Goal: Task Accomplishment & Management: Manage account settings

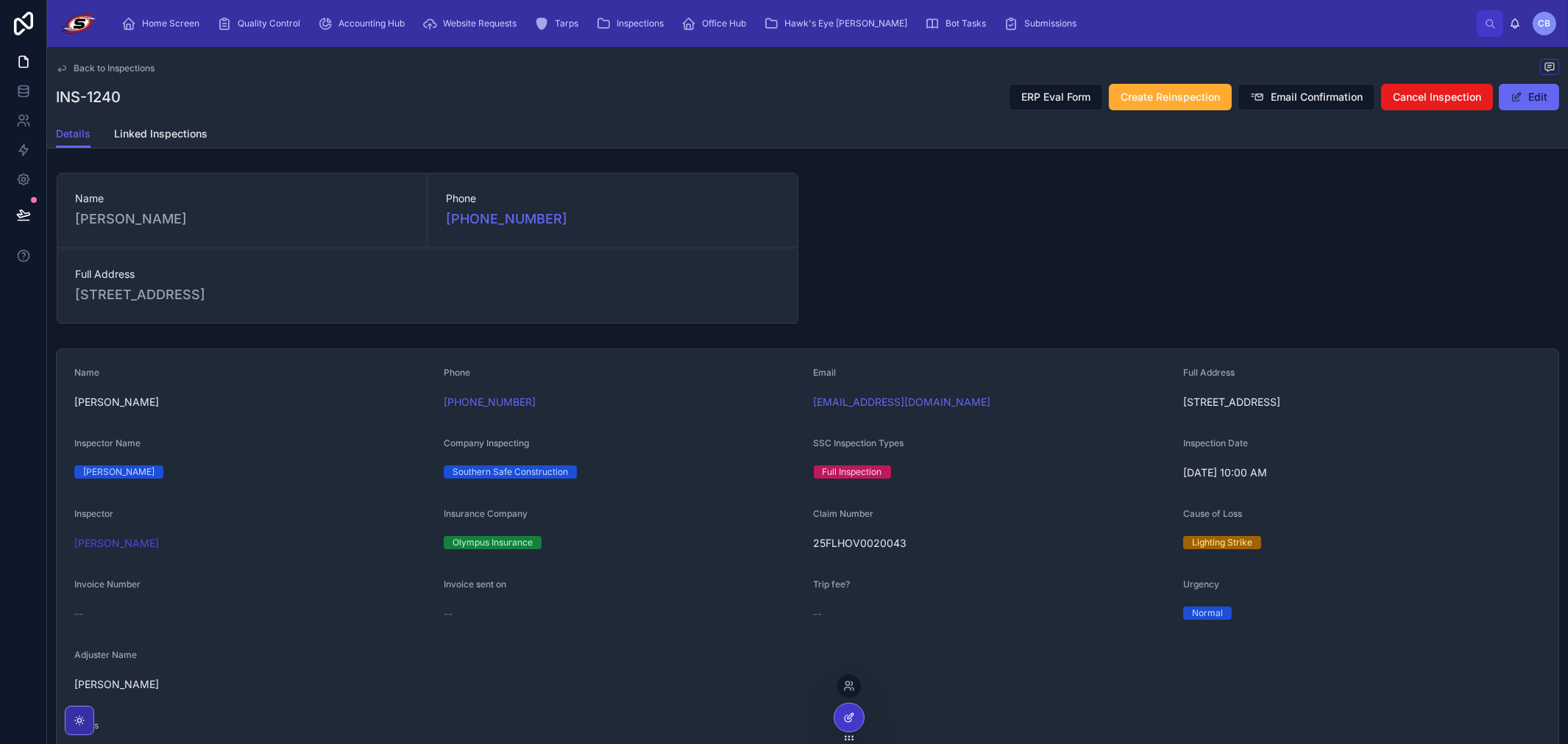
click at [848, 716] on icon at bounding box center [848, 717] width 12 height 12
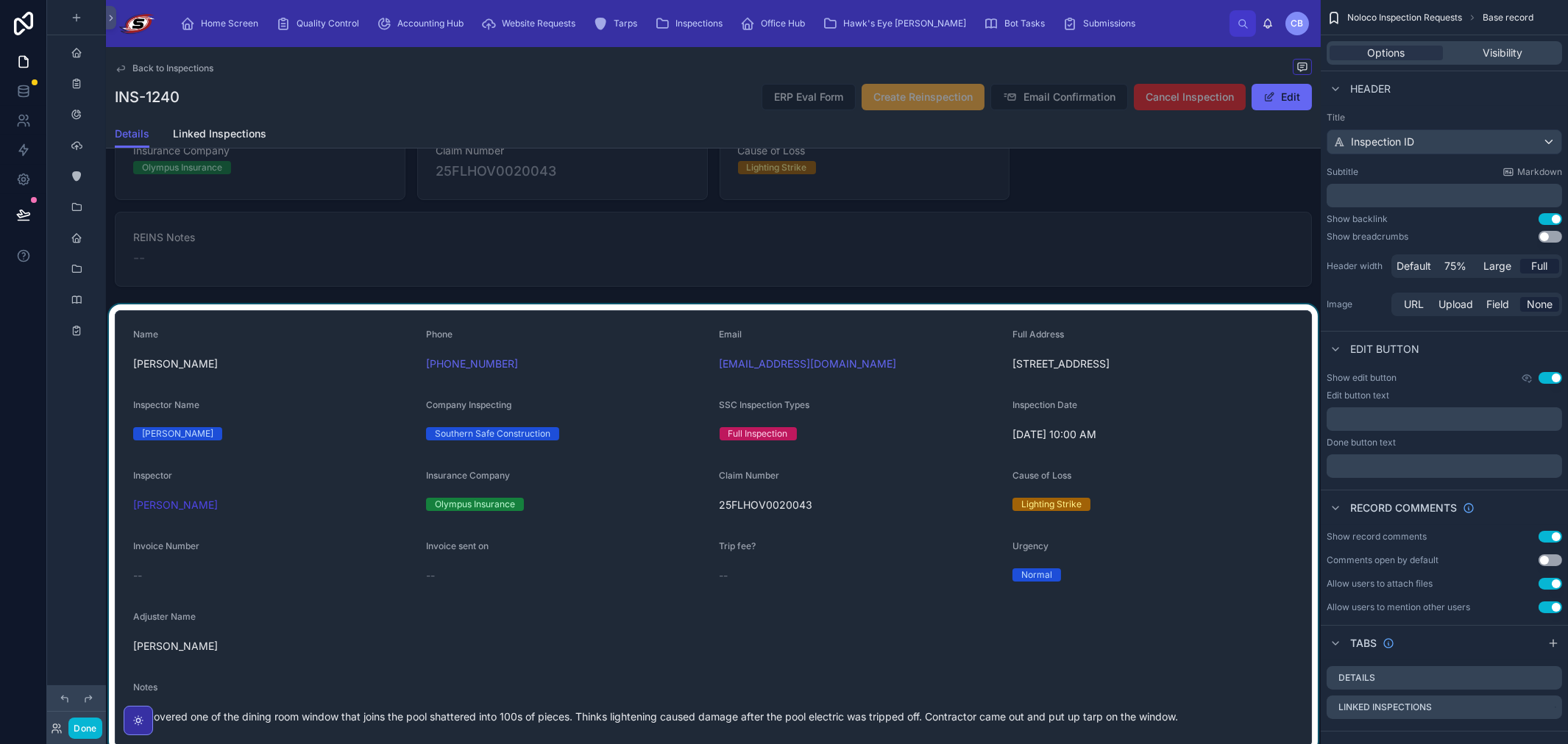
scroll to position [899, 0]
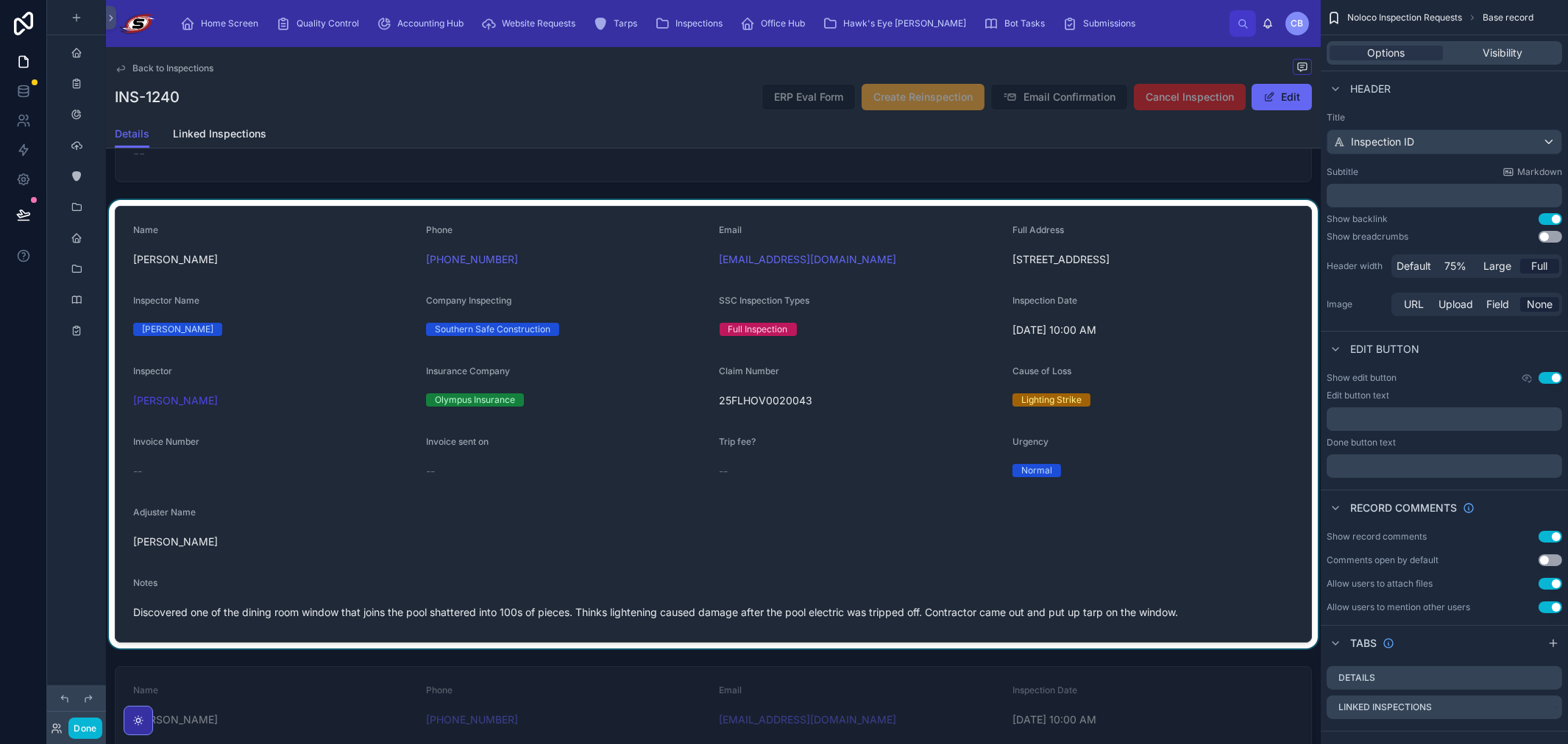
click at [665, 402] on div at bounding box center [713, 424] width 1214 height 448
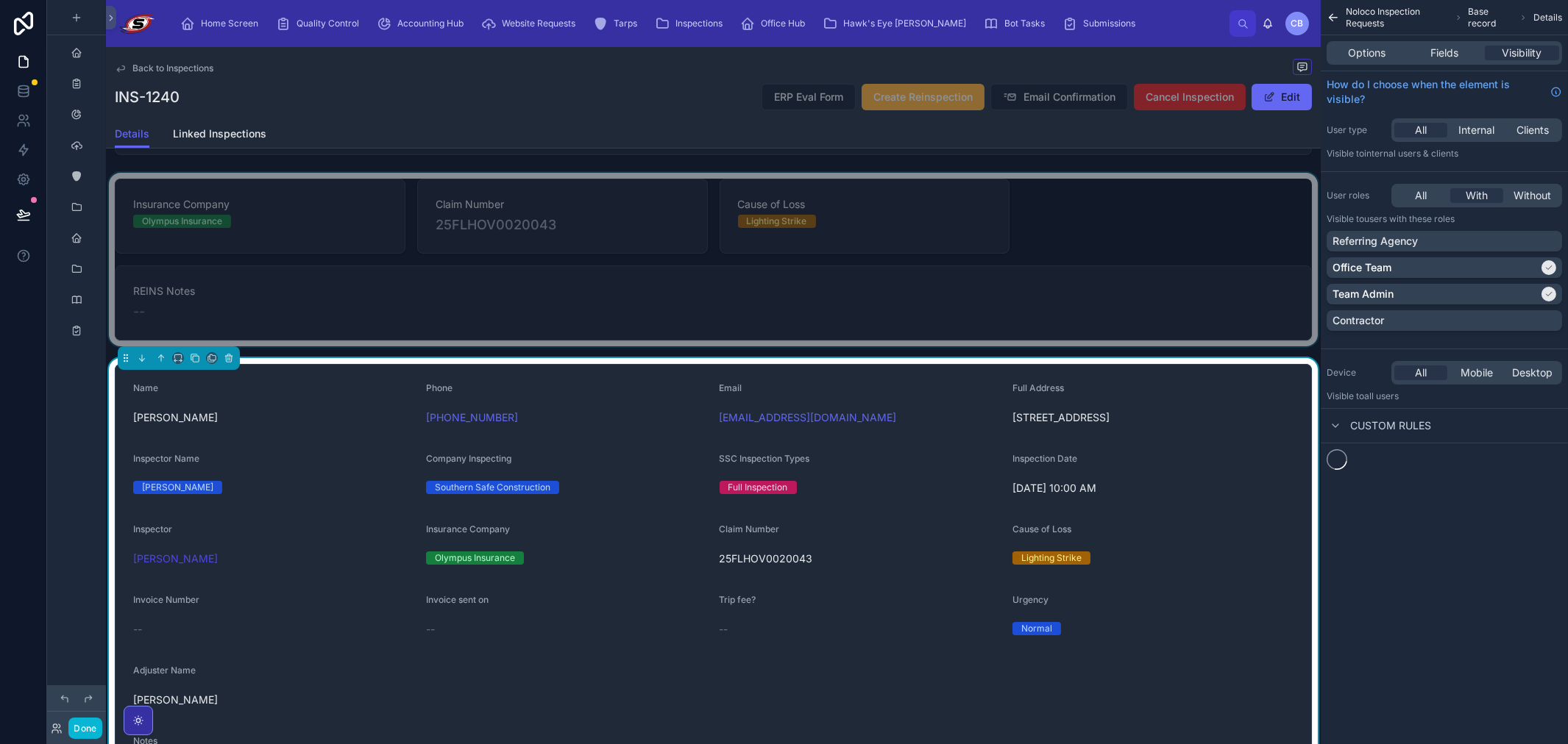
scroll to position [736, 0]
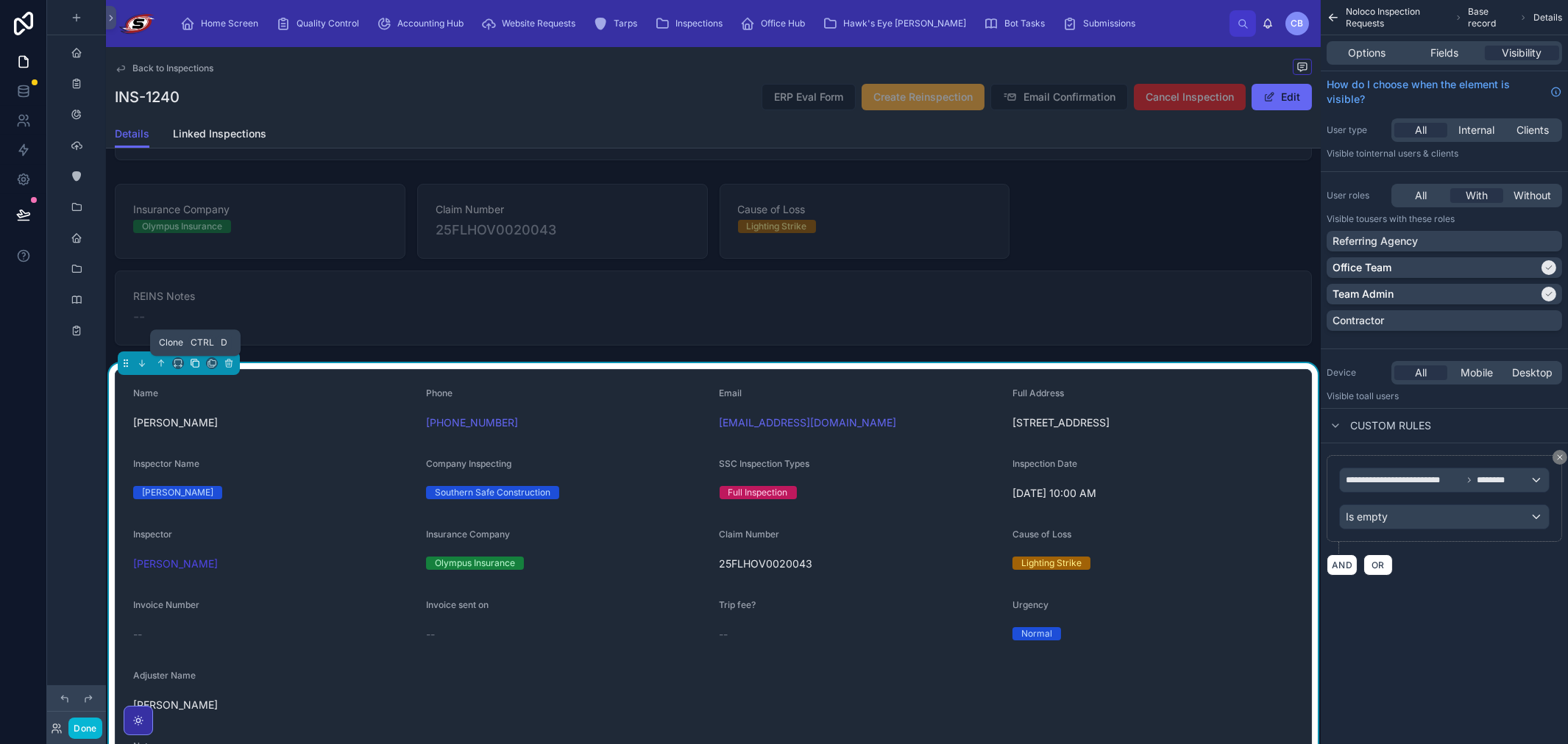
click at [193, 364] on icon at bounding box center [196, 364] width 6 height 6
click at [203, 390] on div at bounding box center [713, 588] width 1214 height 448
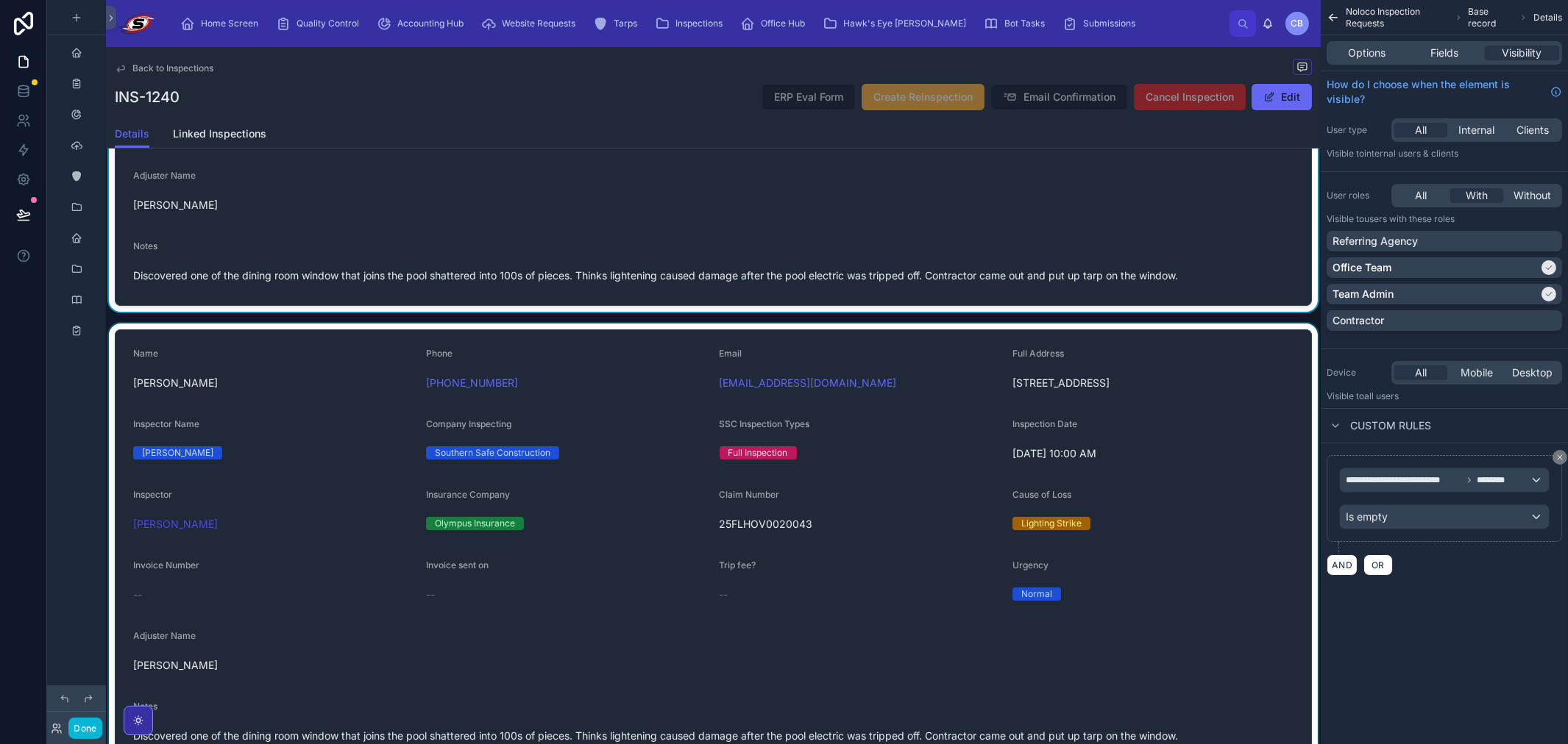
scroll to position [1307, 0]
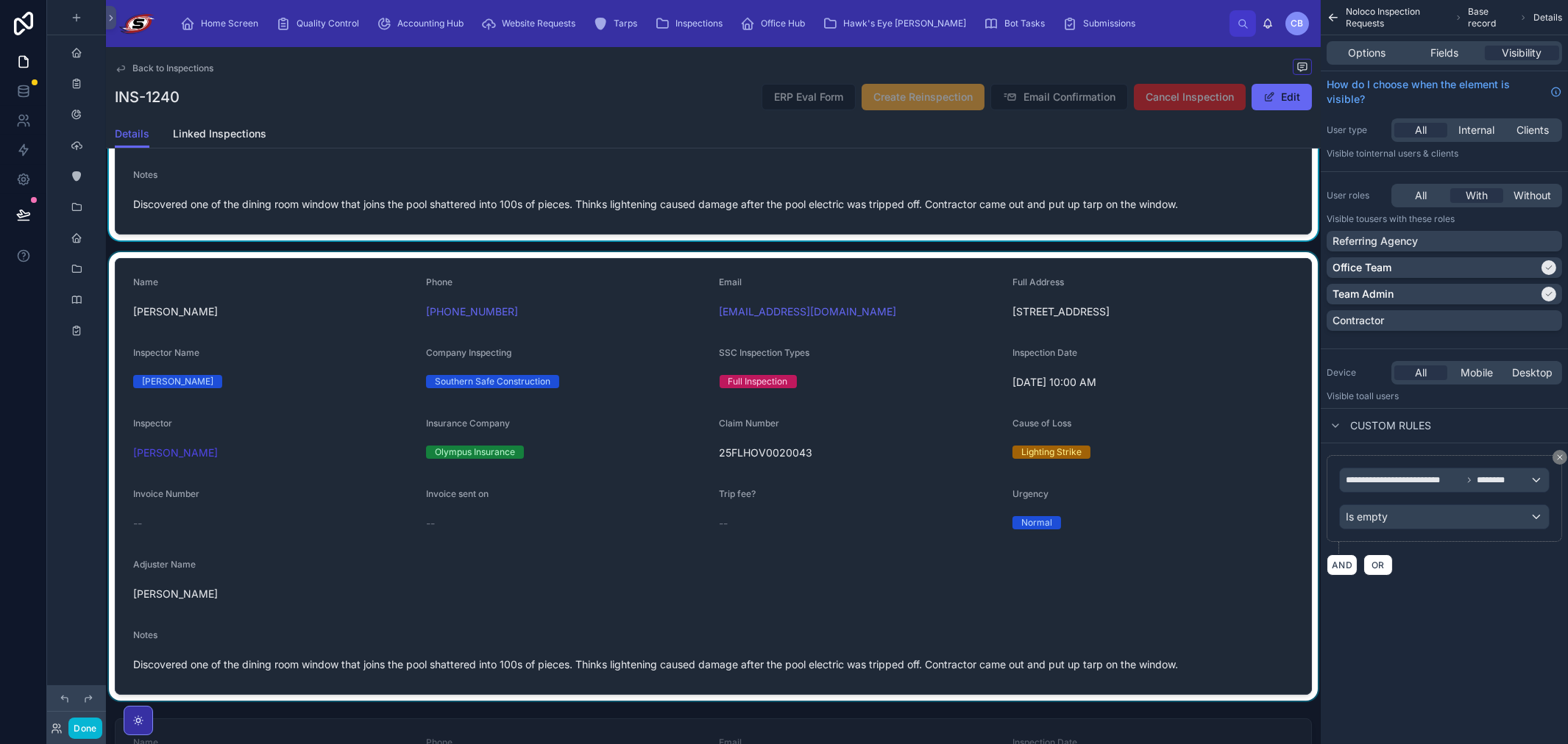
click at [348, 429] on div at bounding box center [713, 476] width 1214 height 448
click at [224, 254] on icon at bounding box center [228, 252] width 10 height 10
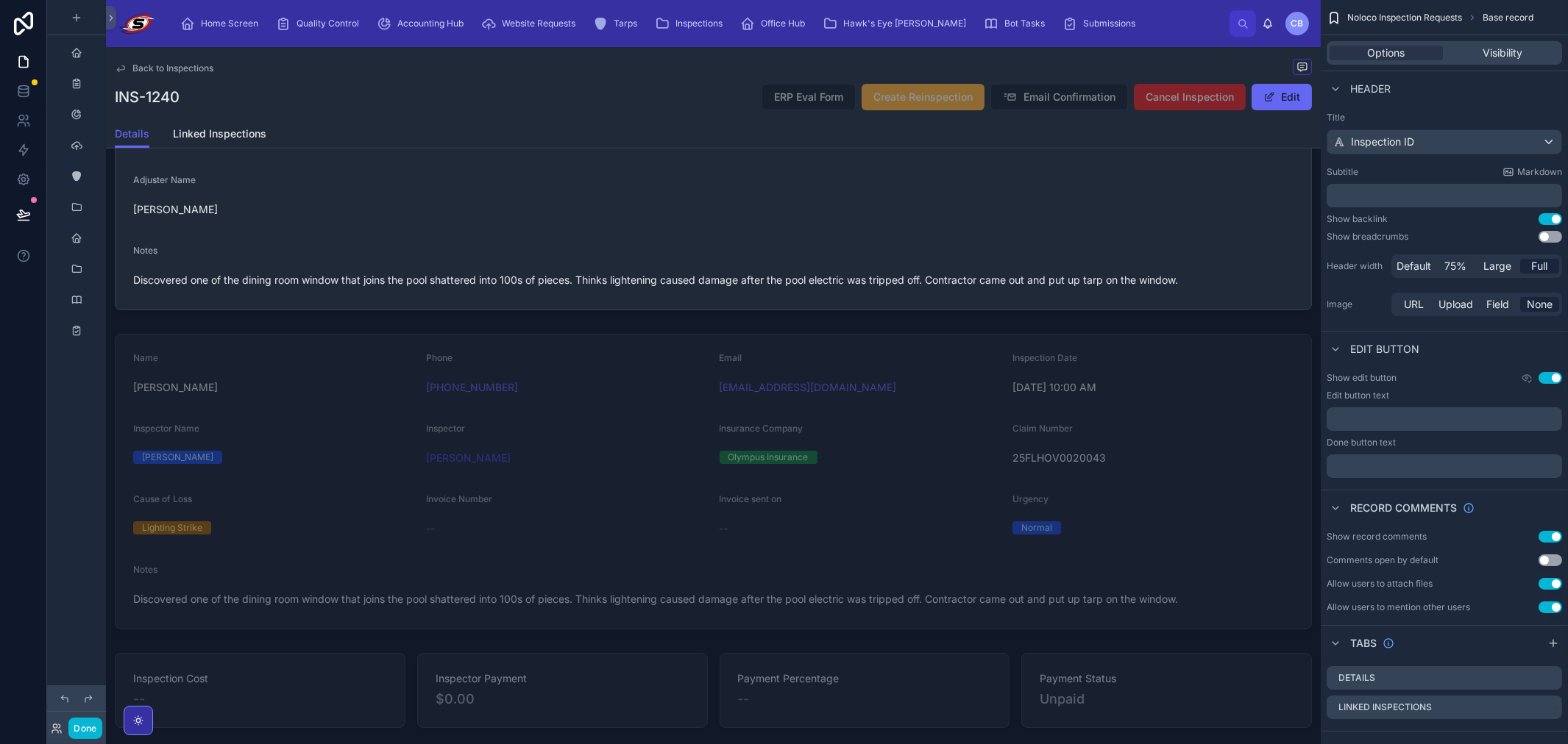
scroll to position [1144, 0]
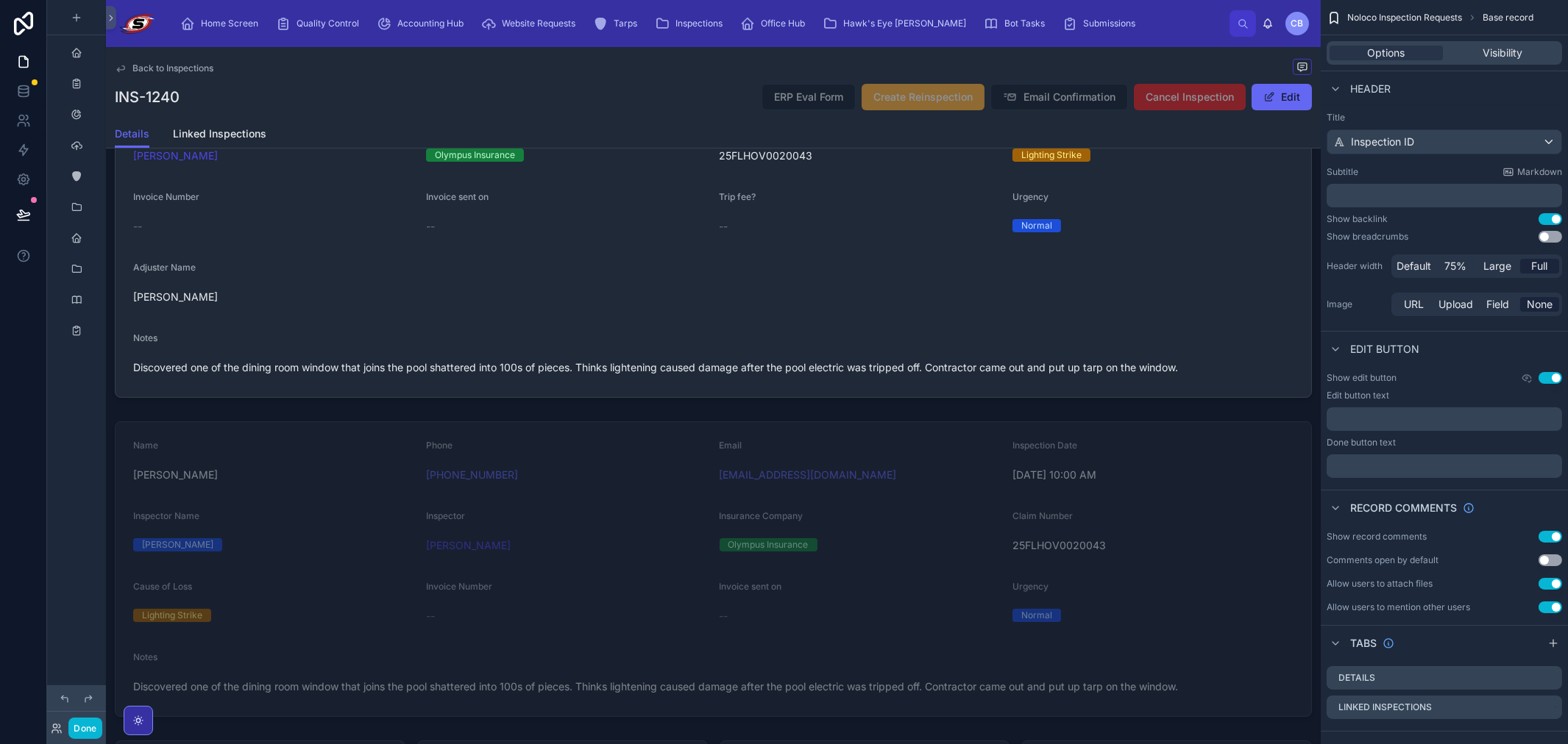
click at [330, 407] on div "Urgency Normal Inspection Date [DATE] 10:00 AM SSC Inspection Types Full Inspec…" at bounding box center [713, 447] width 1214 height 2850
click at [112, 20] on icon at bounding box center [110, 18] width 10 height 11
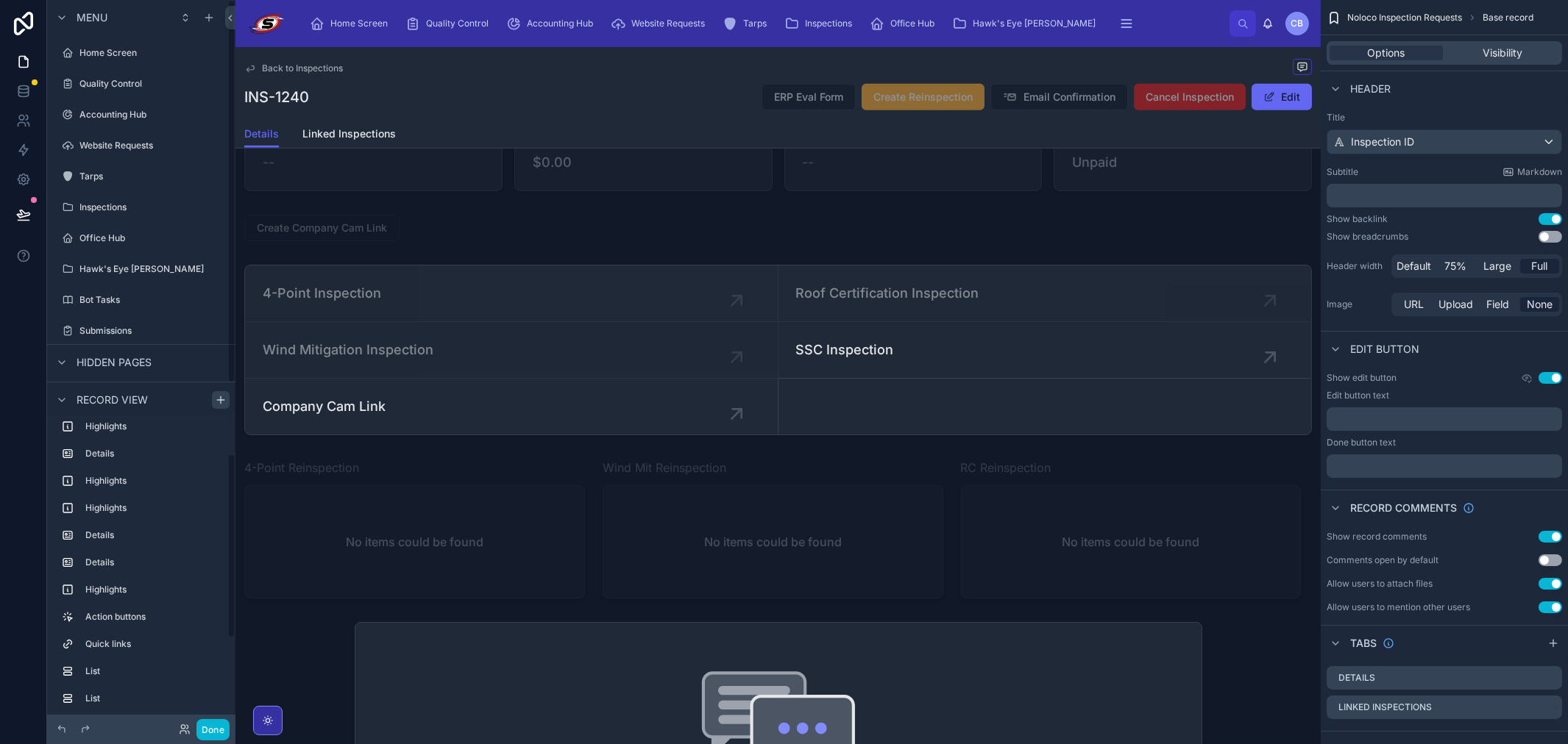
scroll to position [163, 0]
click at [223, 394] on icon "scrollable content" at bounding box center [220, 400] width 12 height 12
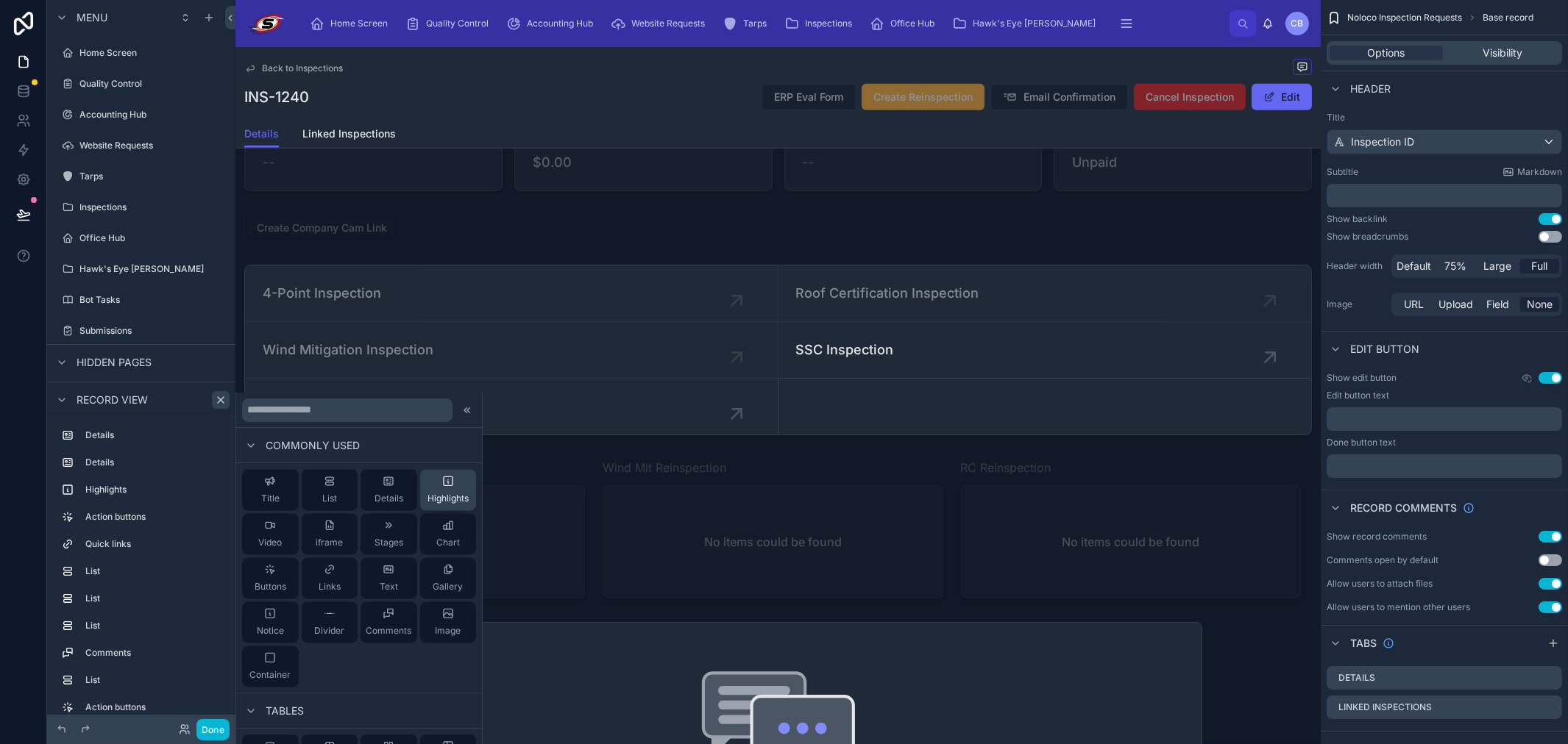
click at [445, 489] on div "Highlights" at bounding box center [448, 490] width 41 height 29
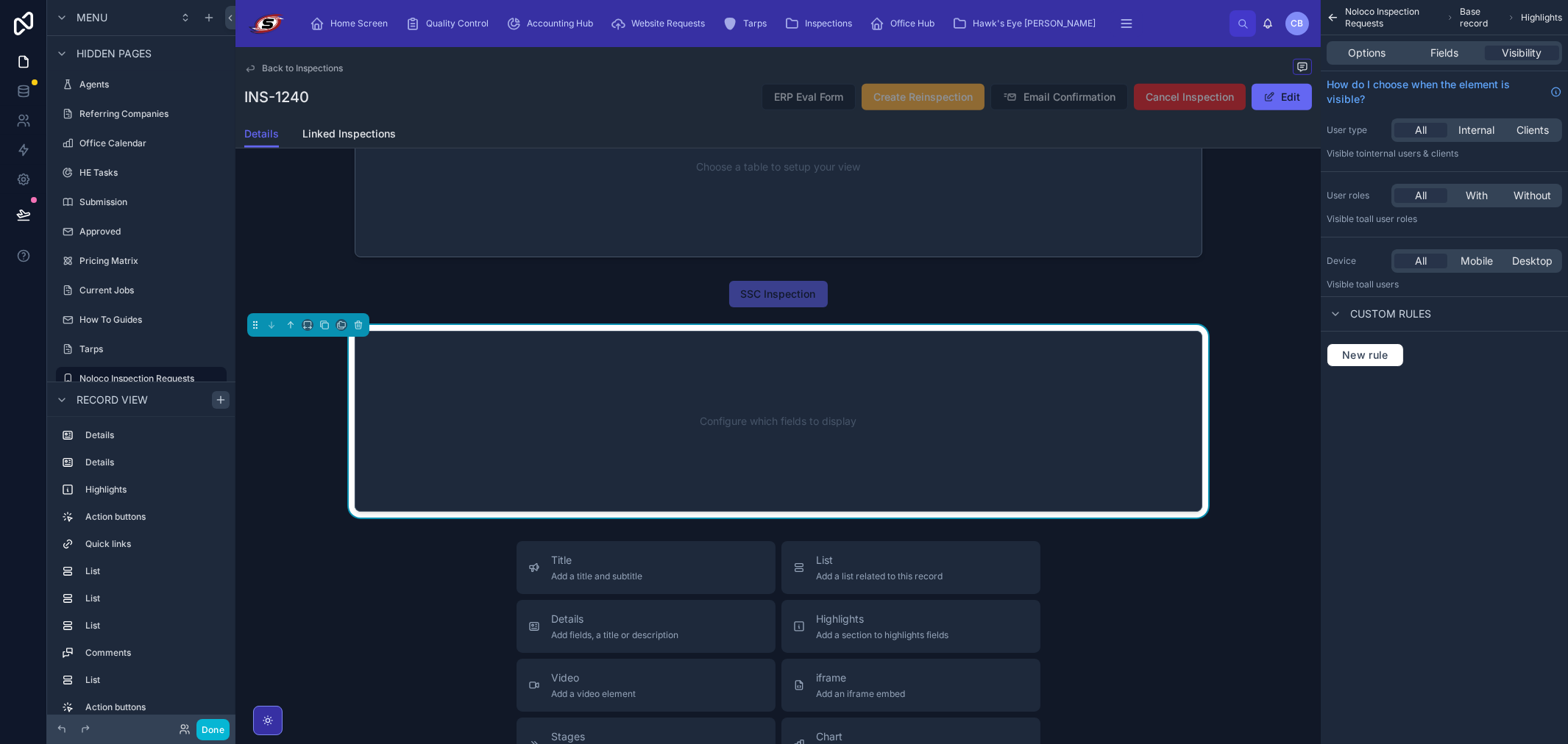
scroll to position [2594, 0]
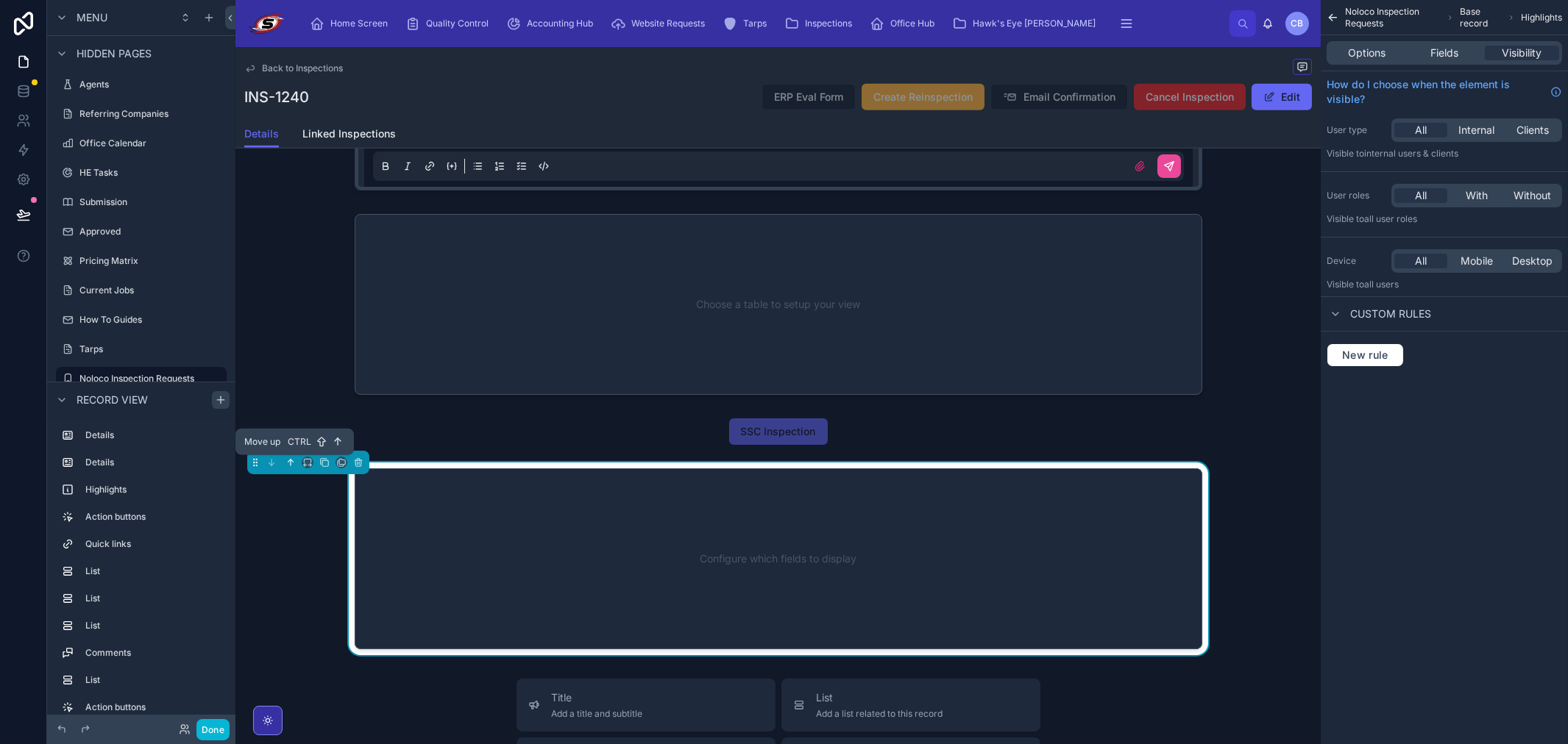
click at [289, 468] on button at bounding box center [290, 462] width 16 height 16
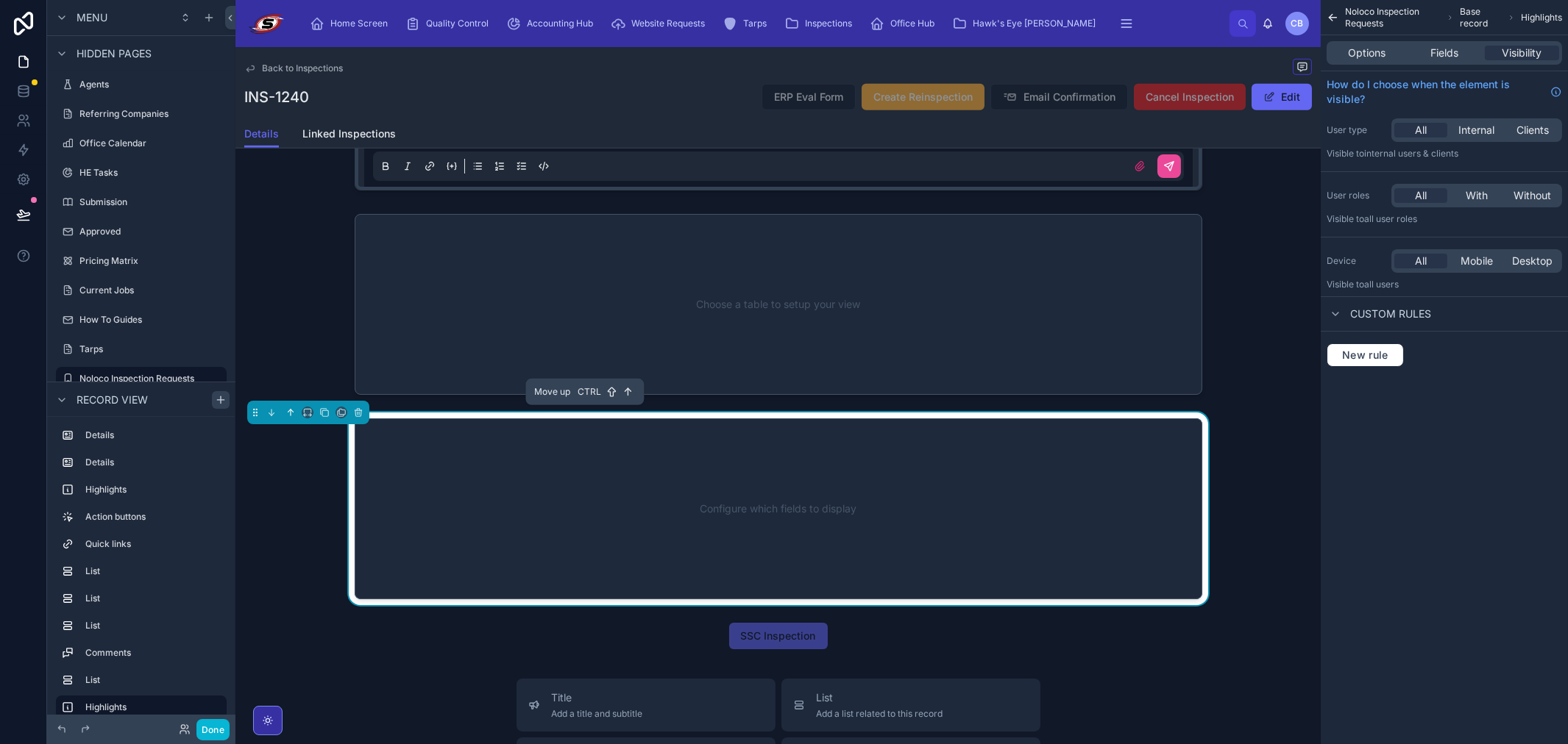
click at [288, 417] on button at bounding box center [290, 412] width 16 height 16
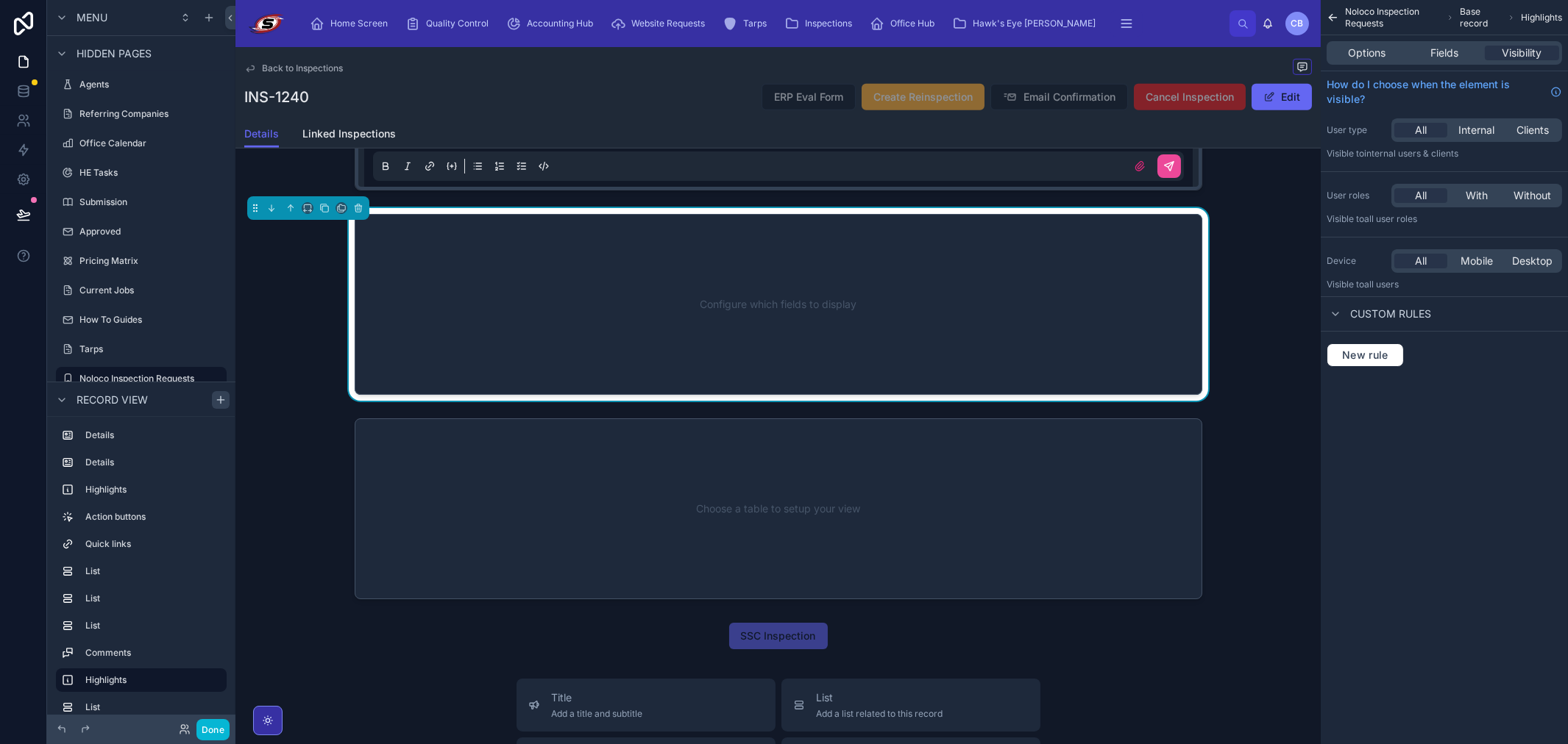
click at [418, 268] on div "Configure which fields to display" at bounding box center [778, 304] width 799 height 132
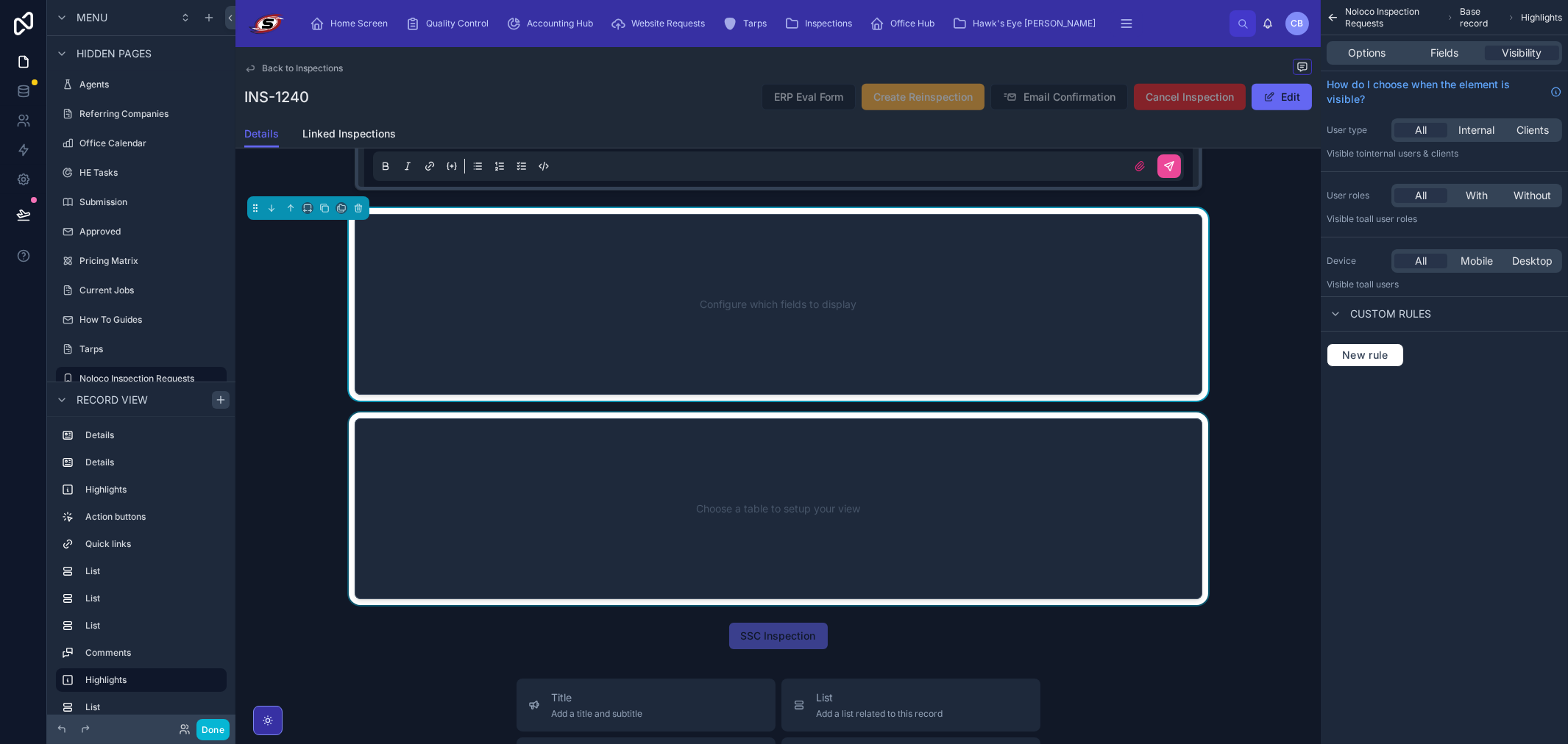
click at [442, 468] on div at bounding box center [778, 509] width 1085 height 193
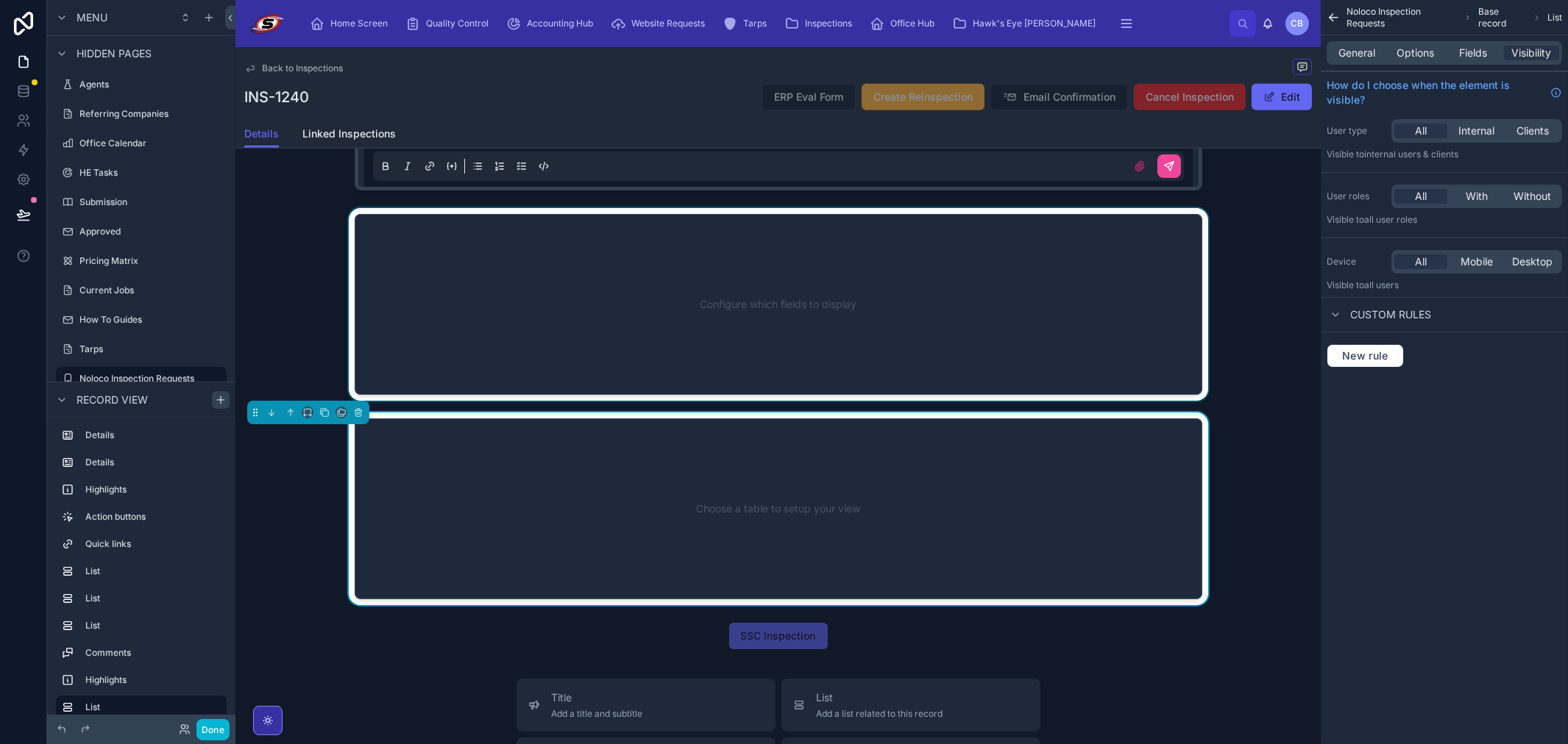
click at [457, 326] on div at bounding box center [778, 304] width 1085 height 193
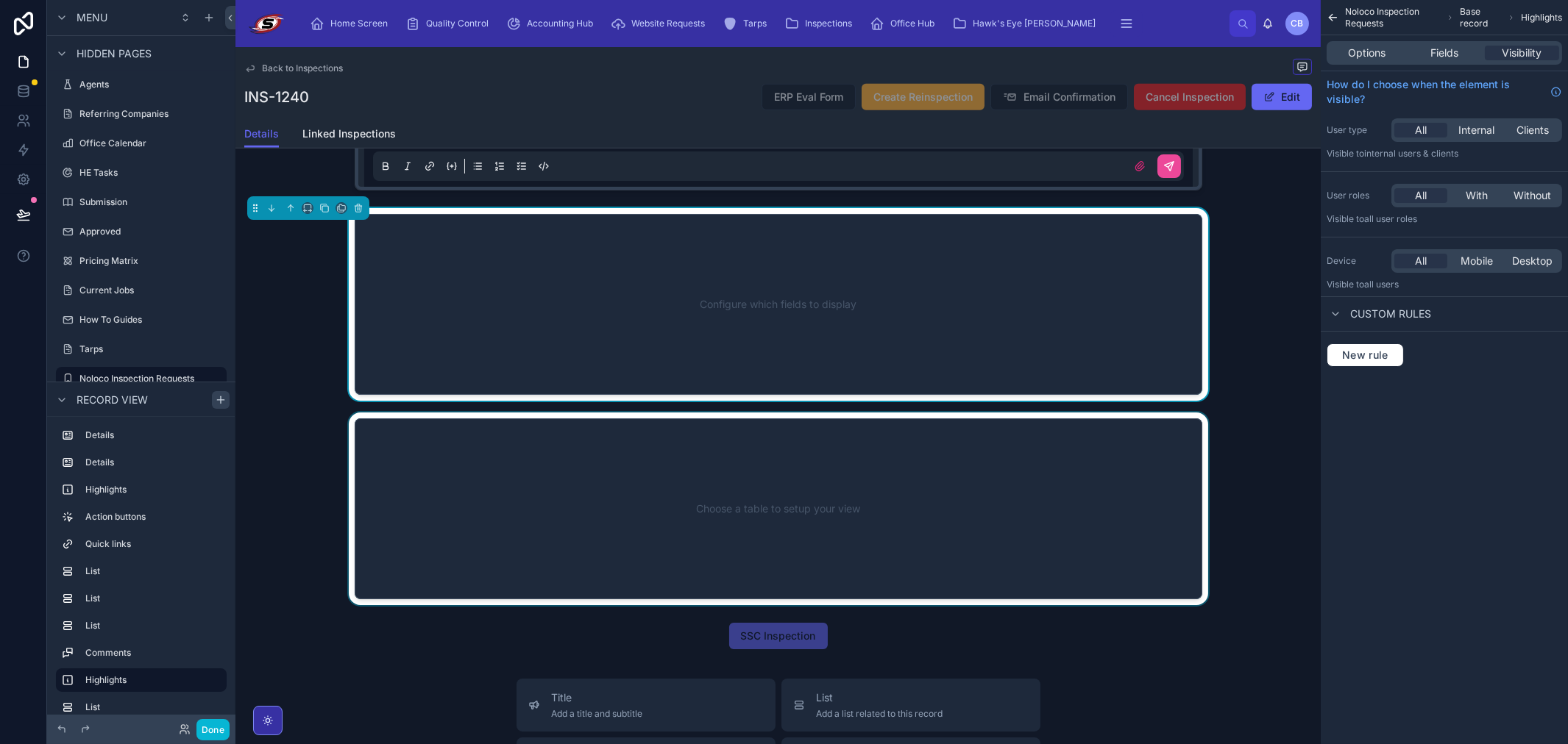
click at [468, 493] on div at bounding box center [778, 509] width 1085 height 193
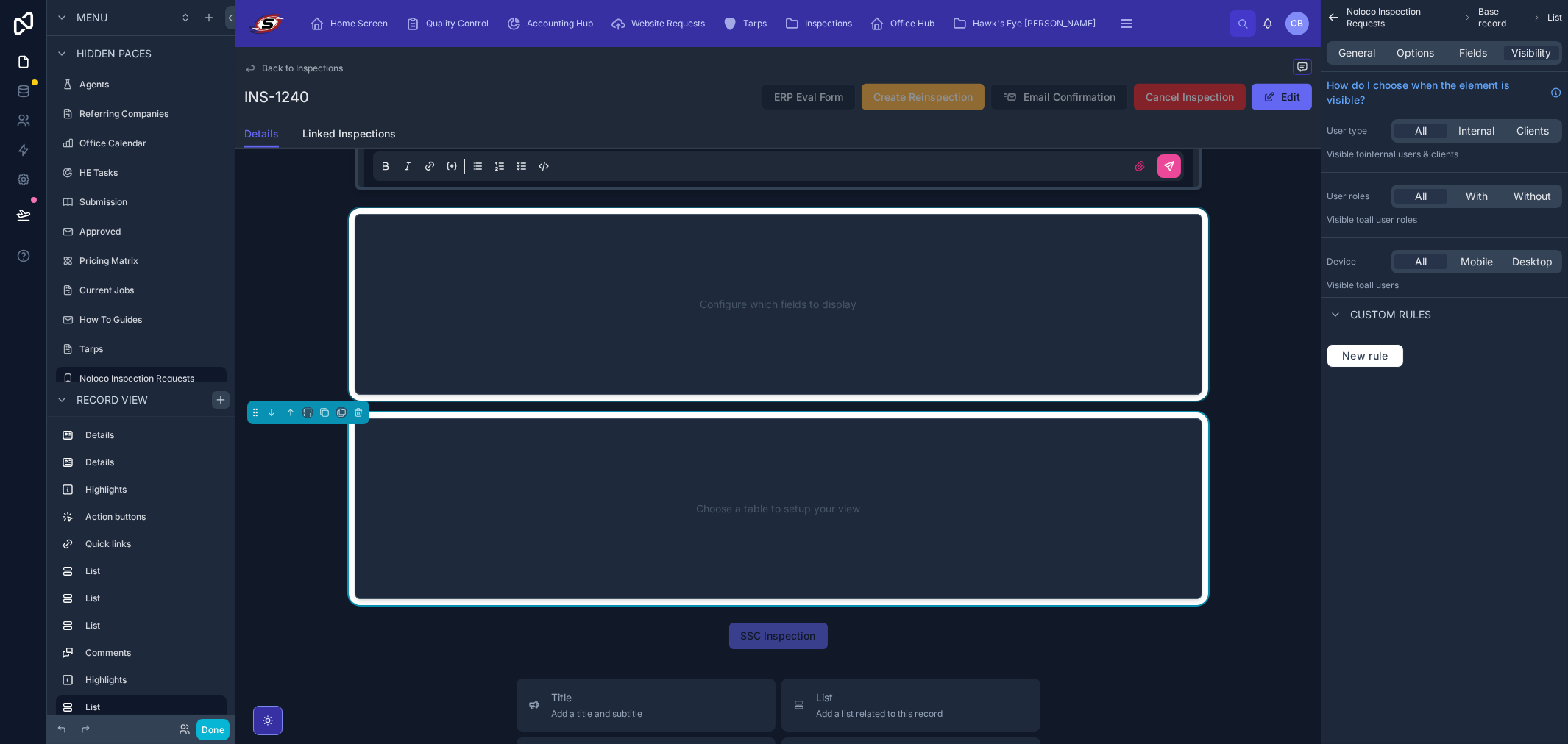
click at [510, 338] on div at bounding box center [778, 304] width 1085 height 193
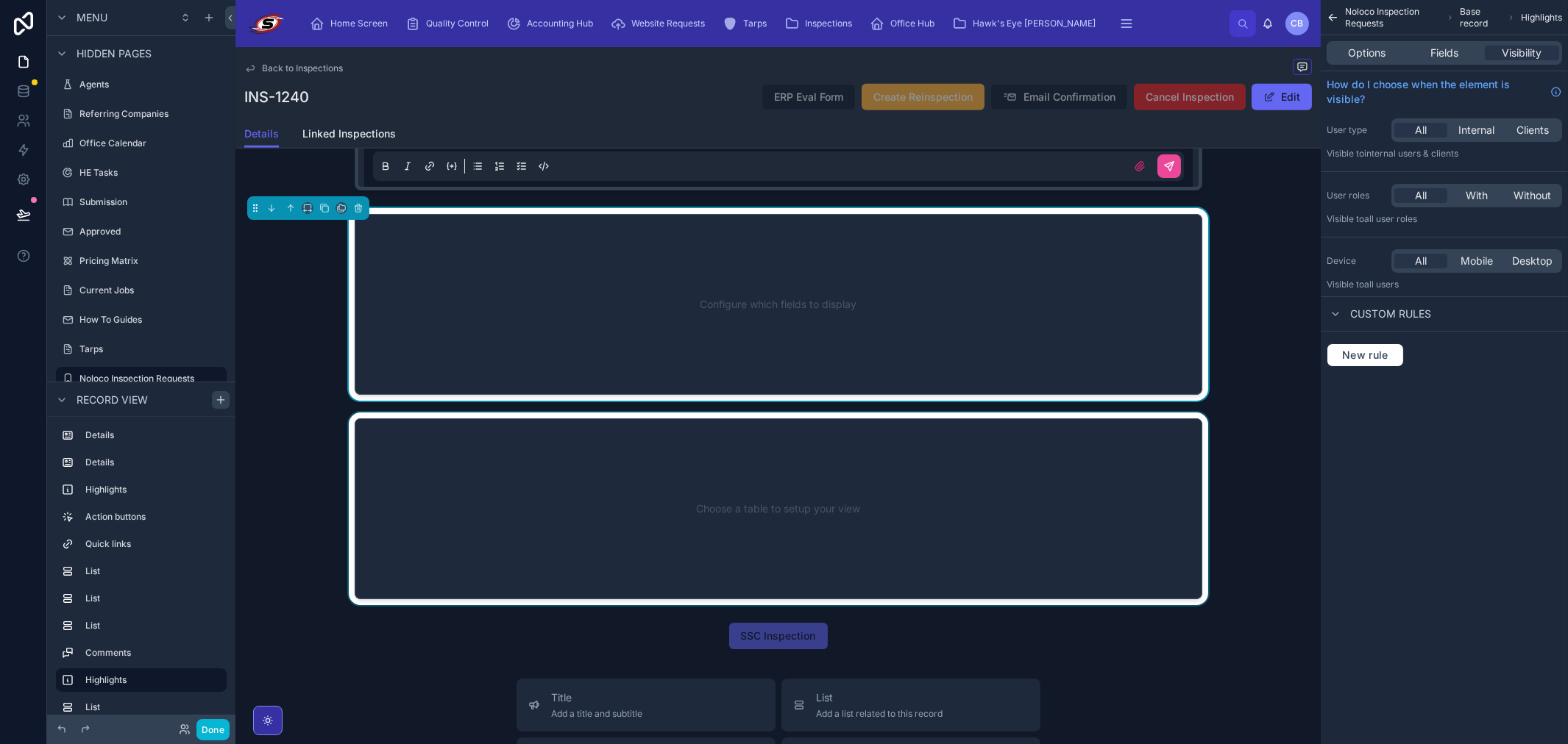
click at [501, 493] on div at bounding box center [778, 509] width 1085 height 193
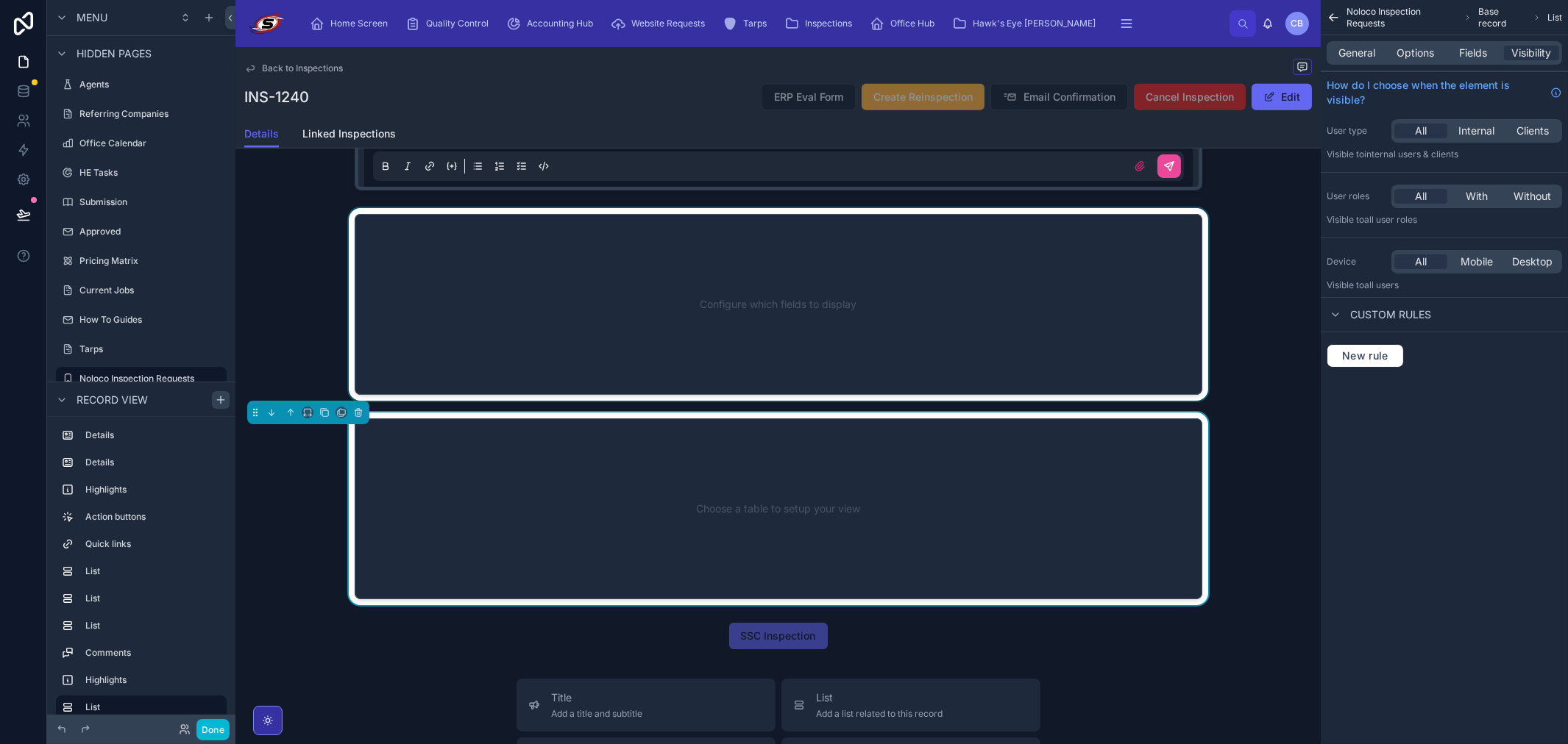
click at [940, 368] on div at bounding box center [778, 304] width 1085 height 193
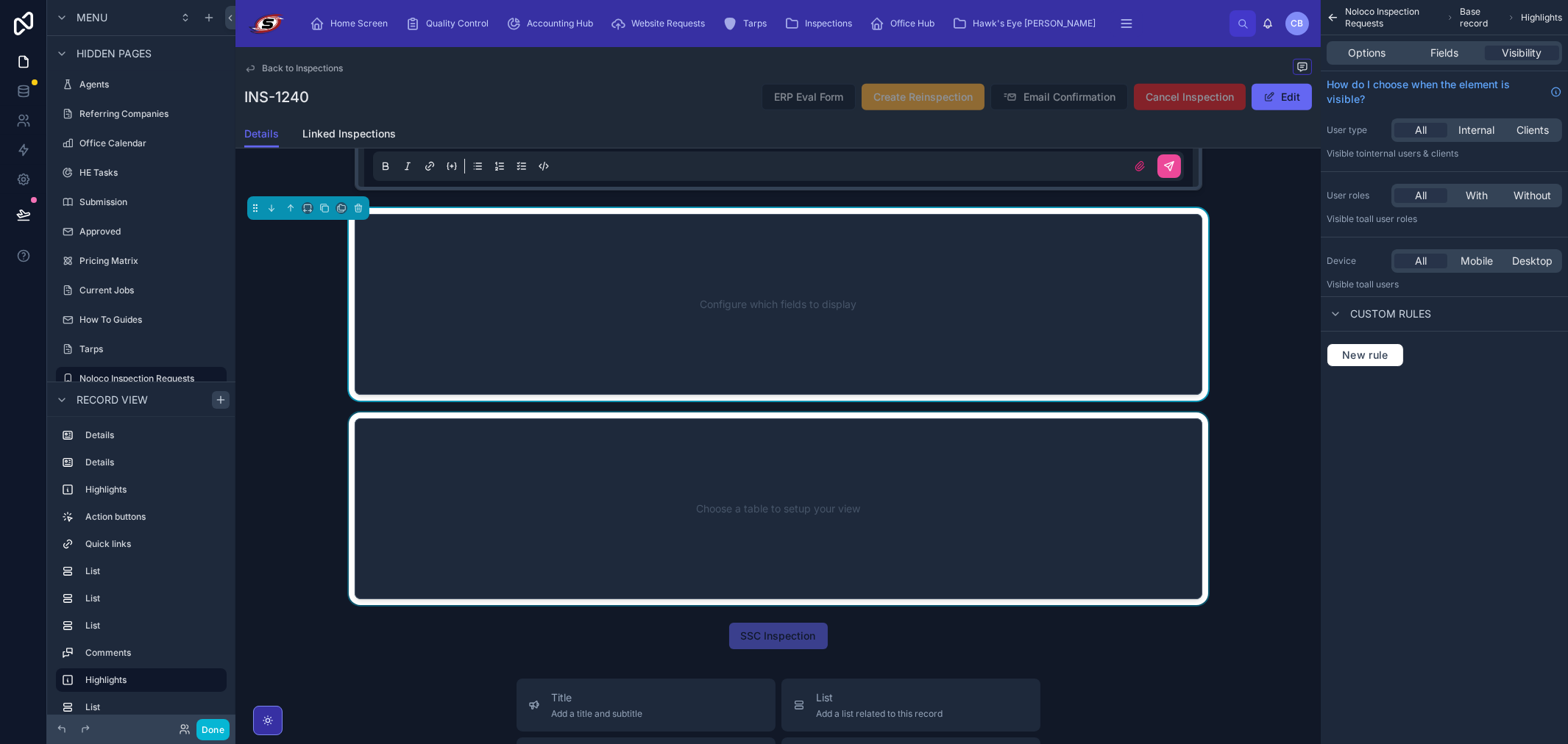
click at [932, 540] on div at bounding box center [778, 509] width 1085 height 193
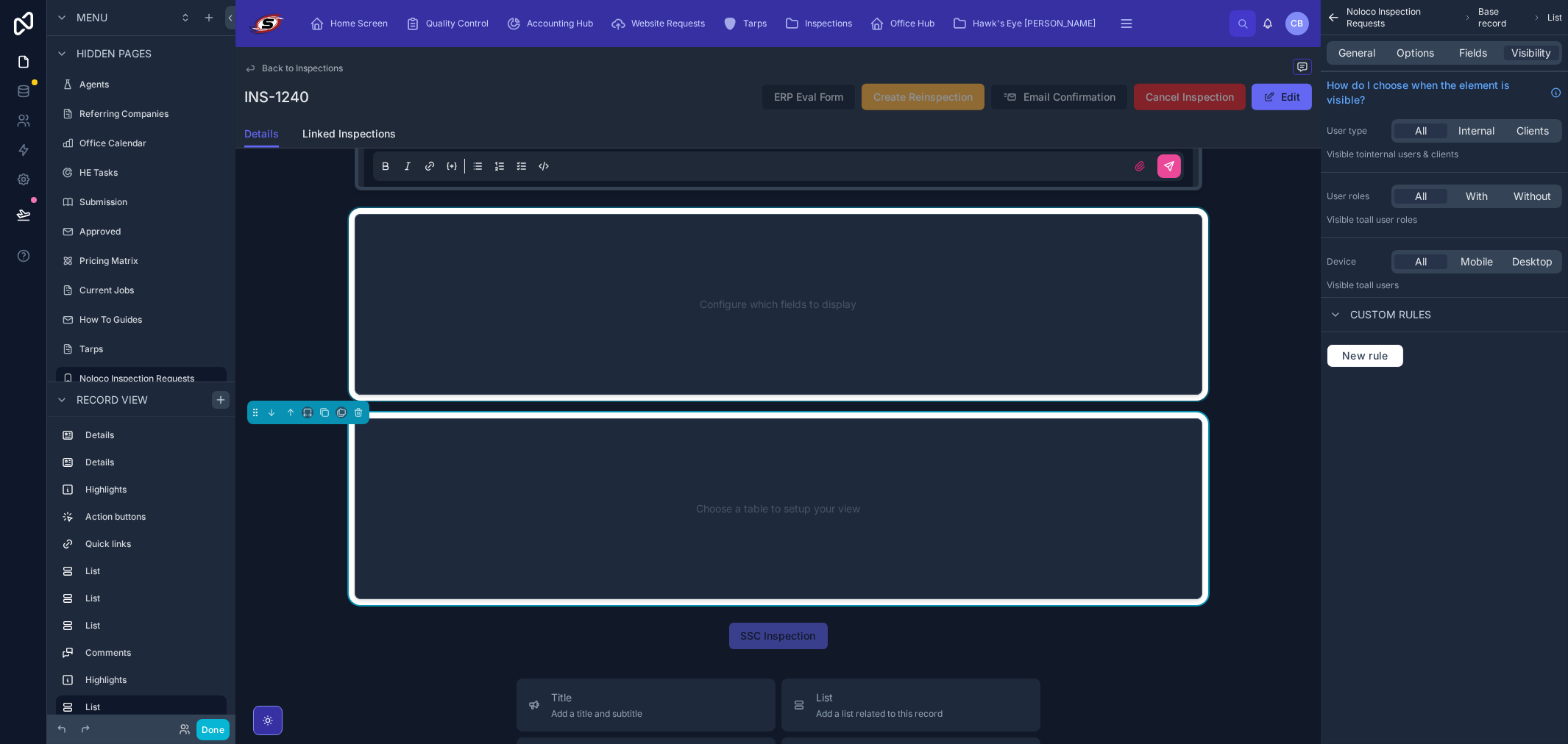
click at [916, 328] on div at bounding box center [778, 304] width 1085 height 193
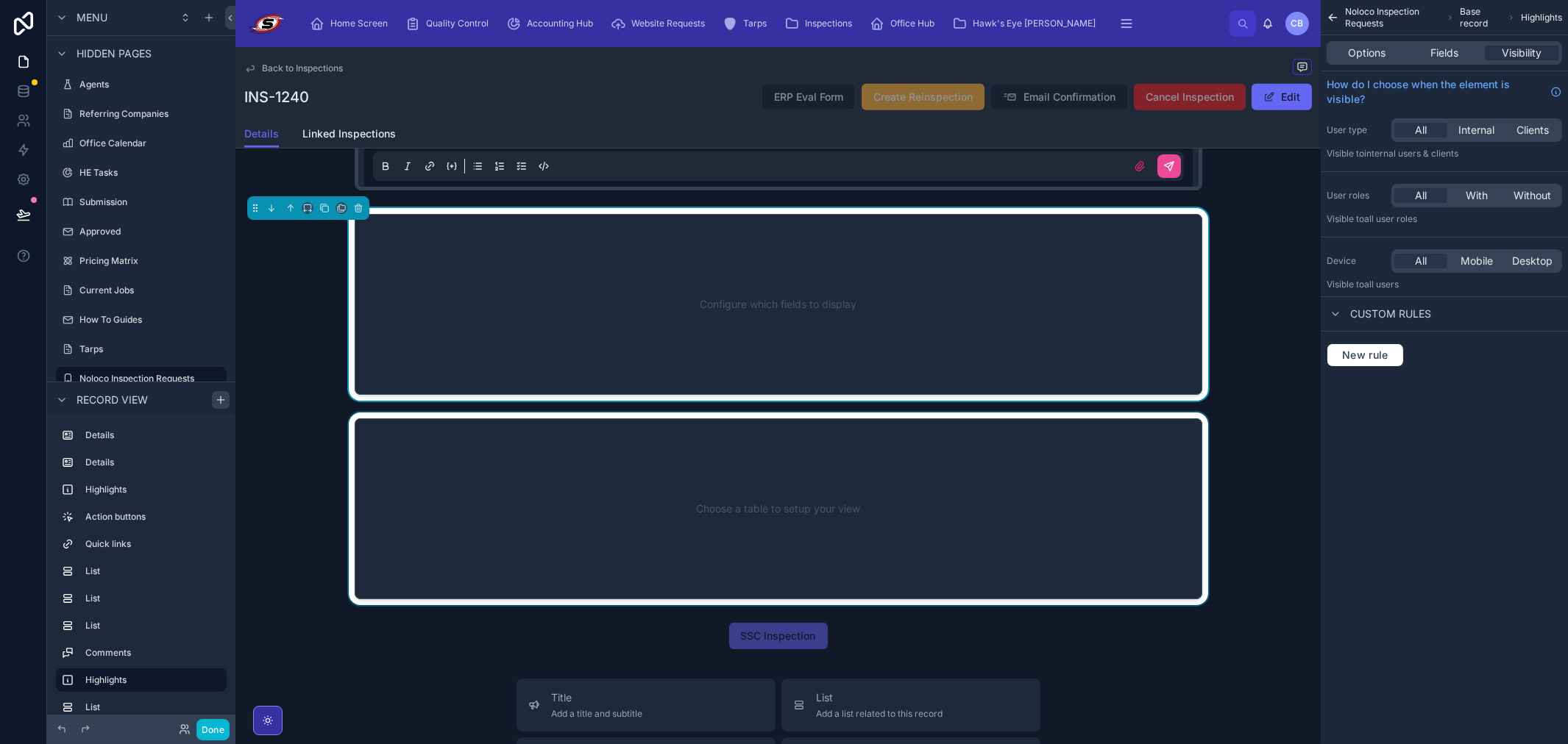
click at [917, 459] on div at bounding box center [778, 509] width 1085 height 193
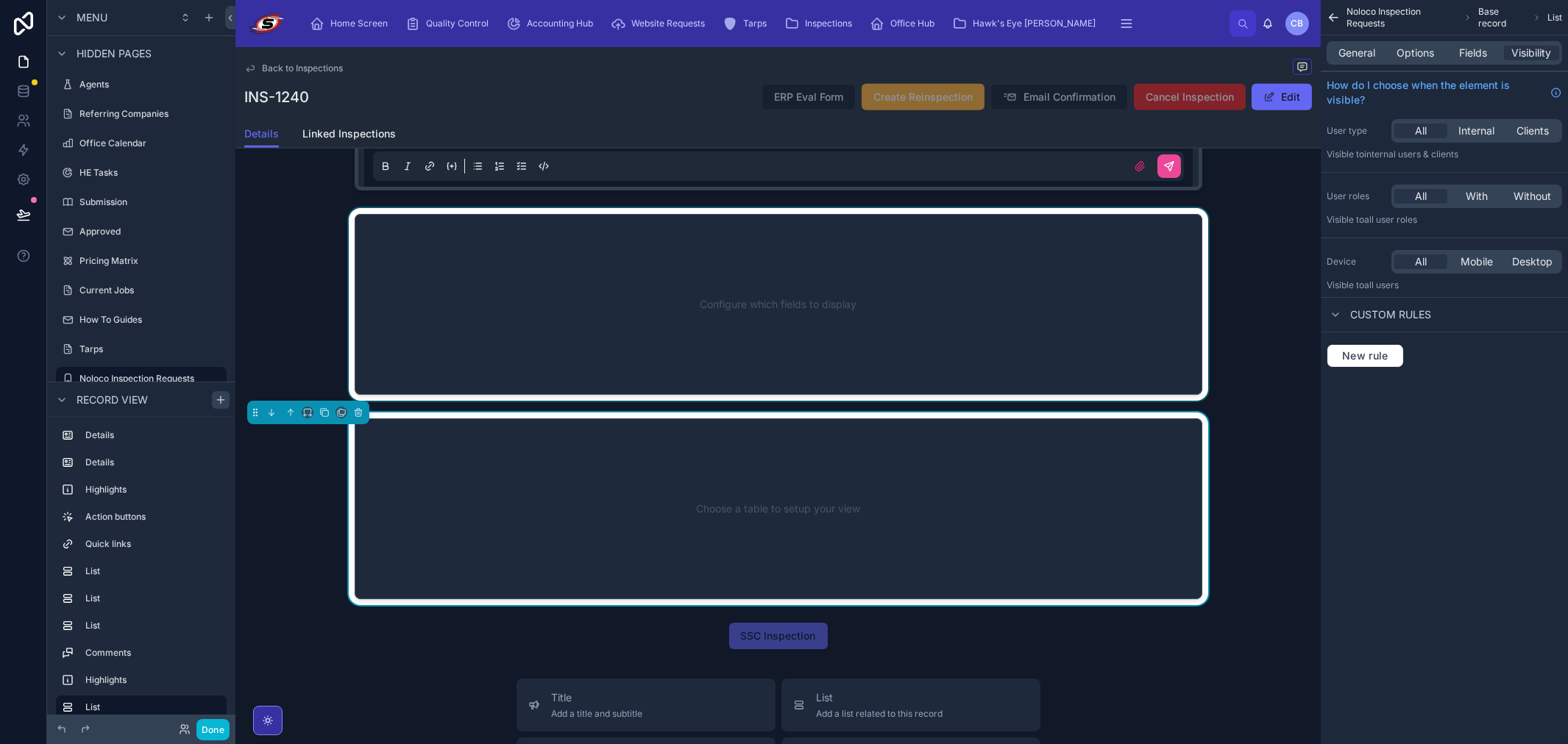
click at [916, 370] on div at bounding box center [778, 304] width 1085 height 193
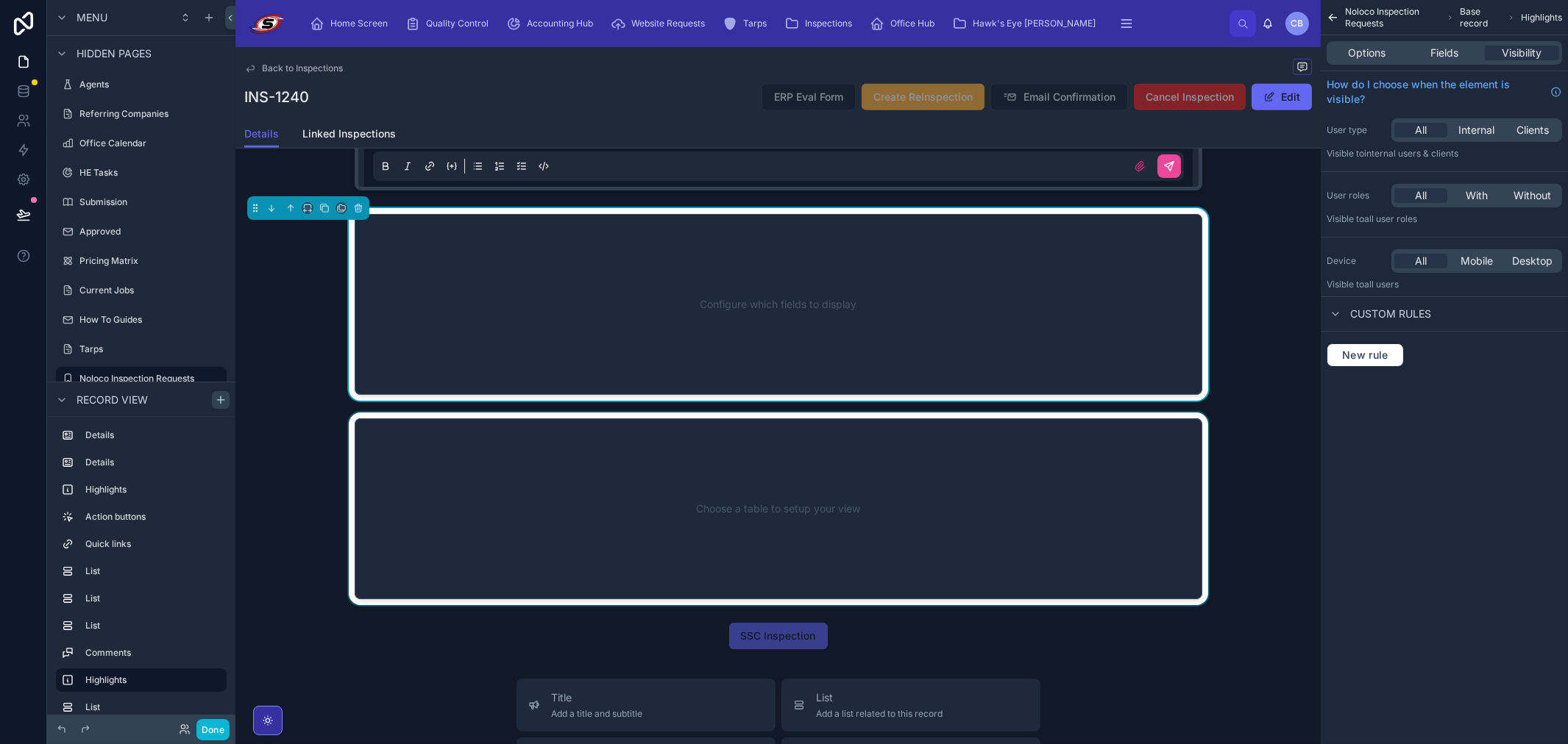
click at [871, 475] on div at bounding box center [778, 509] width 1085 height 193
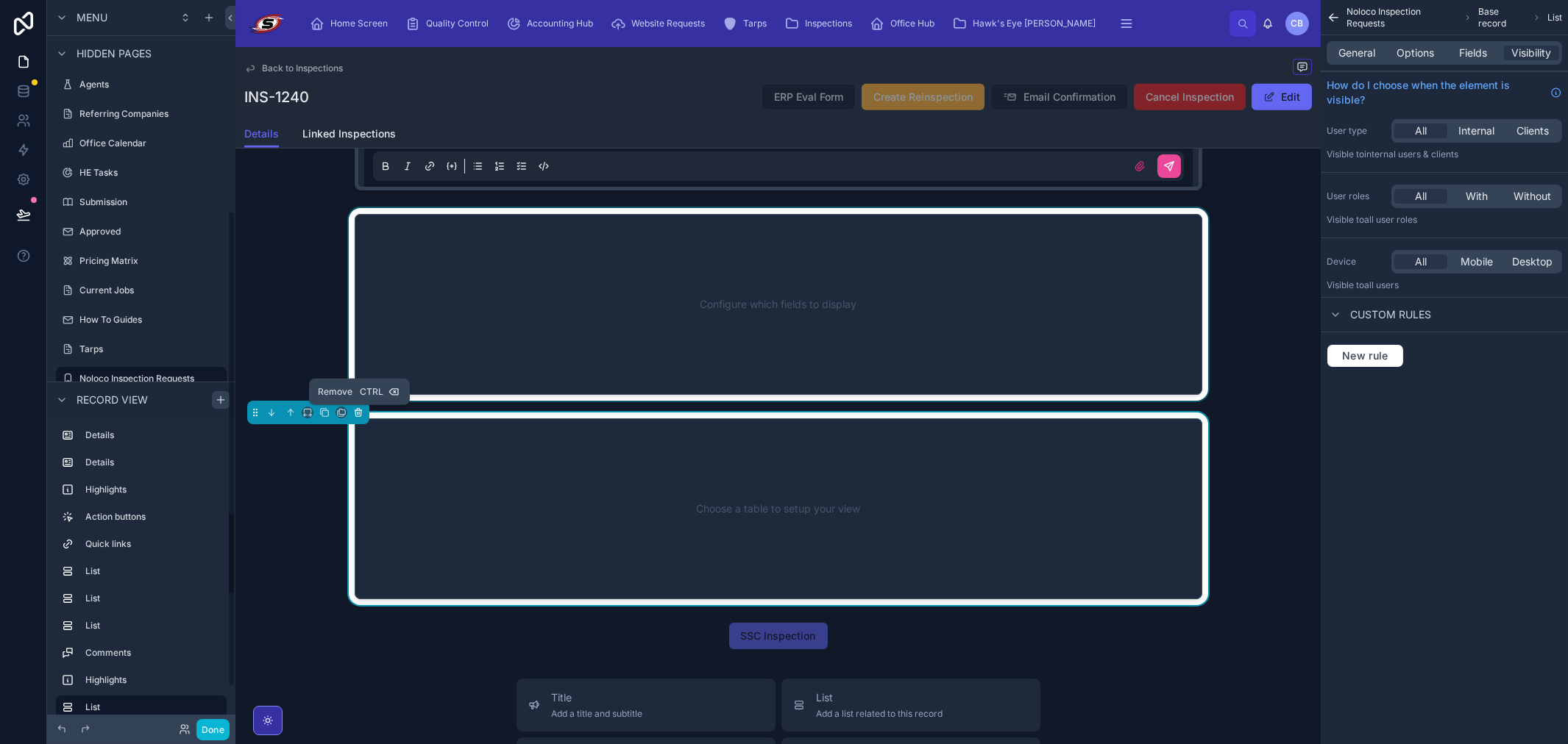
click at [353, 417] on icon at bounding box center [358, 412] width 10 height 10
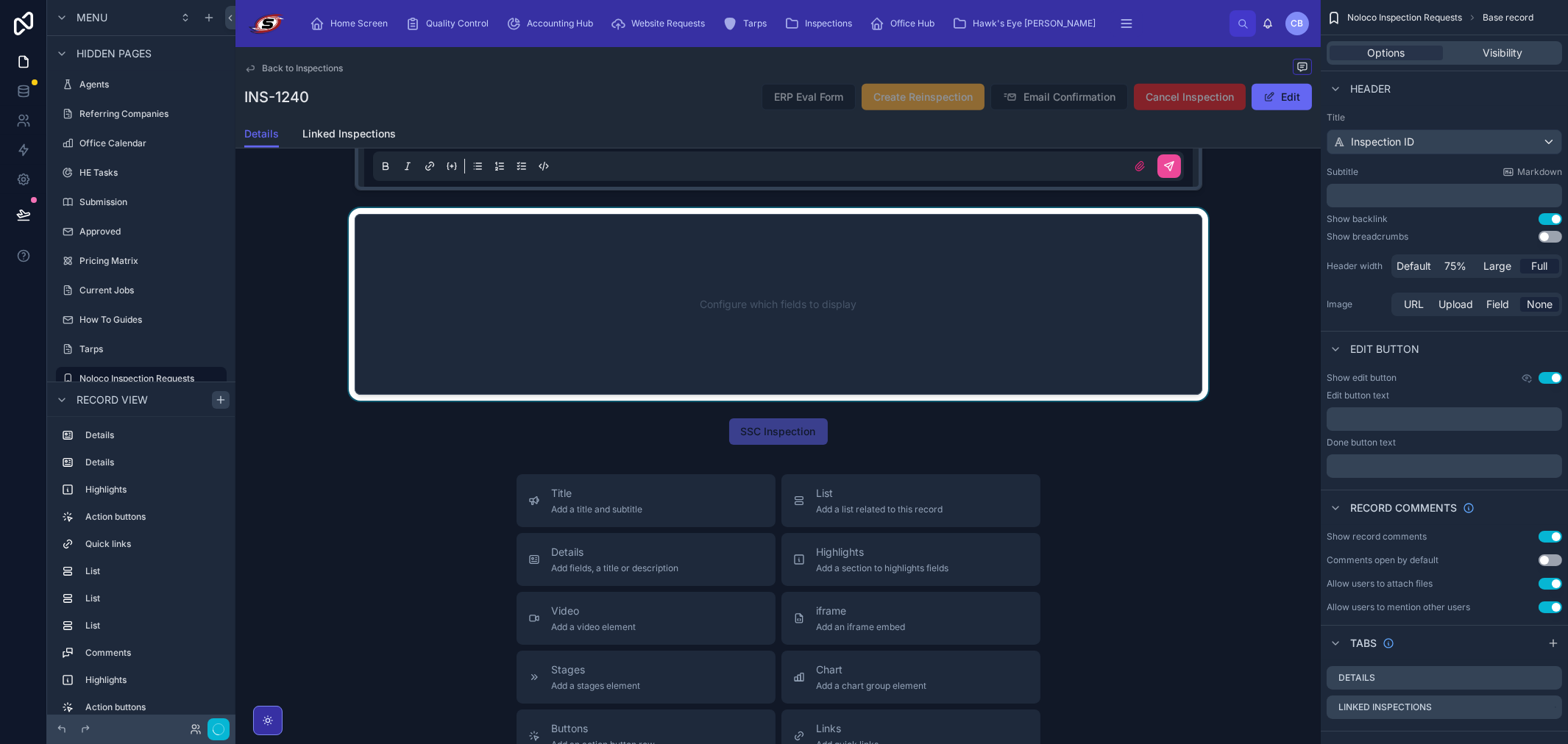
click at [576, 343] on div at bounding box center [778, 304] width 1085 height 193
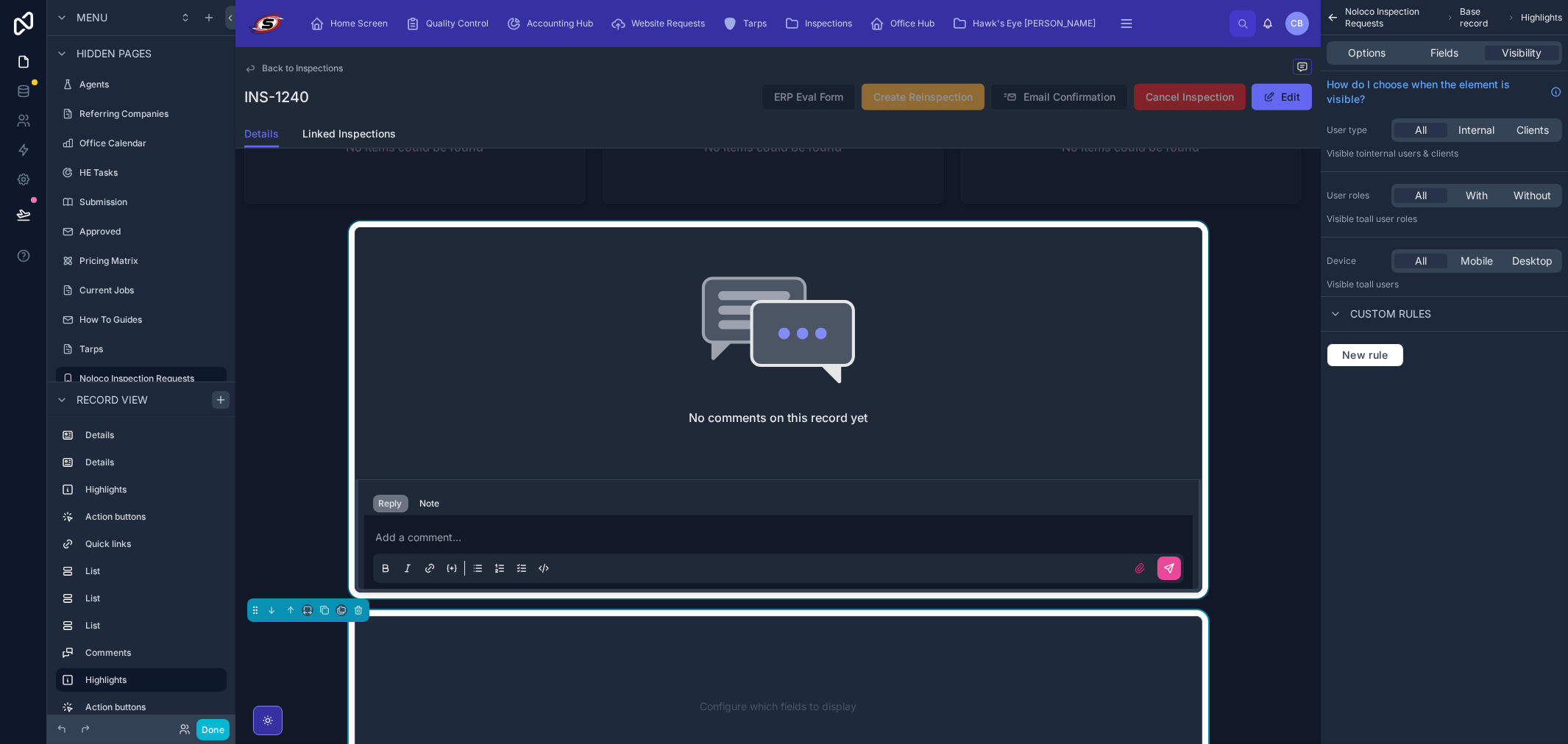
scroll to position [2187, 0]
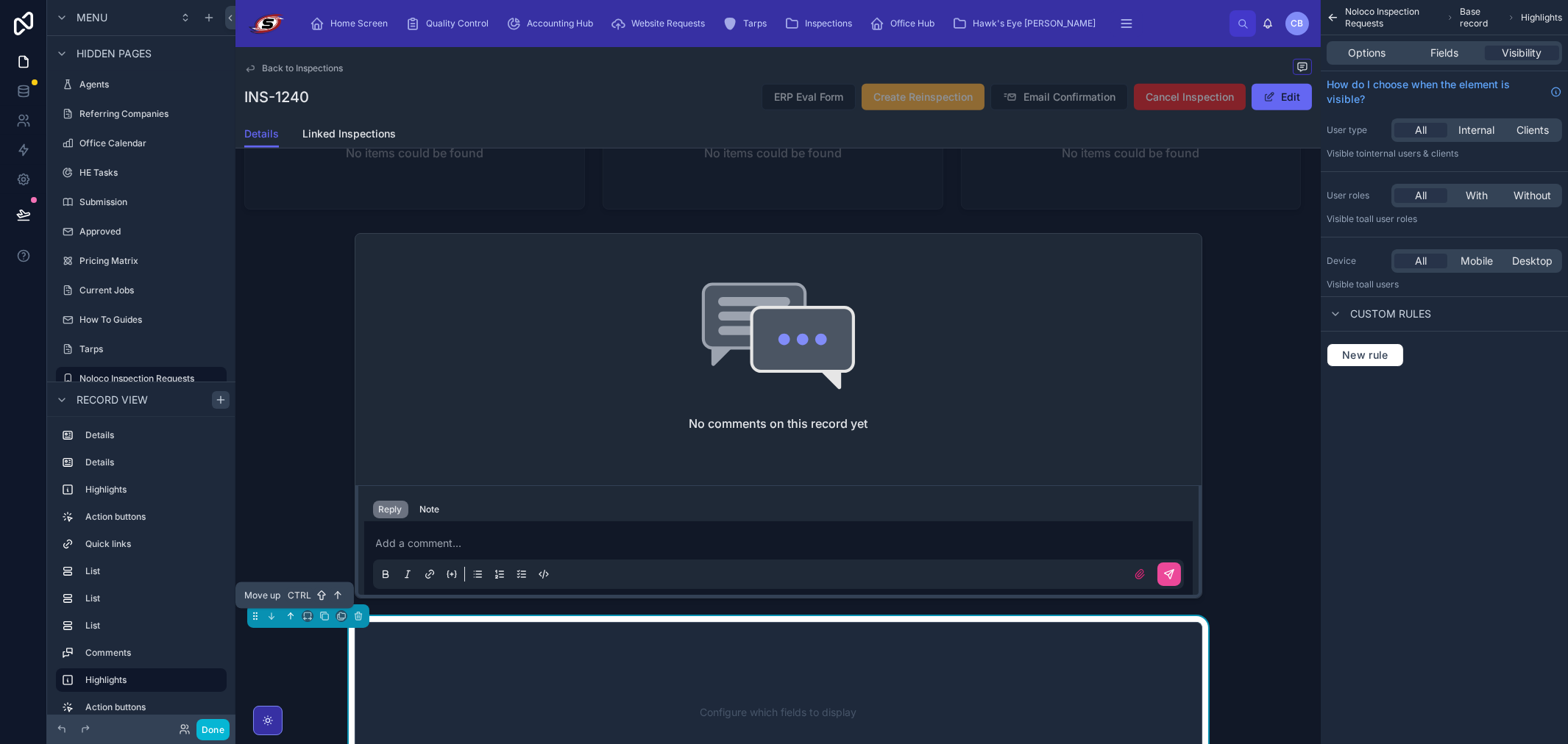
click at [288, 618] on icon at bounding box center [290, 615] width 10 height 10
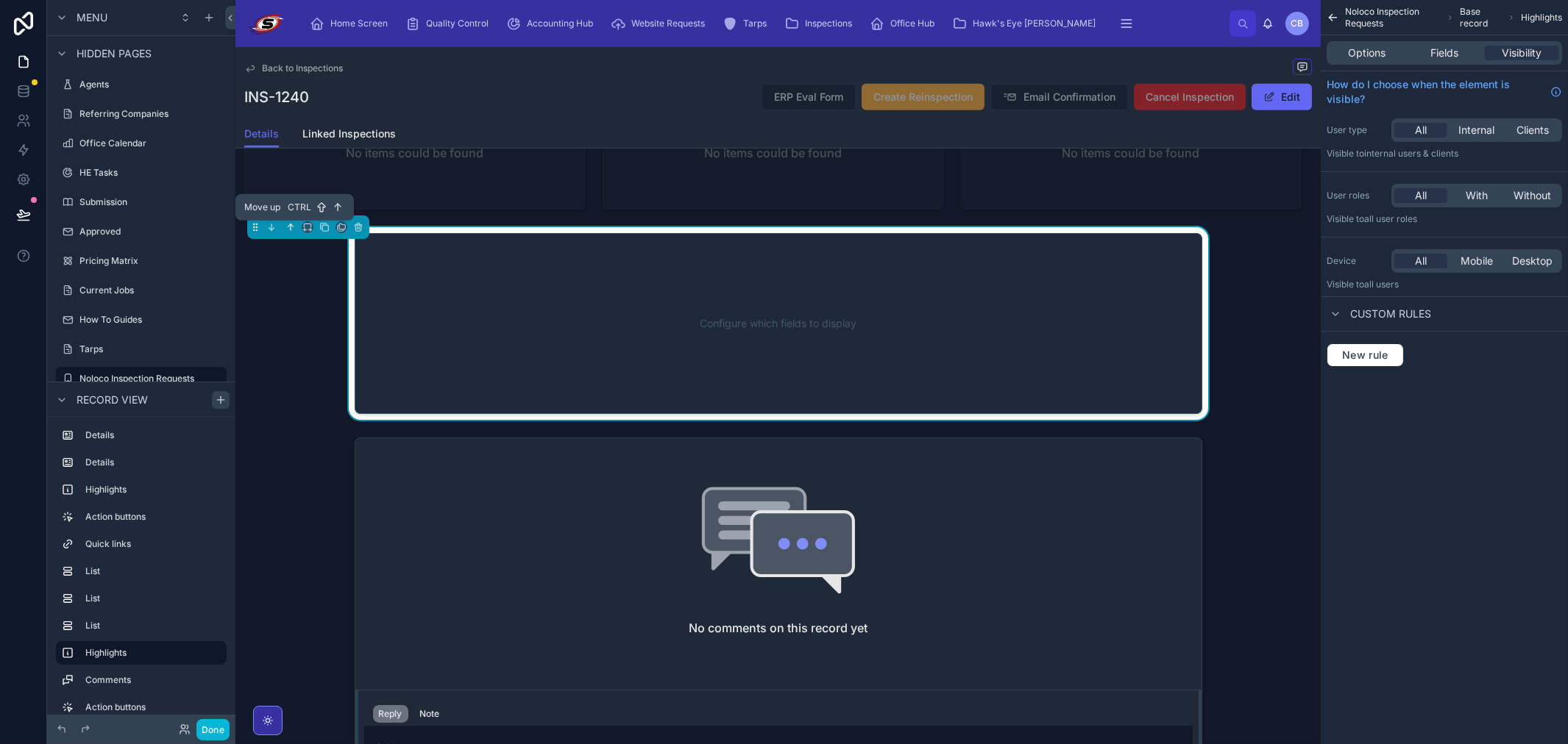
click at [293, 227] on icon at bounding box center [292, 226] width 3 height 3
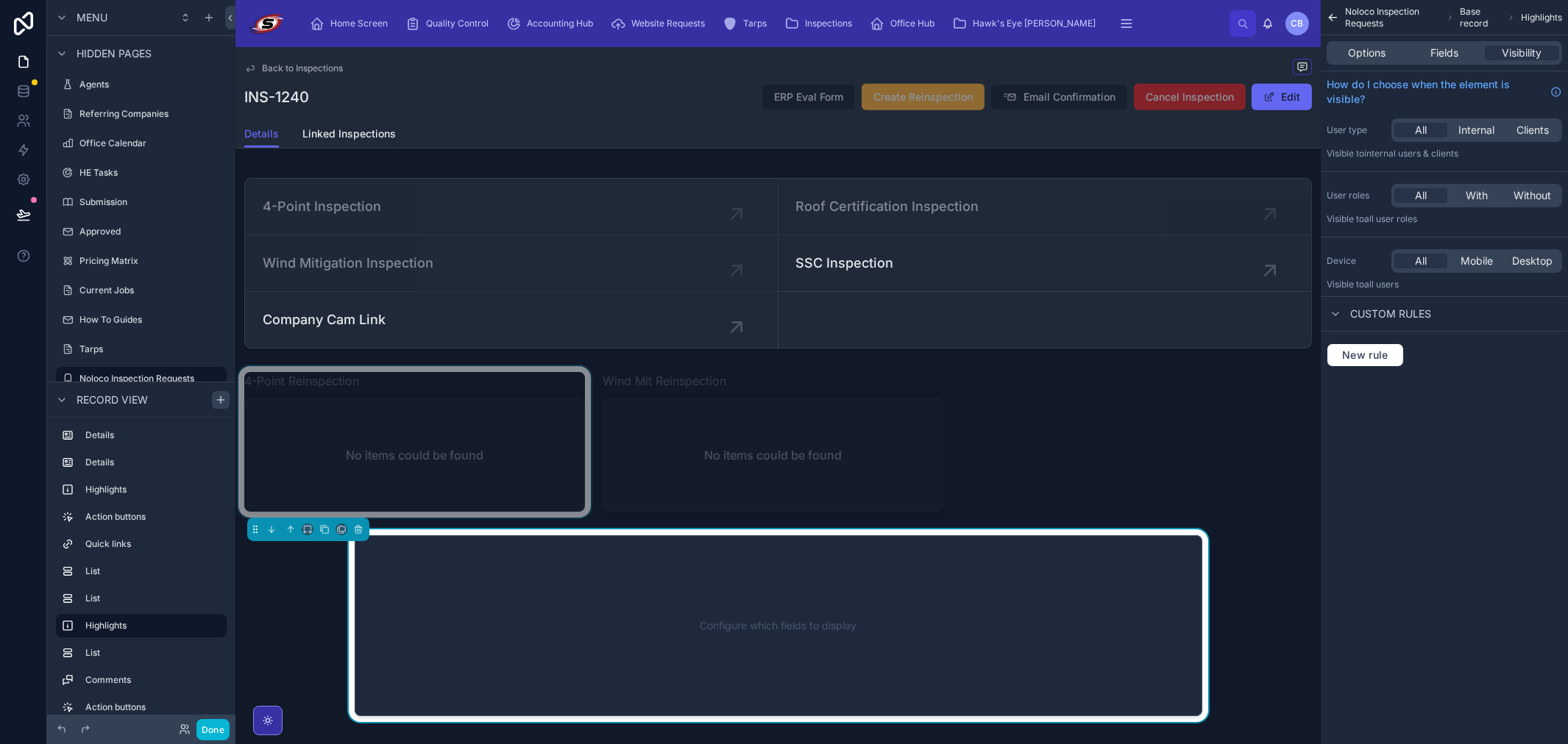
scroll to position [1778, 0]
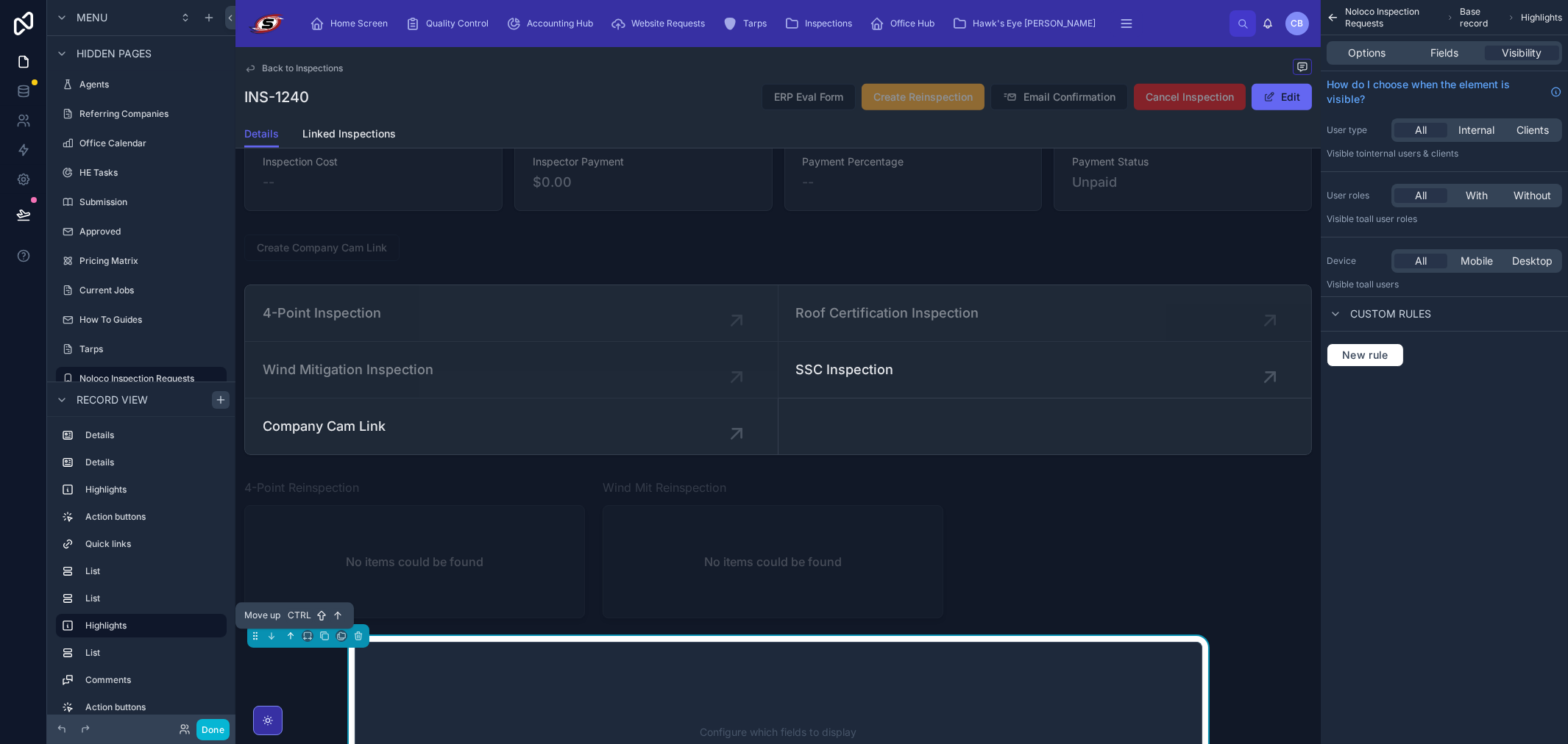
click at [292, 630] on button at bounding box center [290, 635] width 16 height 16
click at [291, 630] on button at bounding box center [290, 635] width 16 height 16
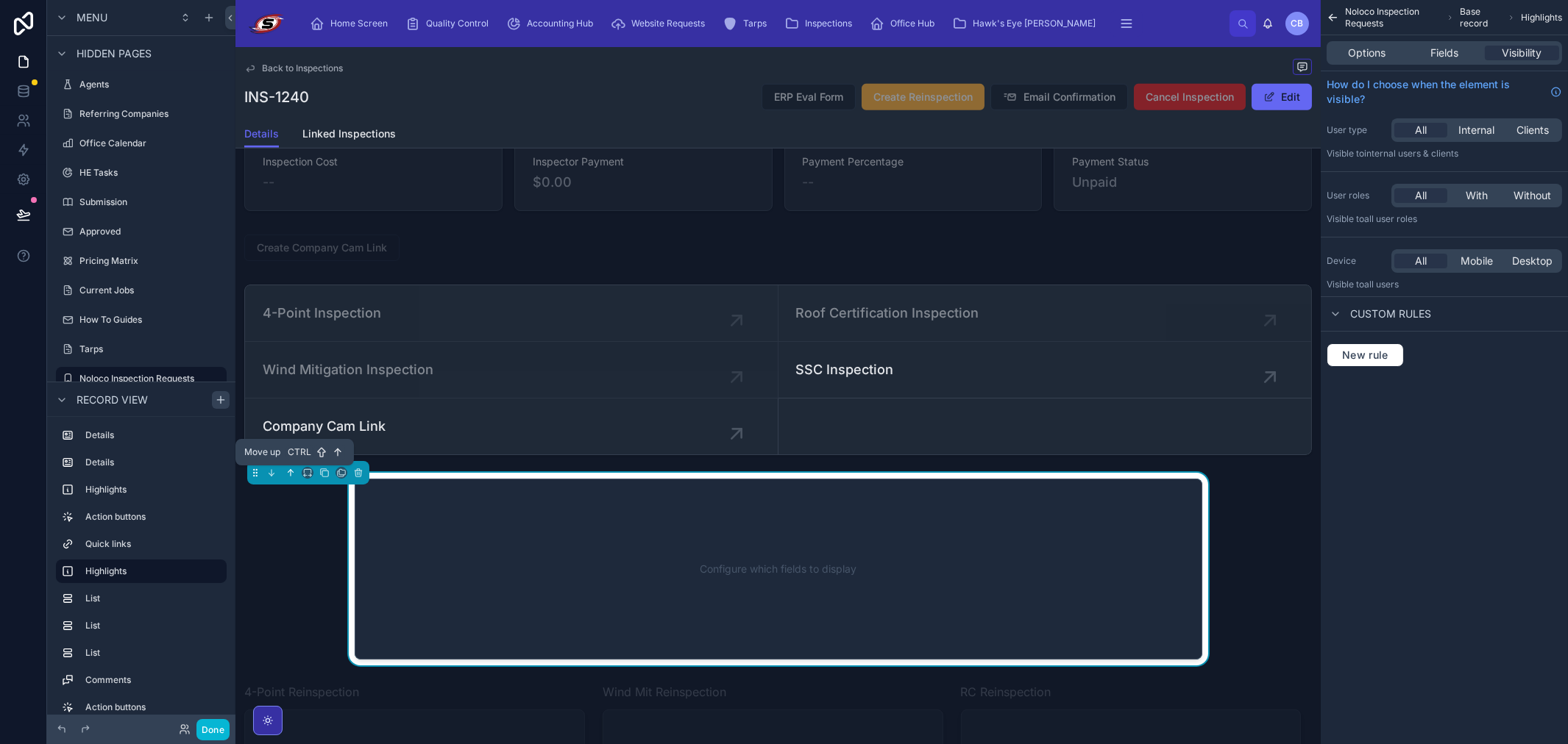
click at [290, 474] on icon at bounding box center [290, 472] width 10 height 10
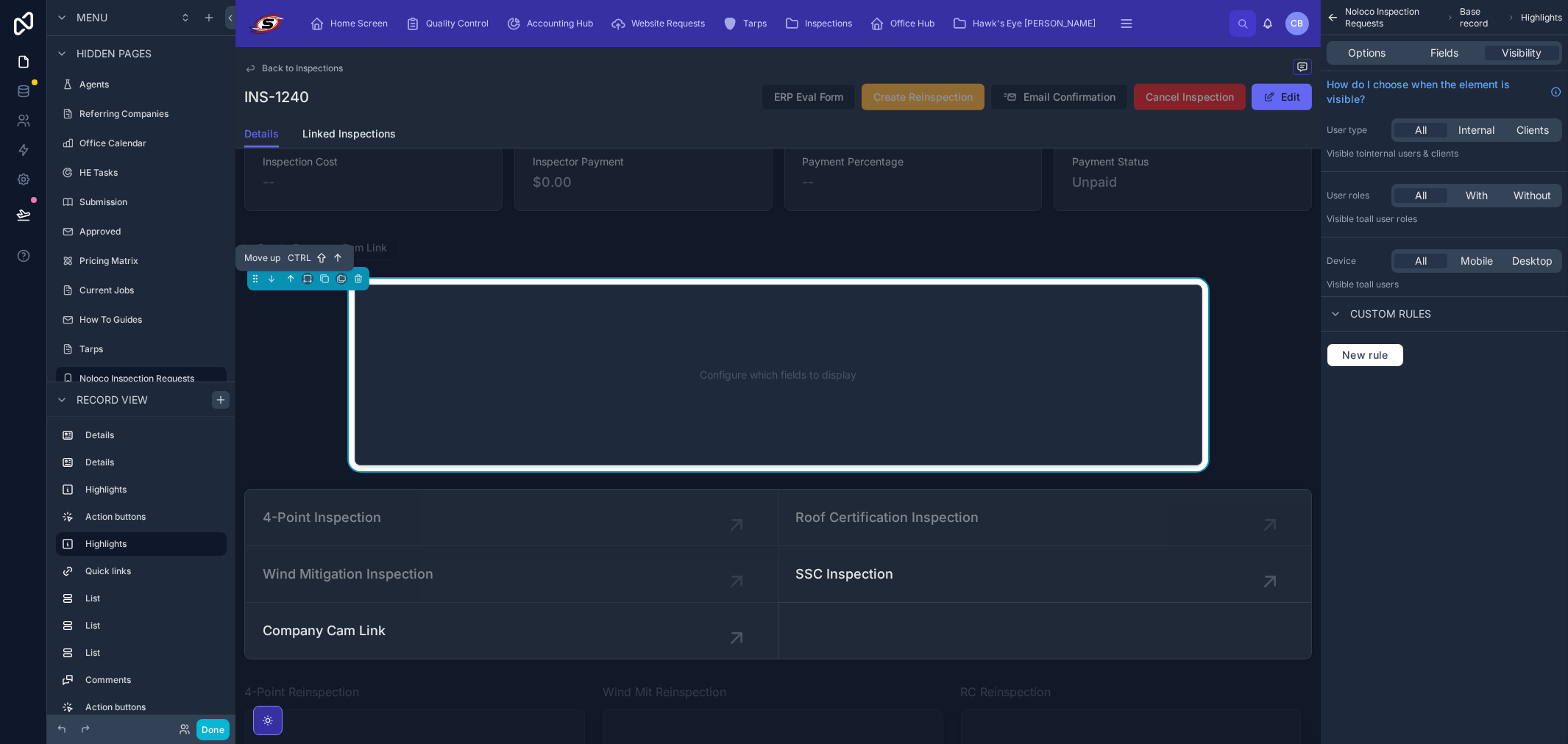
click at [285, 283] on icon at bounding box center [290, 278] width 10 height 10
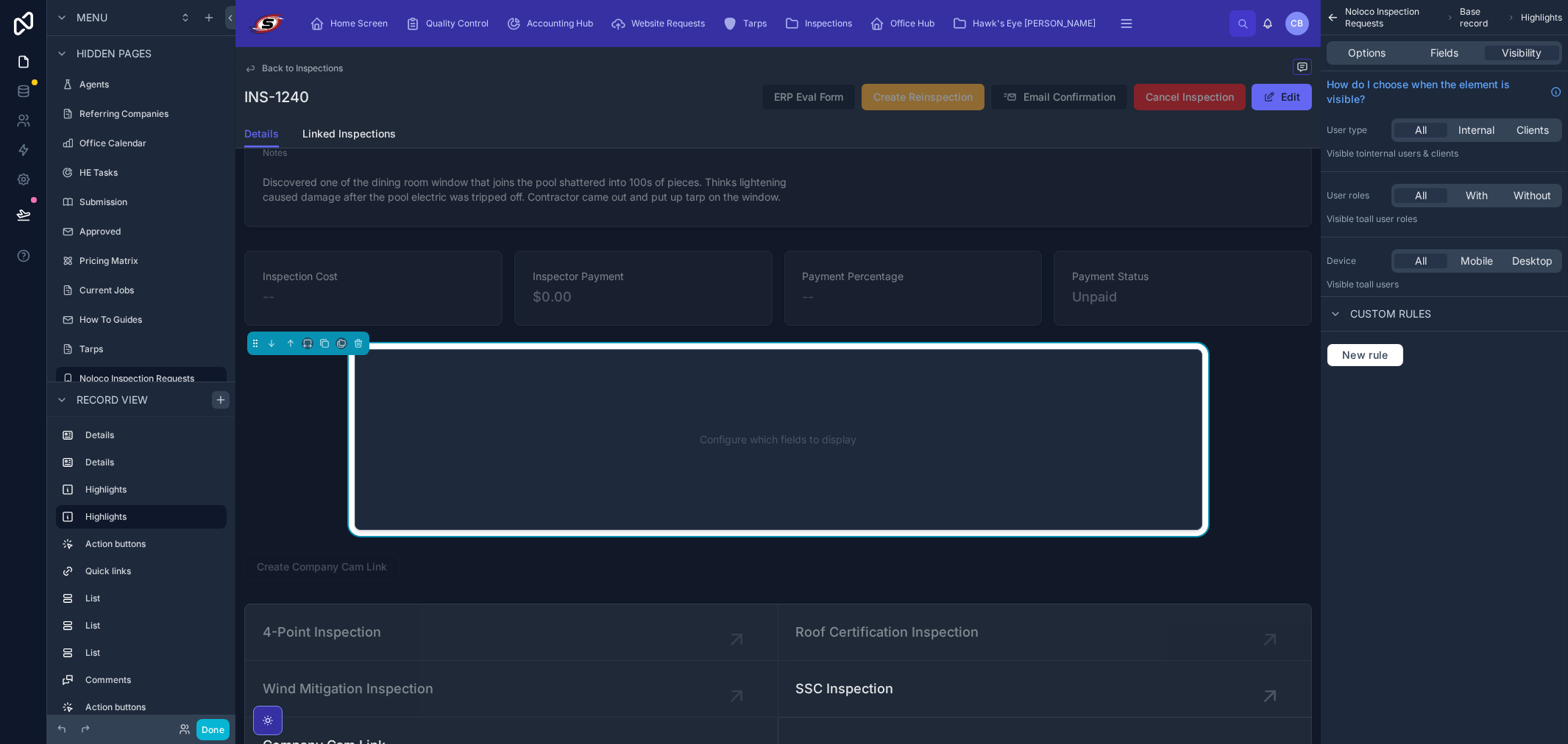
scroll to position [1696, 0]
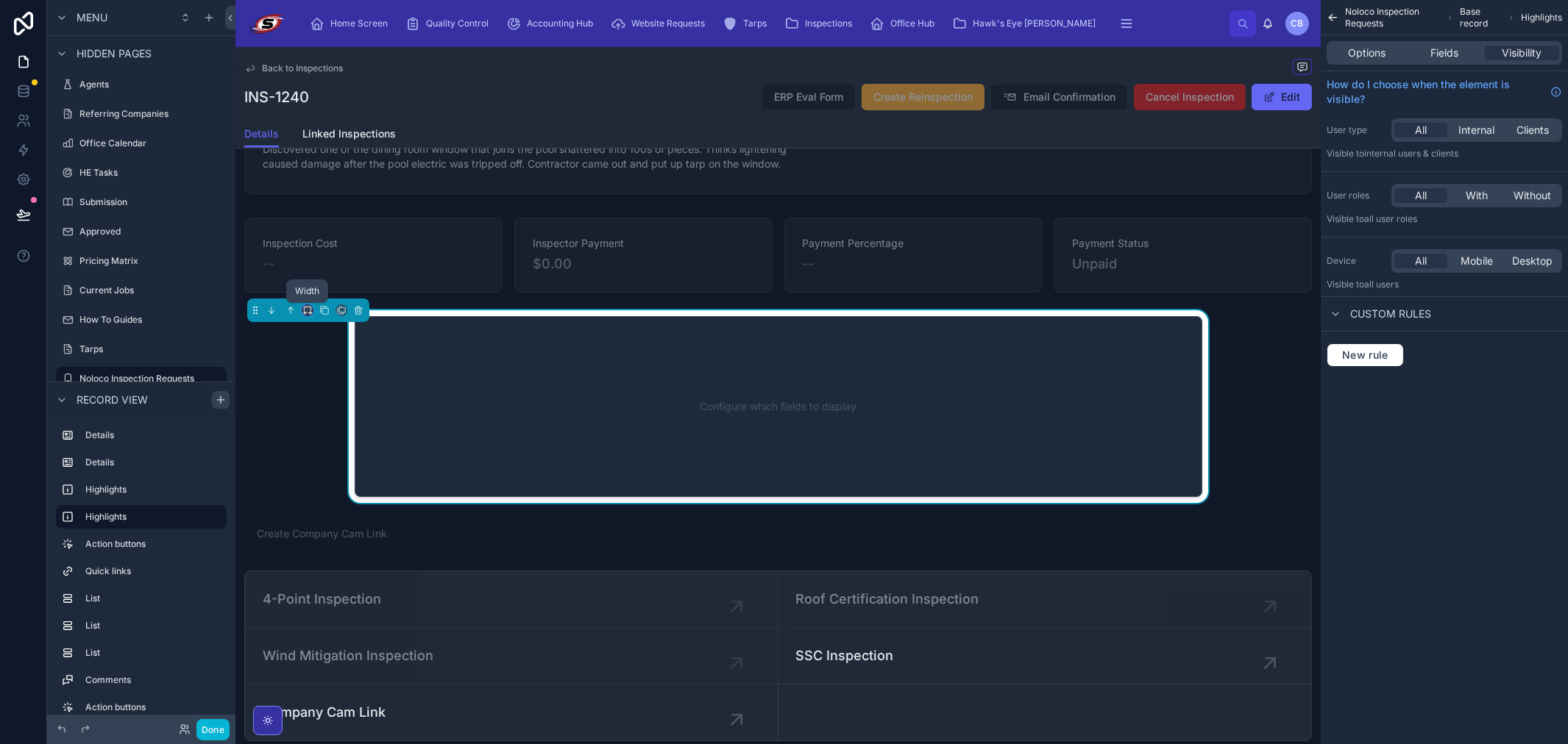
click at [310, 306] on icon at bounding box center [307, 310] width 10 height 10
click at [347, 420] on div "50%" at bounding box center [337, 422] width 45 height 18
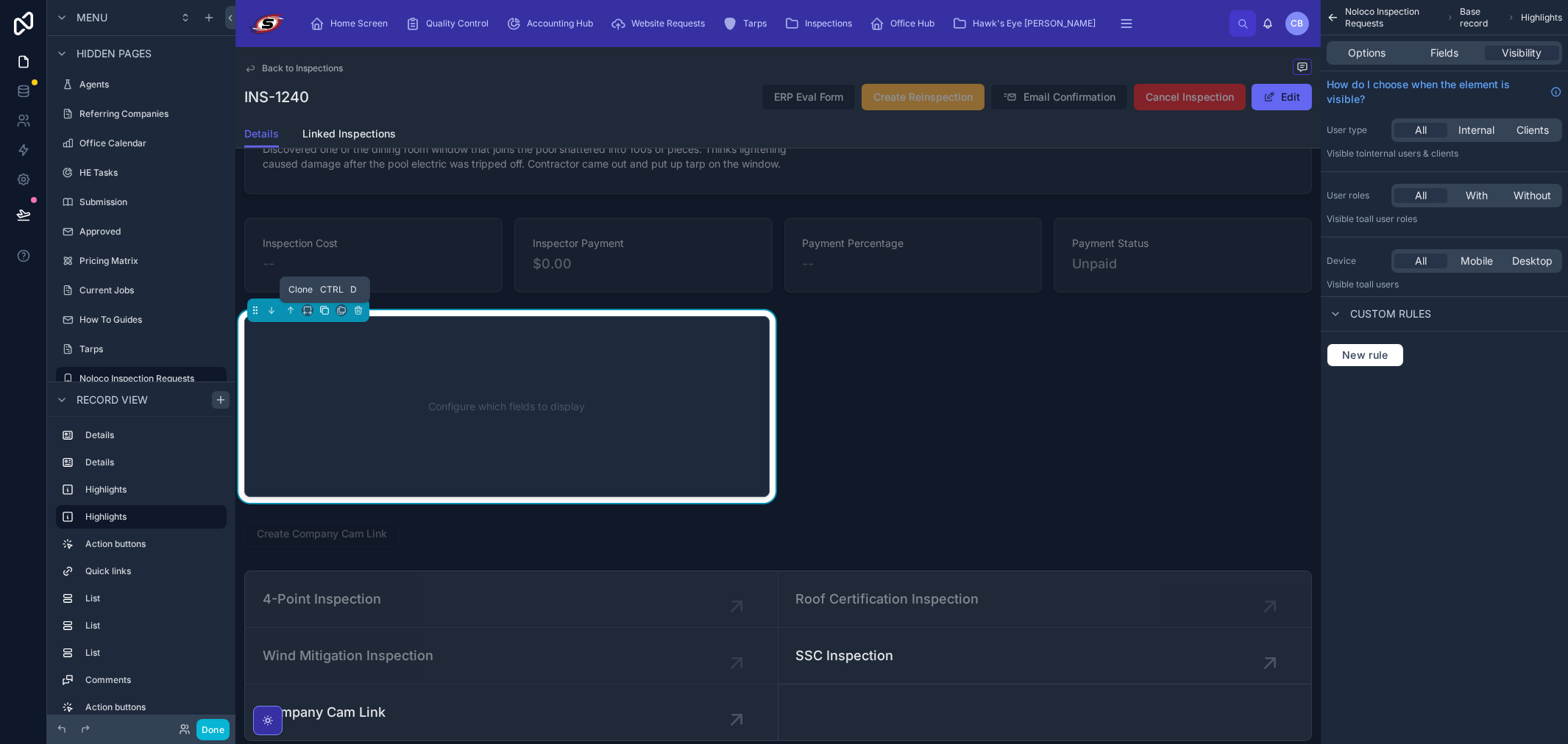
click at [321, 310] on icon at bounding box center [324, 310] width 6 height 6
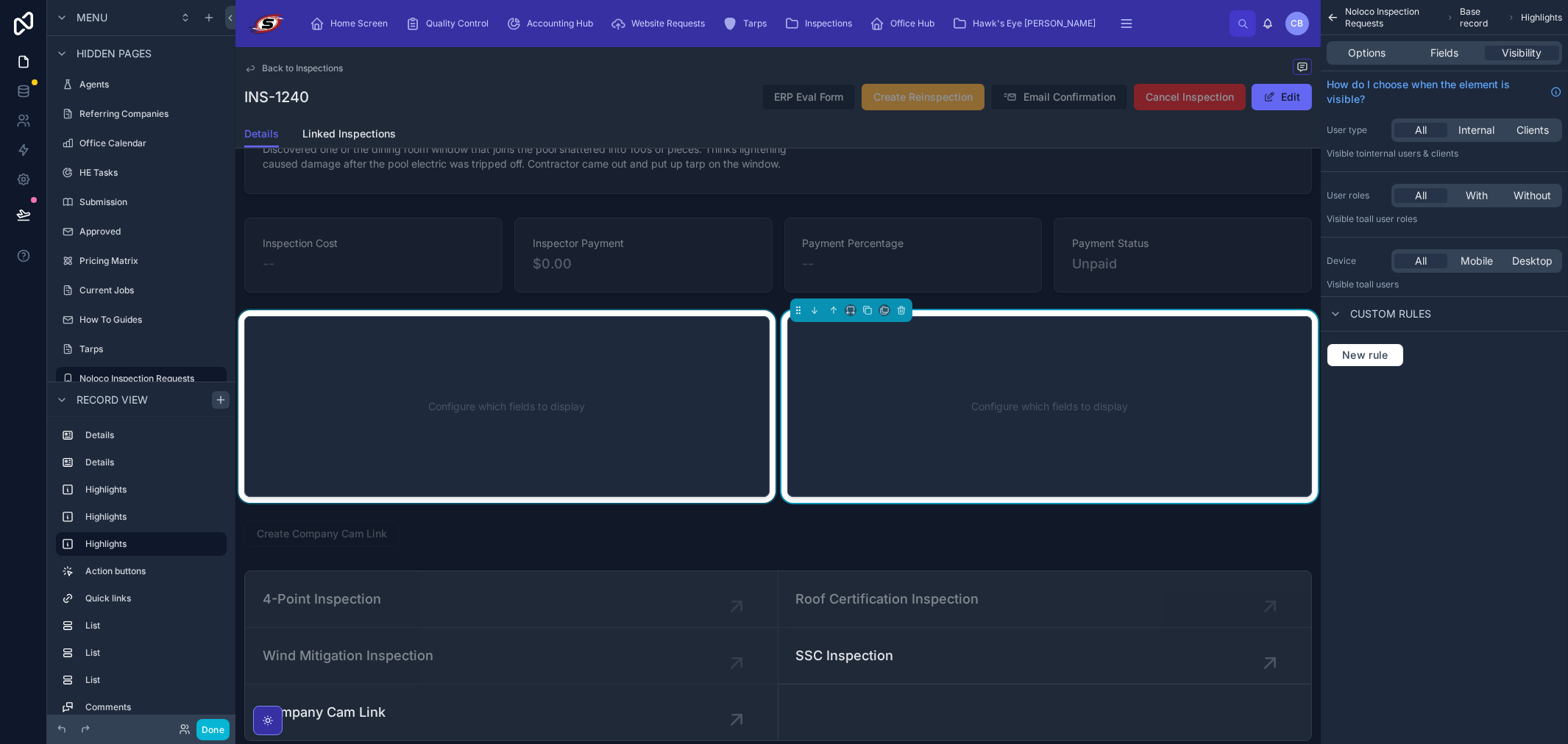
click at [495, 362] on div at bounding box center [507, 407] width 543 height 193
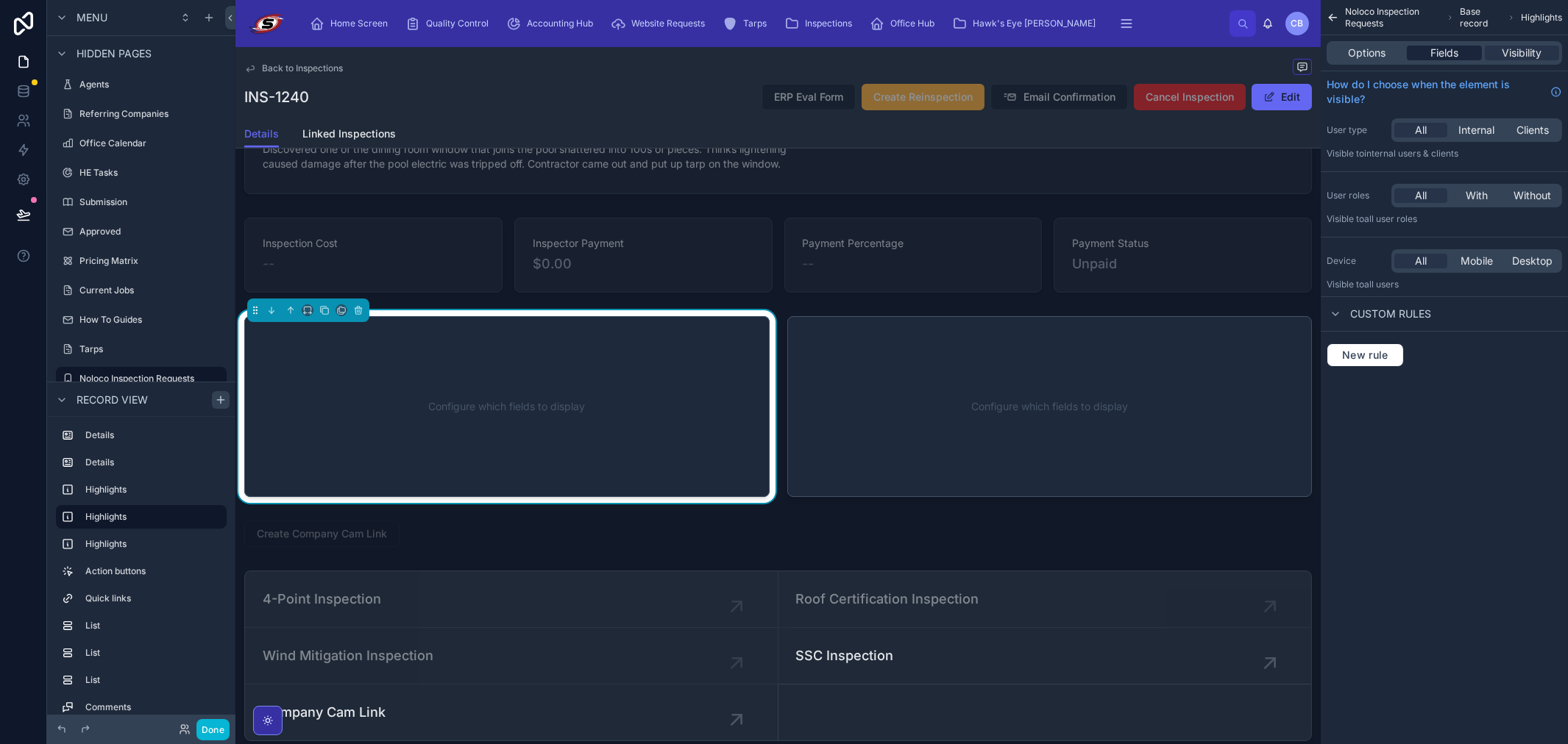
click at [1443, 57] on span "Fields" at bounding box center [1444, 52] width 28 height 15
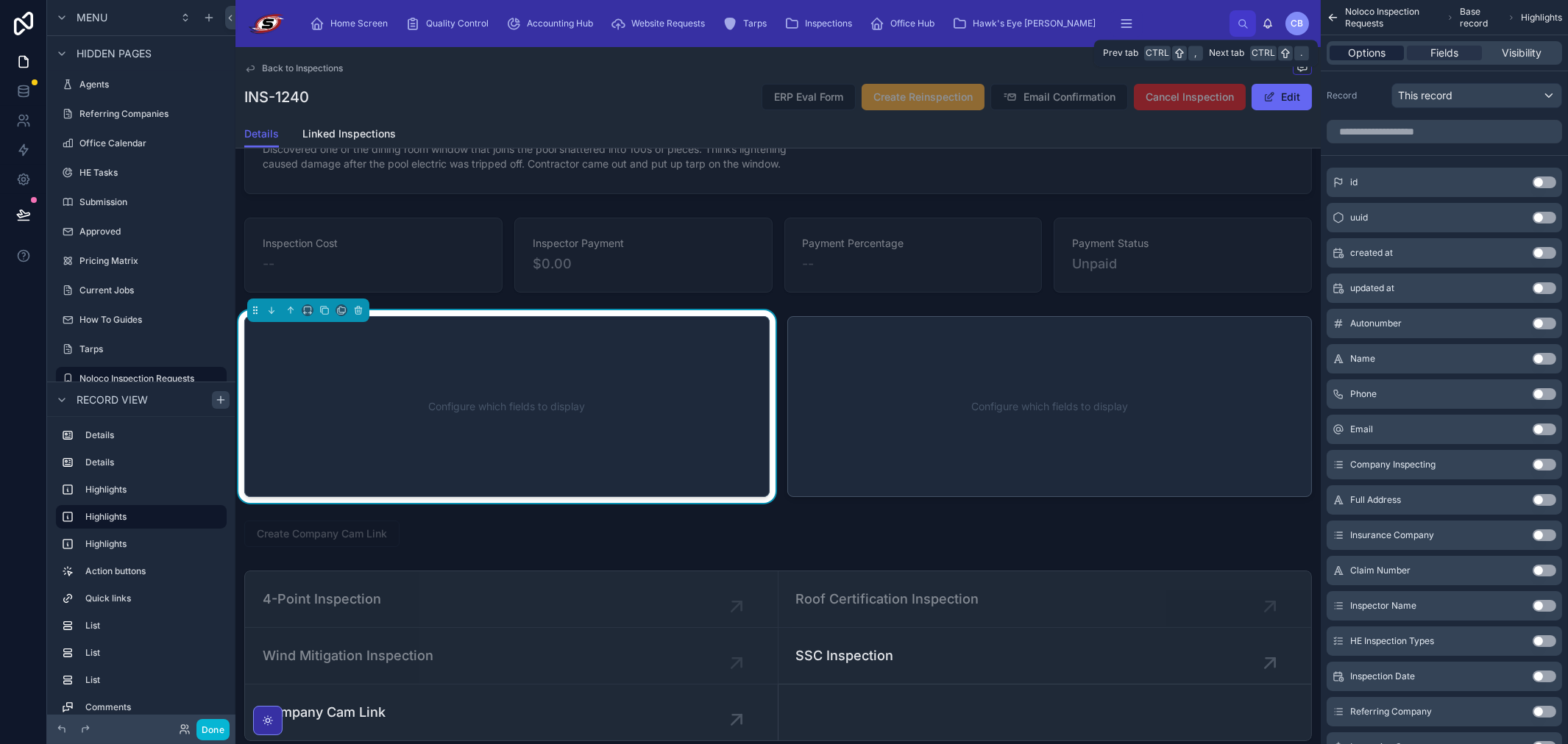
click at [1370, 48] on span "Options" at bounding box center [1366, 52] width 38 height 15
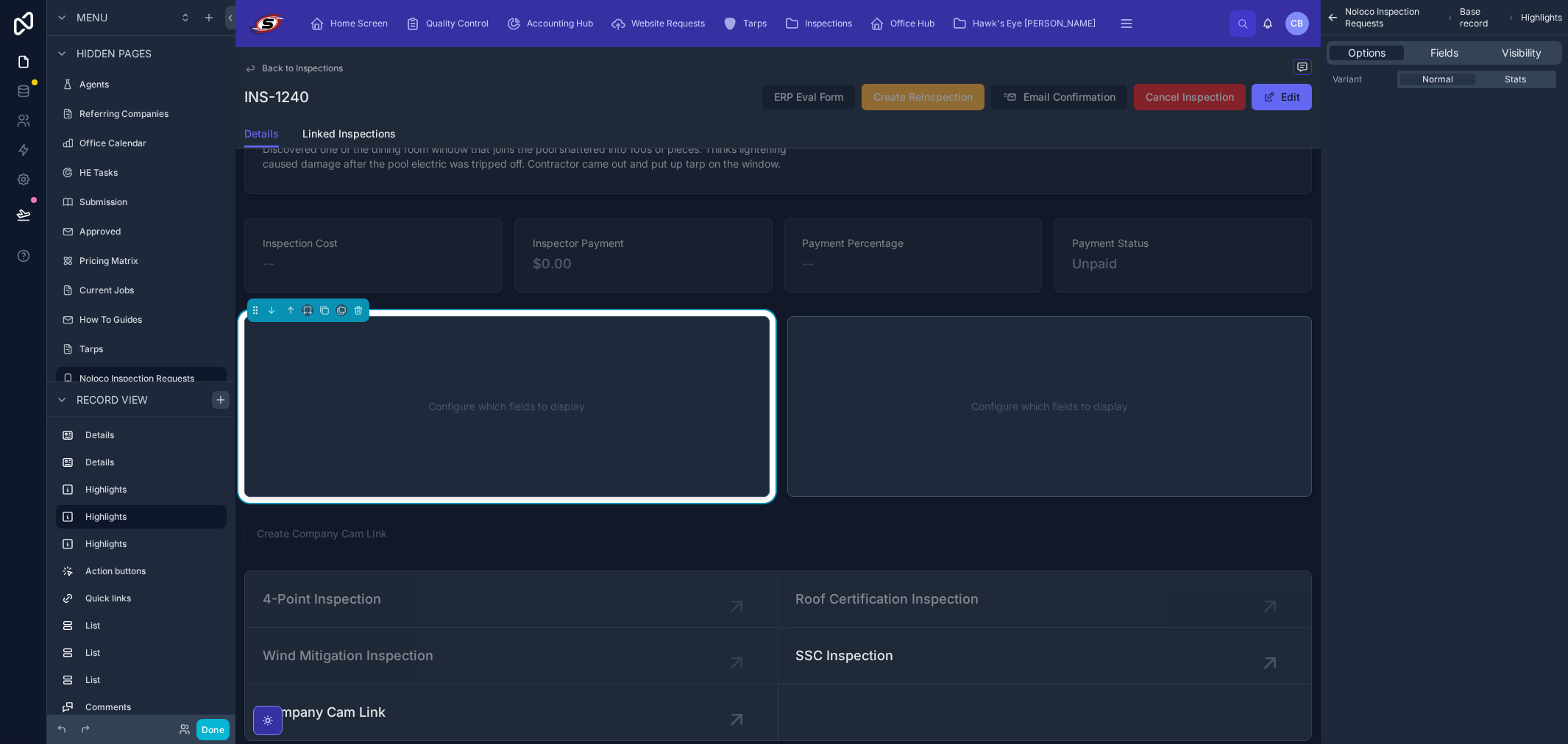
click at [1385, 55] on span "Options" at bounding box center [1366, 52] width 38 height 15
click at [619, 390] on div "Configure which fields to display" at bounding box center [506, 407] width 477 height 132
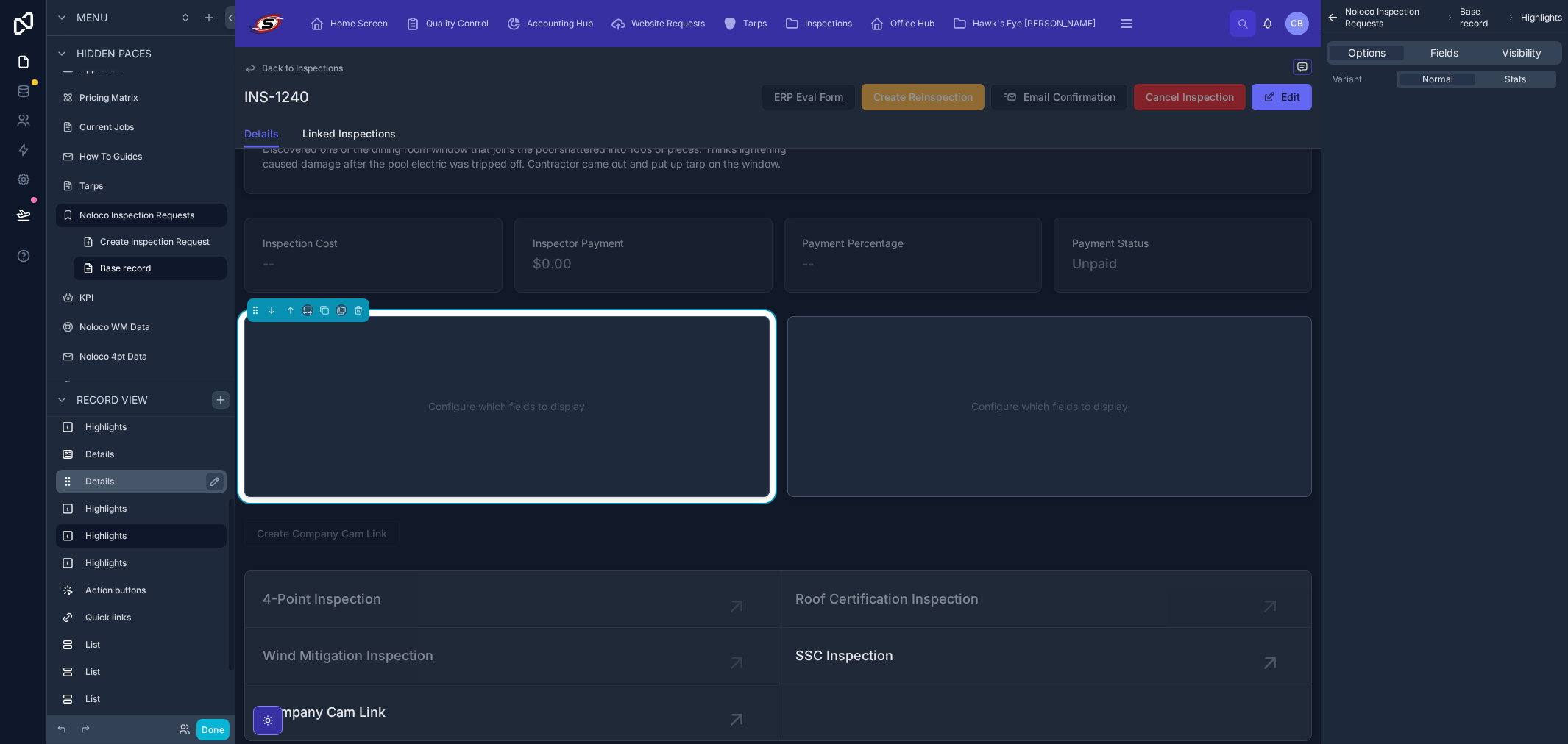
scroll to position [127, 0]
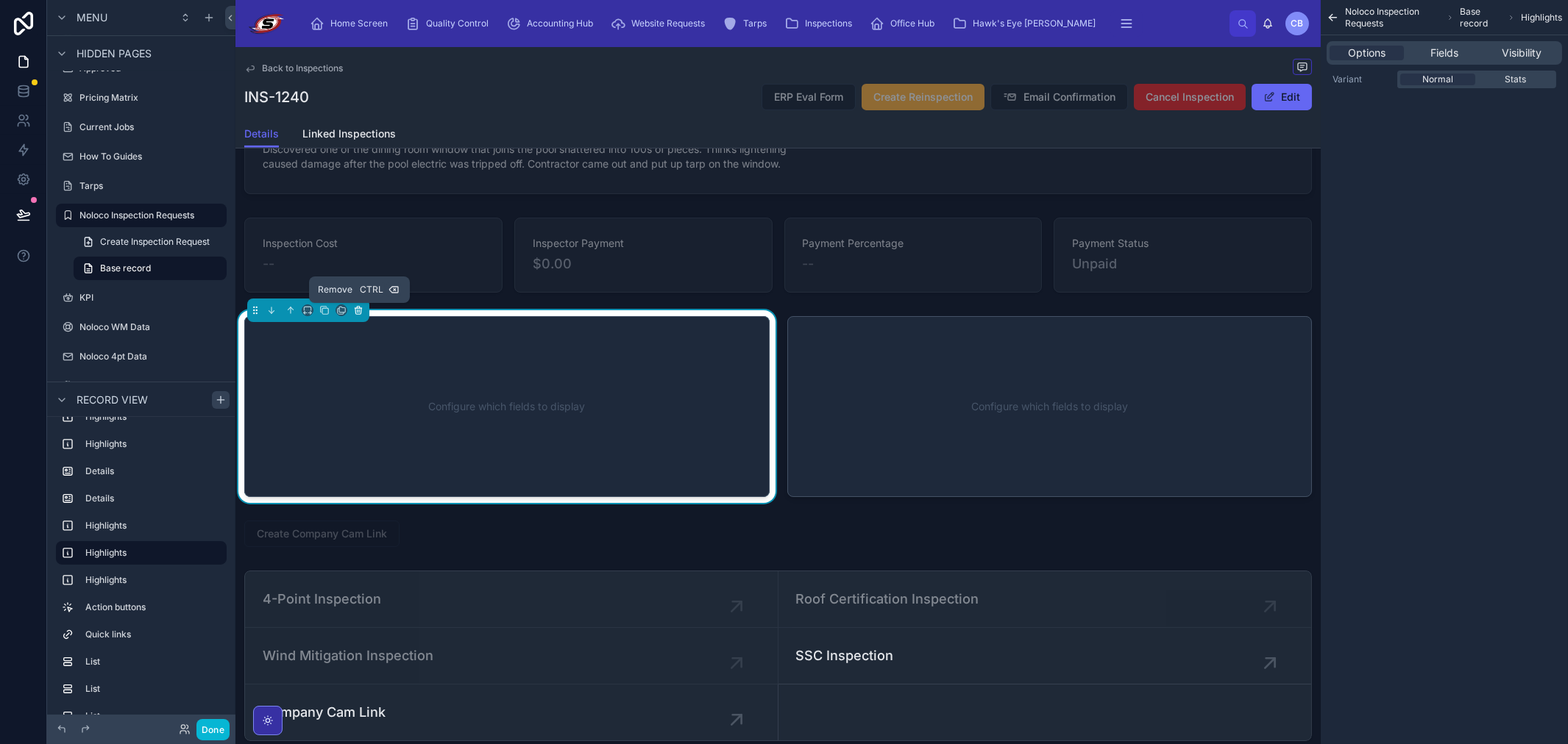
click at [356, 310] on icon at bounding box center [358, 310] width 10 height 10
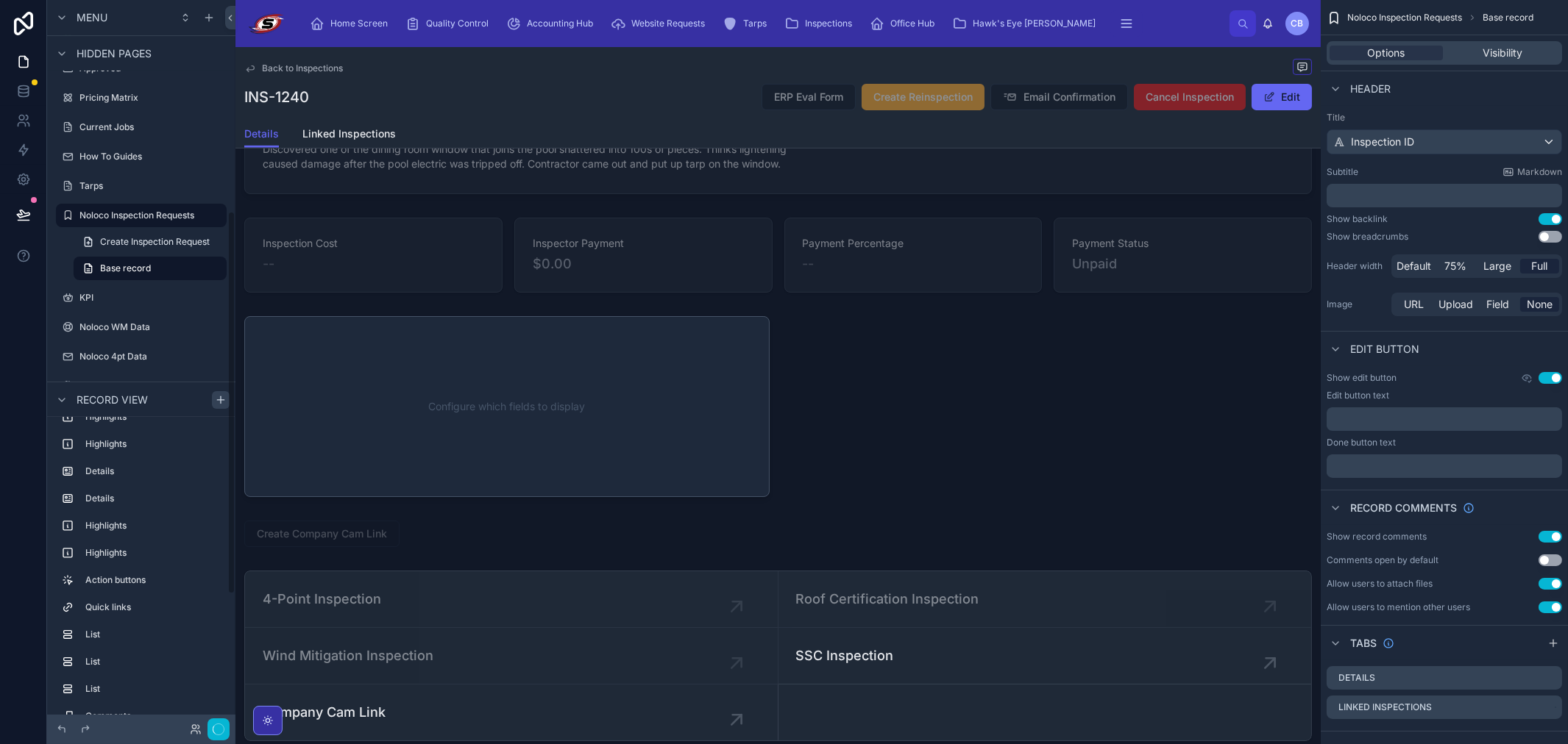
scroll to position [399, 0]
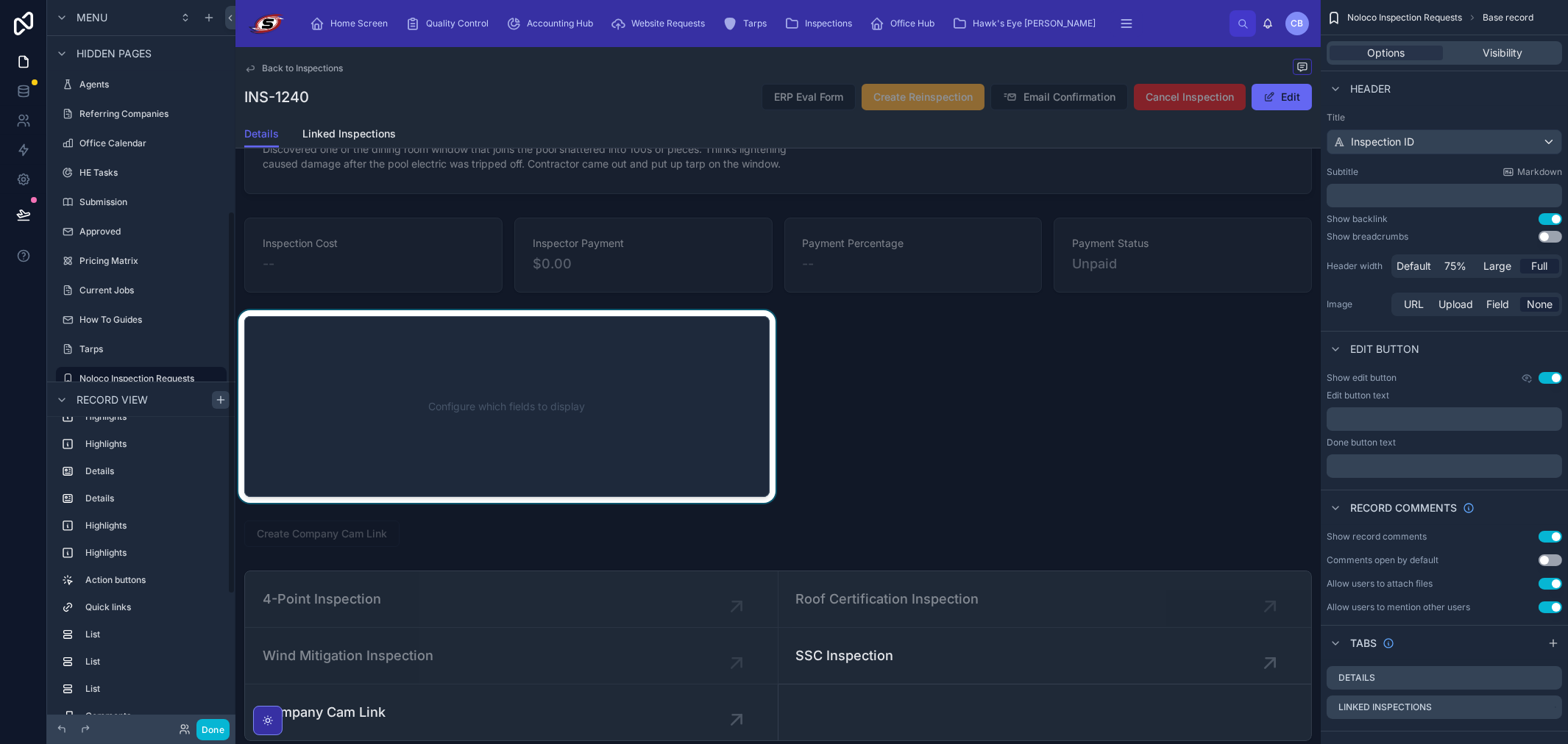
click at [497, 351] on div at bounding box center [507, 407] width 543 height 193
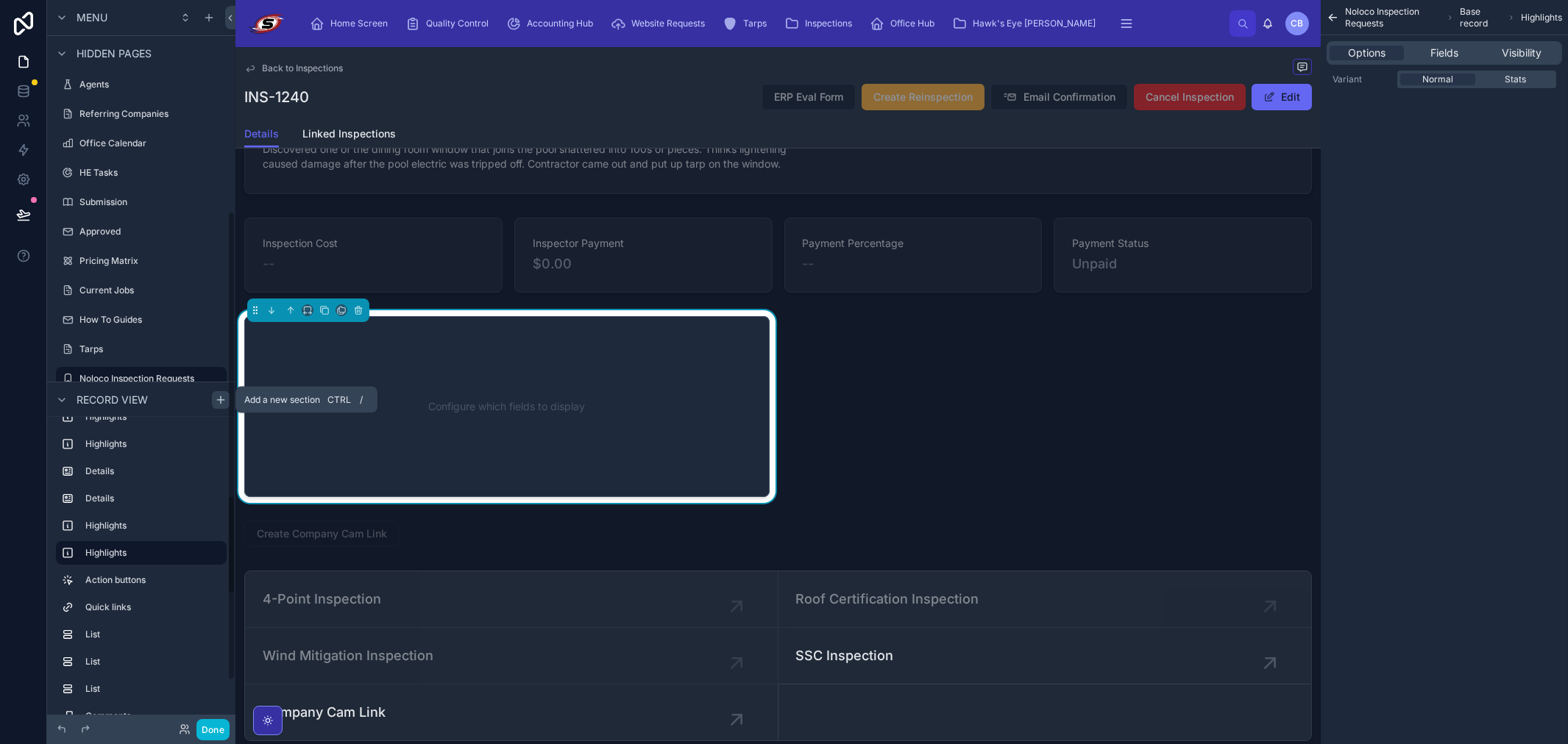
click at [220, 396] on icon "scrollable content" at bounding box center [220, 400] width 12 height 12
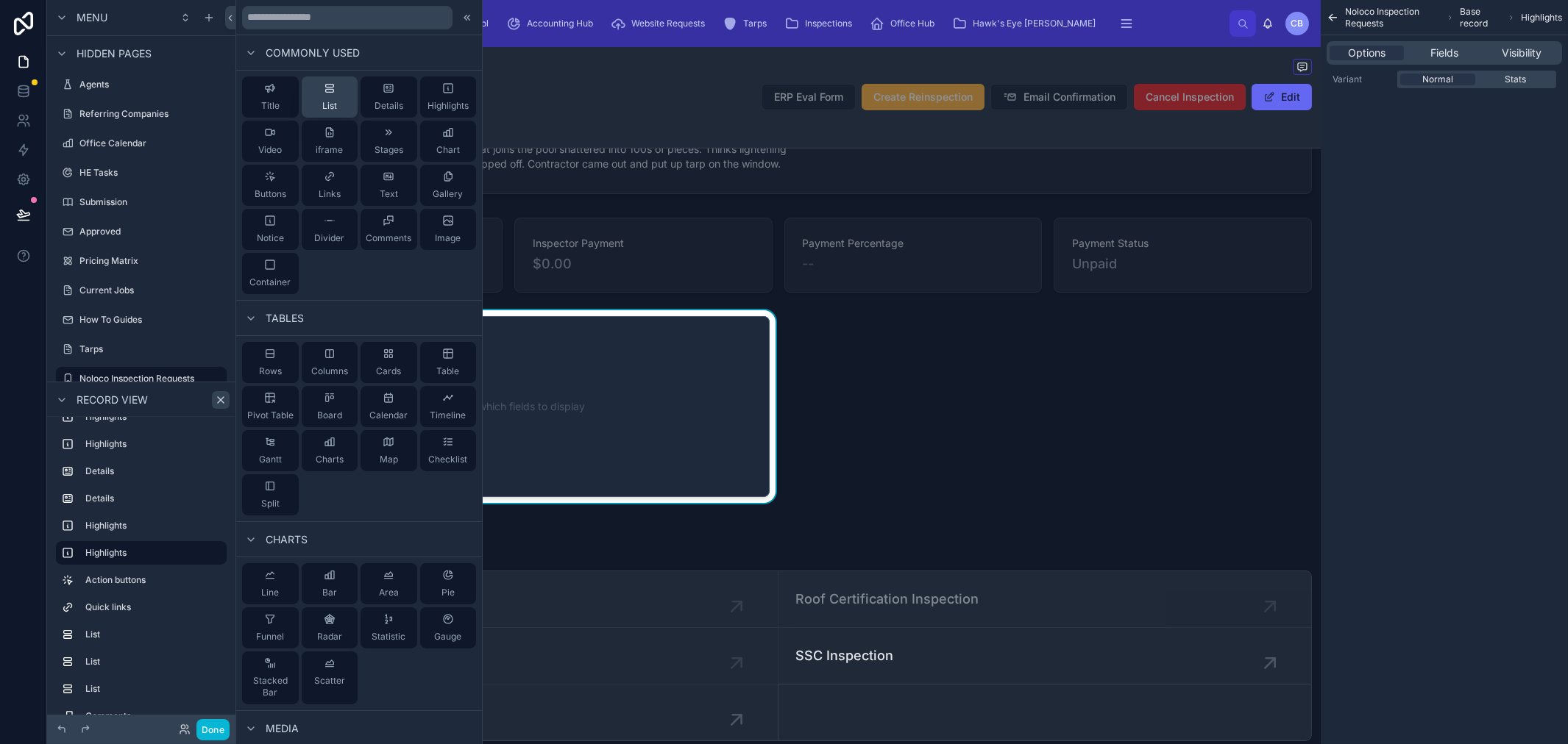
click at [331, 102] on span "List" at bounding box center [329, 106] width 15 height 12
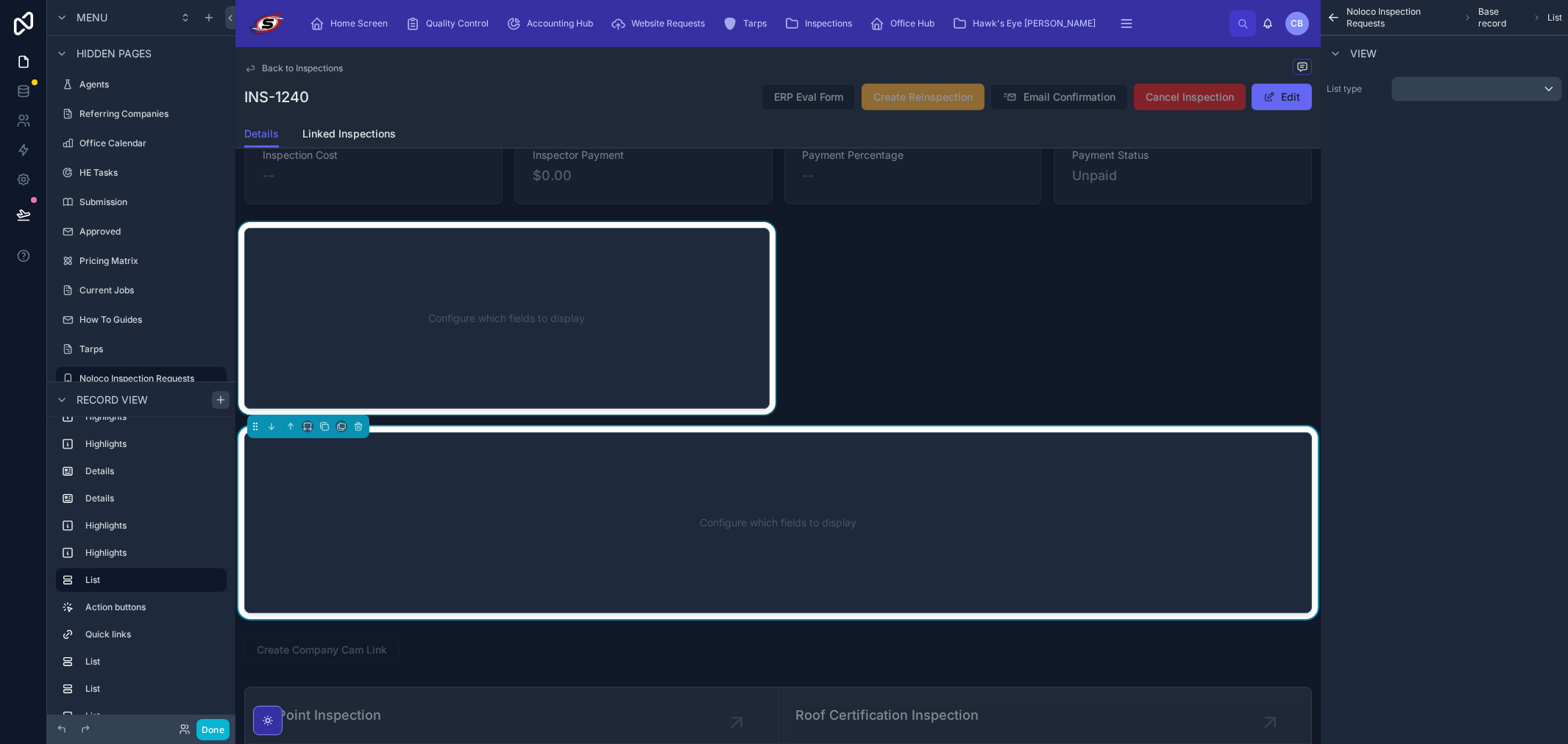
scroll to position [1778, 0]
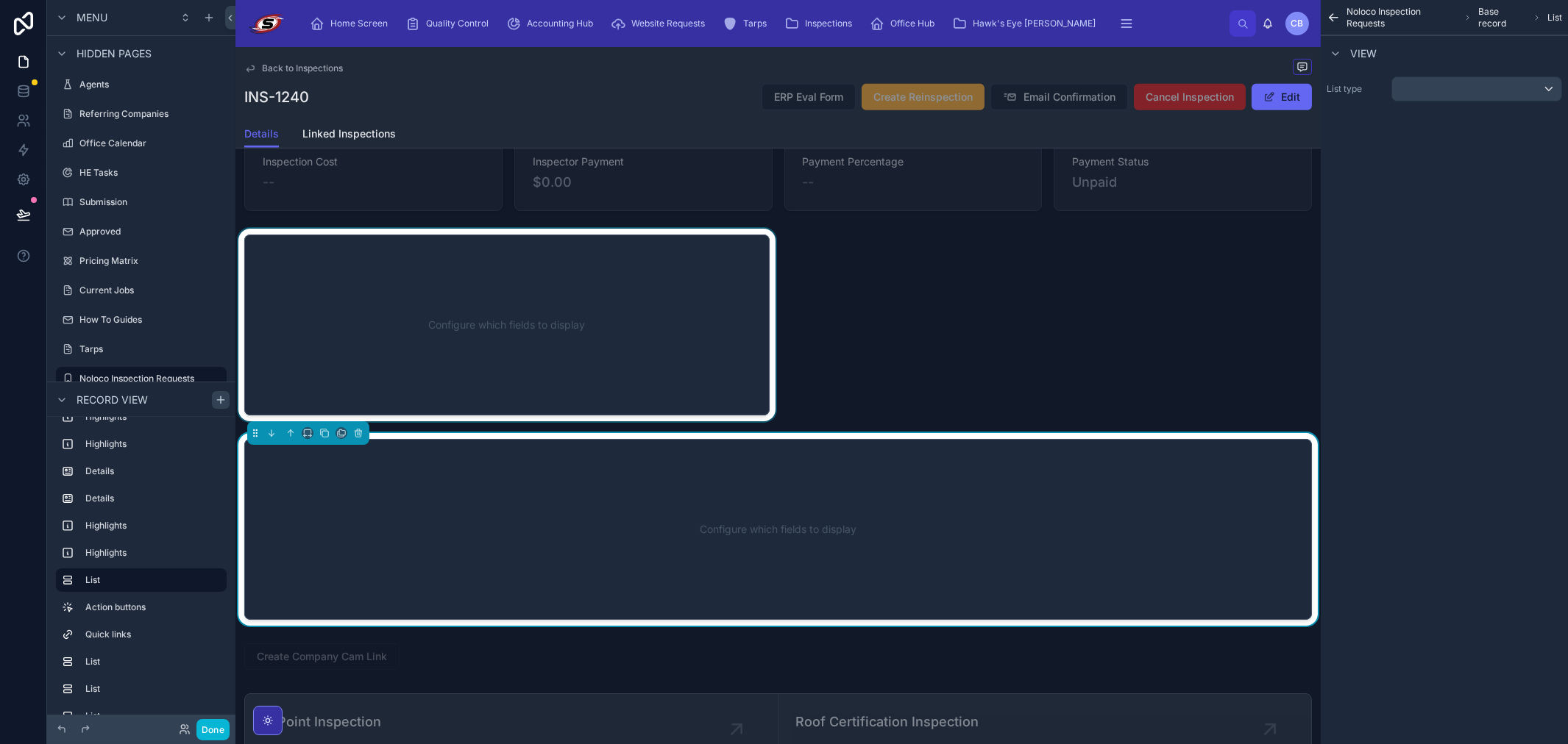
click at [322, 355] on div at bounding box center [507, 325] width 543 height 193
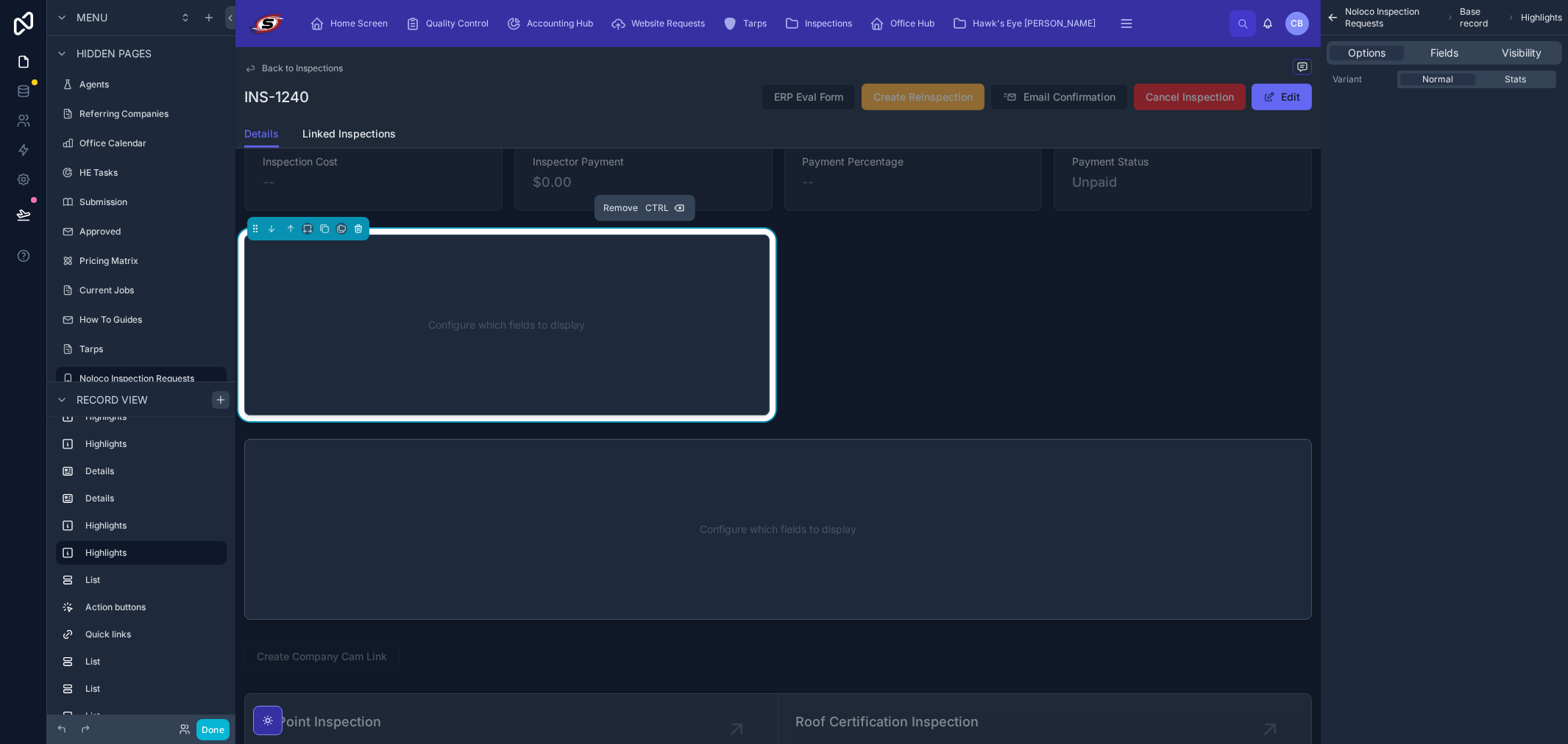
click at [365, 230] on button at bounding box center [358, 228] width 16 height 16
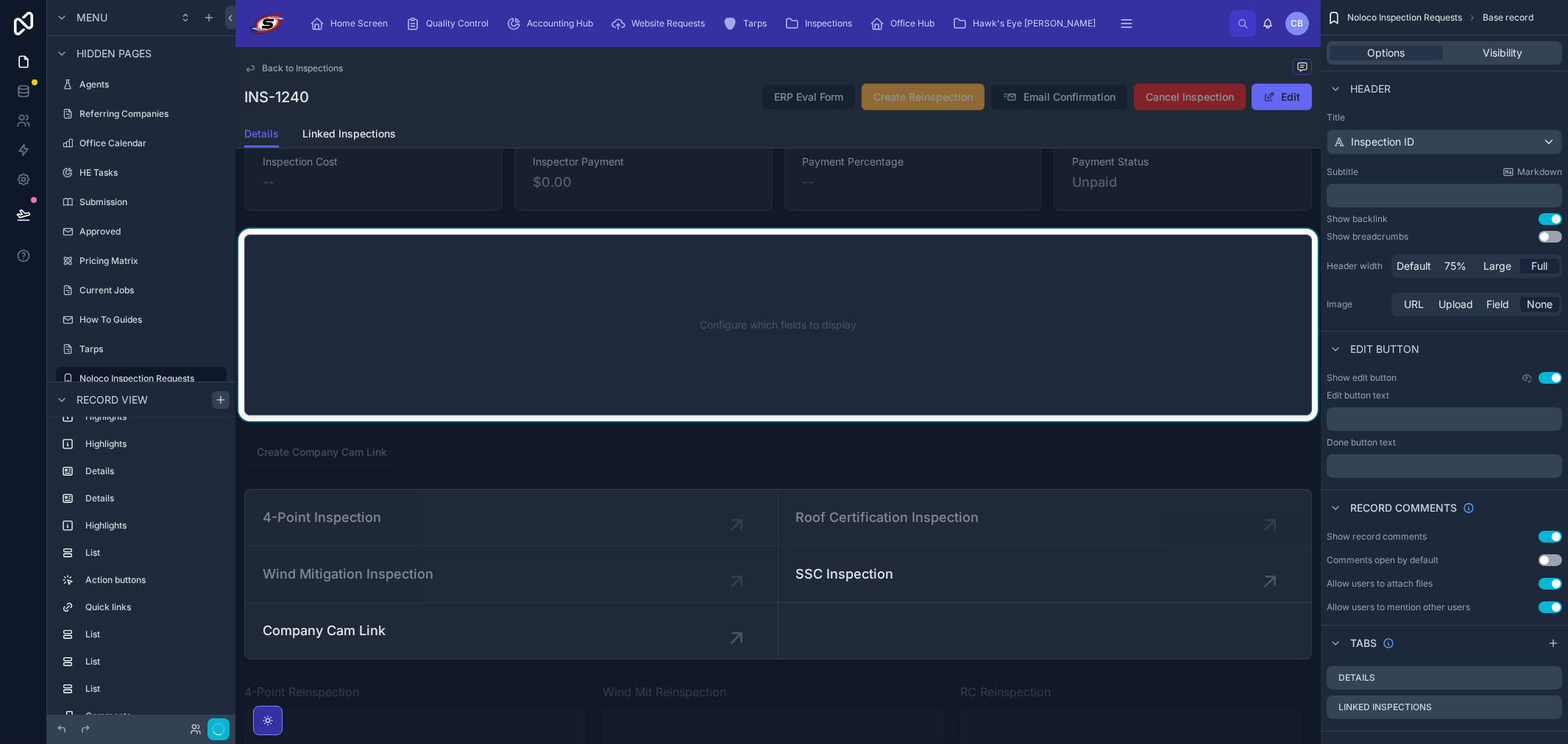
click at [376, 364] on div at bounding box center [778, 325] width 1085 height 193
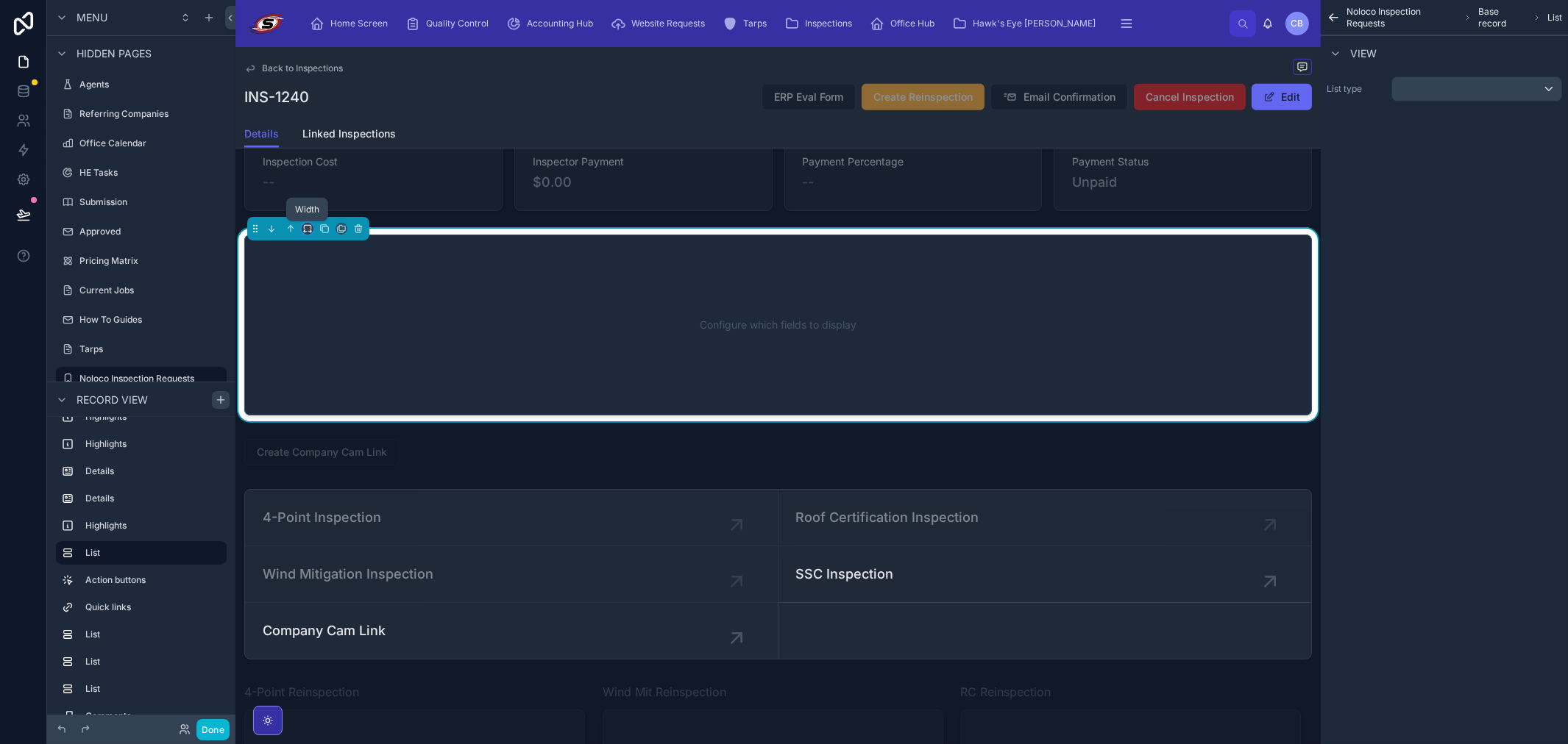
click at [307, 228] on icon at bounding box center [307, 228] width 10 height 10
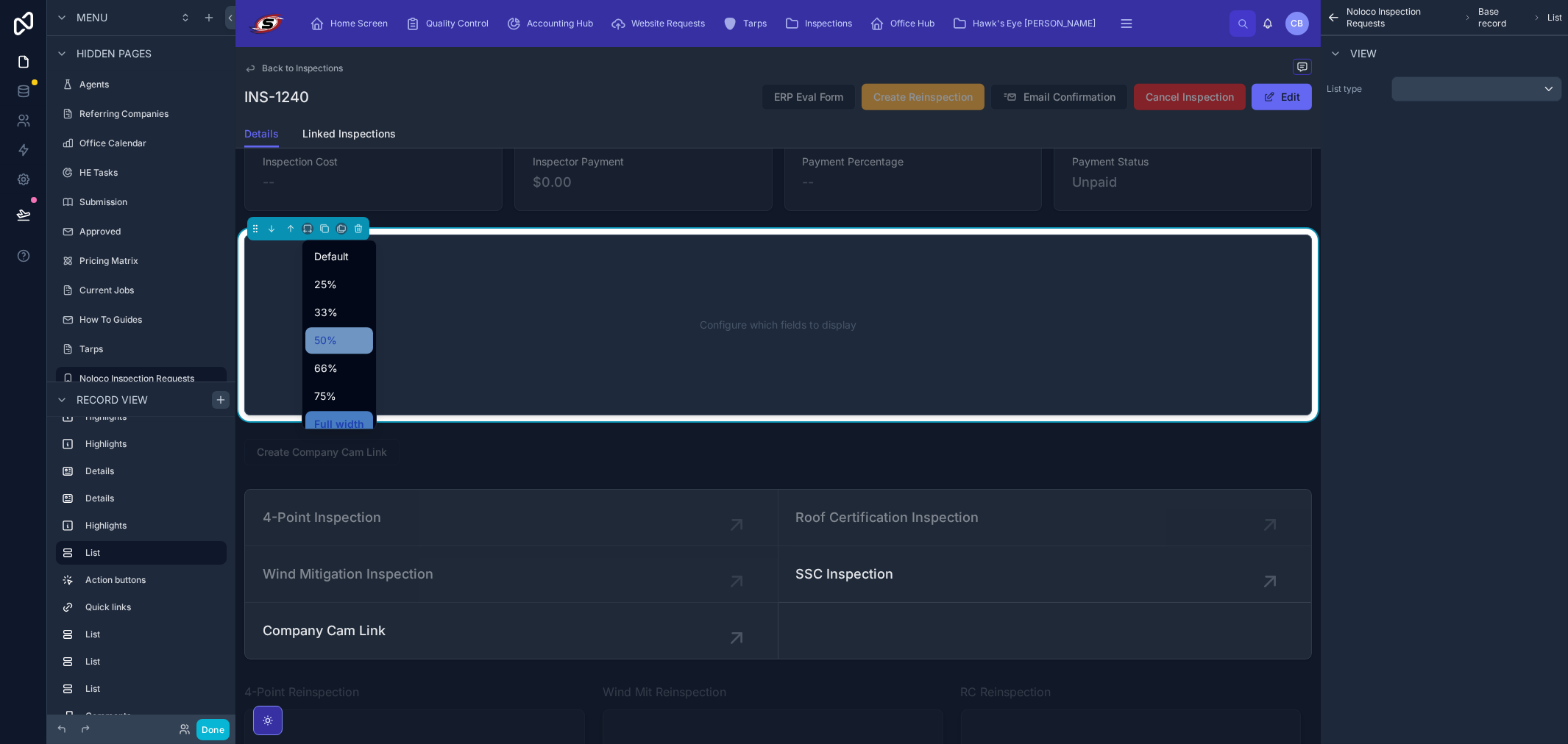
click at [328, 340] on span "50%" at bounding box center [326, 340] width 23 height 18
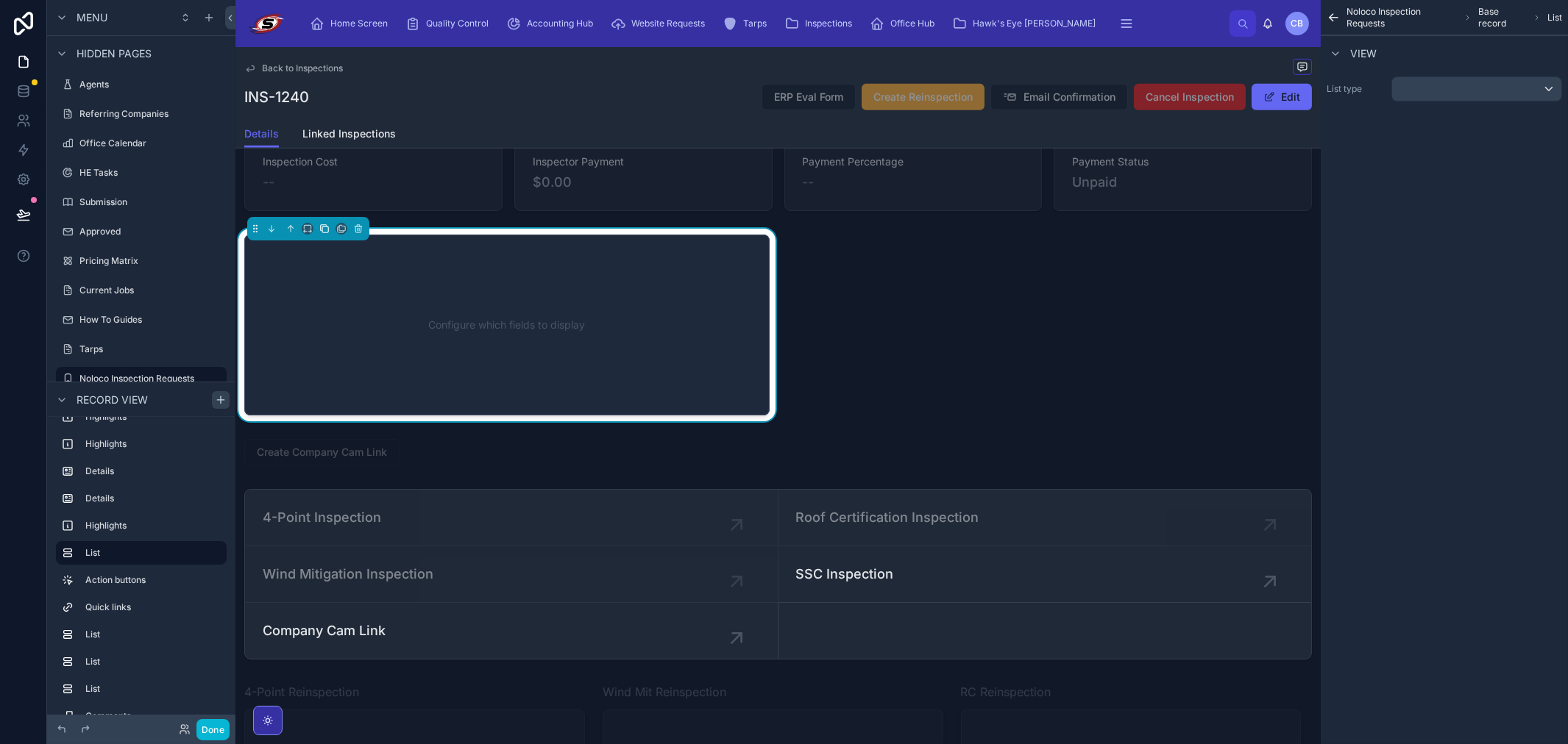
click at [322, 229] on icon at bounding box center [324, 228] width 10 height 10
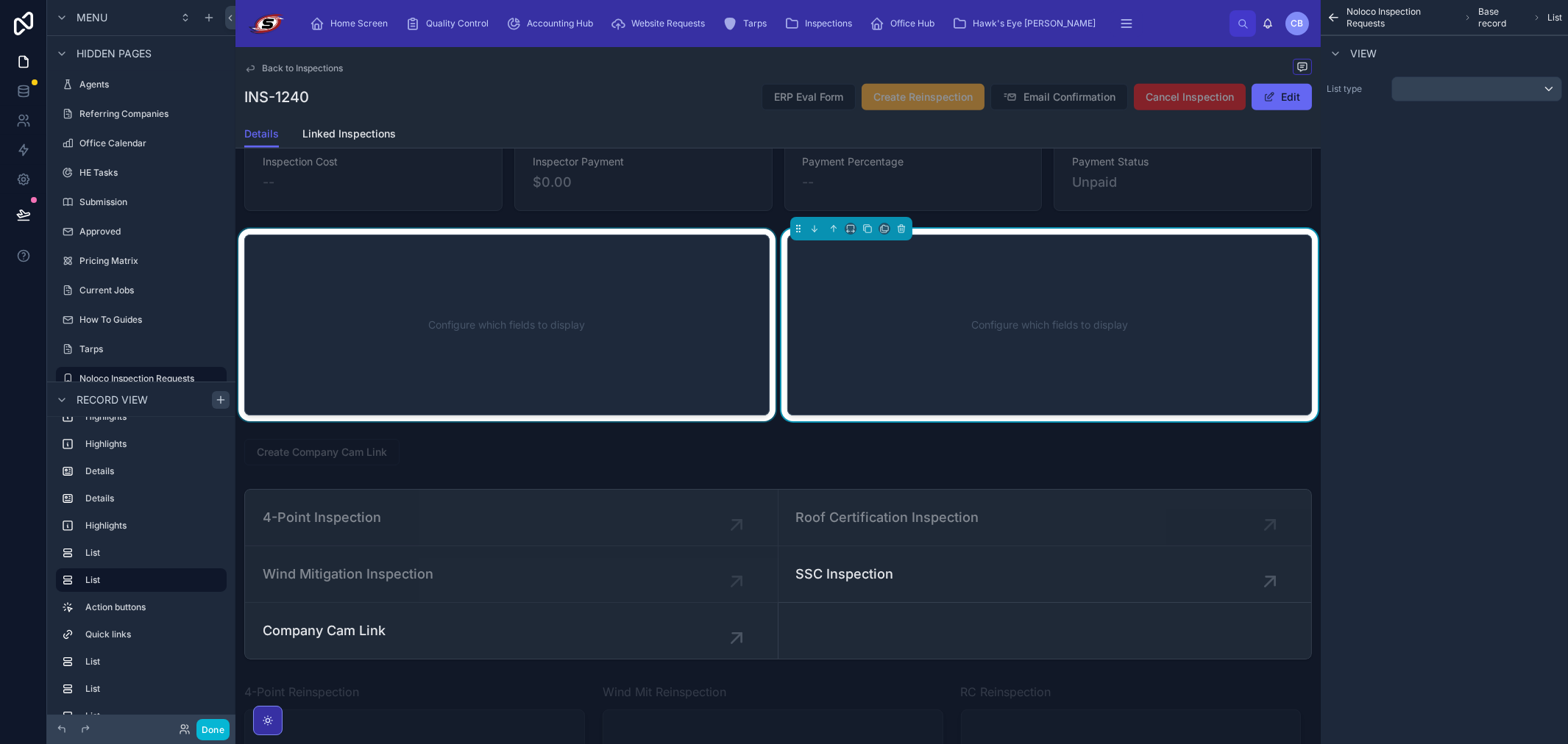
click at [439, 293] on div at bounding box center [507, 325] width 543 height 193
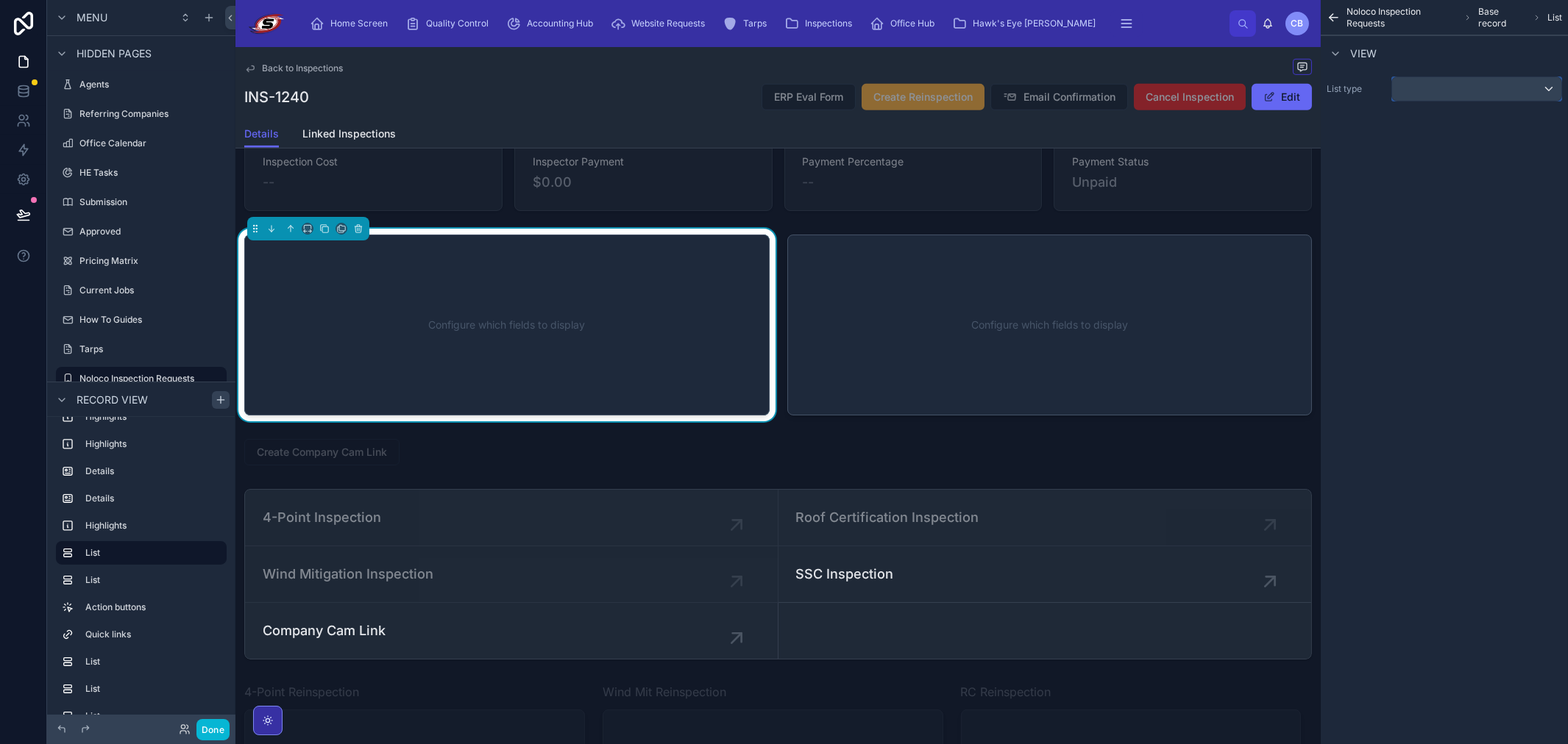
click at [1455, 85] on div "scrollable content" at bounding box center [1476, 89] width 170 height 24
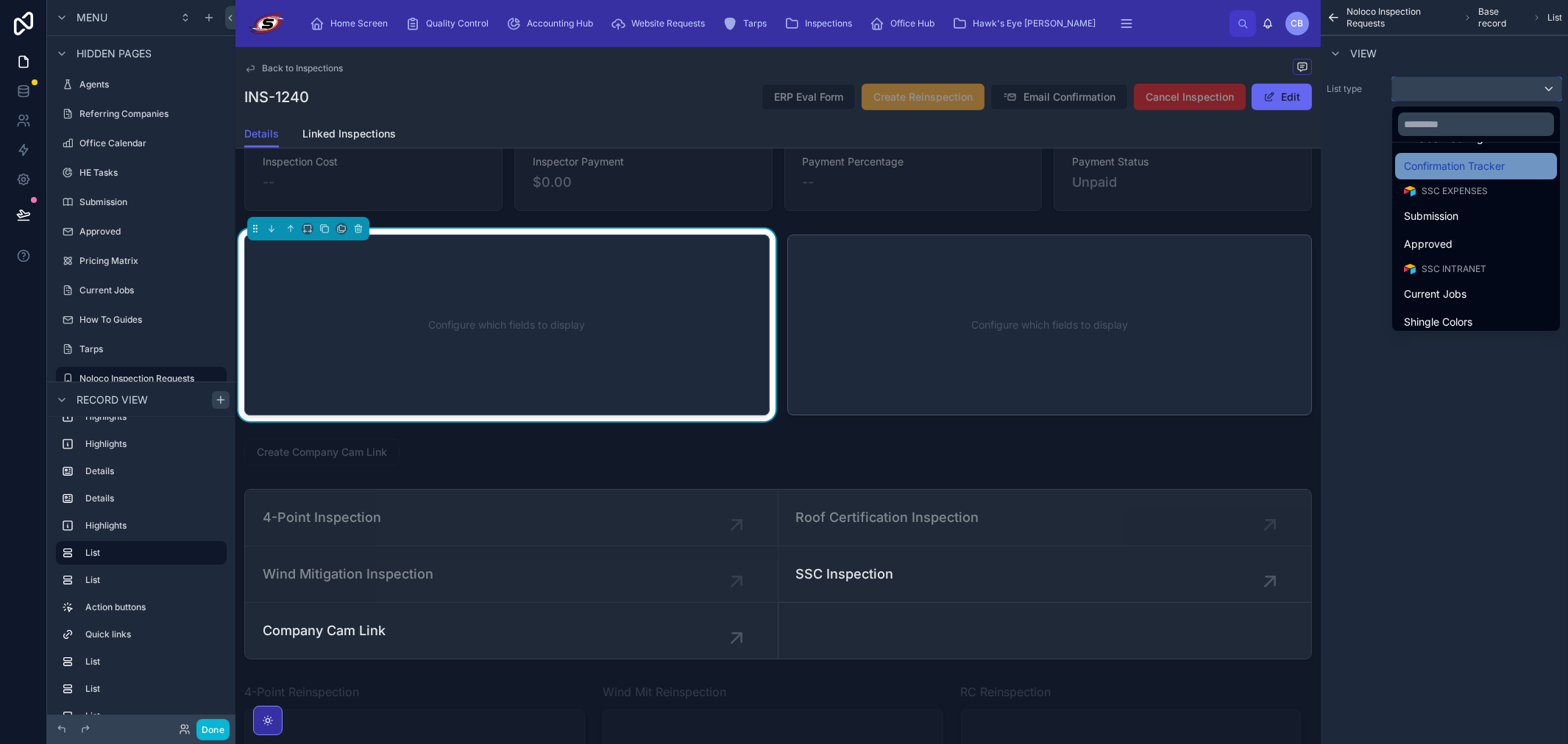
scroll to position [571, 0]
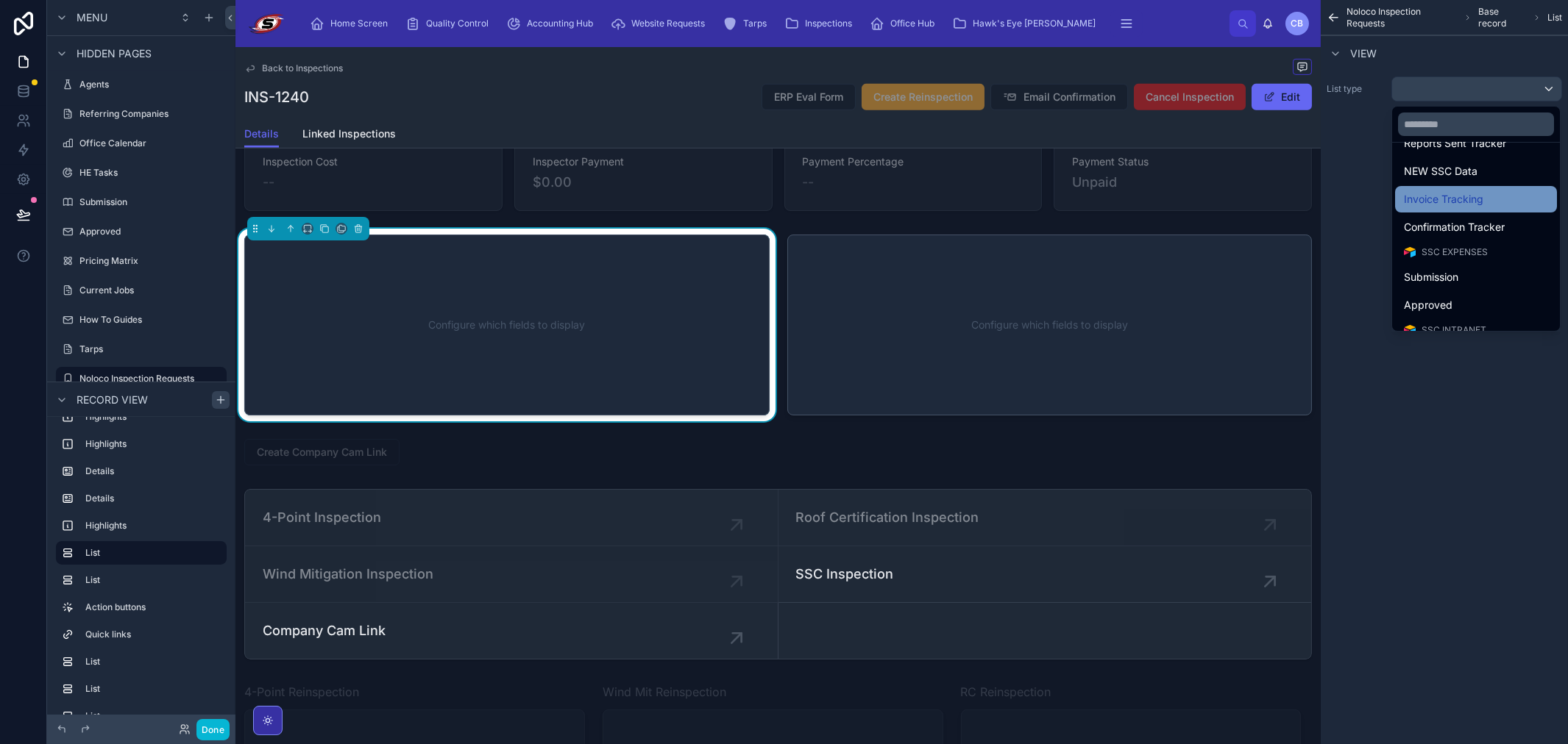
click at [1461, 199] on span "Invoice Tracking" at bounding box center [1443, 199] width 79 height 18
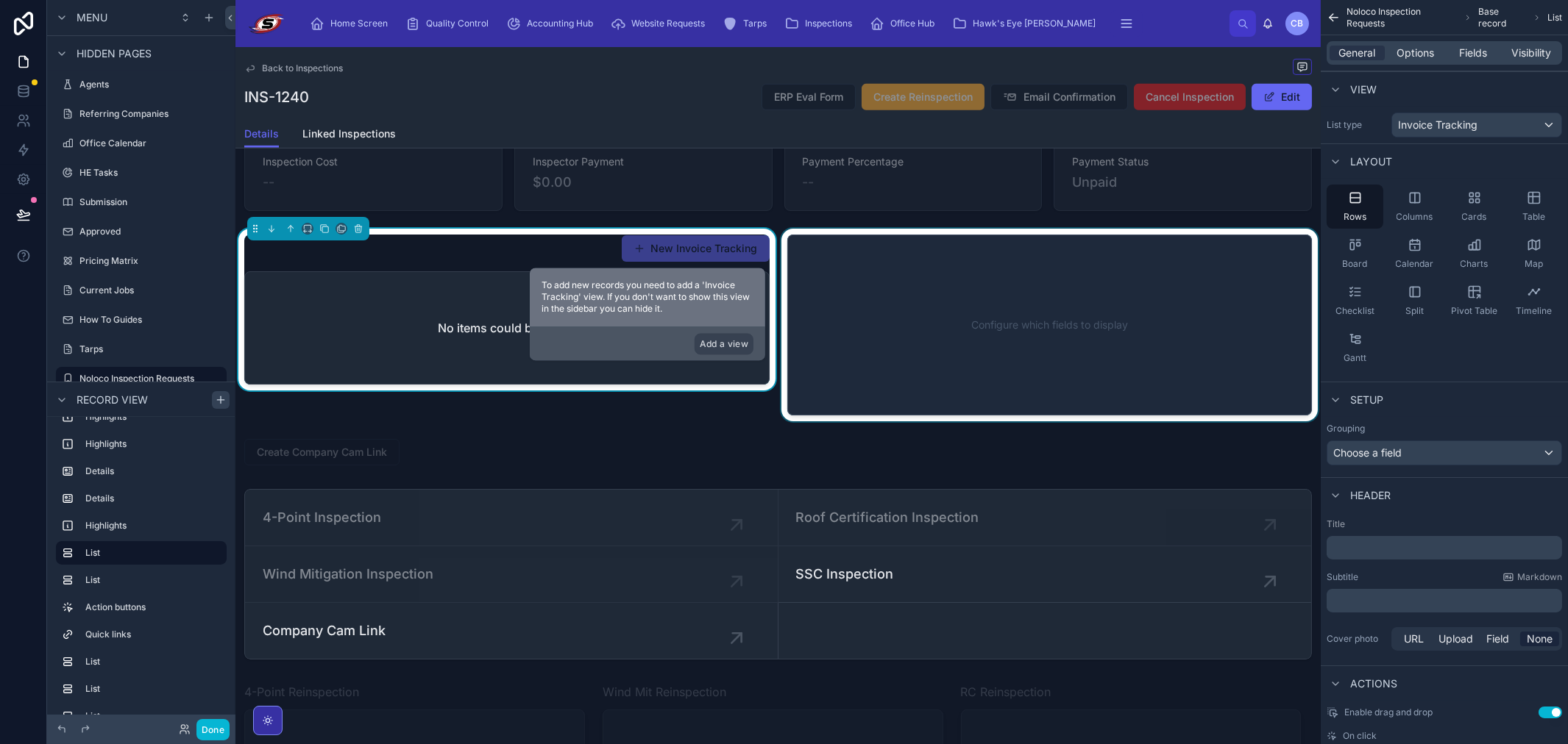
click at [1058, 266] on div at bounding box center [1049, 325] width 543 height 193
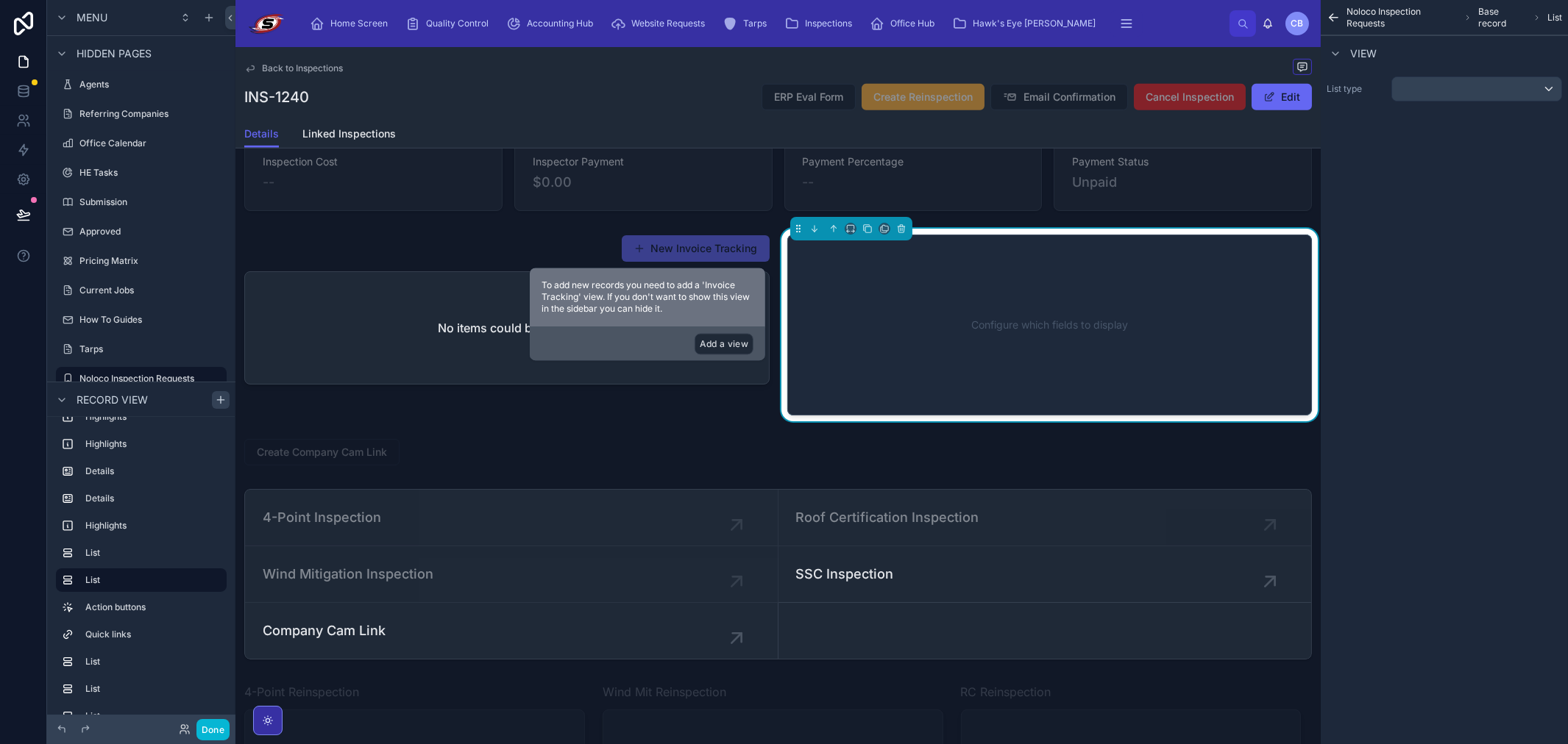
click at [709, 339] on button "Add a view" at bounding box center [724, 344] width 59 height 22
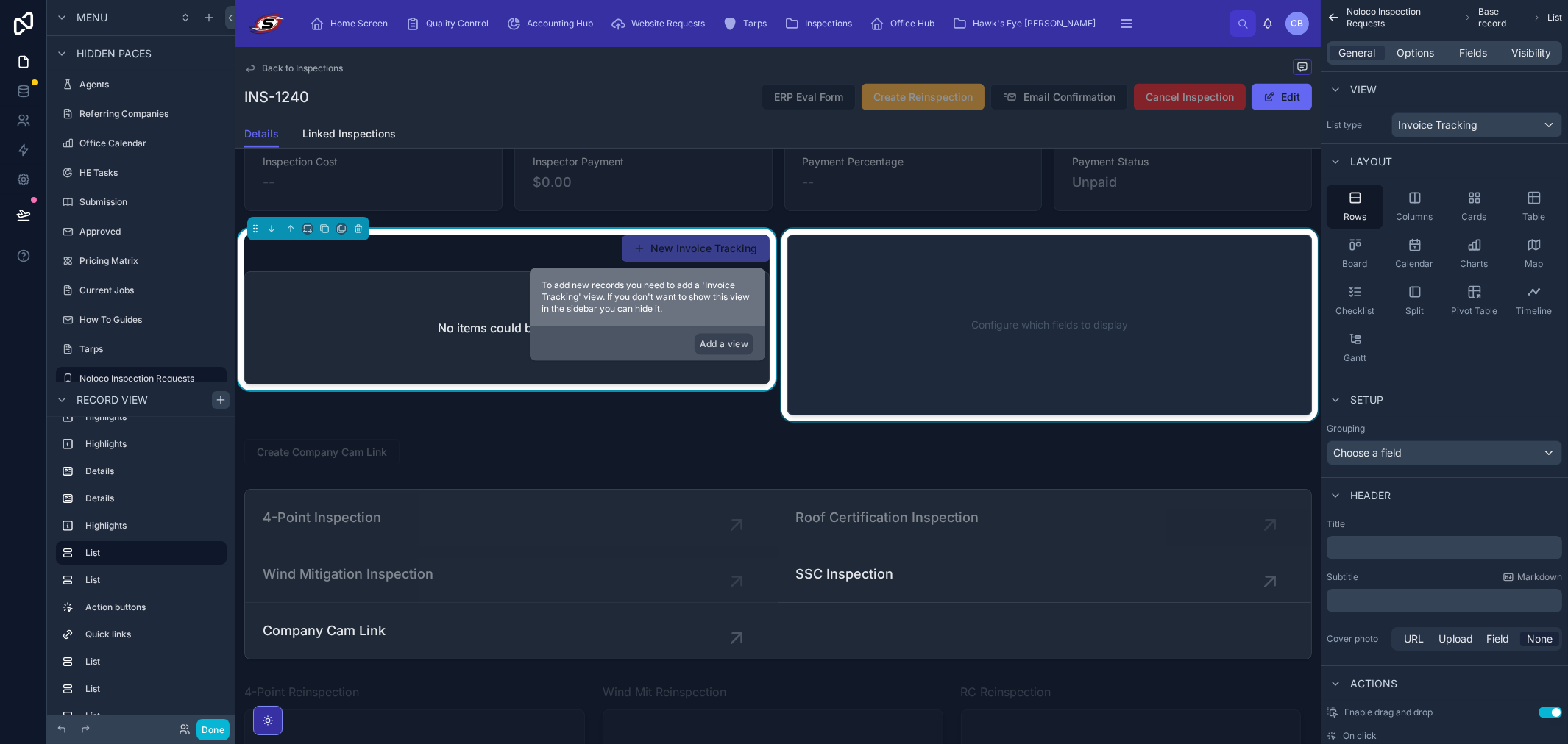
click at [450, 310] on div "No items could be found" at bounding box center [507, 327] width 524 height 112
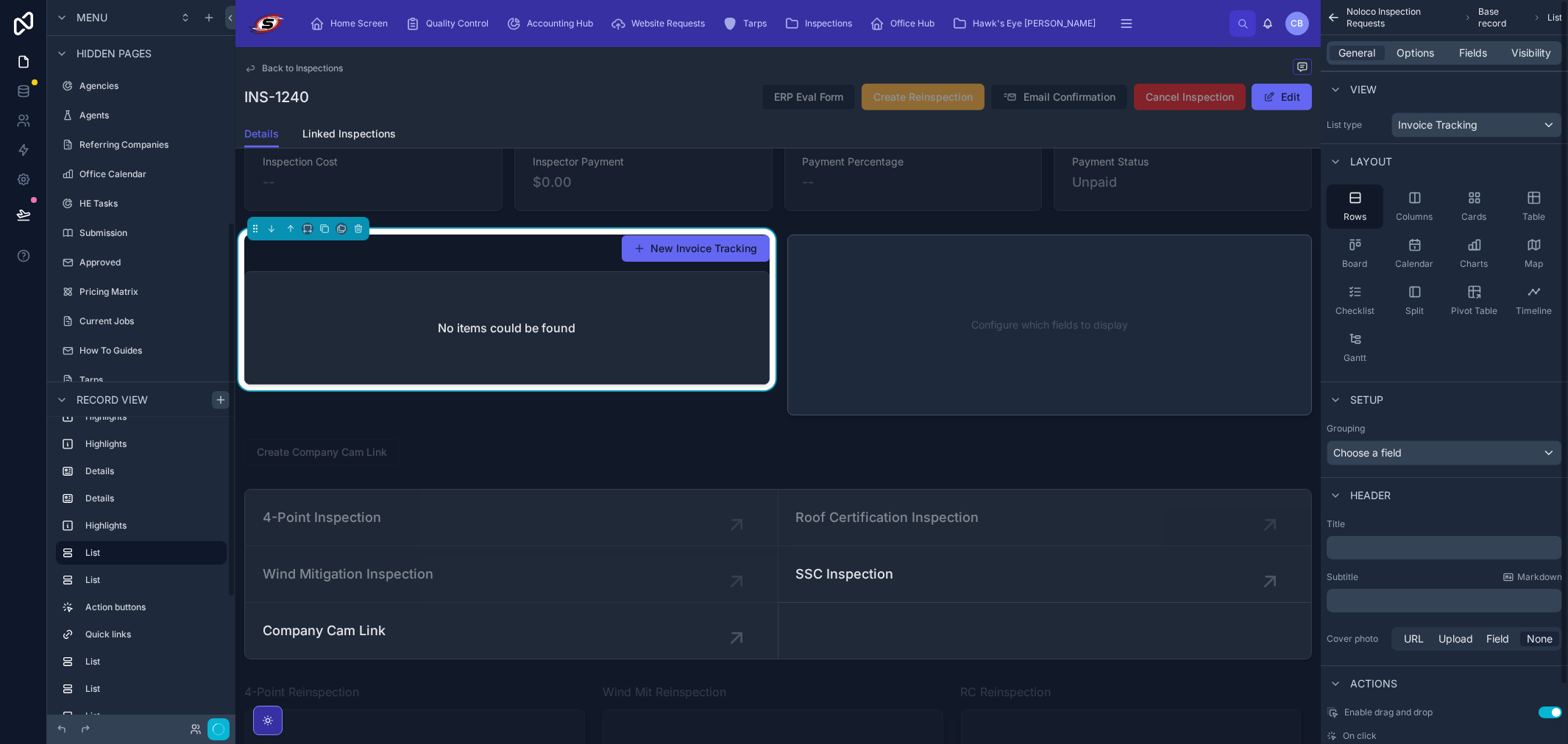
scroll to position [431, 0]
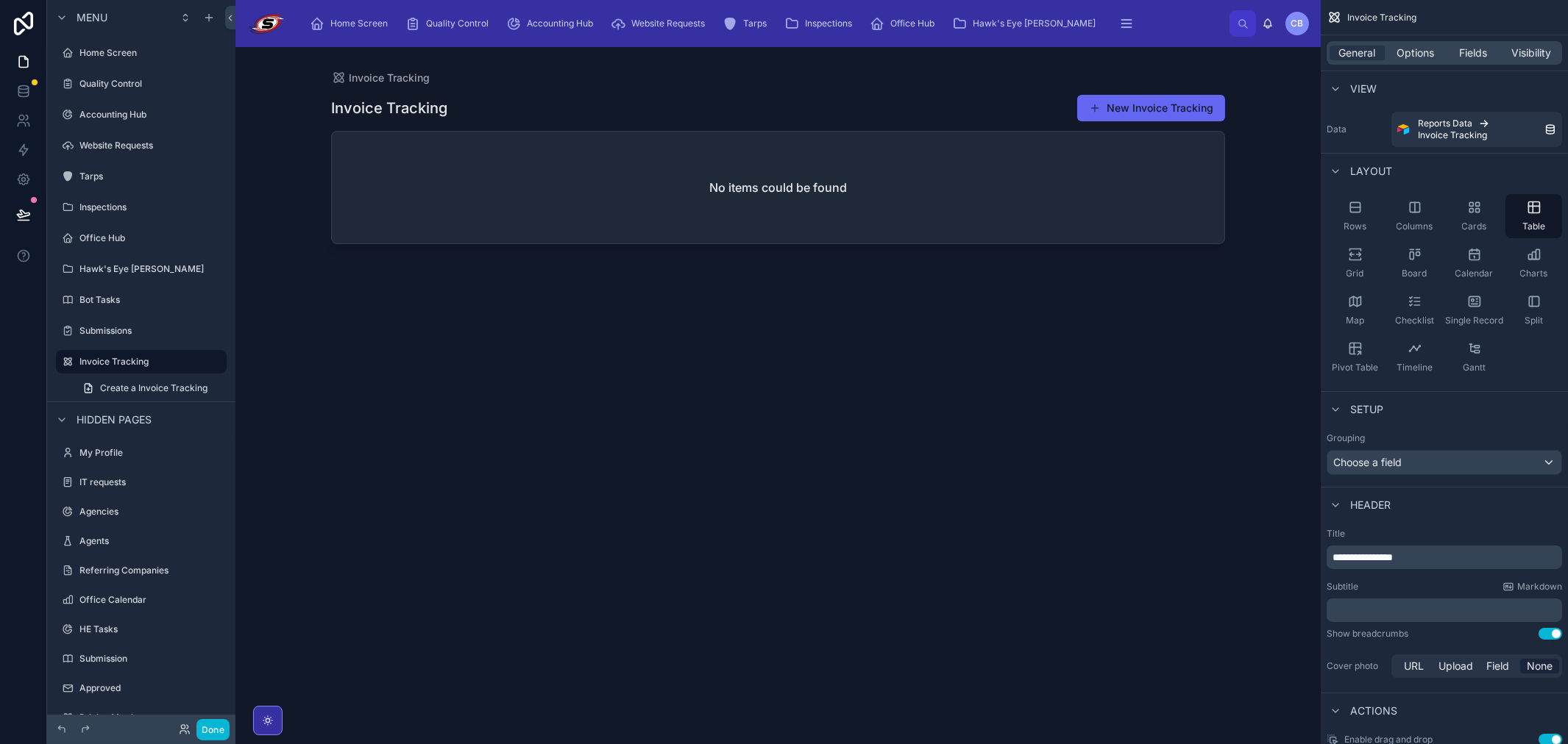
click at [453, 173] on div at bounding box center [777, 387] width 941 height 679
click at [210, 363] on icon "scrollable content" at bounding box center [214, 361] width 12 height 12
click at [277, 385] on span "Remove" at bounding box center [281, 382] width 39 height 15
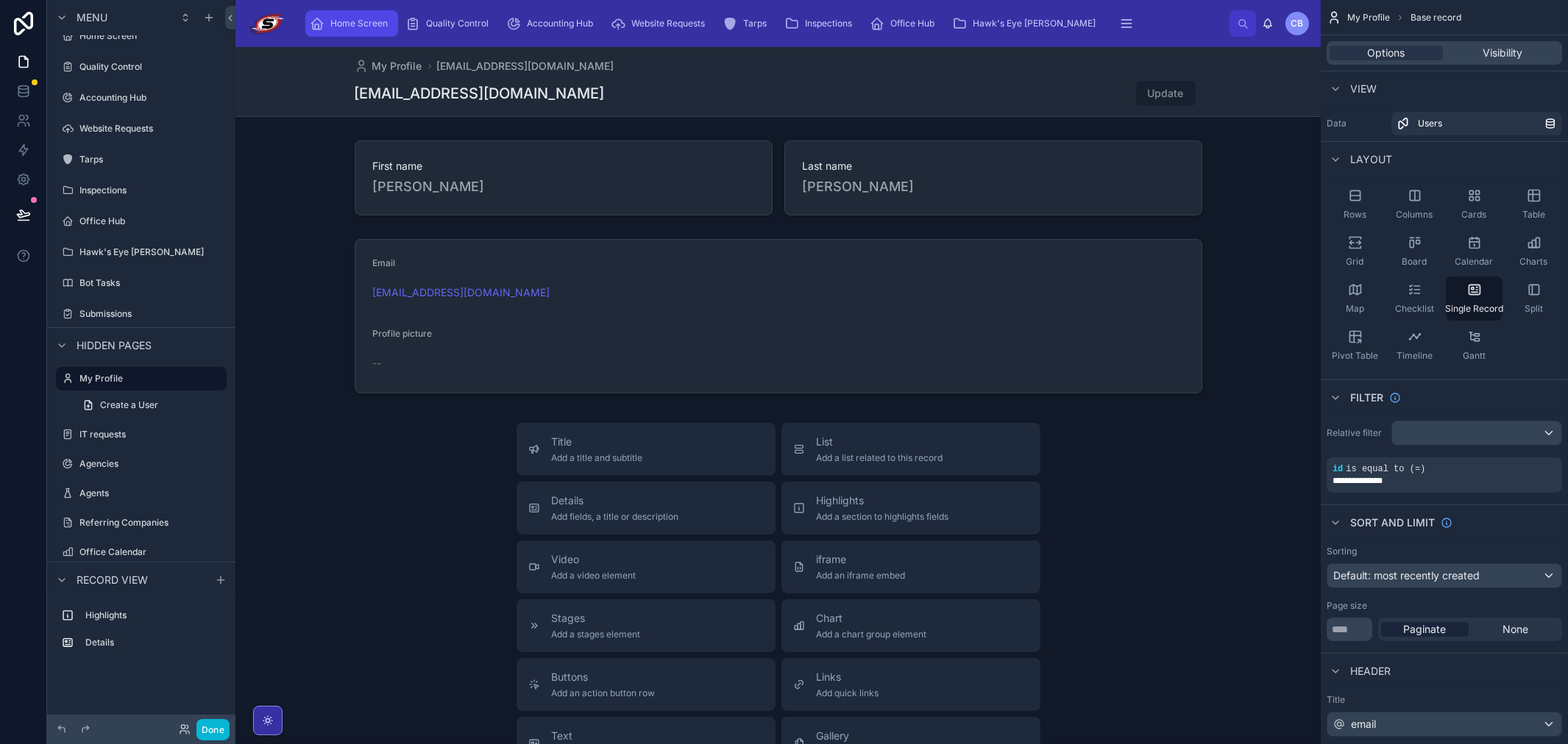
click at [377, 31] on div "Home Screen" at bounding box center [351, 23] width 84 height 24
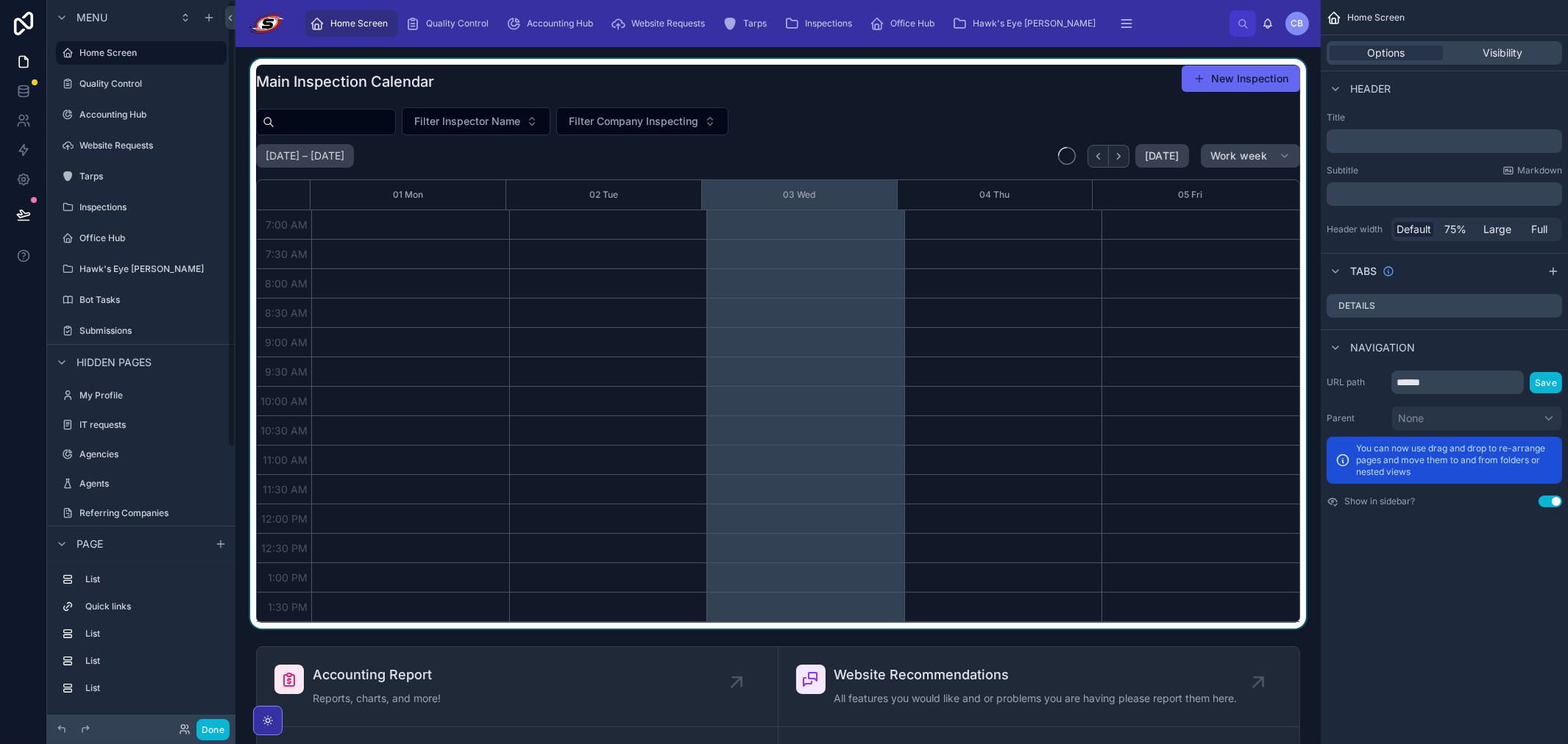
scroll to position [412, 0]
click at [800, 313] on div at bounding box center [778, 344] width 1062 height 570
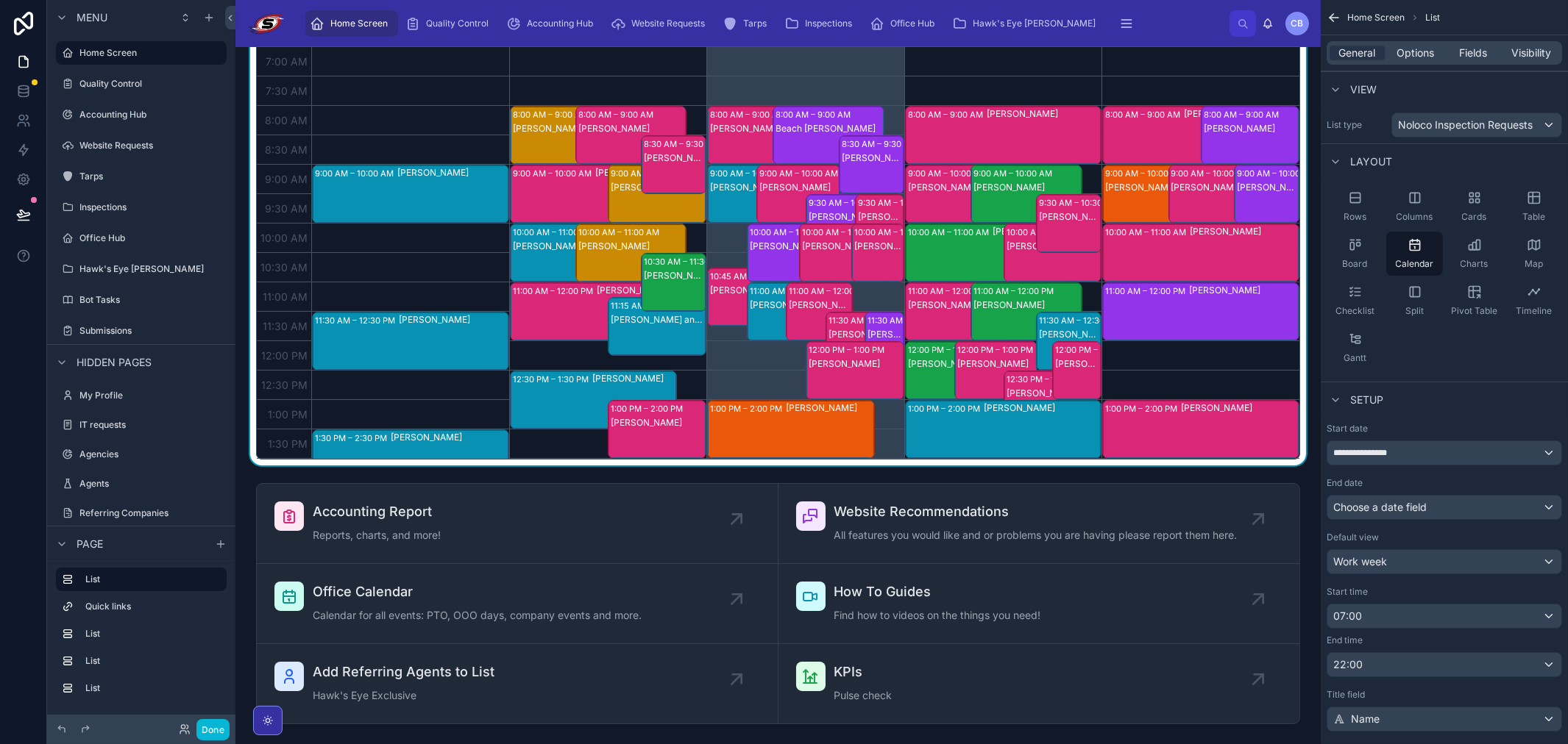
scroll to position [0, 0]
click at [805, 146] on div "Beach [PERSON_NAME]" at bounding box center [828, 149] width 107 height 56
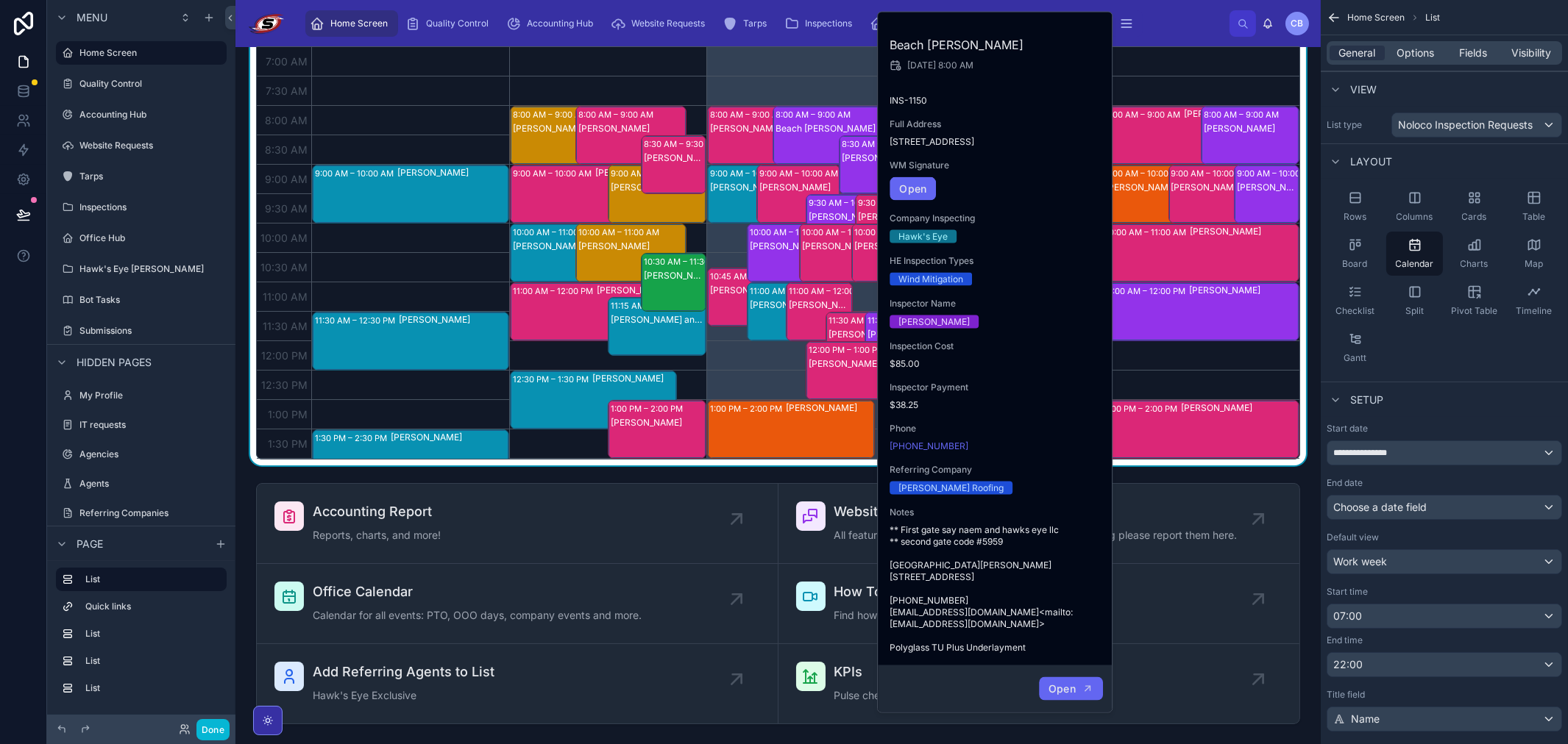
click at [1071, 701] on button "Open" at bounding box center [1070, 689] width 64 height 25
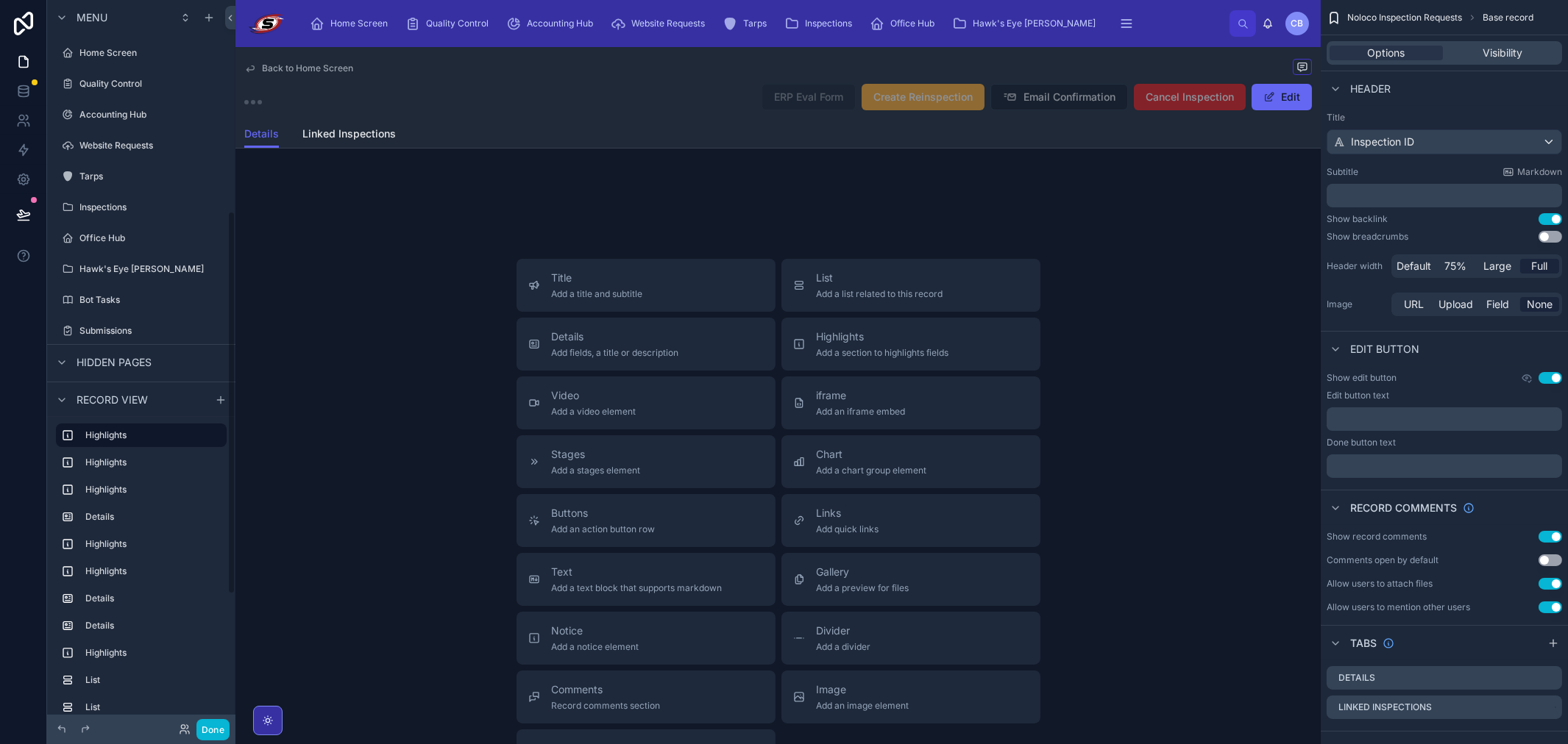
scroll to position [399, 0]
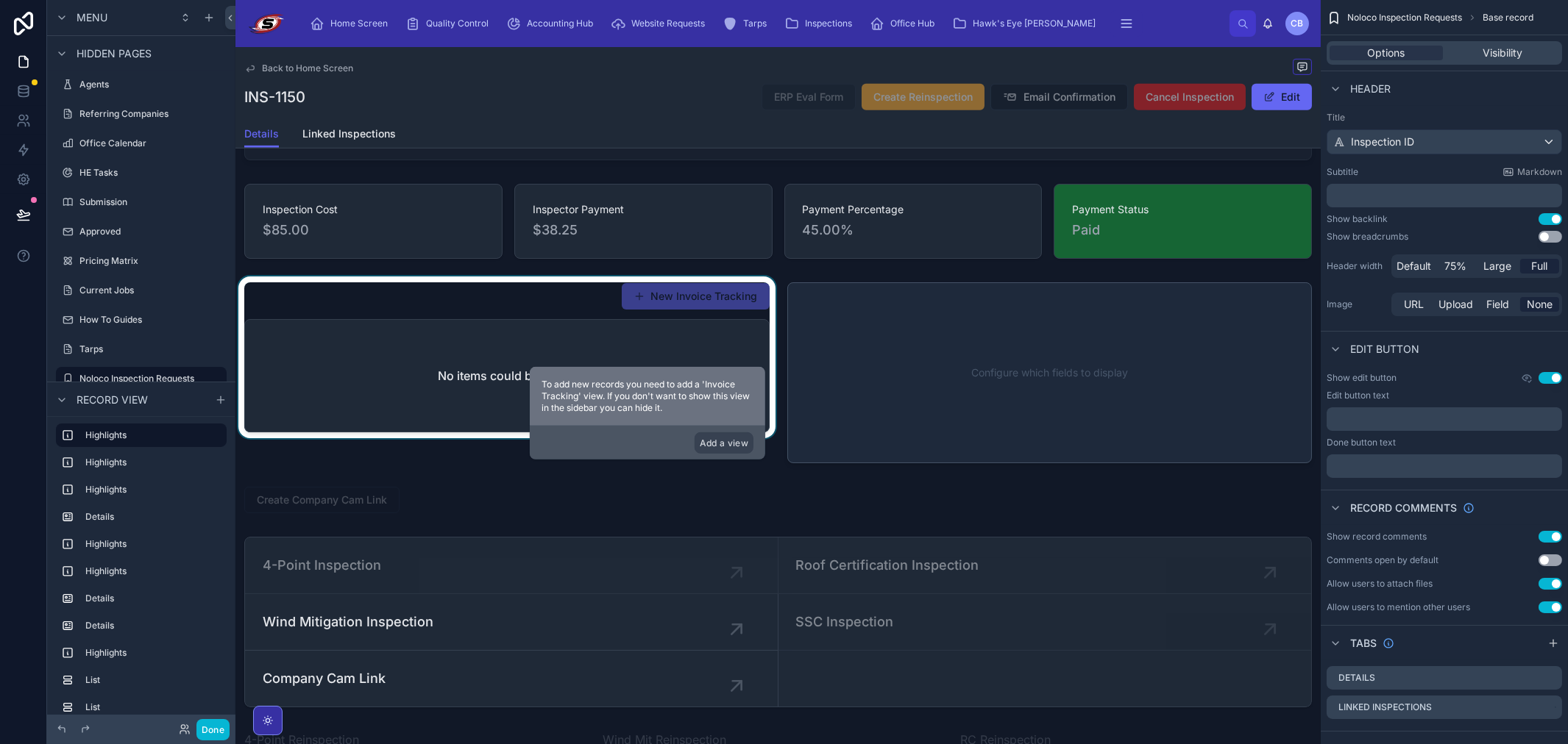
scroll to position [2042, 0]
click at [457, 357] on div at bounding box center [507, 374] width 543 height 193
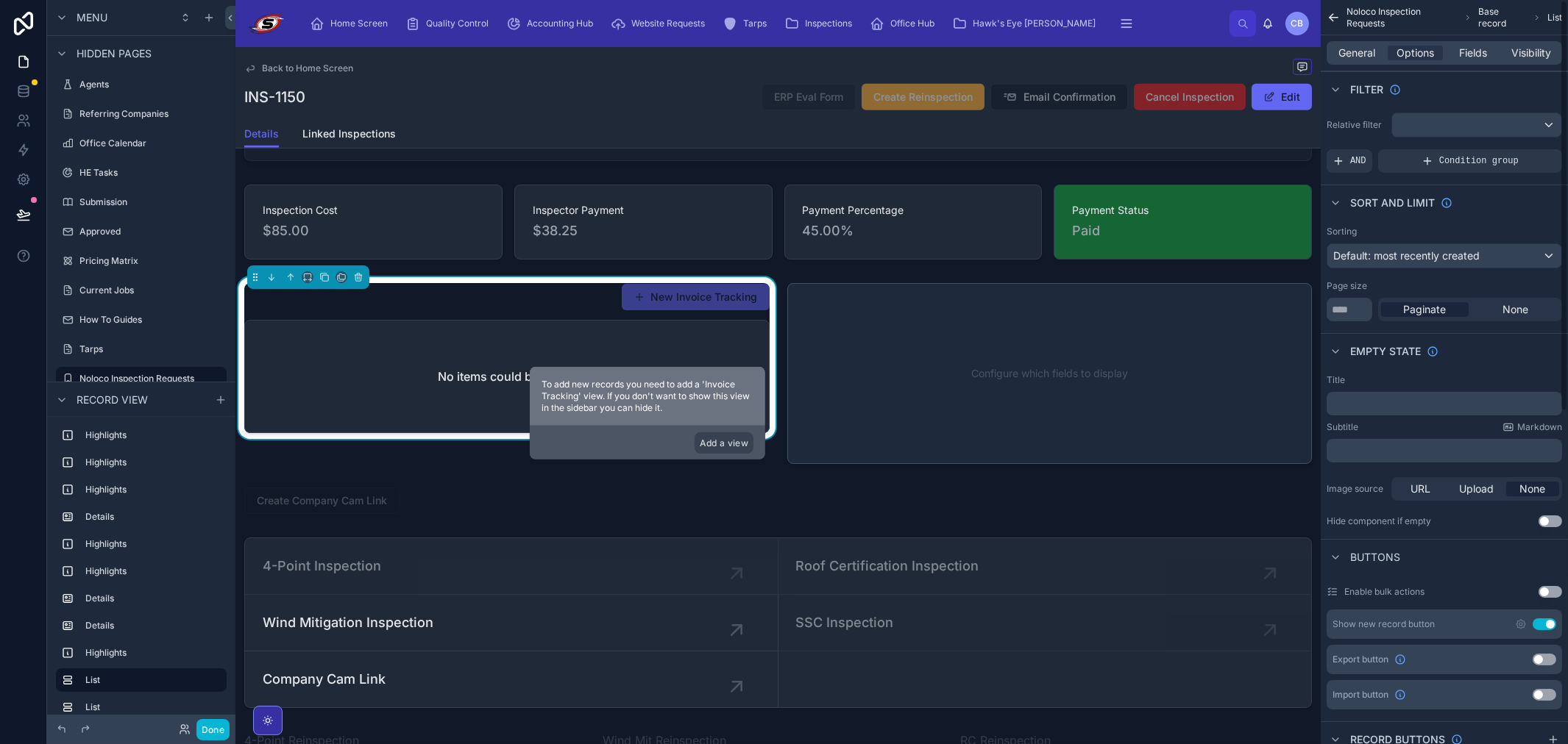
click at [1546, 623] on button "Use setting" at bounding box center [1544, 624] width 24 height 12
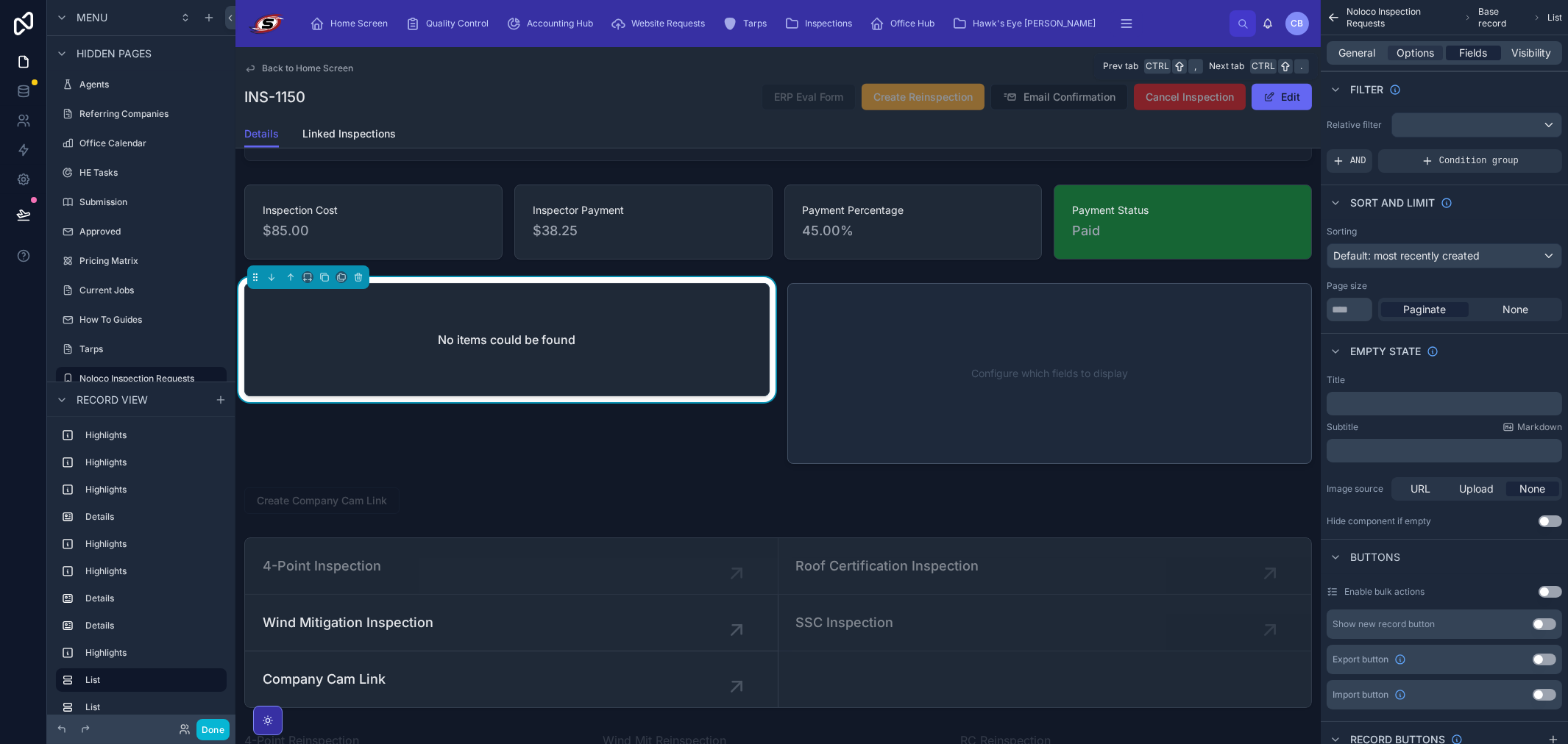
click at [1466, 59] on span "Fields" at bounding box center [1473, 52] width 28 height 15
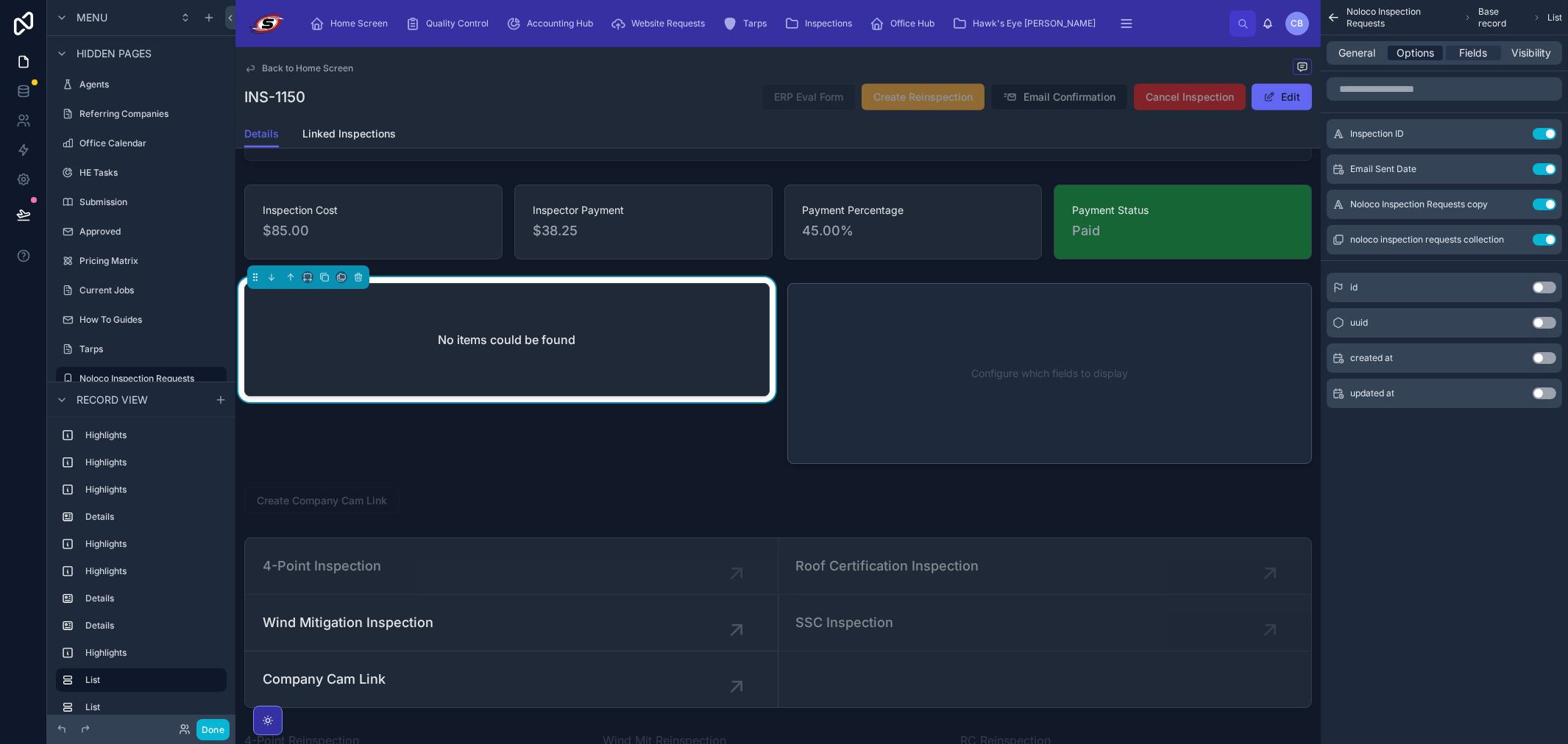
click at [1412, 59] on span "Options" at bounding box center [1415, 52] width 38 height 15
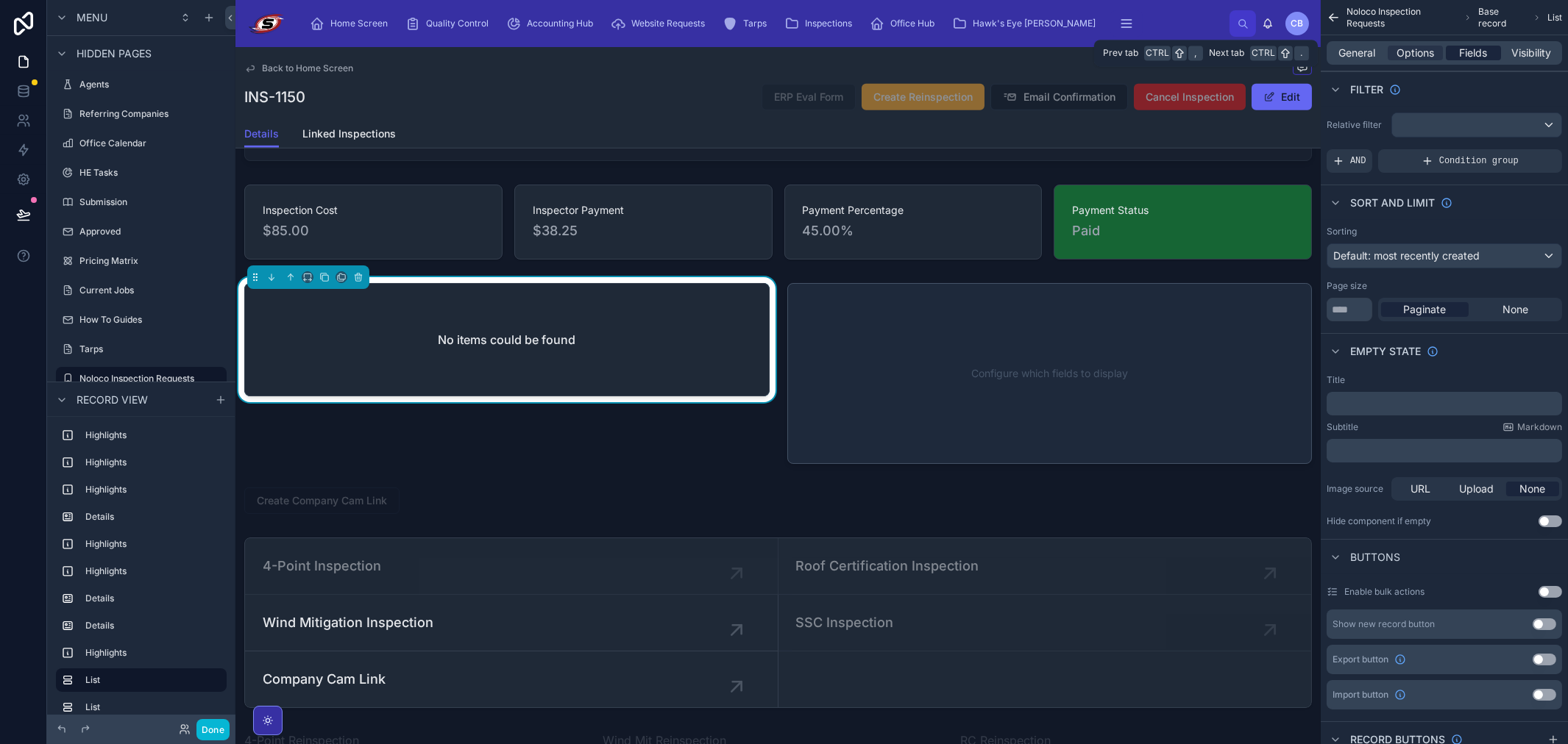
click at [1453, 50] on div "Fields" at bounding box center [1473, 52] width 55 height 15
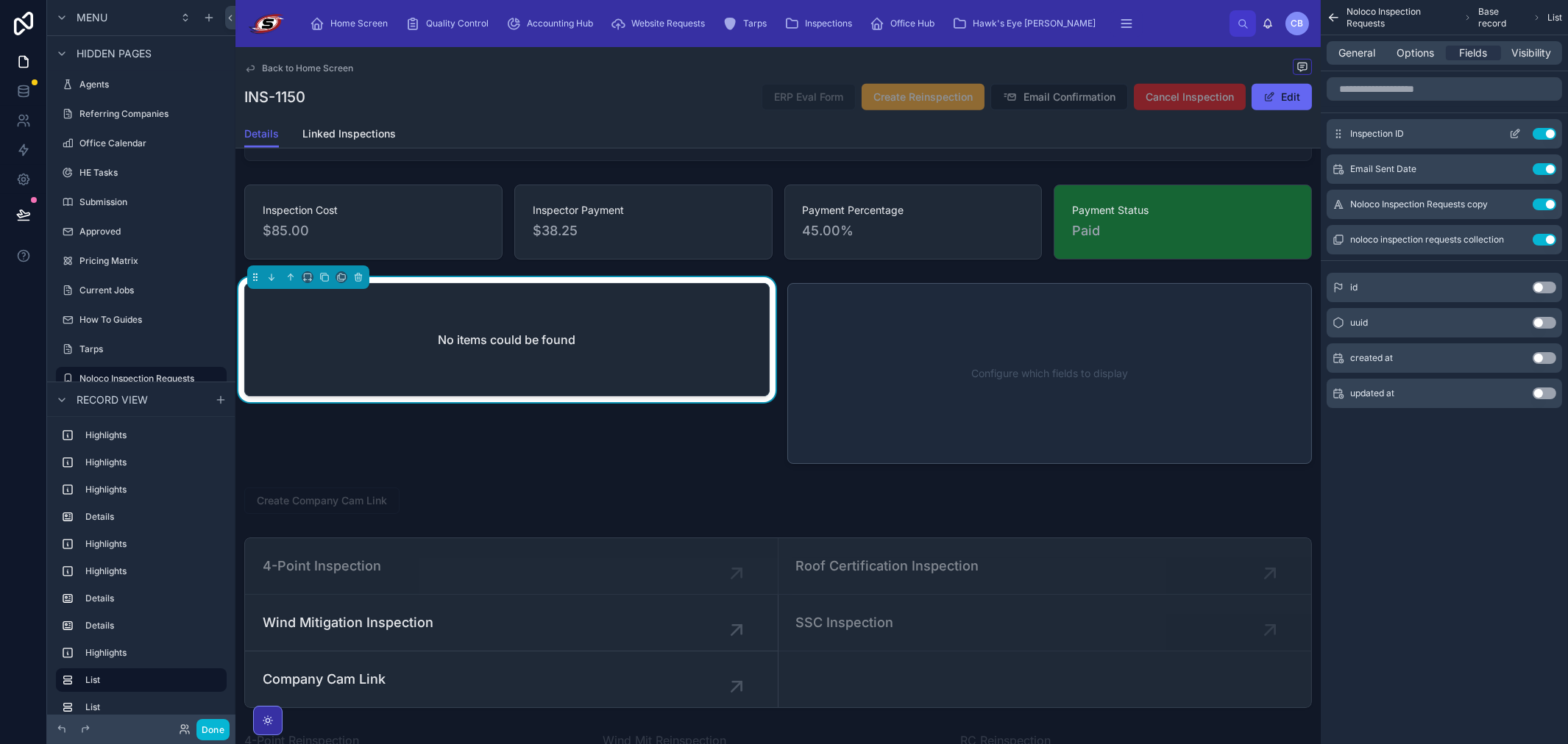
click at [1546, 132] on button "Use setting" at bounding box center [1544, 133] width 24 height 12
click at [1550, 173] on button "Use setting" at bounding box center [1544, 169] width 24 height 12
click at [1547, 232] on div "id Use setting uuid Use setting created at Use setting updated at Use setting I…" at bounding box center [1444, 320] width 247 height 176
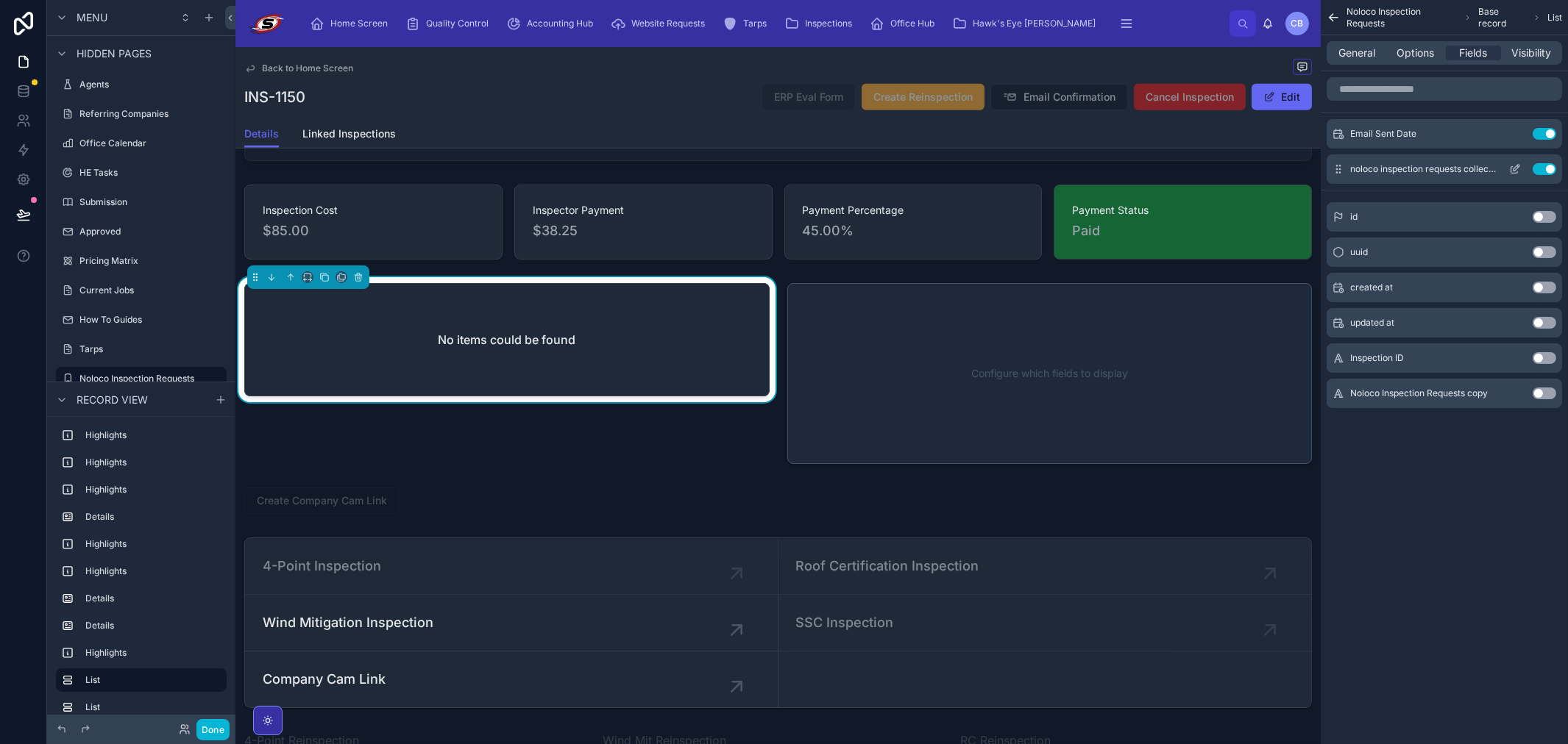
click at [1543, 175] on div "noloco inspection requests collection Use setting" at bounding box center [1444, 169] width 236 height 29
click at [1546, 175] on div "noloco inspection requests collection Use setting" at bounding box center [1444, 169] width 236 height 29
click at [1551, 166] on button "Use setting" at bounding box center [1544, 169] width 24 height 12
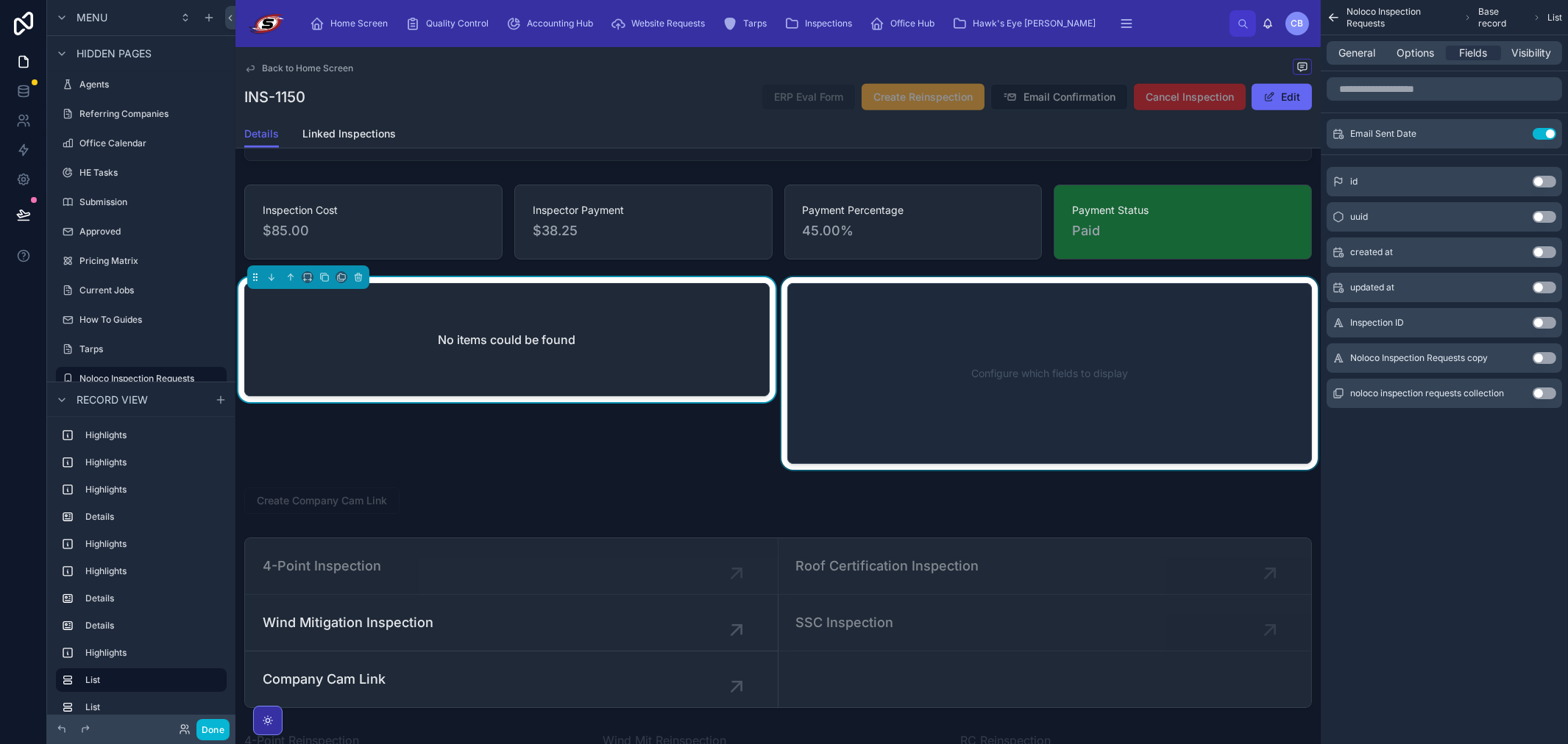
click at [809, 351] on div at bounding box center [1049, 374] width 543 height 193
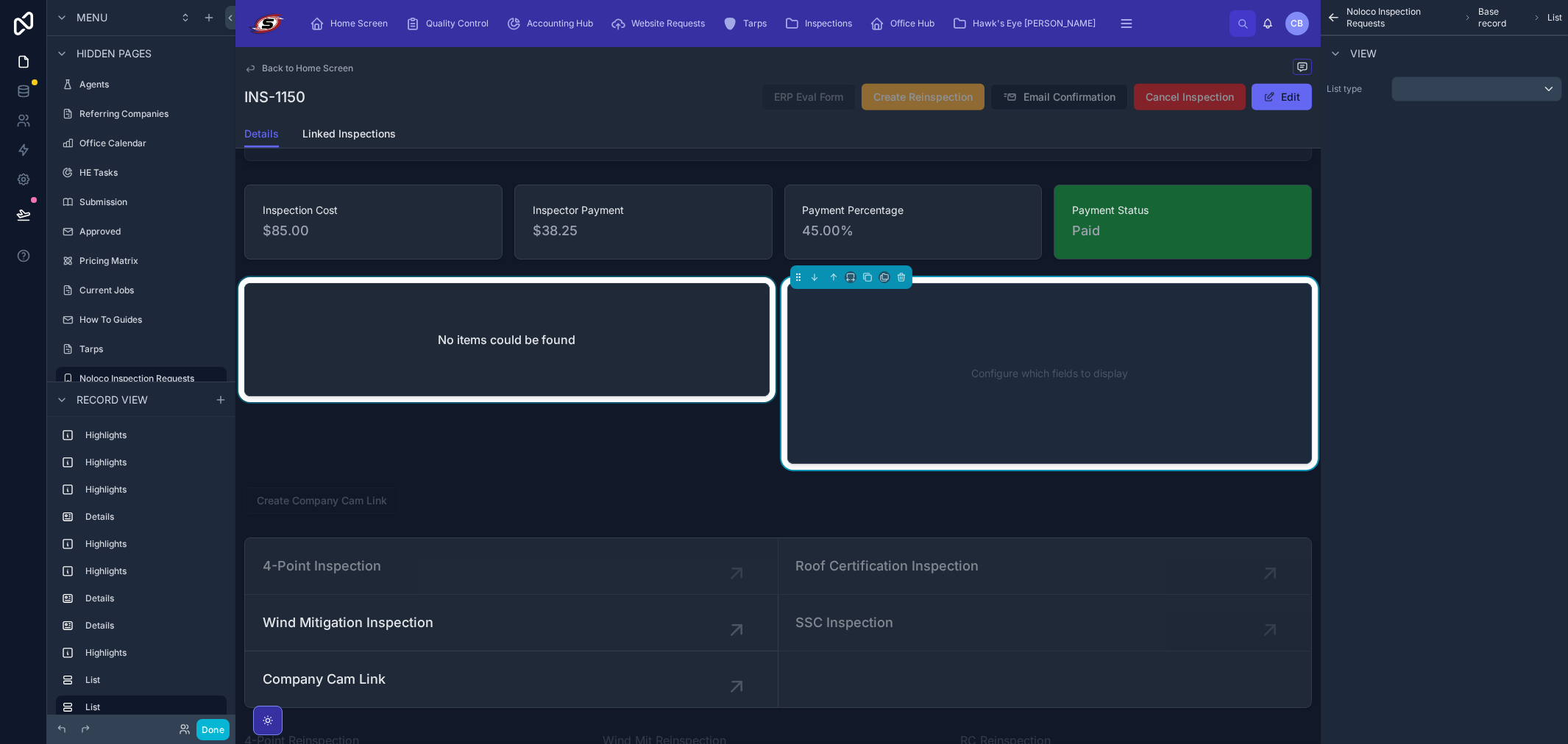
click at [724, 350] on div at bounding box center [507, 374] width 543 height 193
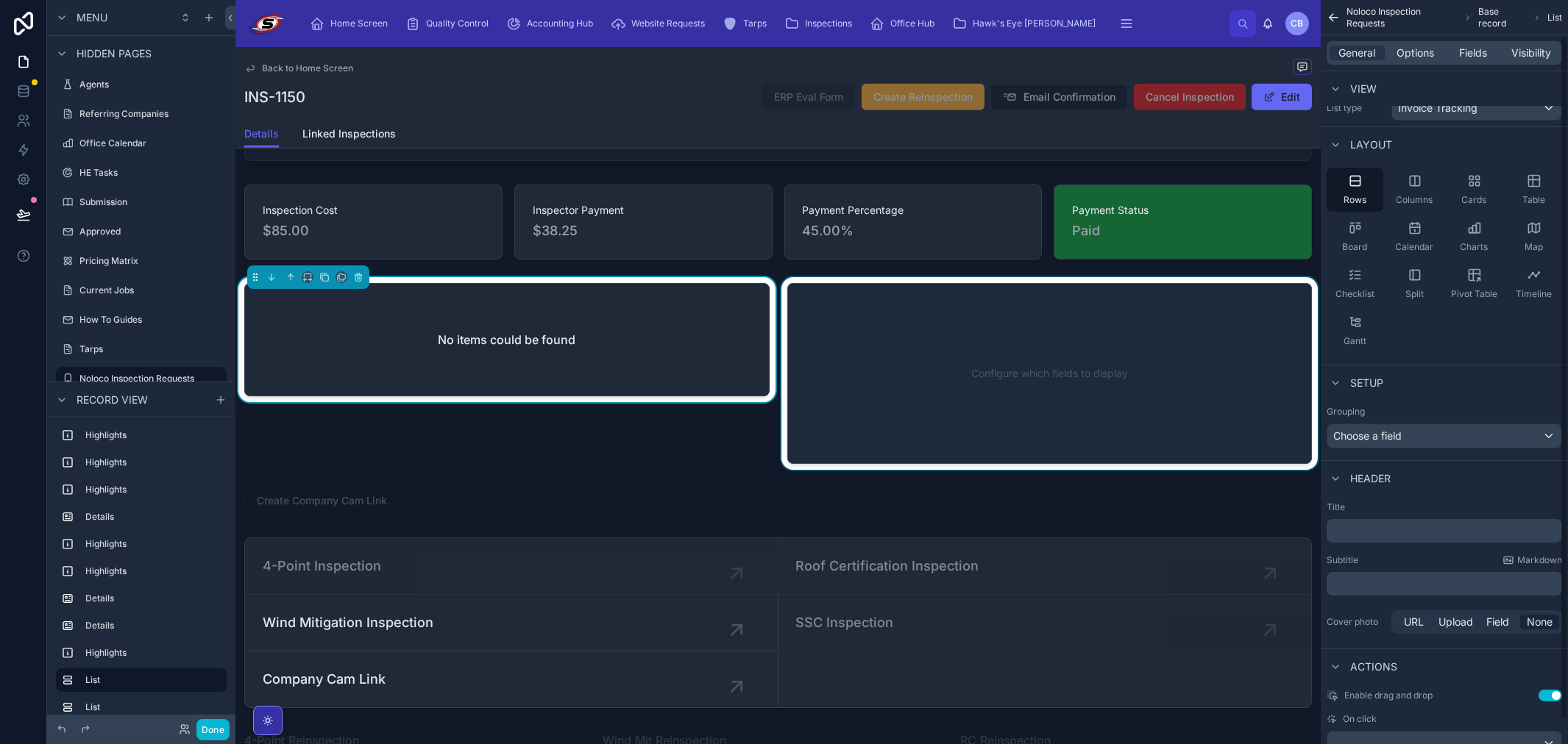
scroll to position [63, 0]
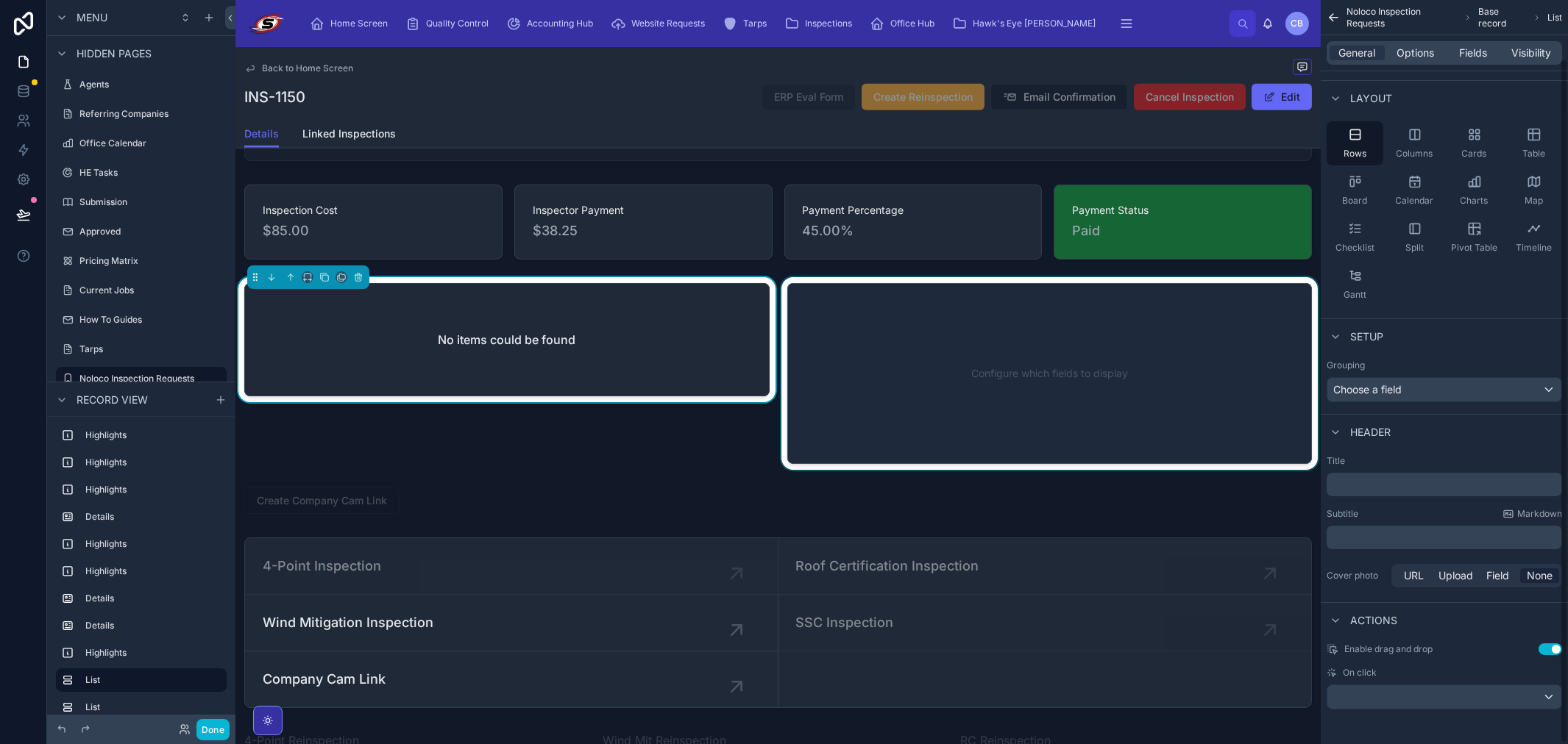
click at [1404, 481] on p "﻿" at bounding box center [1445, 484] width 227 height 15
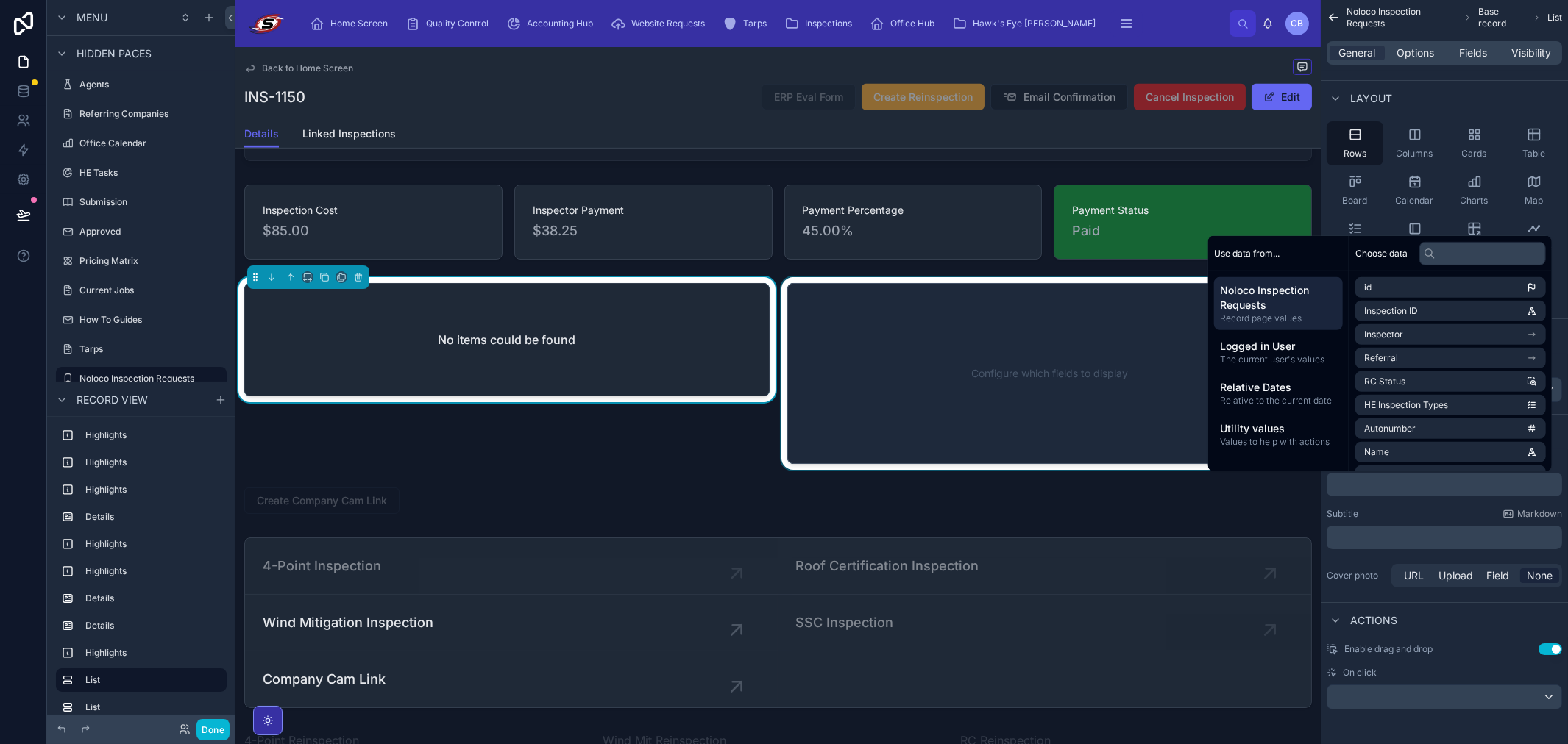
click at [1398, 539] on p "﻿" at bounding box center [1445, 537] width 227 height 15
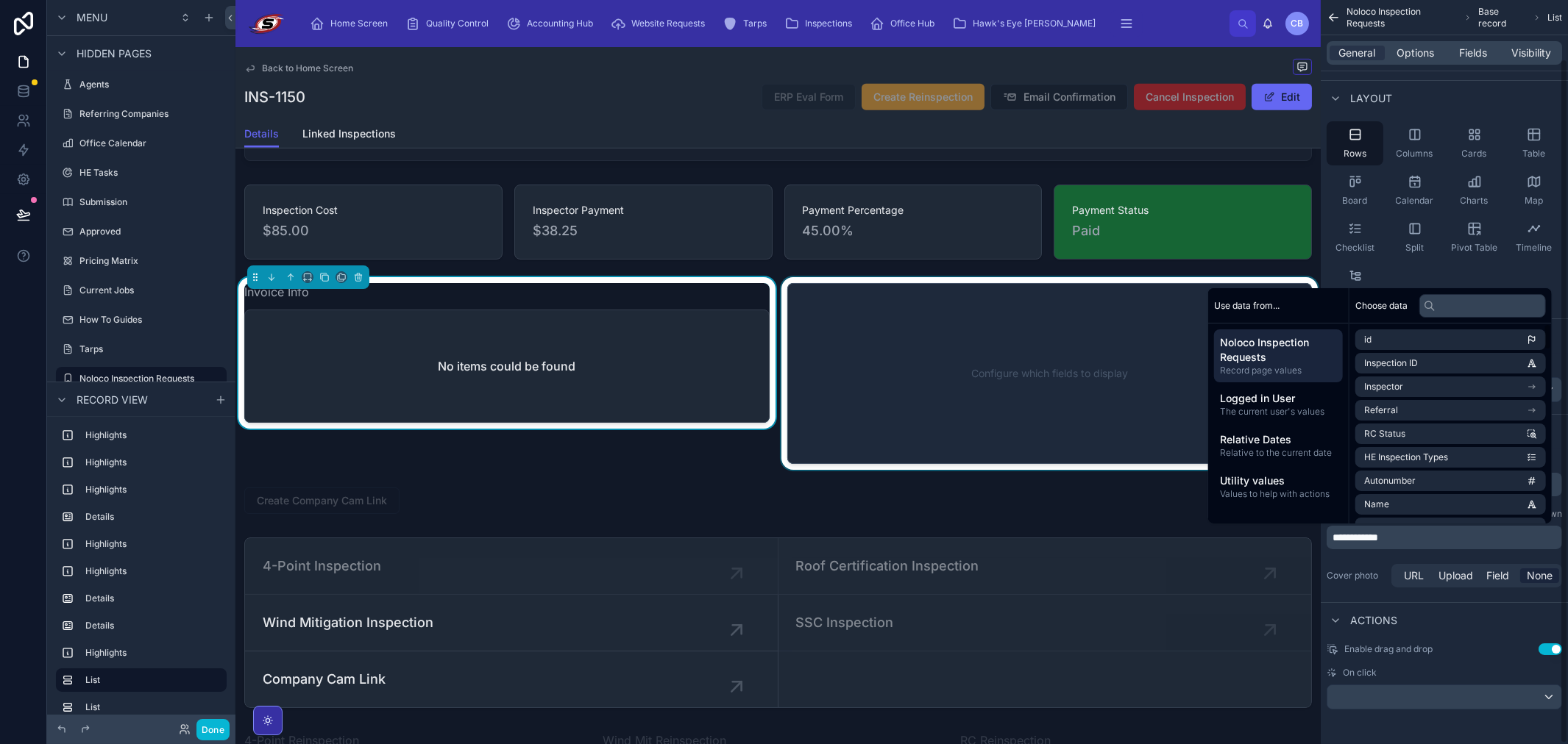
click at [887, 354] on div at bounding box center [1049, 374] width 543 height 193
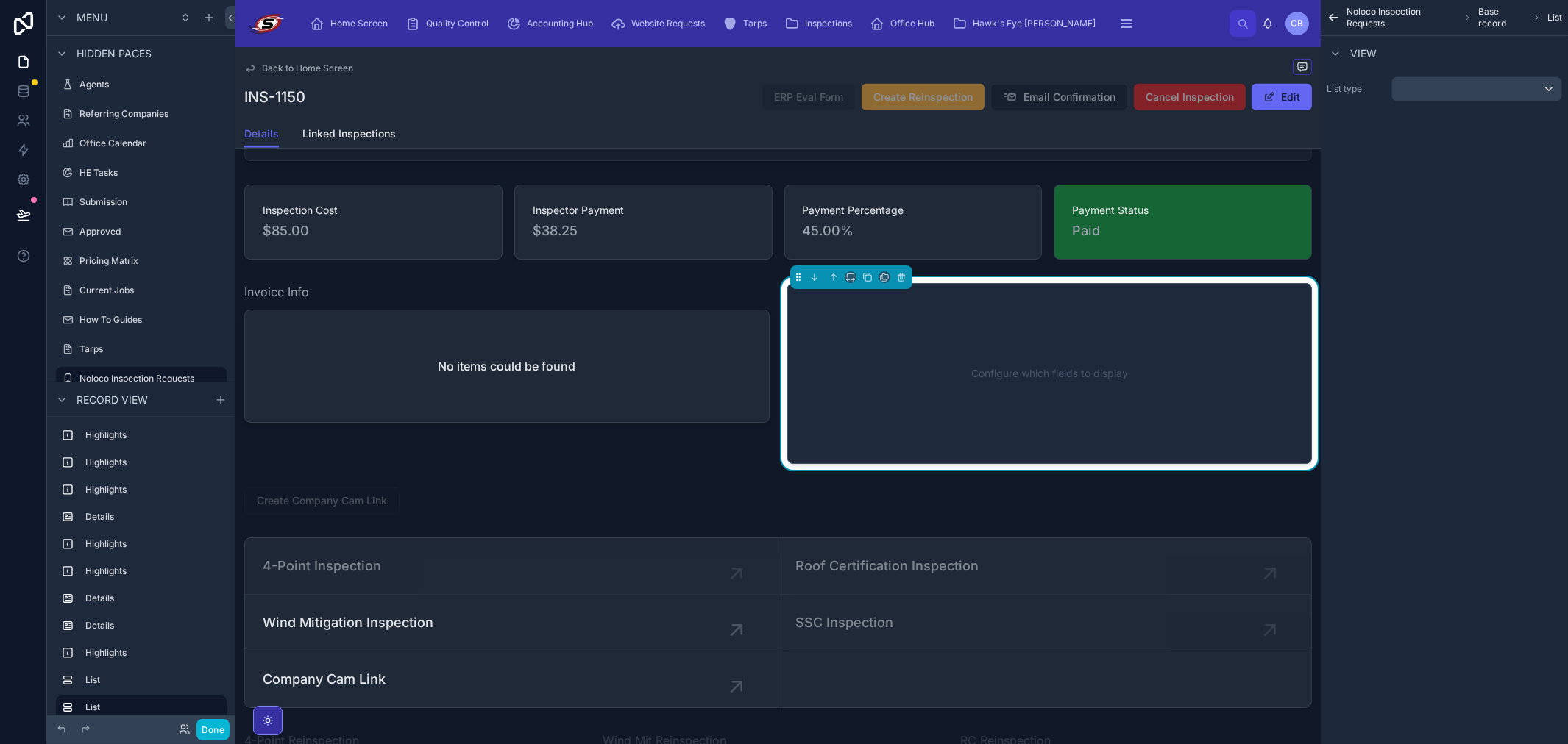
scroll to position [0, 0]
click at [1419, 79] on div "scrollable content" at bounding box center [1476, 89] width 170 height 24
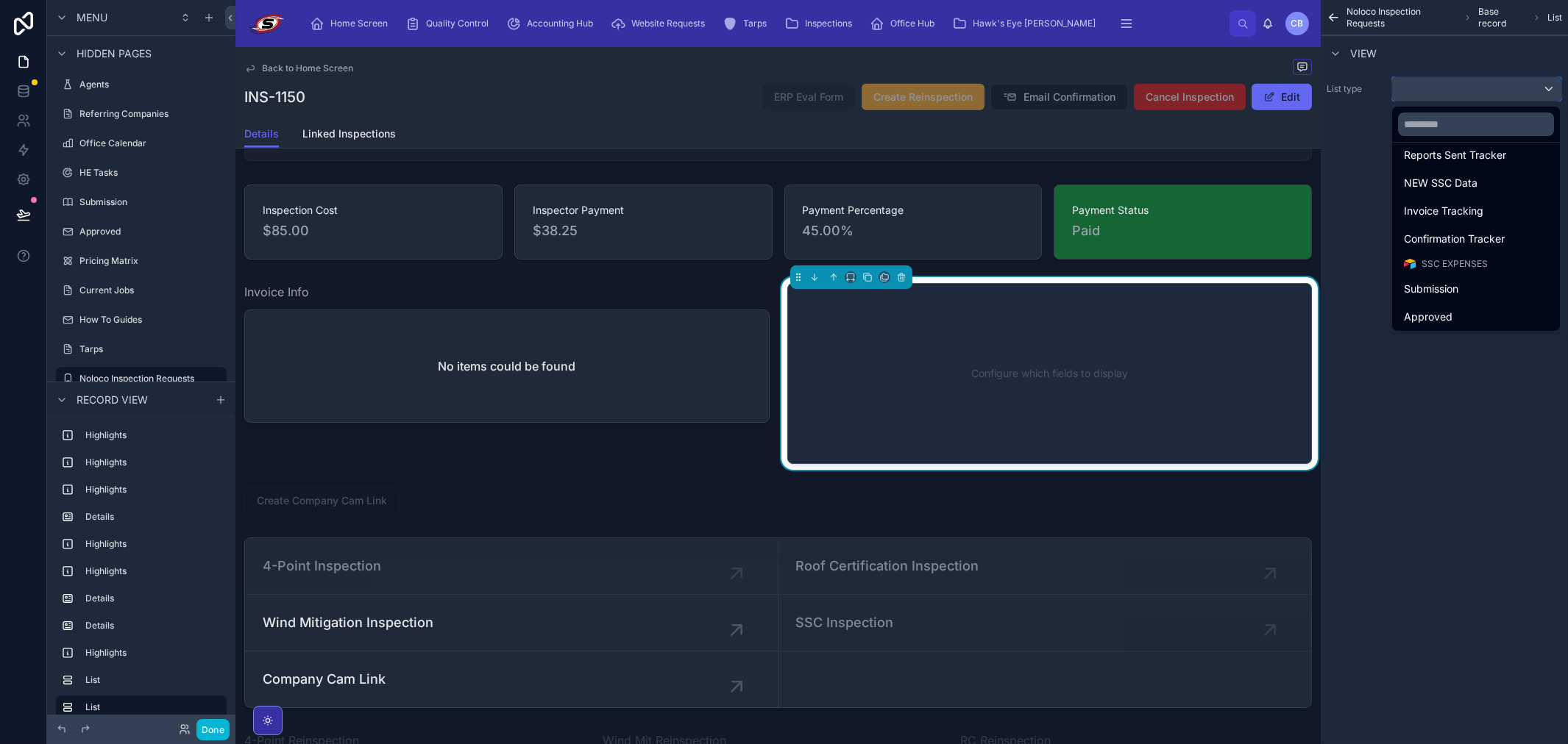
scroll to position [478, 0]
click at [1489, 315] on span "Confirmation Tracker" at bounding box center [1454, 320] width 101 height 18
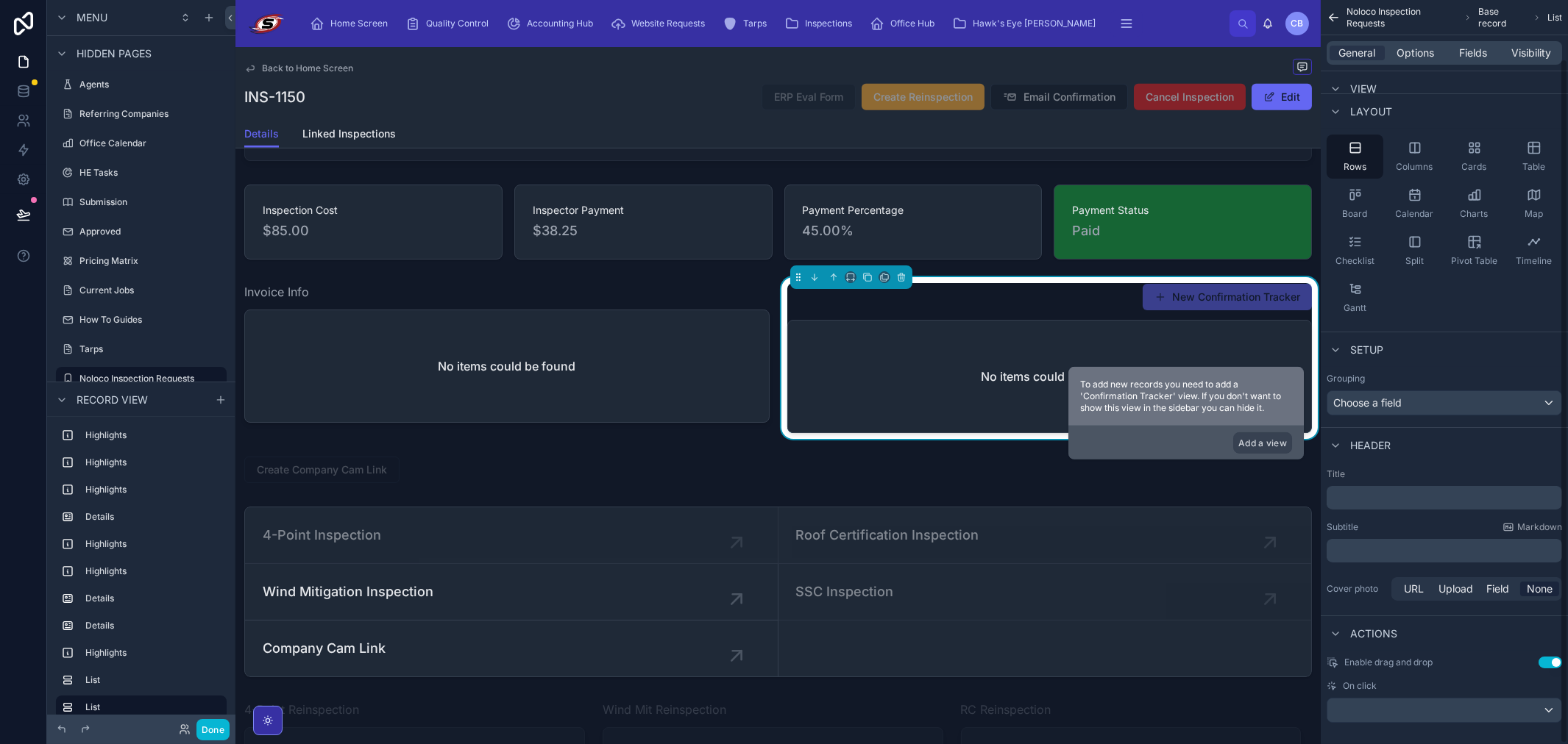
scroll to position [63, 0]
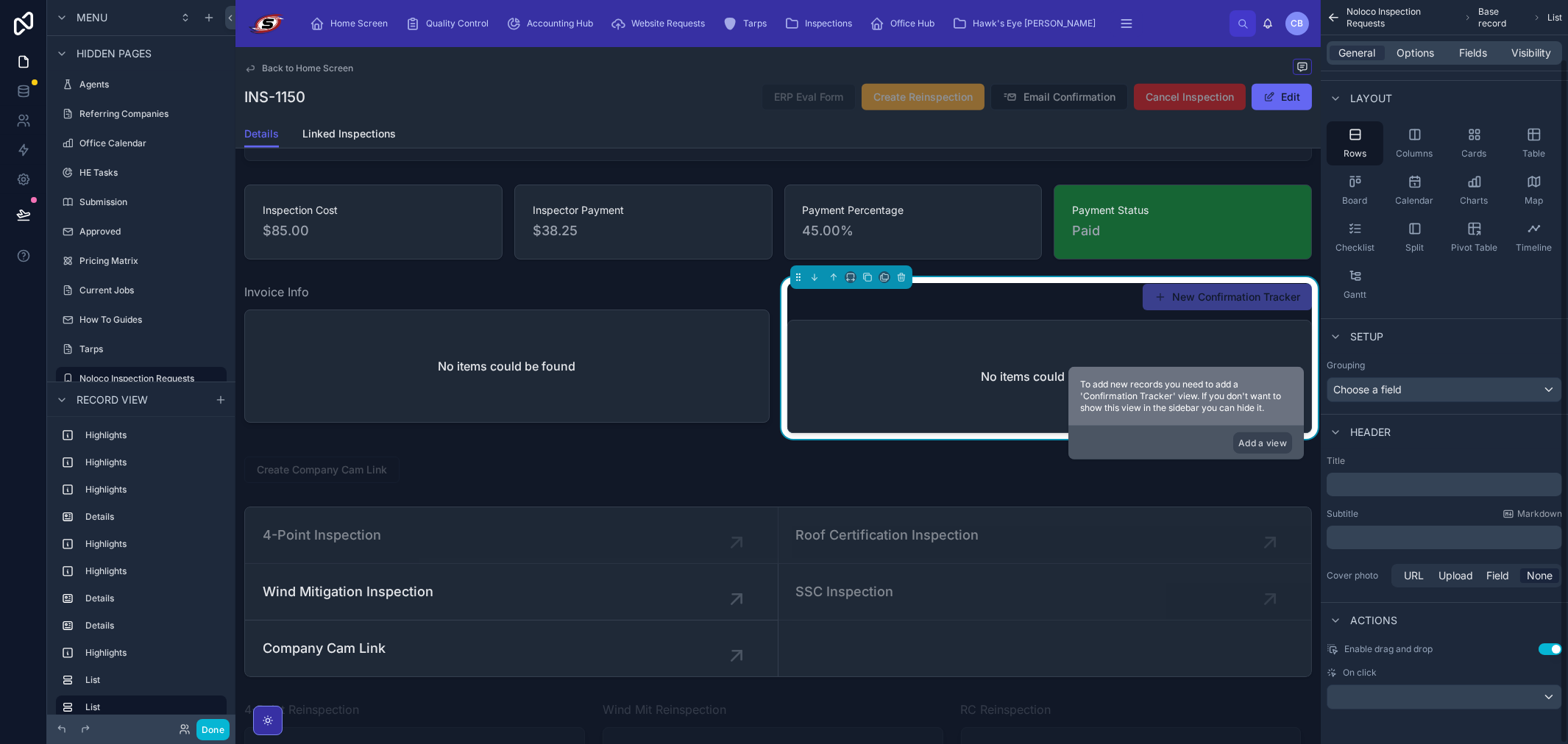
click at [1406, 534] on p "﻿" at bounding box center [1445, 537] width 227 height 15
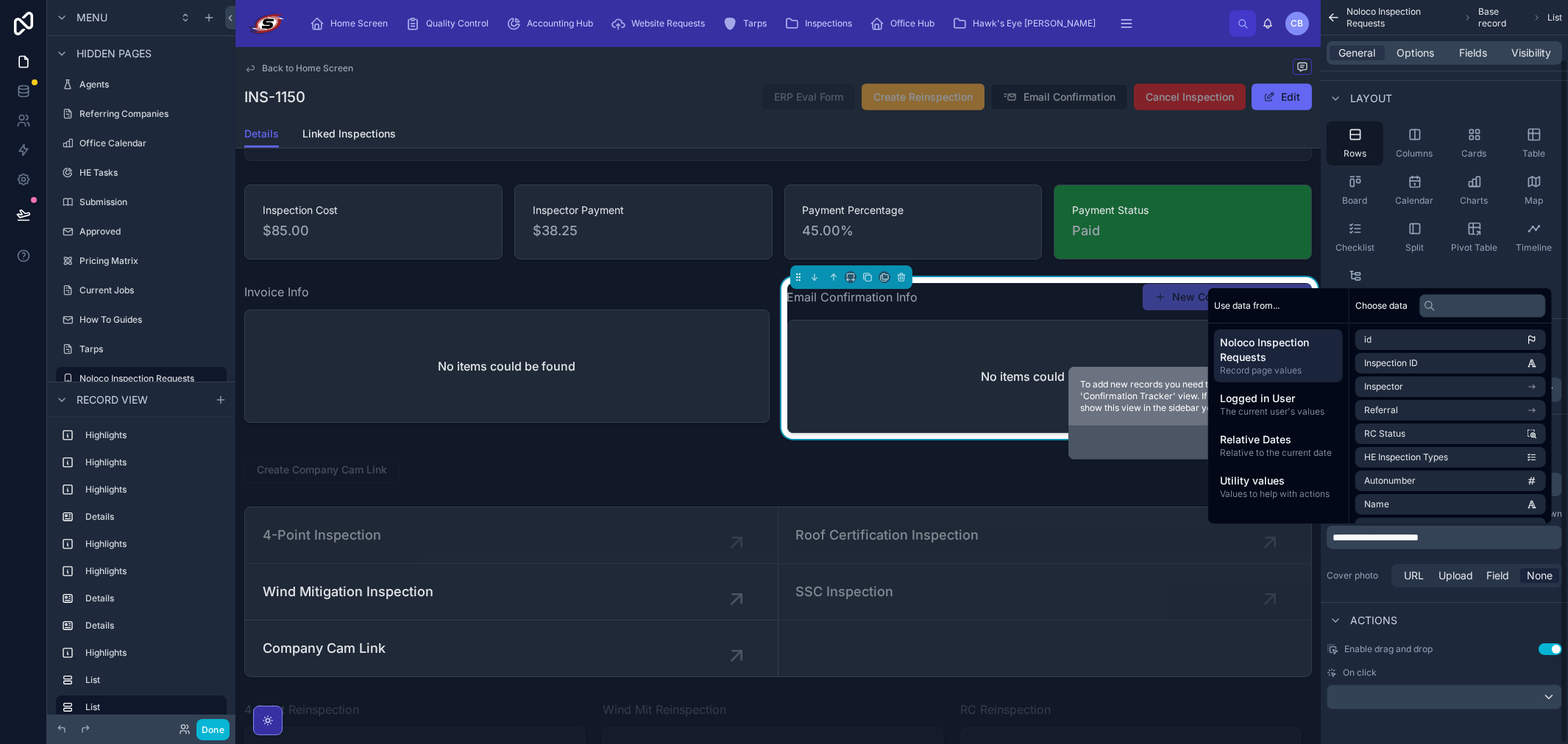
click at [1427, 93] on div "Layout" at bounding box center [1444, 98] width 247 height 35
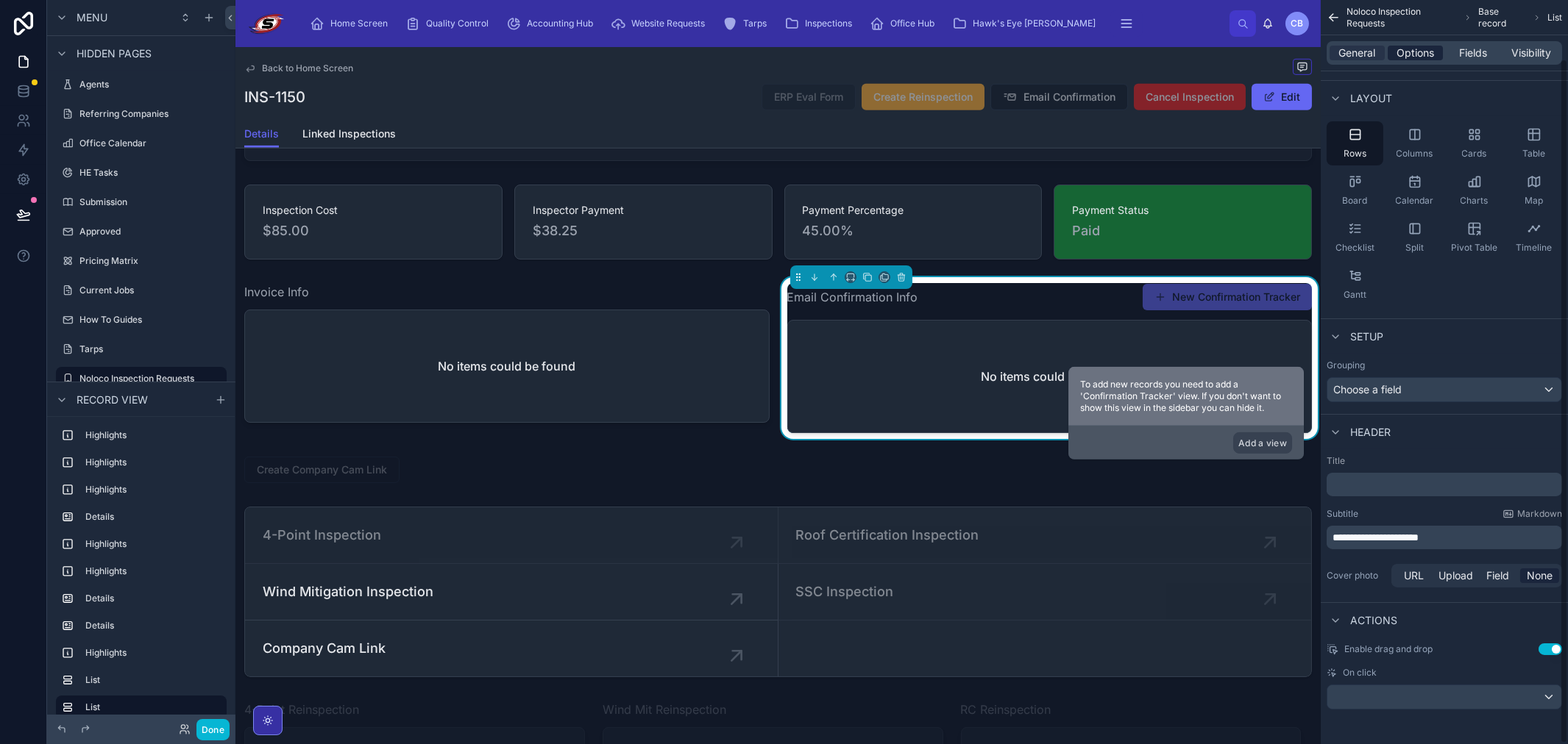
click at [1412, 57] on span "Options" at bounding box center [1415, 52] width 38 height 15
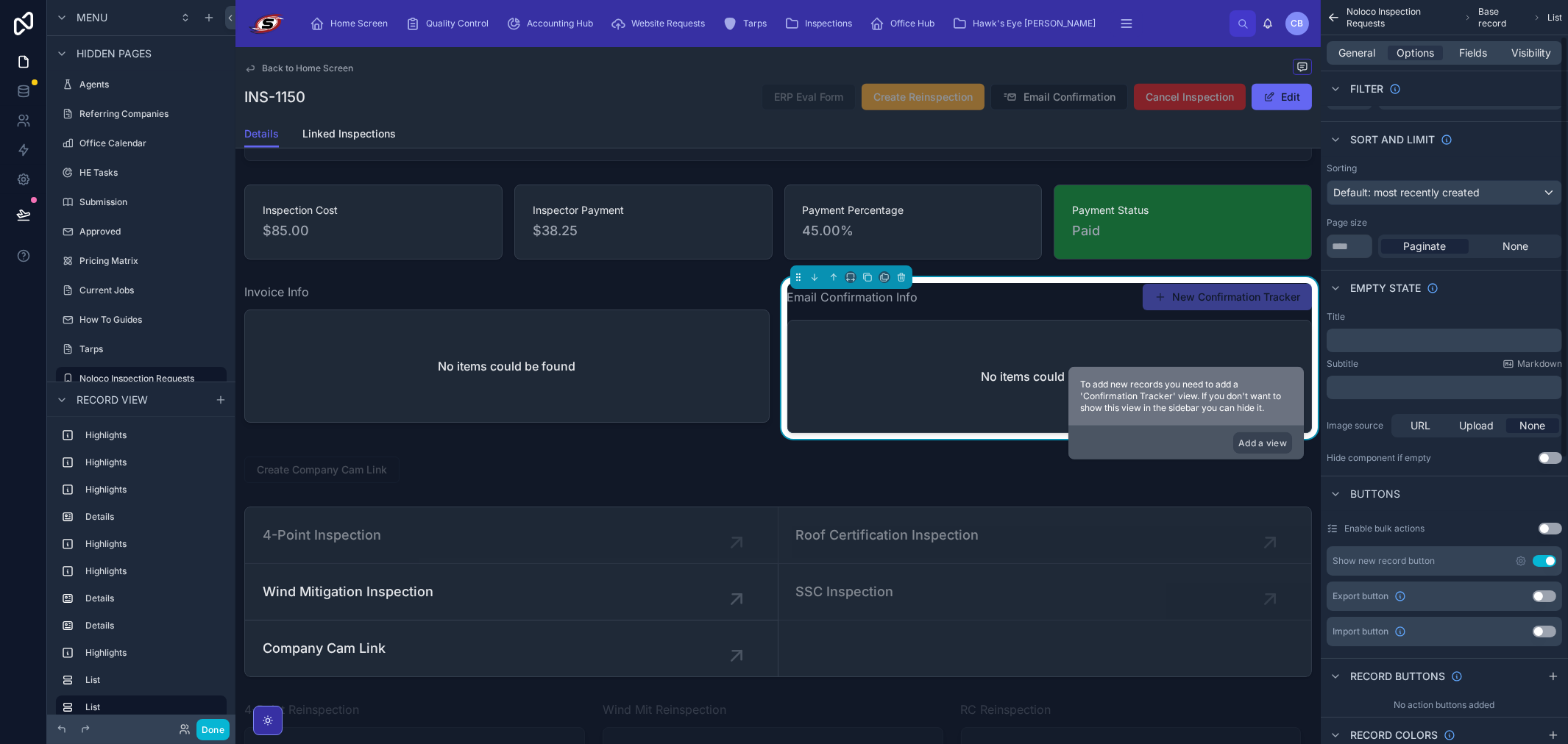
click at [1541, 568] on div "Show new record button Use setting" at bounding box center [1444, 561] width 236 height 29
click at [1542, 565] on button "Use setting" at bounding box center [1544, 561] width 24 height 12
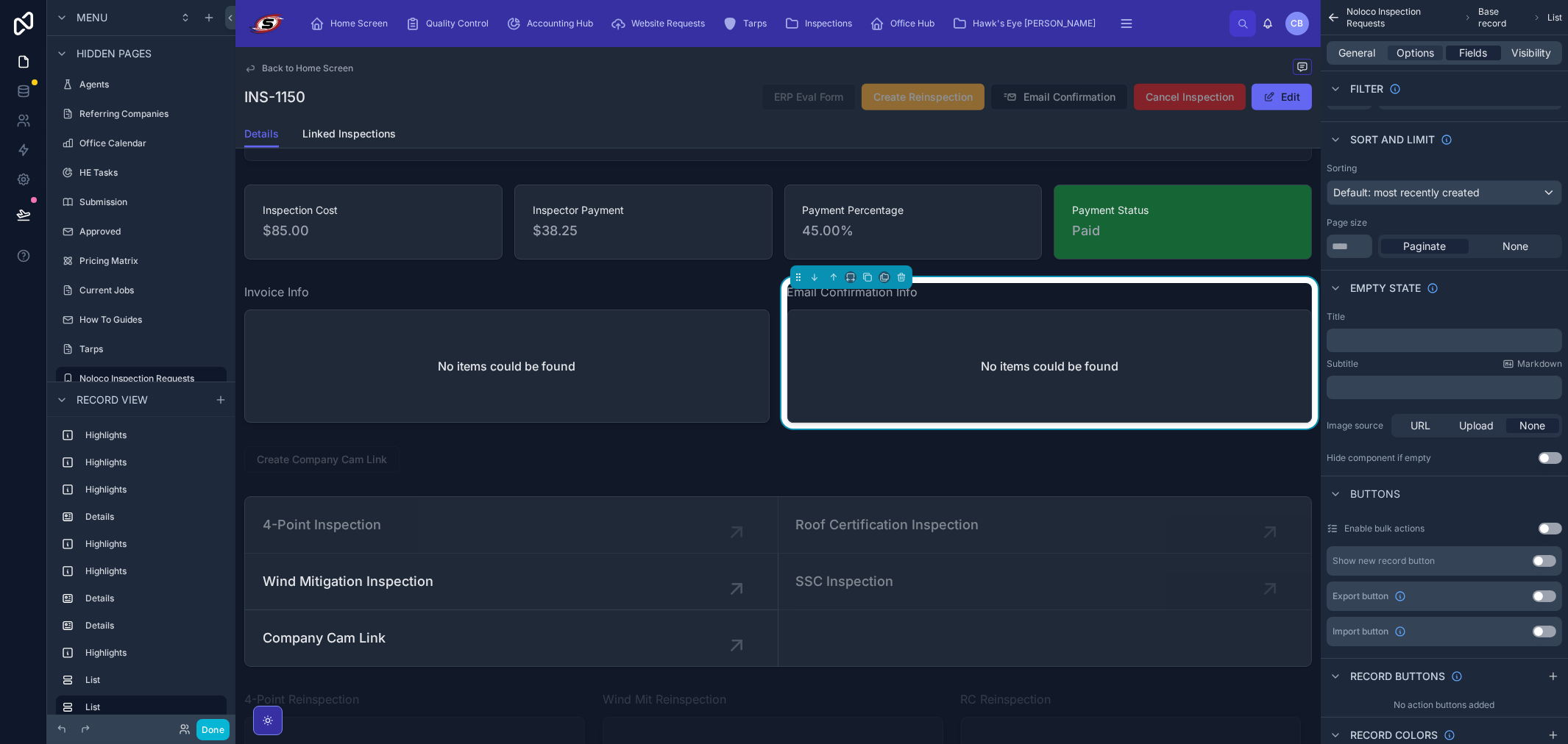
click at [1466, 59] on span "Fields" at bounding box center [1473, 52] width 28 height 15
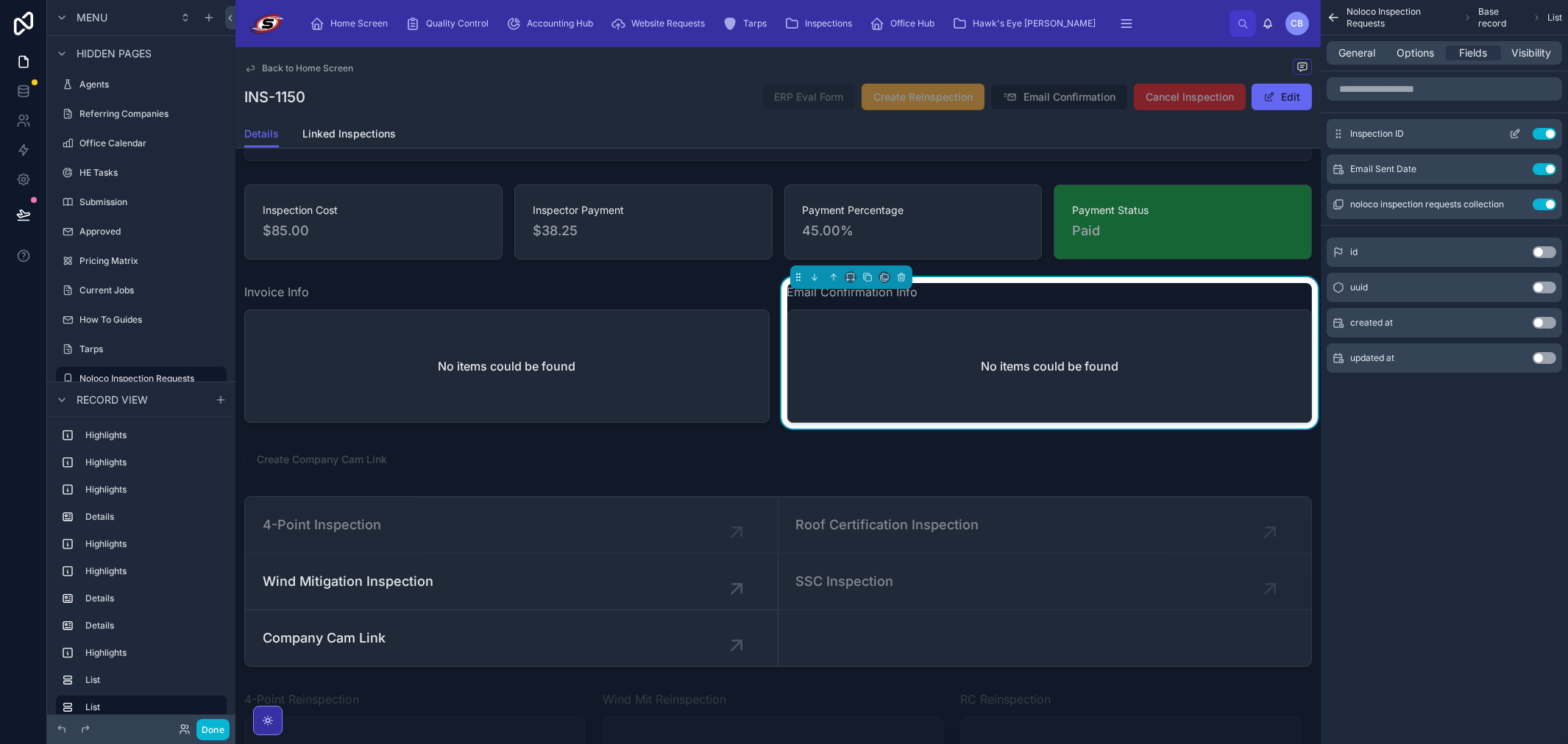
click at [1543, 128] on div "Use setting" at bounding box center [1529, 133] width 53 height 12
drag, startPoint x: 1545, startPoint y: 129, endPoint x: 1543, endPoint y: 170, distance: 41.0
click at [1545, 129] on button "Use setting" at bounding box center [1544, 133] width 24 height 12
click at [1543, 169] on button "Use setting" at bounding box center [1544, 169] width 24 height 12
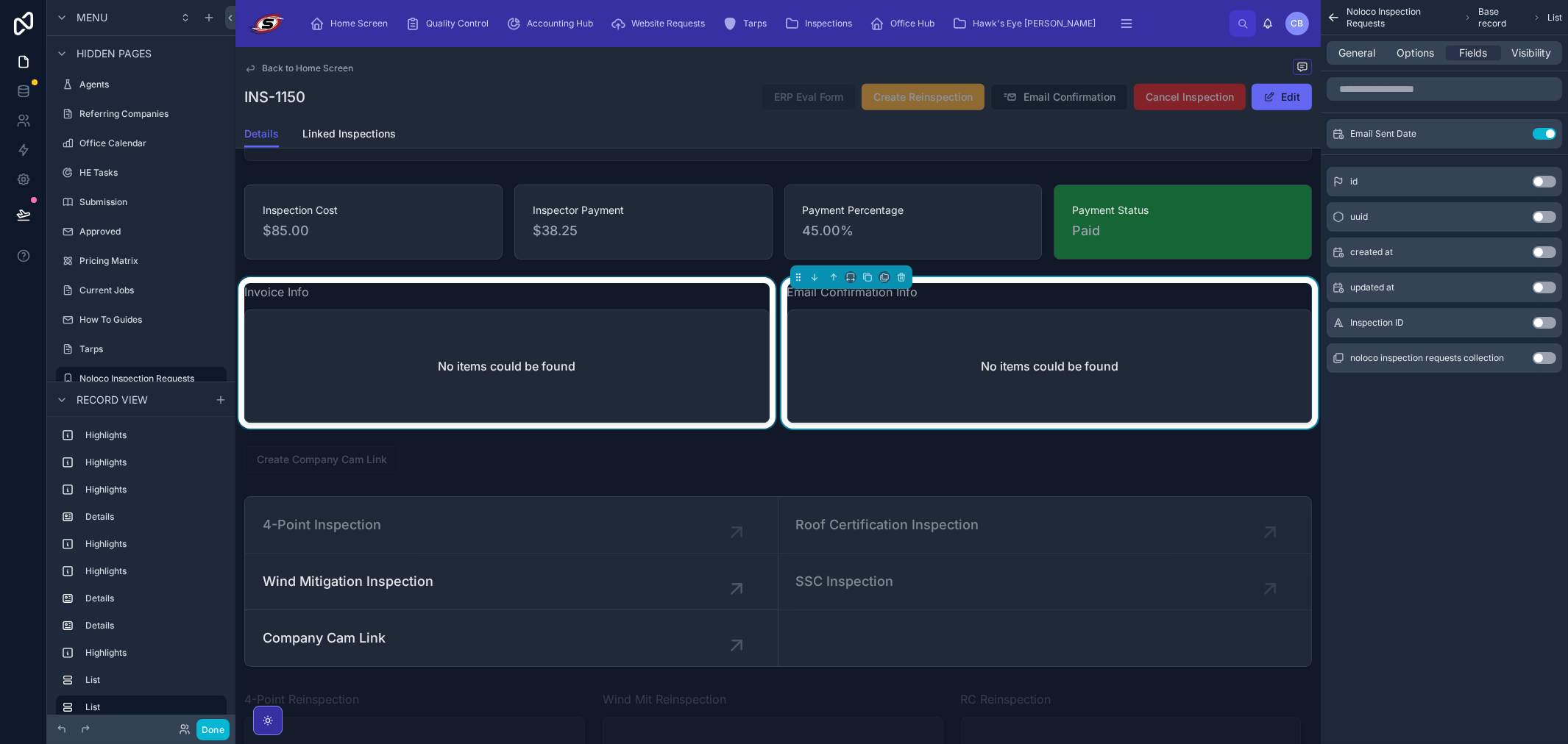
click at [695, 384] on div at bounding box center [507, 353] width 543 height 152
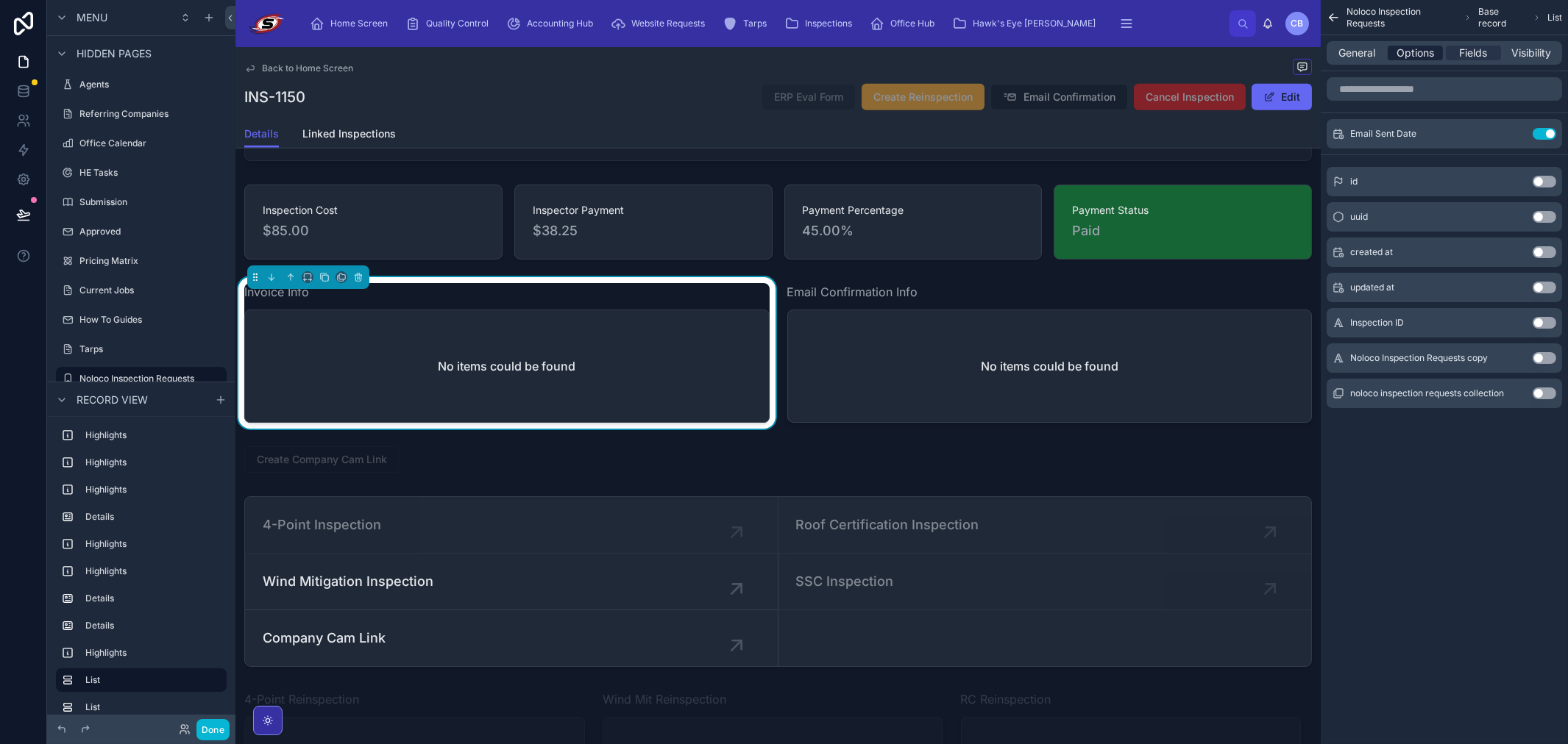
click at [1418, 53] on span "Options" at bounding box center [1415, 52] width 38 height 15
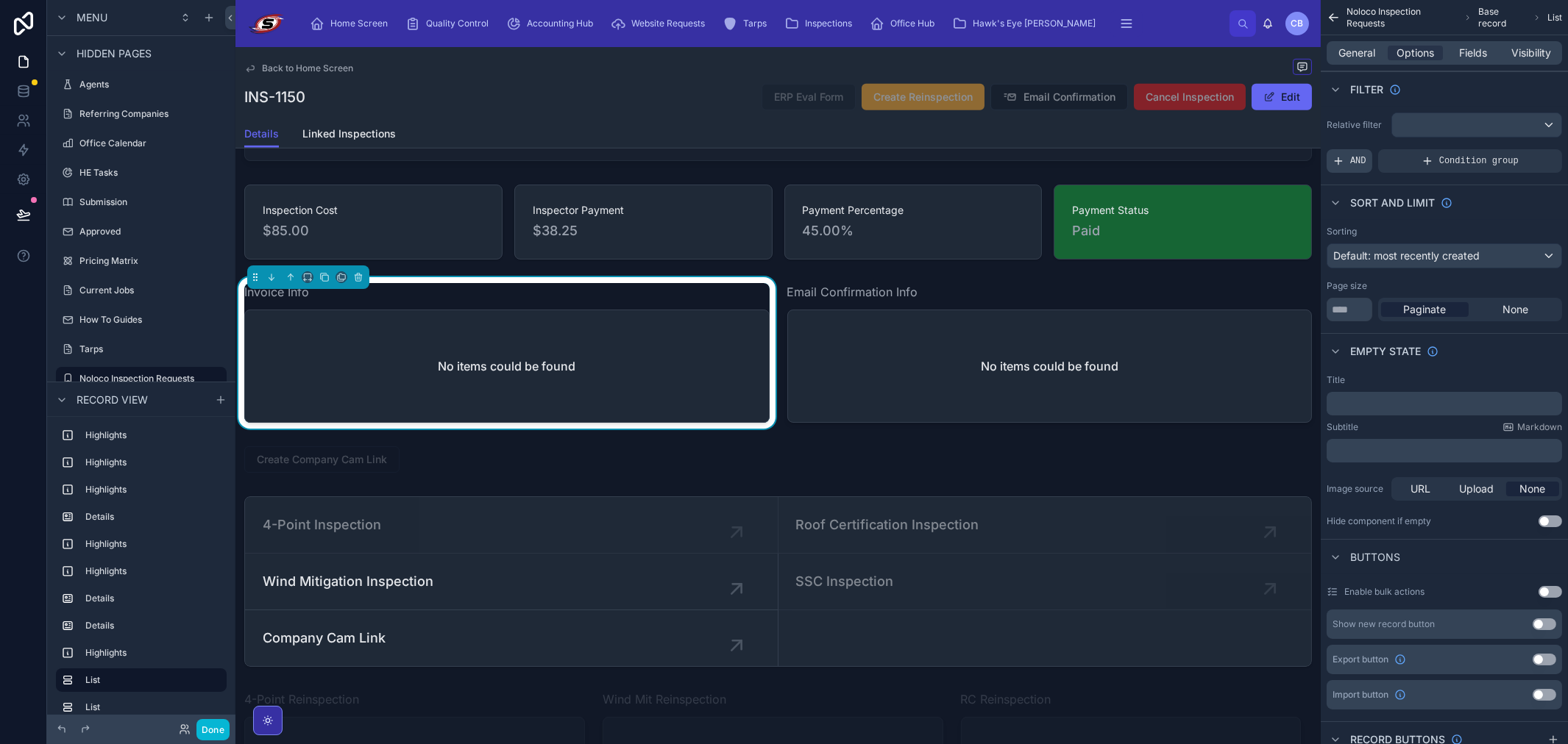
click at [1363, 159] on span "AND" at bounding box center [1358, 160] width 16 height 12
click at [1526, 148] on icon "scrollable content" at bounding box center [1526, 149] width 5 height 5
click at [1189, 147] on div "Select a field" at bounding box center [1184, 139] width 88 height 24
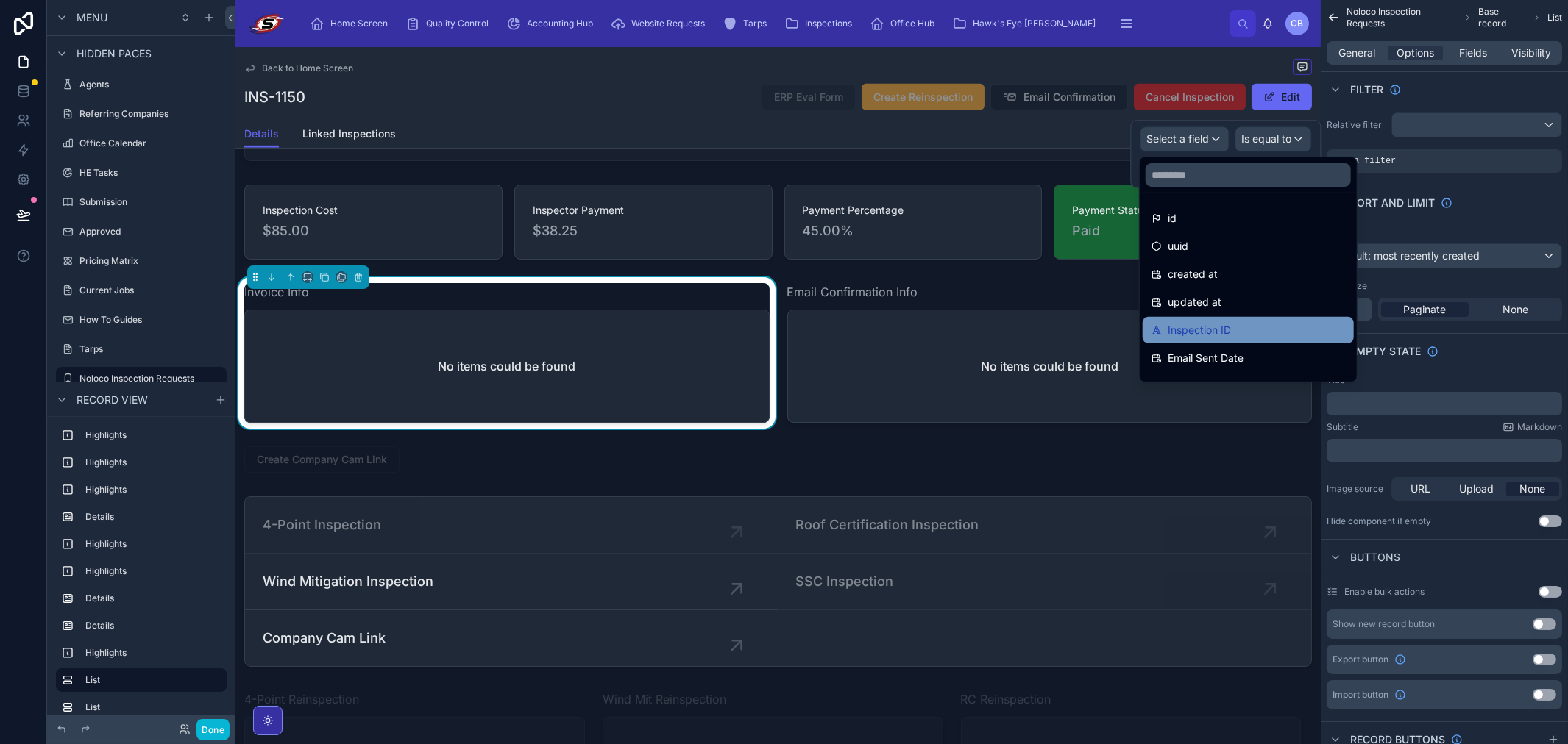
click at [1255, 320] on div "Inspection ID" at bounding box center [1248, 330] width 211 height 26
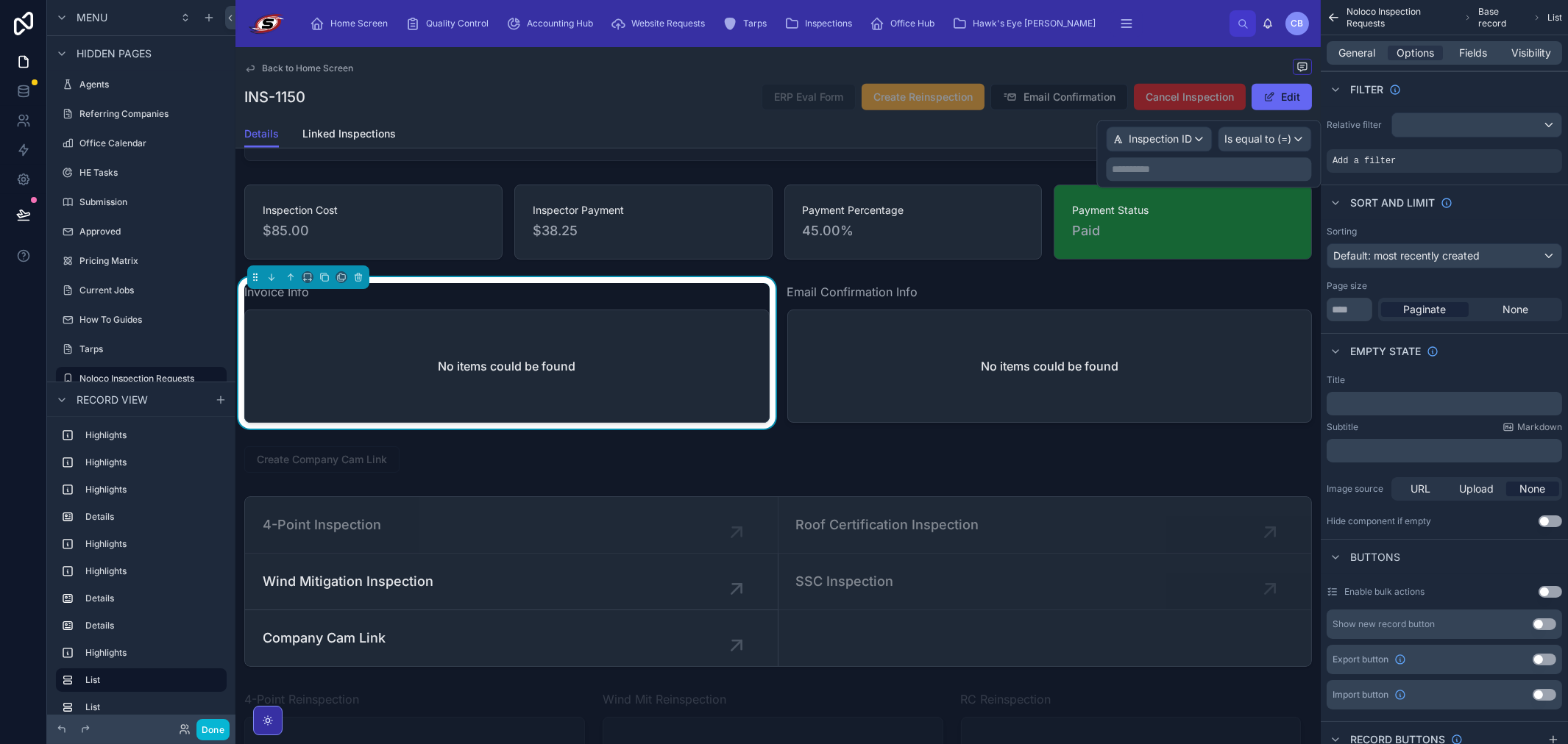
click at [1258, 174] on p "**********" at bounding box center [1210, 169] width 196 height 15
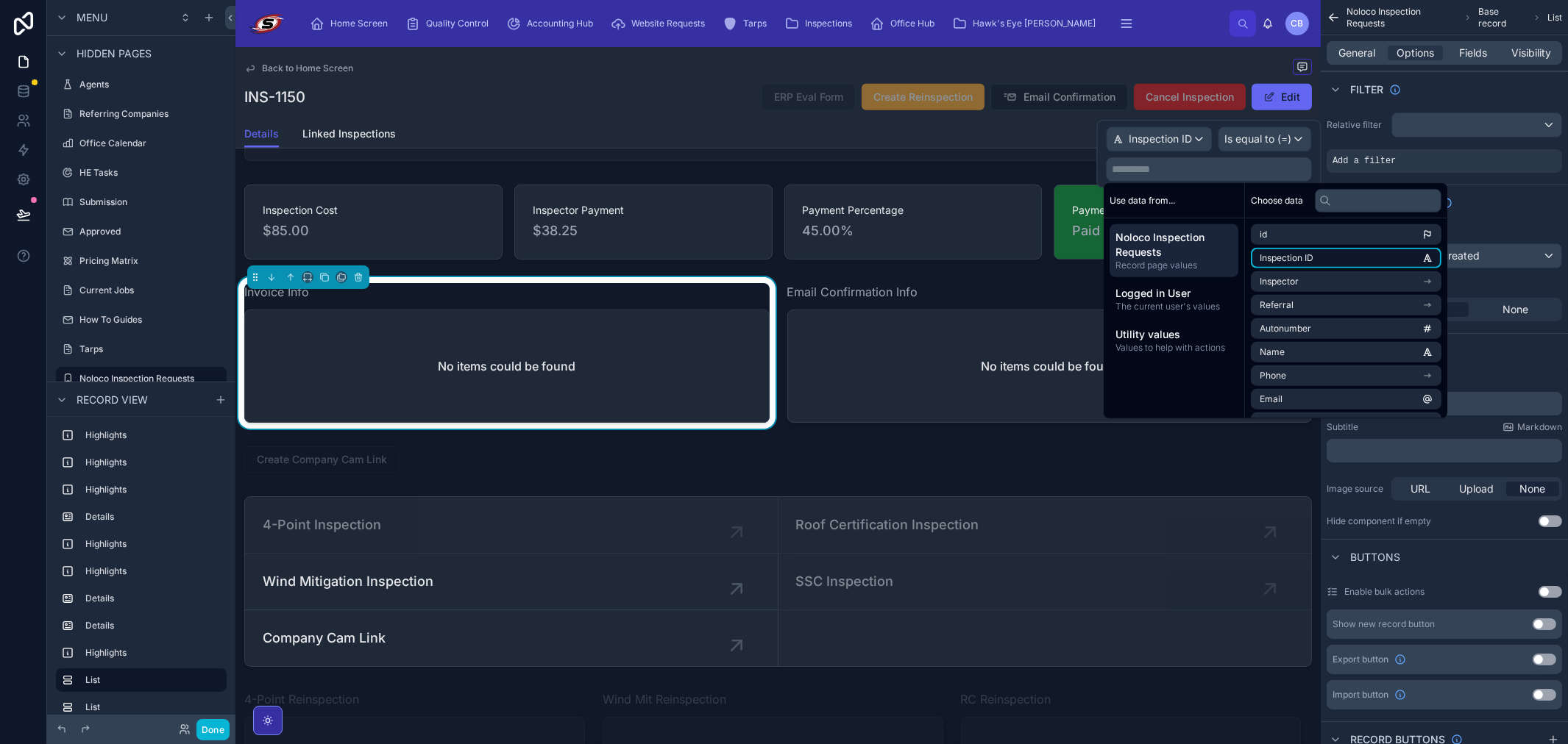
click at [1325, 259] on li "Inspection ID" at bounding box center [1345, 258] width 190 height 21
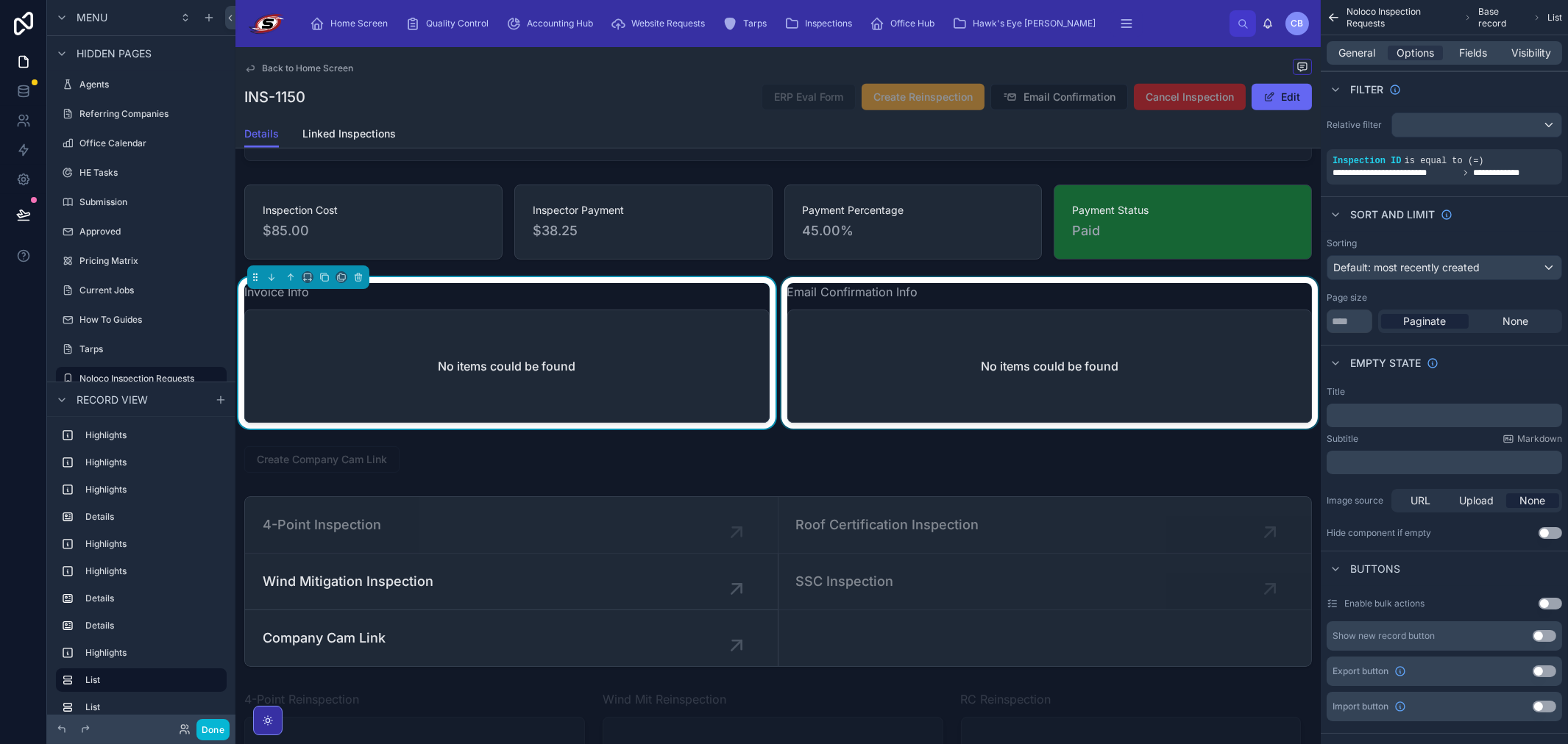
click at [998, 374] on div at bounding box center [1049, 353] width 543 height 152
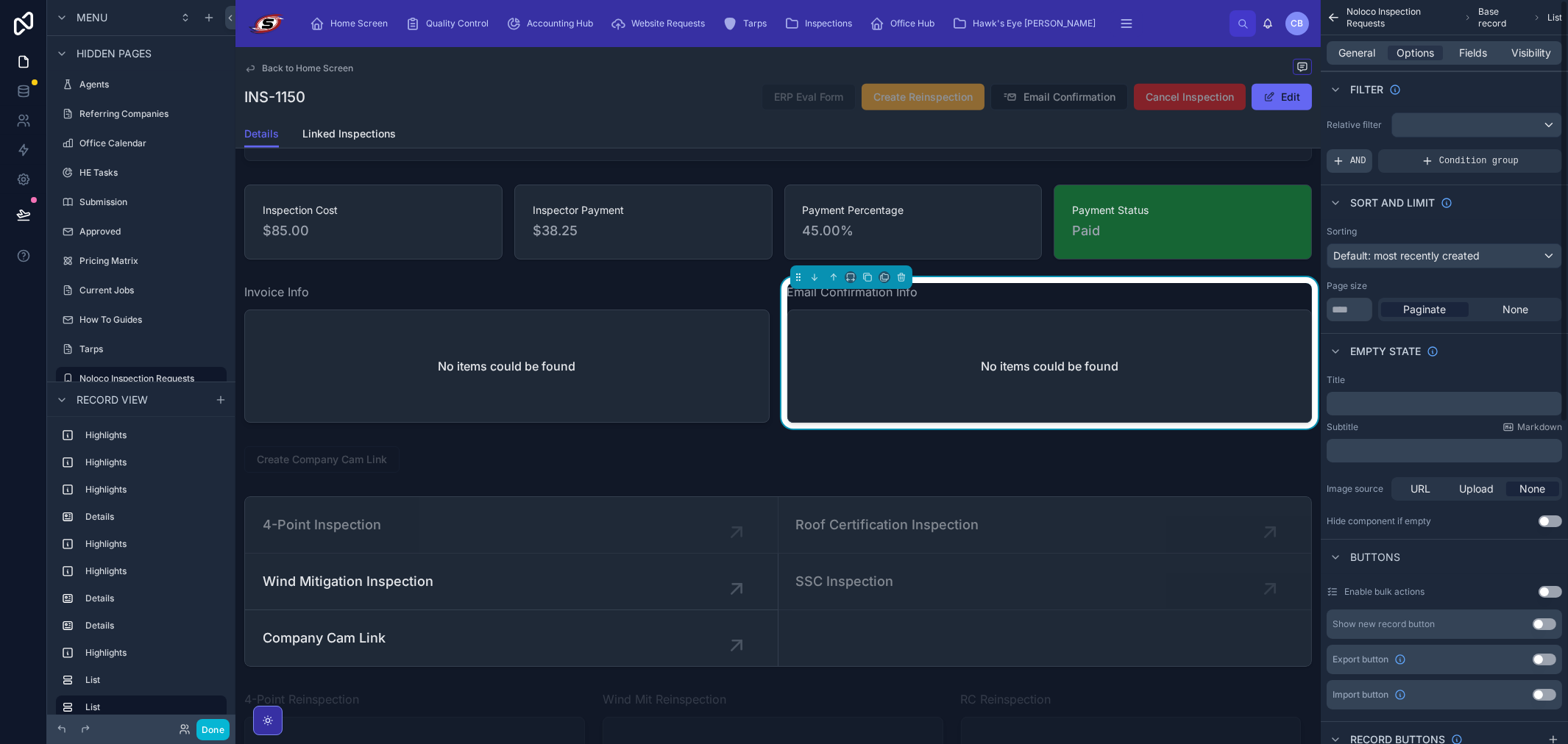
click at [1347, 157] on div "AND" at bounding box center [1348, 161] width 45 height 24
click at [1422, 163] on div "Add a filter" at bounding box center [1444, 161] width 236 height 24
click at [1520, 147] on div "scrollable content" at bounding box center [1525, 150] width 21 height 21
click at [1200, 134] on span "Select a field" at bounding box center [1177, 139] width 62 height 12
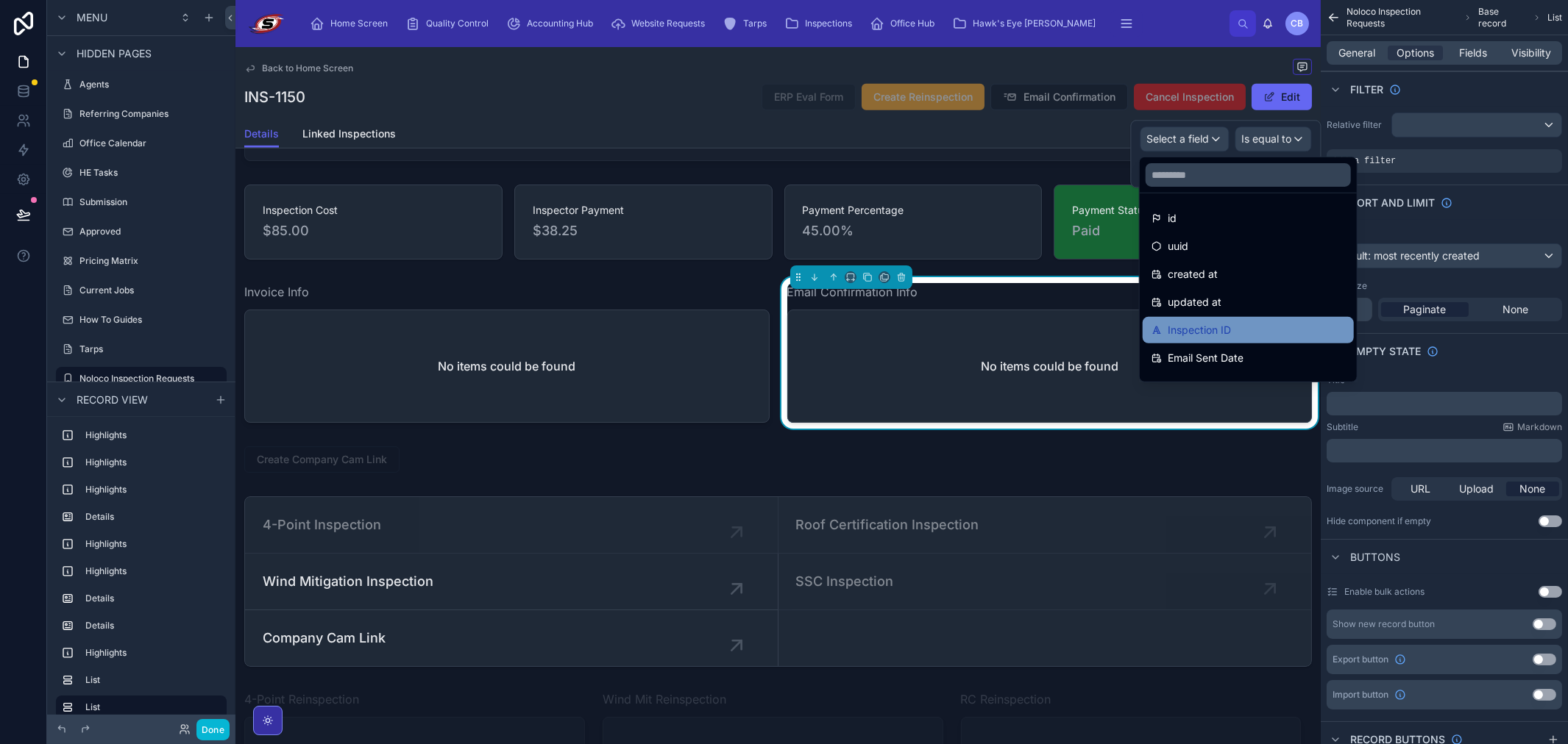
click at [1221, 321] on span "Inspection ID" at bounding box center [1199, 330] width 63 height 18
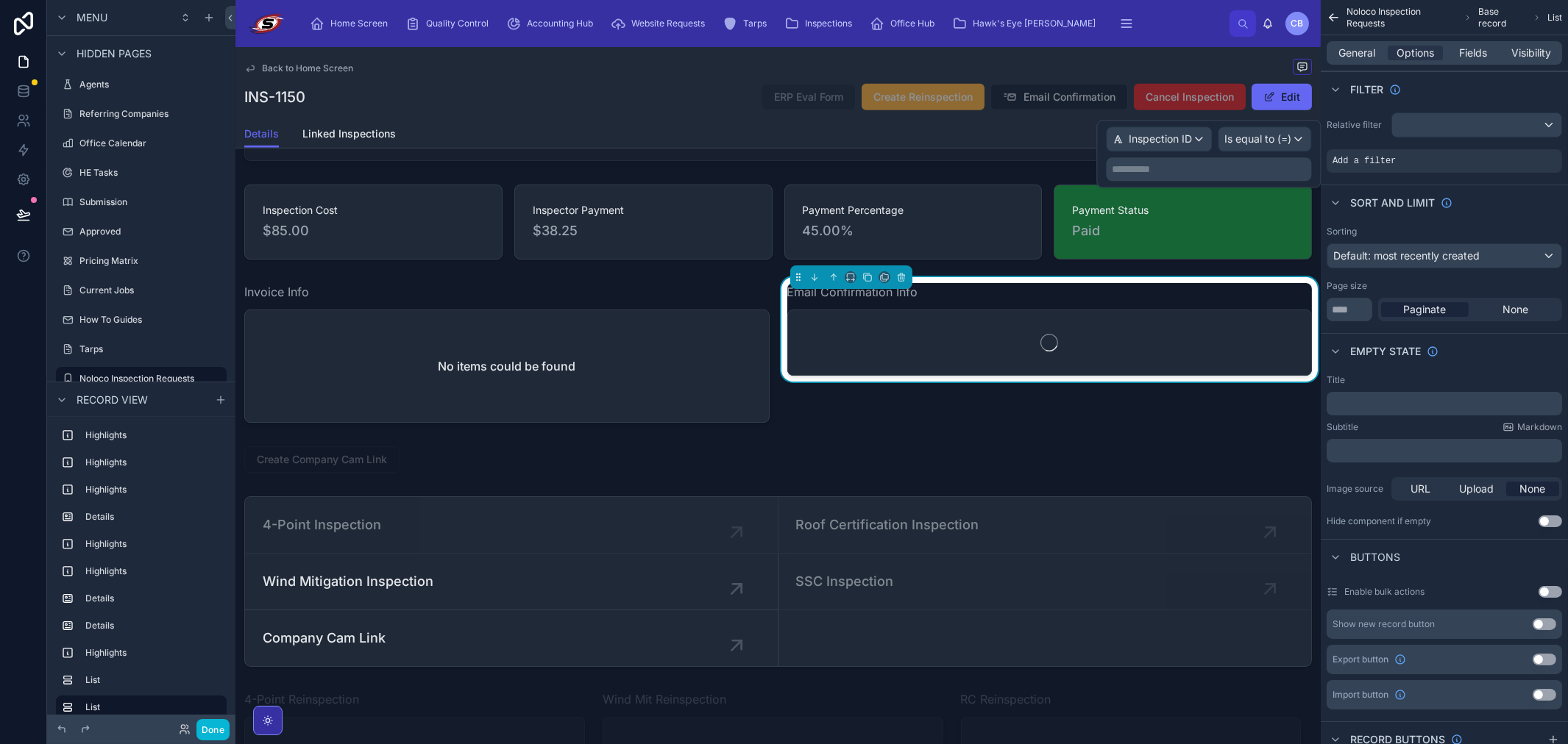
click at [1271, 172] on p "**********" at bounding box center [1210, 169] width 196 height 15
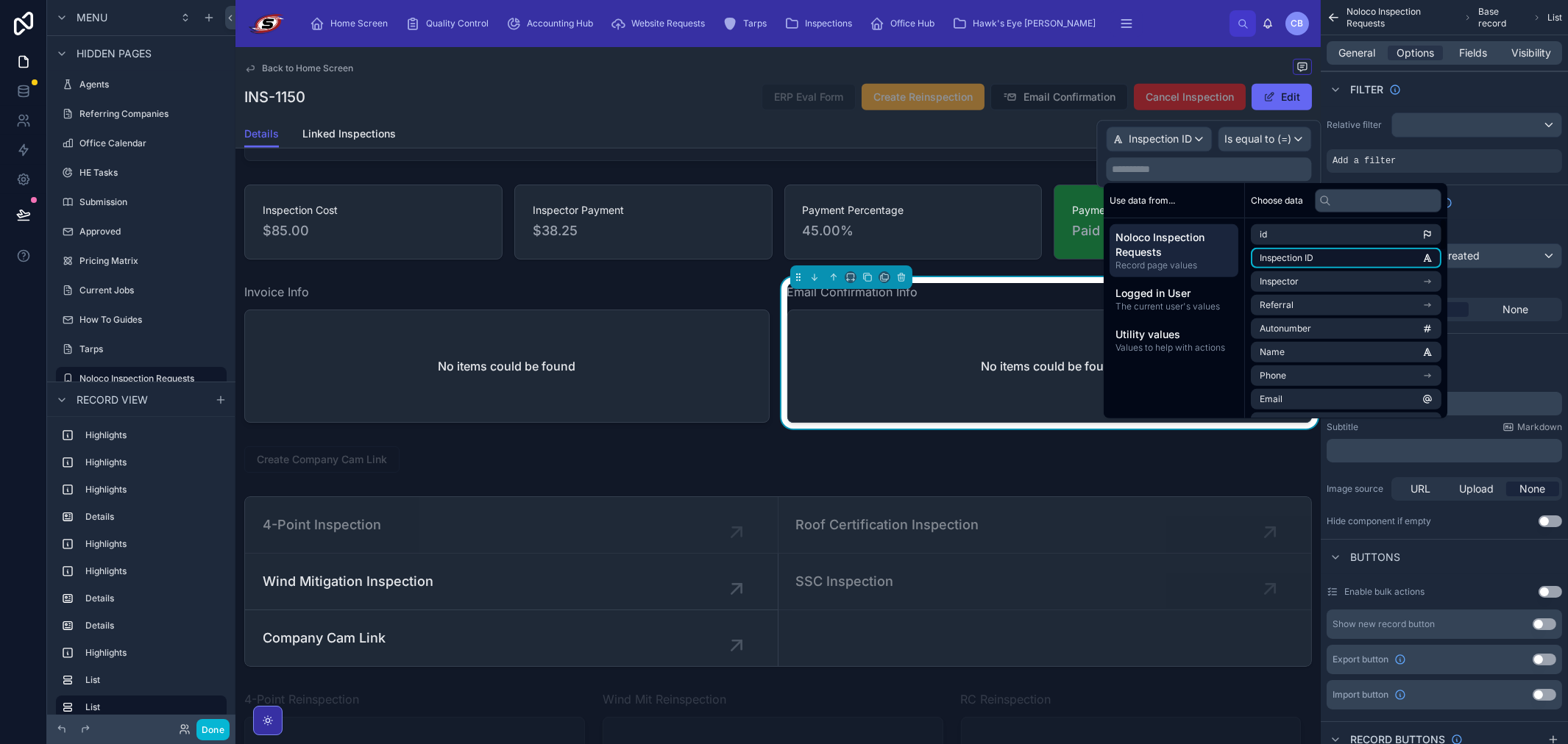
click at [1313, 258] on span "Inspection ID" at bounding box center [1287, 257] width 54 height 12
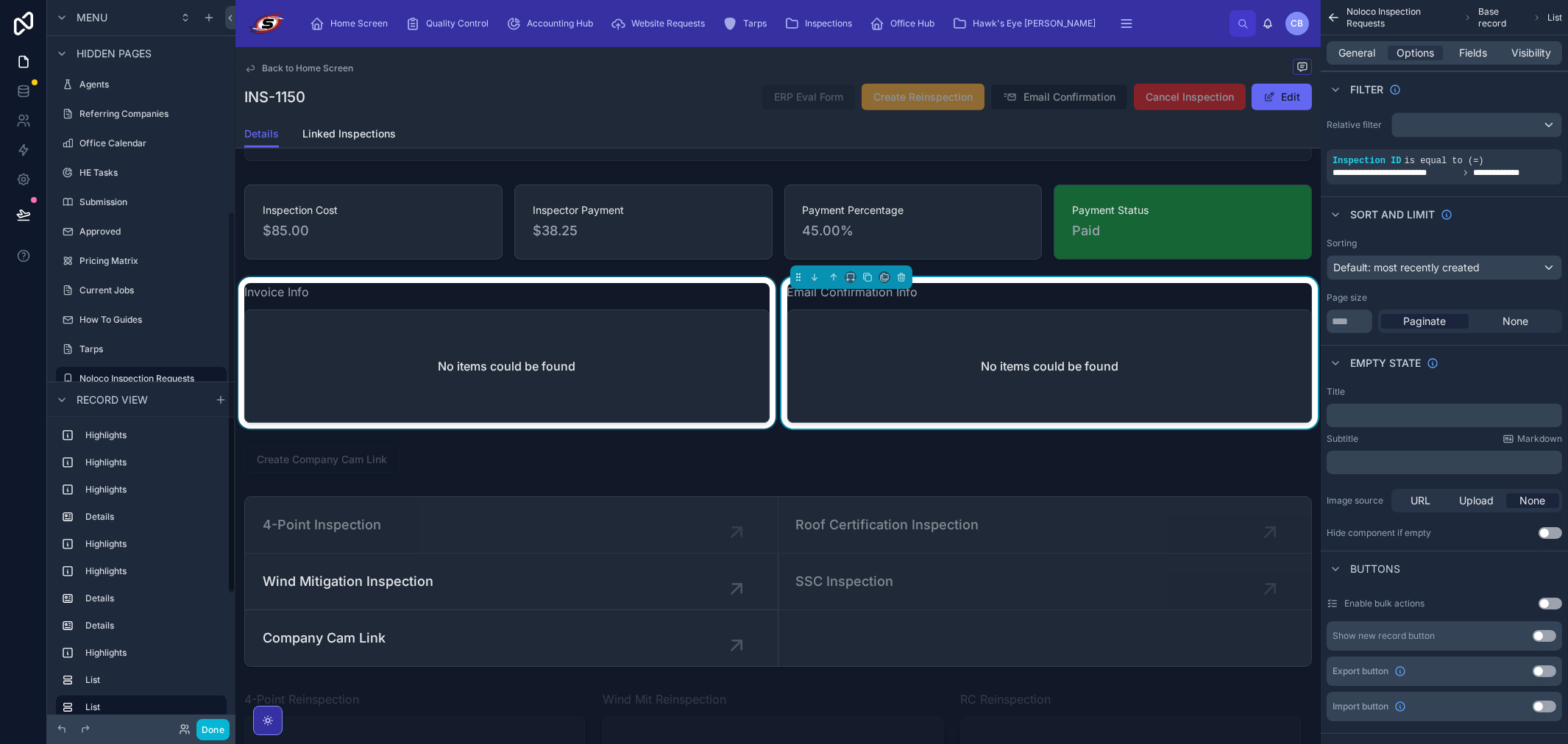
click at [571, 385] on div at bounding box center [507, 353] width 543 height 152
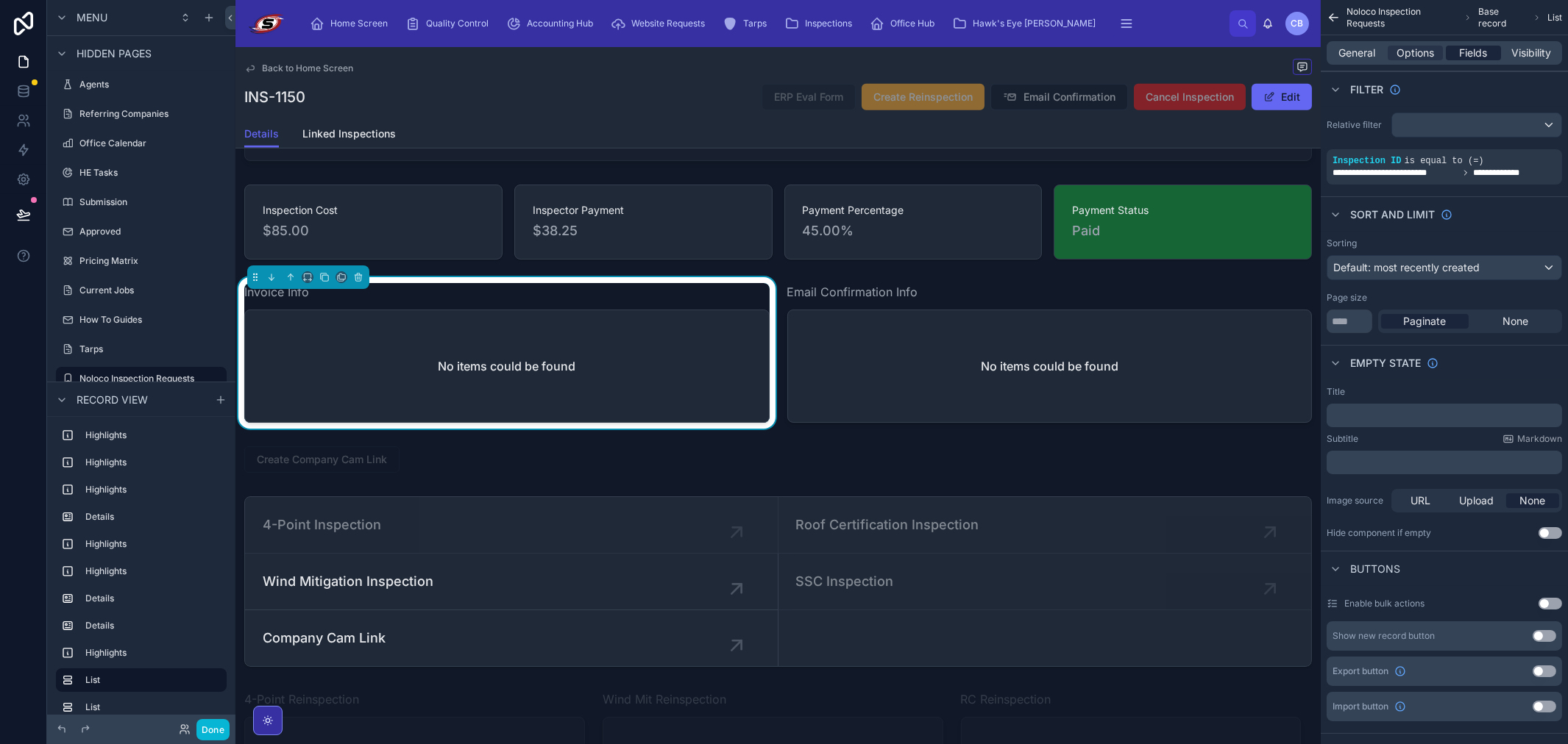
drag, startPoint x: 683, startPoint y: 370, endPoint x: 1472, endPoint y: 55, distance: 849.6
click at [1472, 55] on span "Fields" at bounding box center [1473, 52] width 28 height 15
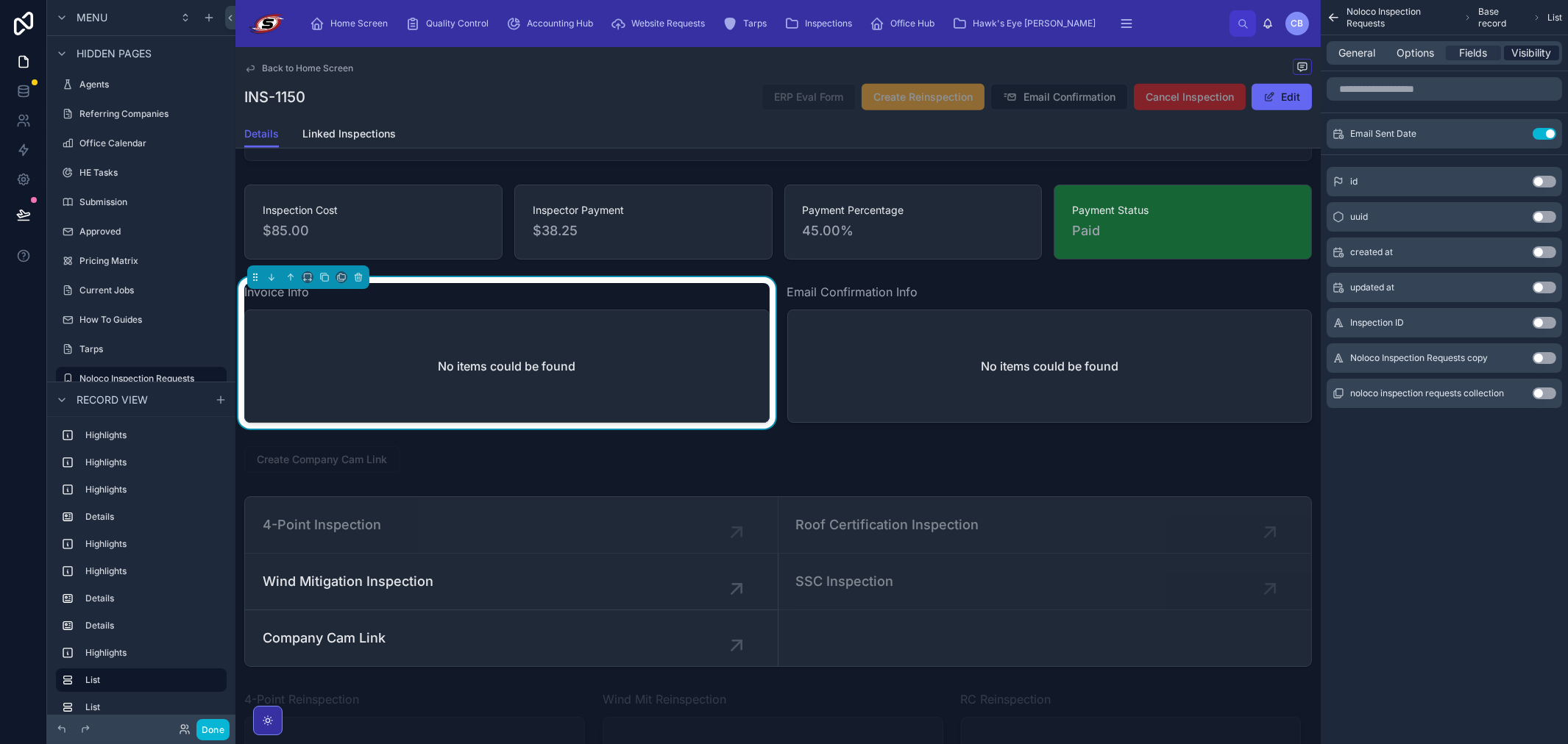
click at [1513, 52] on span "Visibility" at bounding box center [1532, 52] width 40 height 15
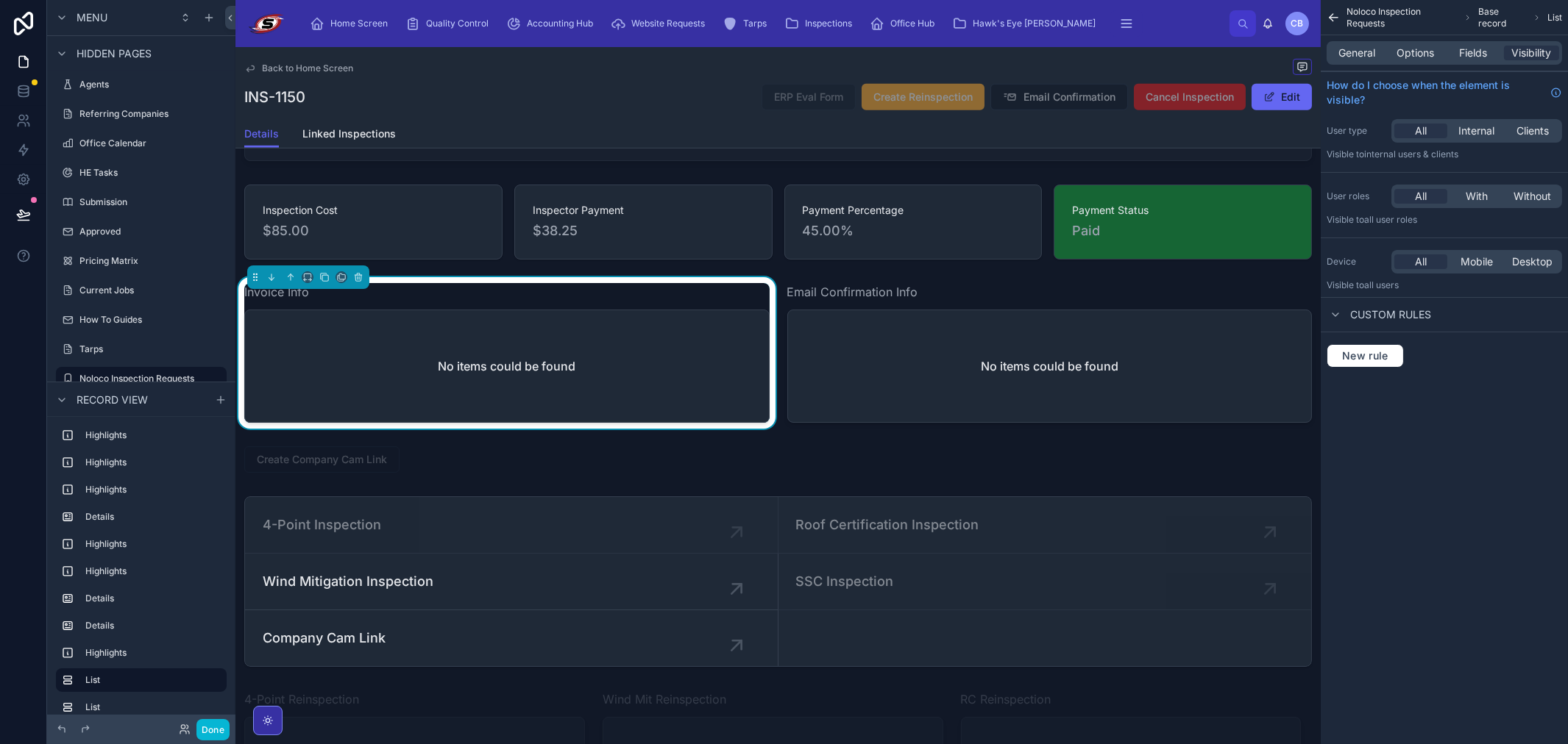
click at [1385, 343] on div "New rule" at bounding box center [1444, 356] width 247 height 47
click at [1386, 354] on span "New rule" at bounding box center [1365, 356] width 58 height 13
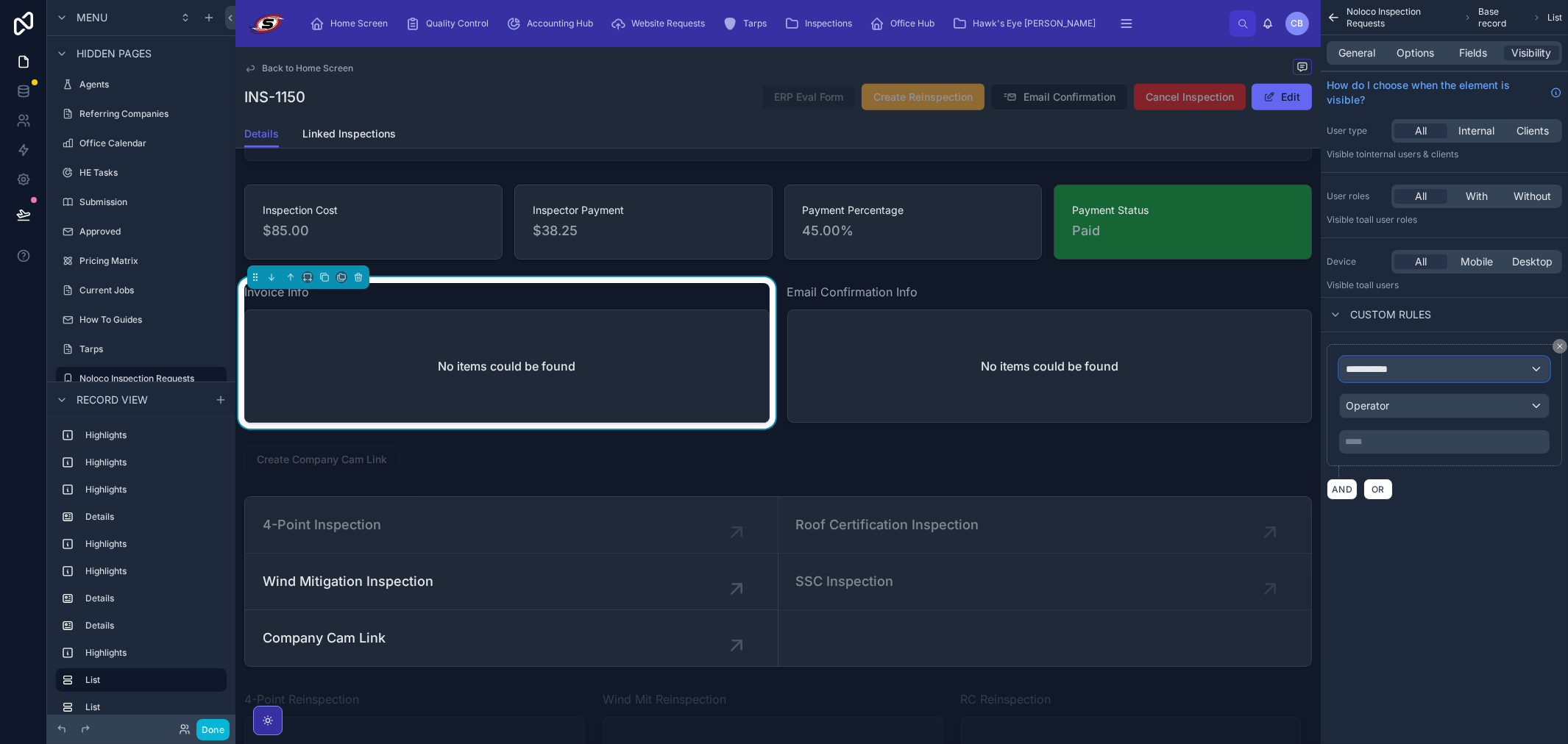
click at [1377, 377] on div "**********" at bounding box center [1444, 369] width 209 height 24
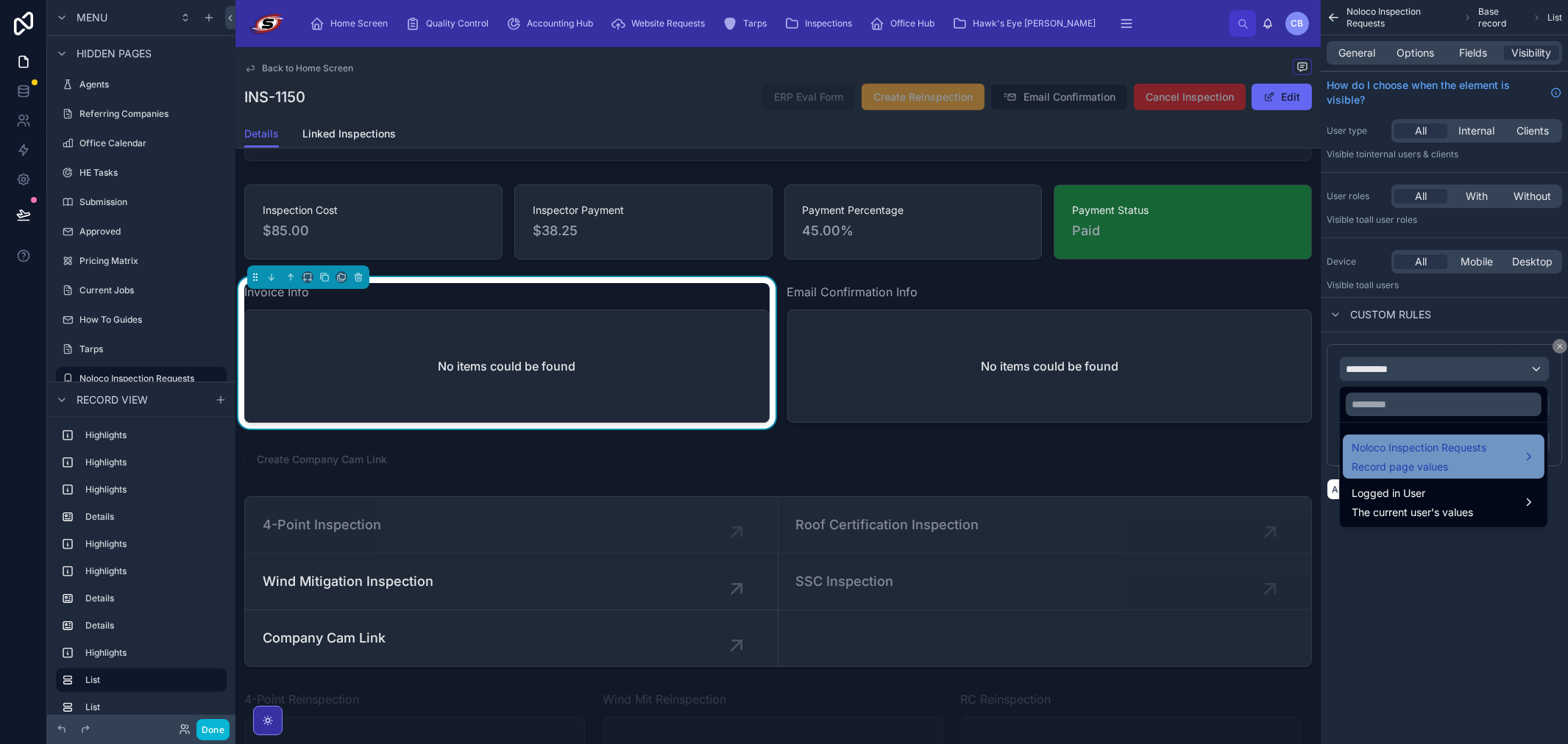
click at [1376, 447] on span "Noloco Inspection Requests" at bounding box center [1419, 447] width 135 height 18
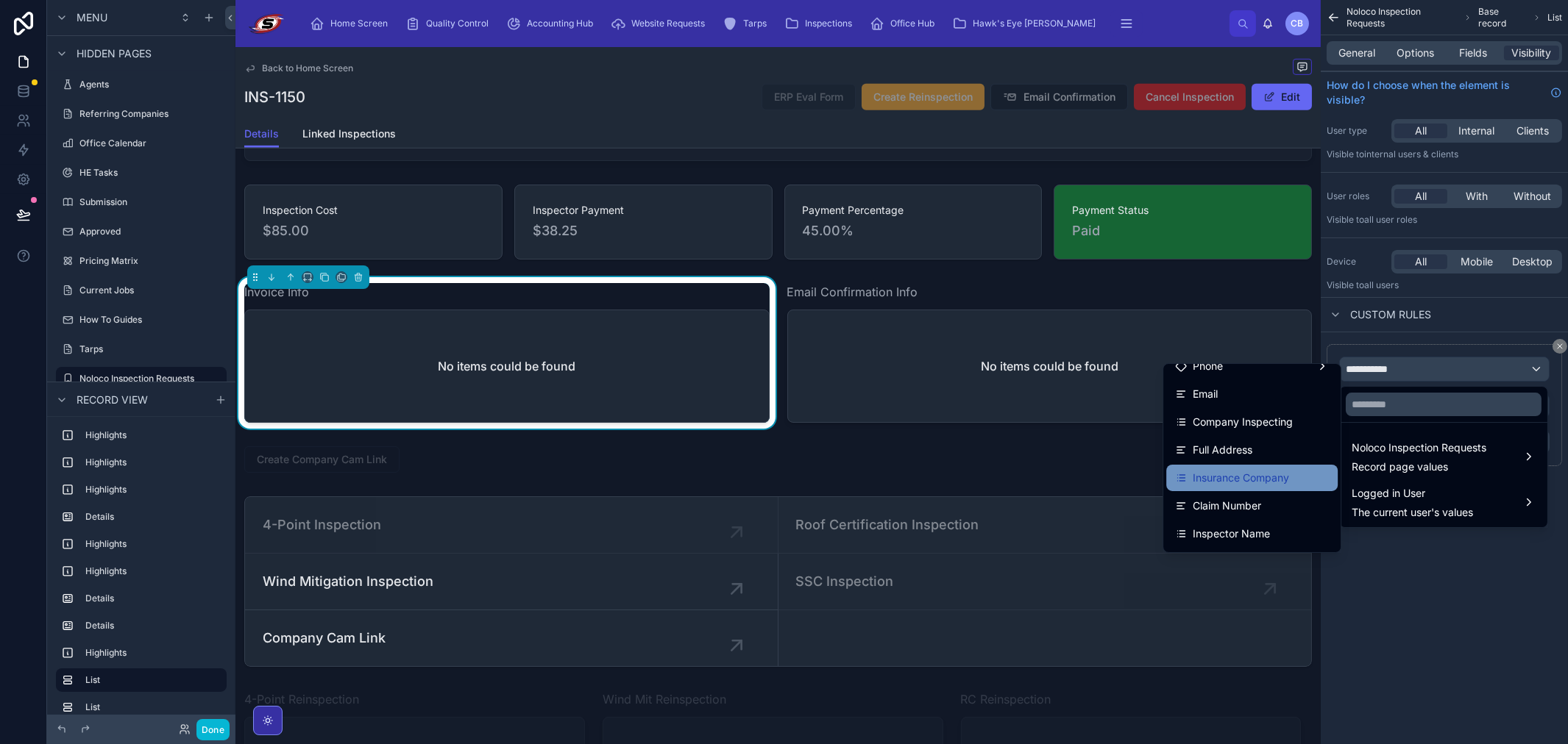
scroll to position [245, 0]
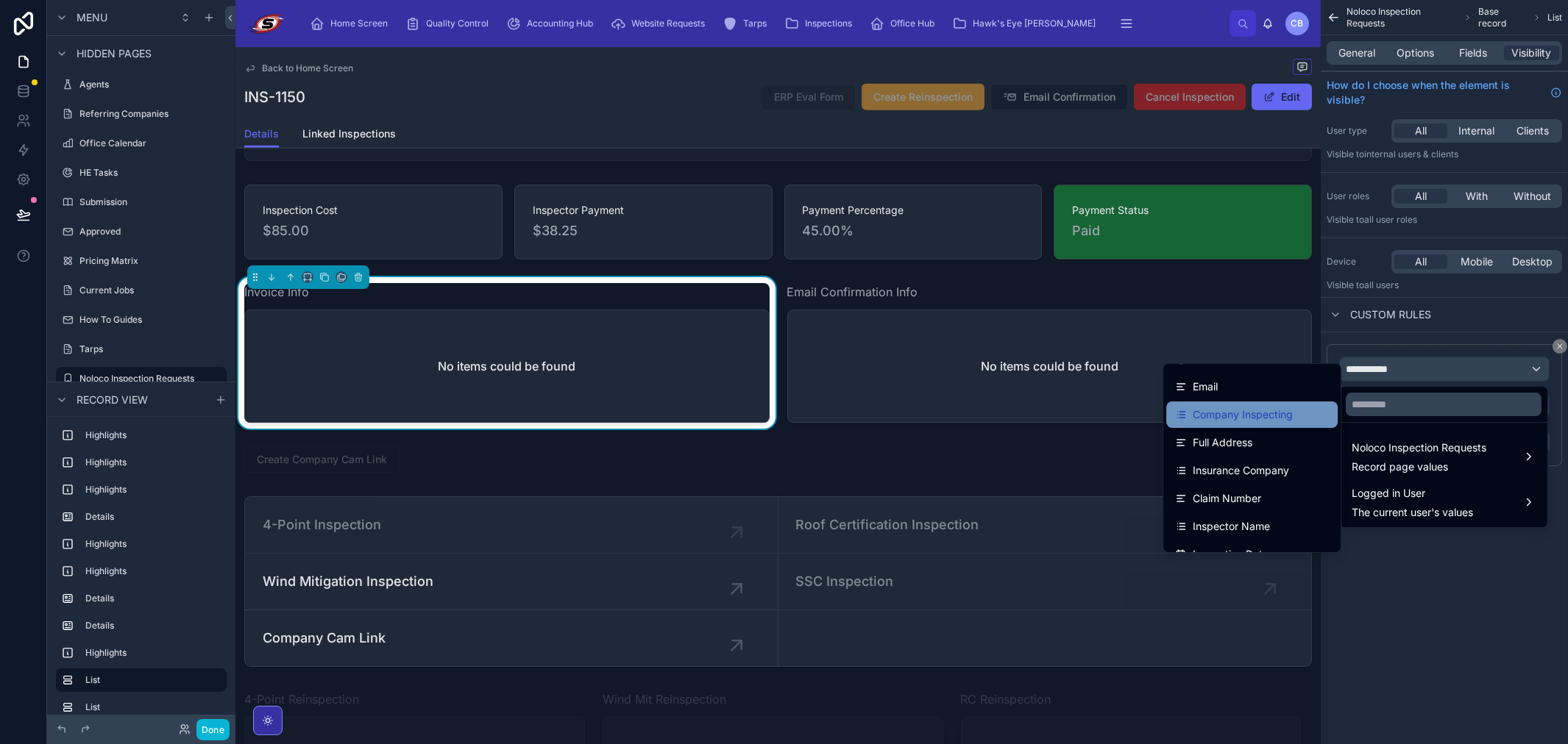
click at [1256, 409] on span "Company Inspecting" at bounding box center [1243, 414] width 100 height 18
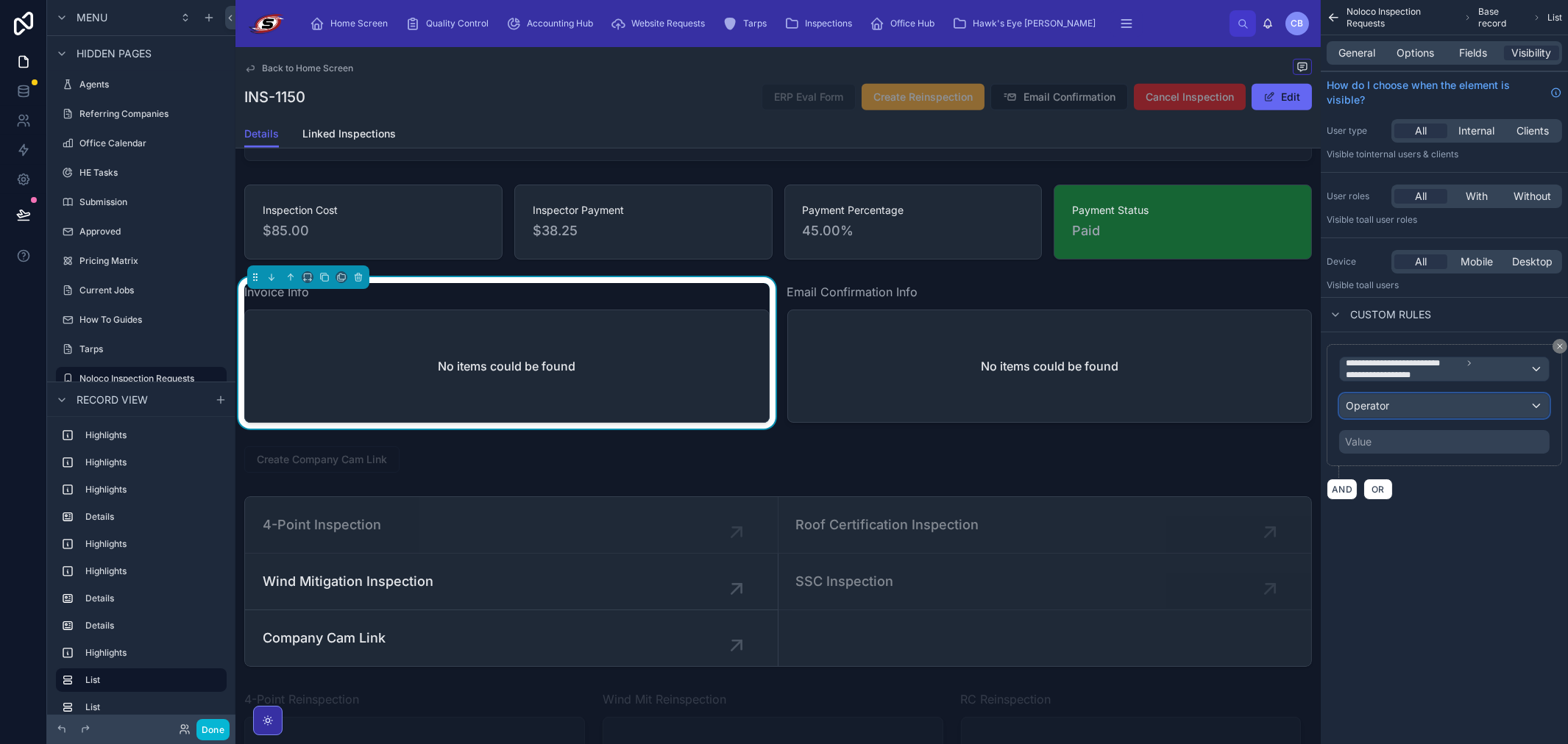
click at [1395, 414] on div "Operator" at bounding box center [1444, 406] width 209 height 24
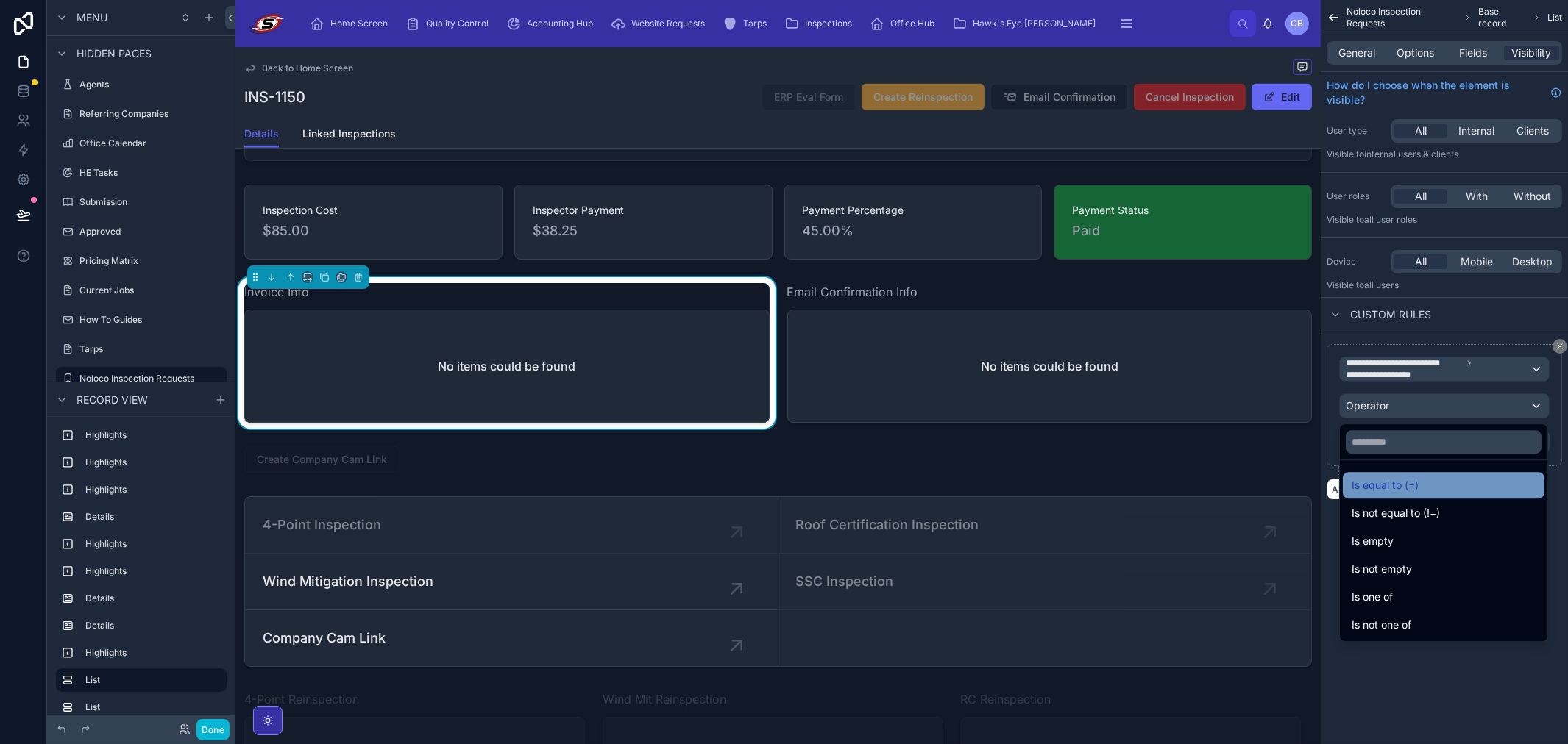
click at [1399, 494] on span "Is equal to (=)" at bounding box center [1385, 485] width 67 height 18
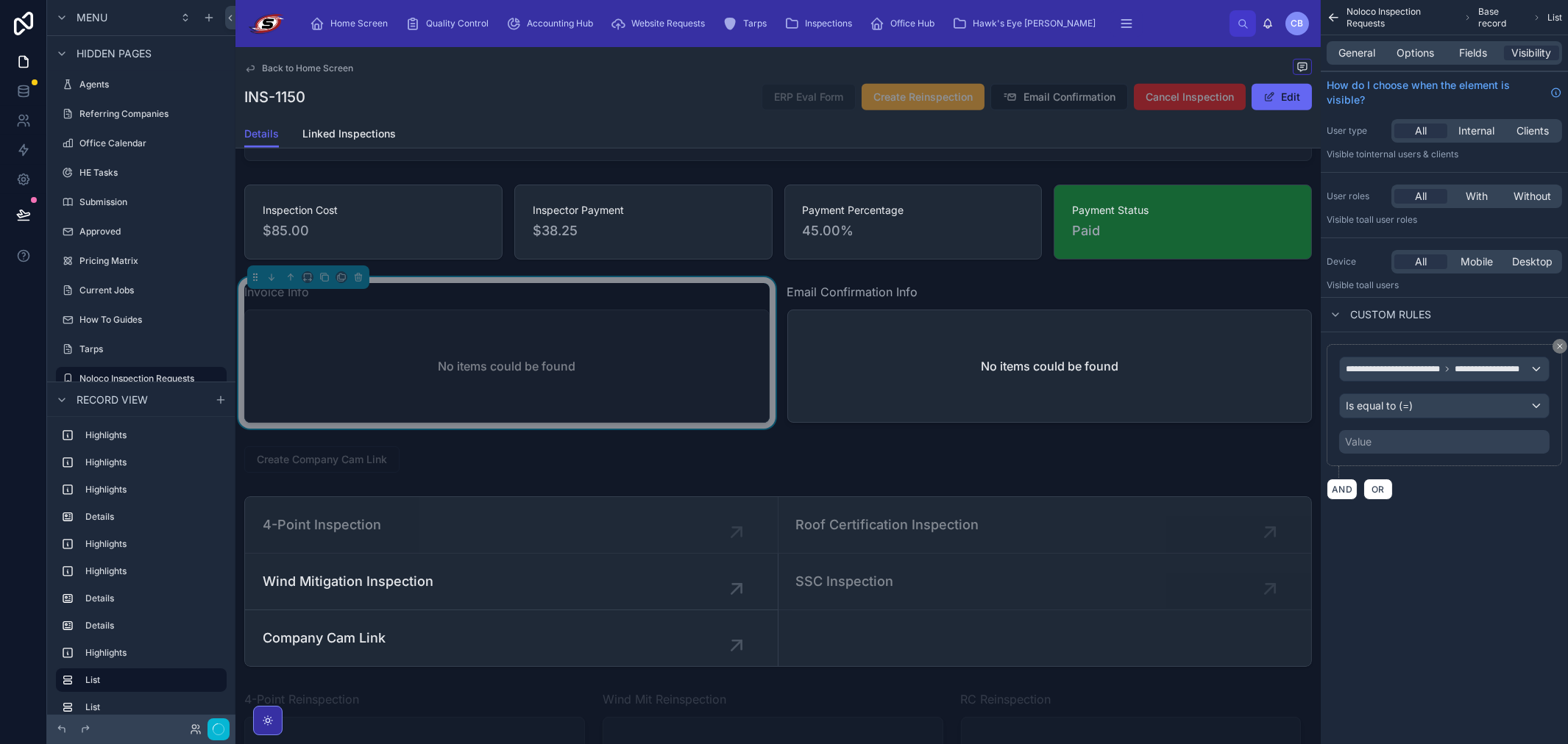
click at [1395, 457] on div "**********" at bounding box center [1444, 405] width 236 height 122
click at [1385, 437] on div "Value" at bounding box center [1444, 442] width 210 height 24
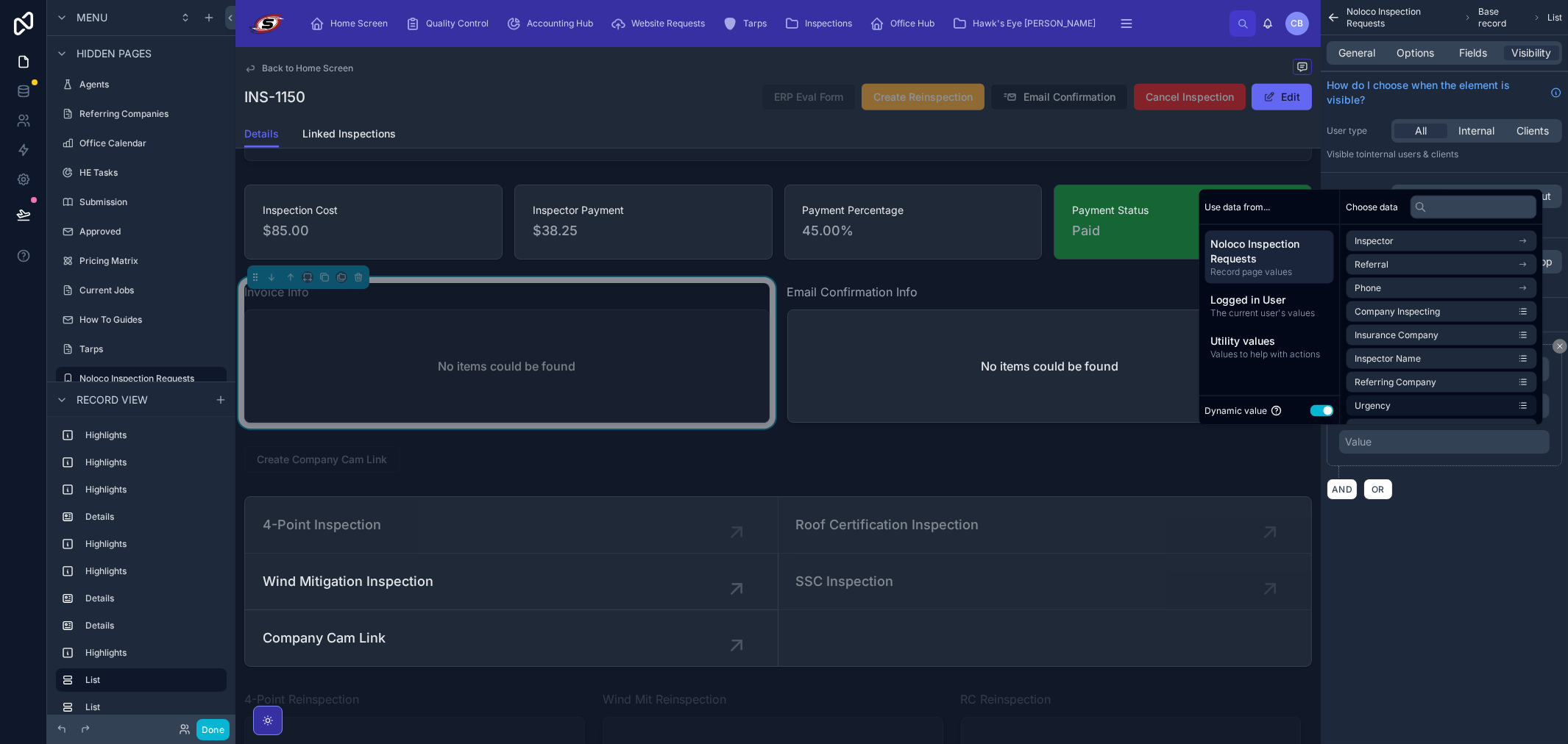
click at [1346, 410] on li "Urgency" at bounding box center [1441, 406] width 190 height 21
click at [1314, 410] on button "Use setting" at bounding box center [1321, 410] width 24 height 12
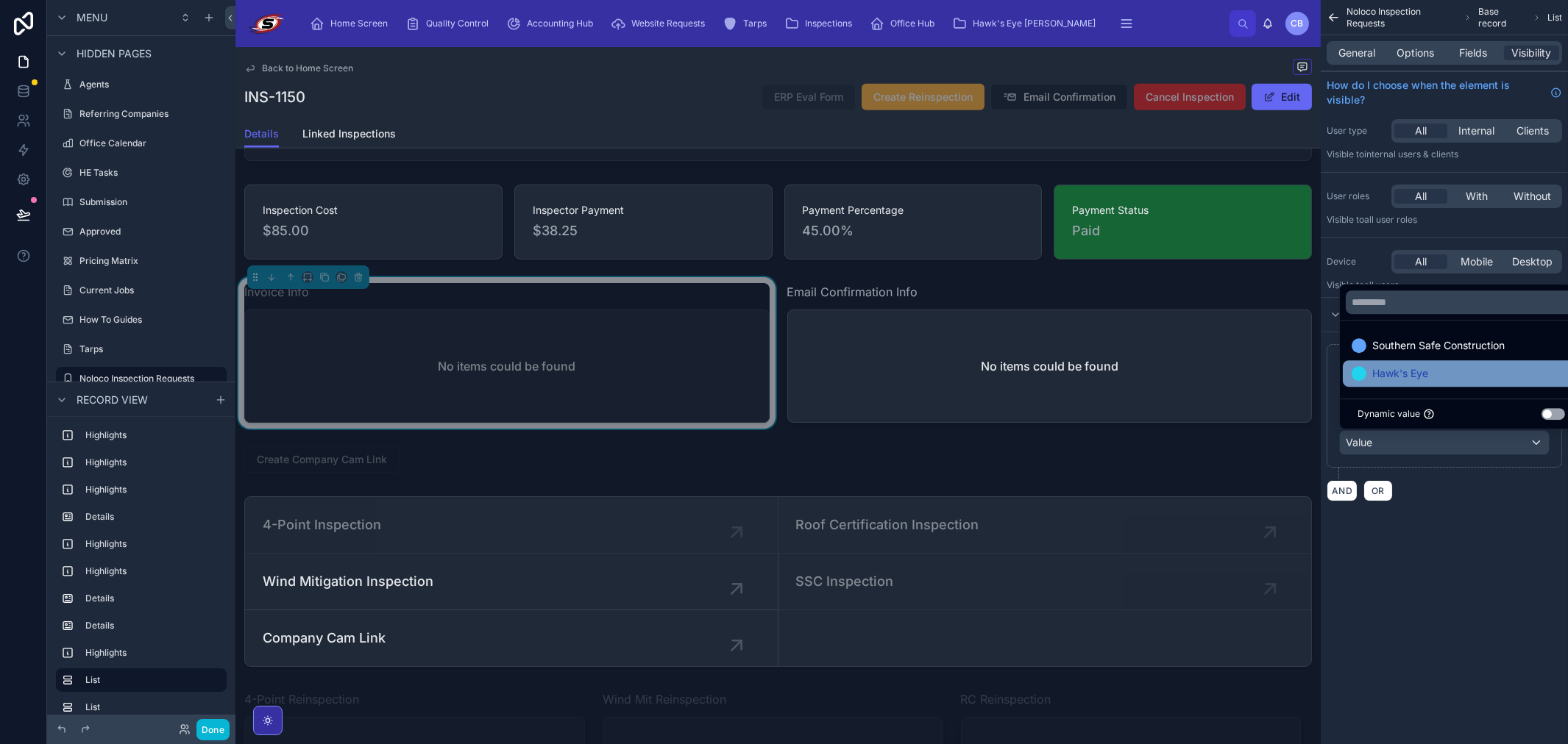
click at [1402, 375] on span "Hawk's Eye" at bounding box center [1400, 374] width 56 height 18
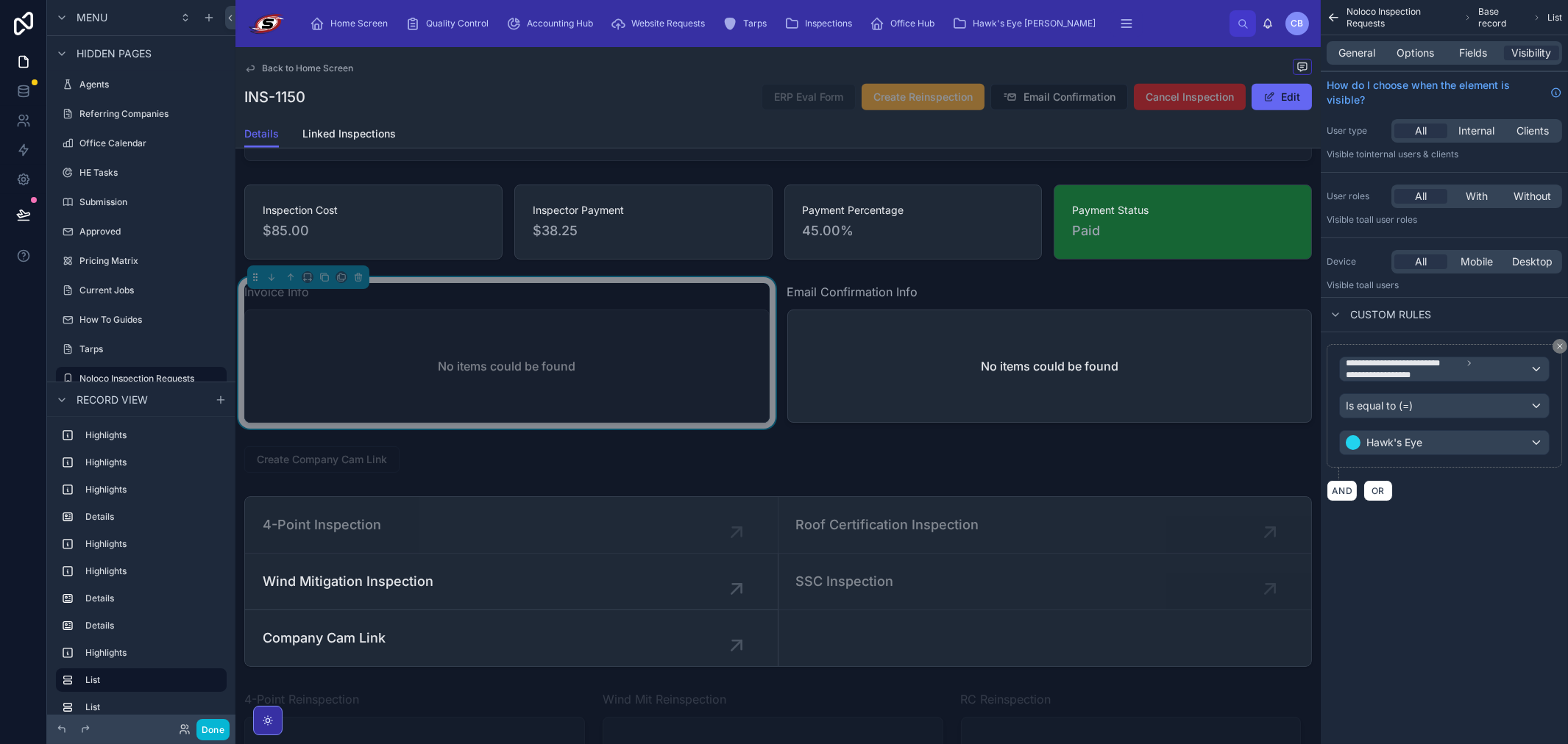
click at [1469, 511] on div "**********" at bounding box center [1444, 423] width 247 height 181
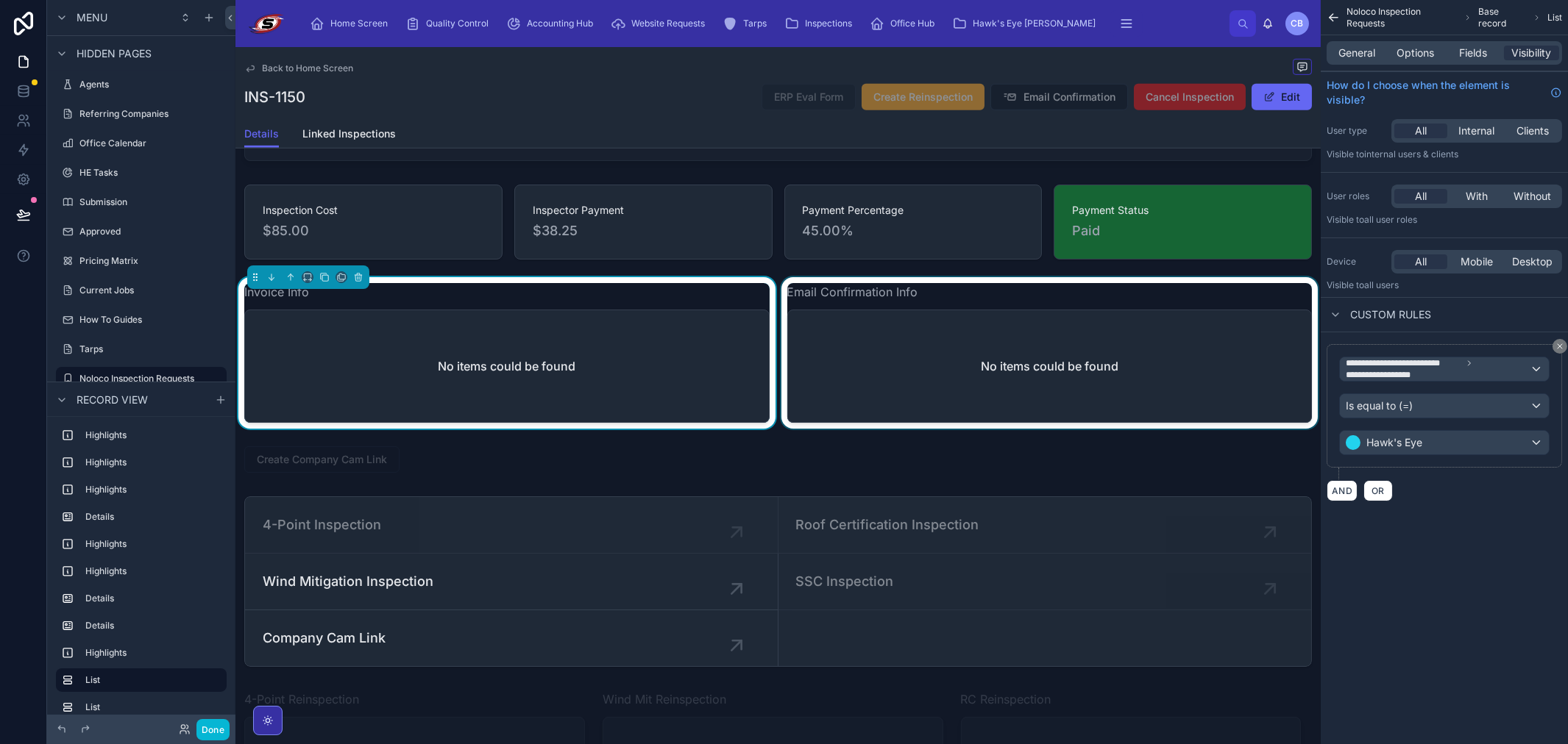
click at [1115, 414] on div at bounding box center [1049, 353] width 543 height 152
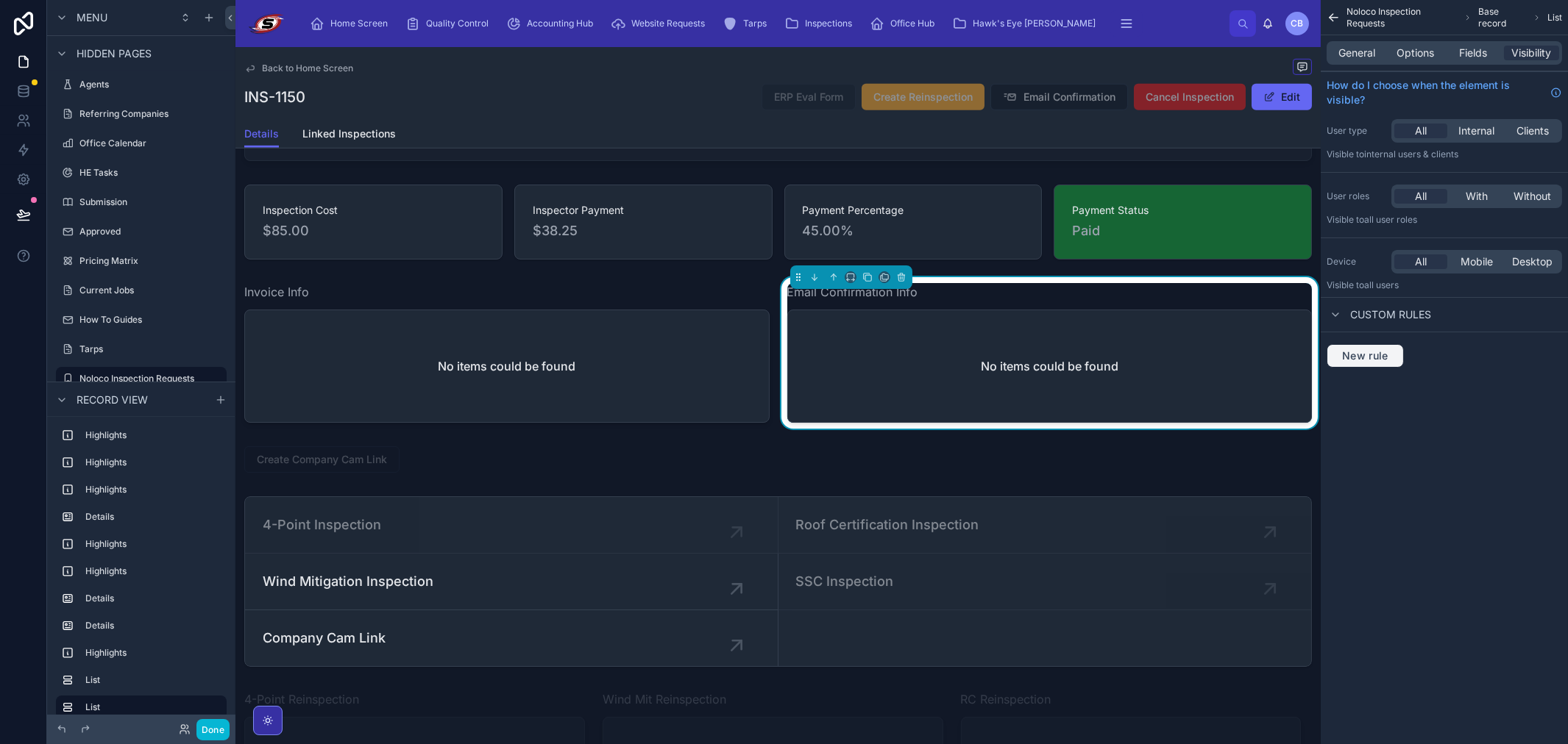
click at [1372, 360] on span "New rule" at bounding box center [1365, 356] width 58 height 13
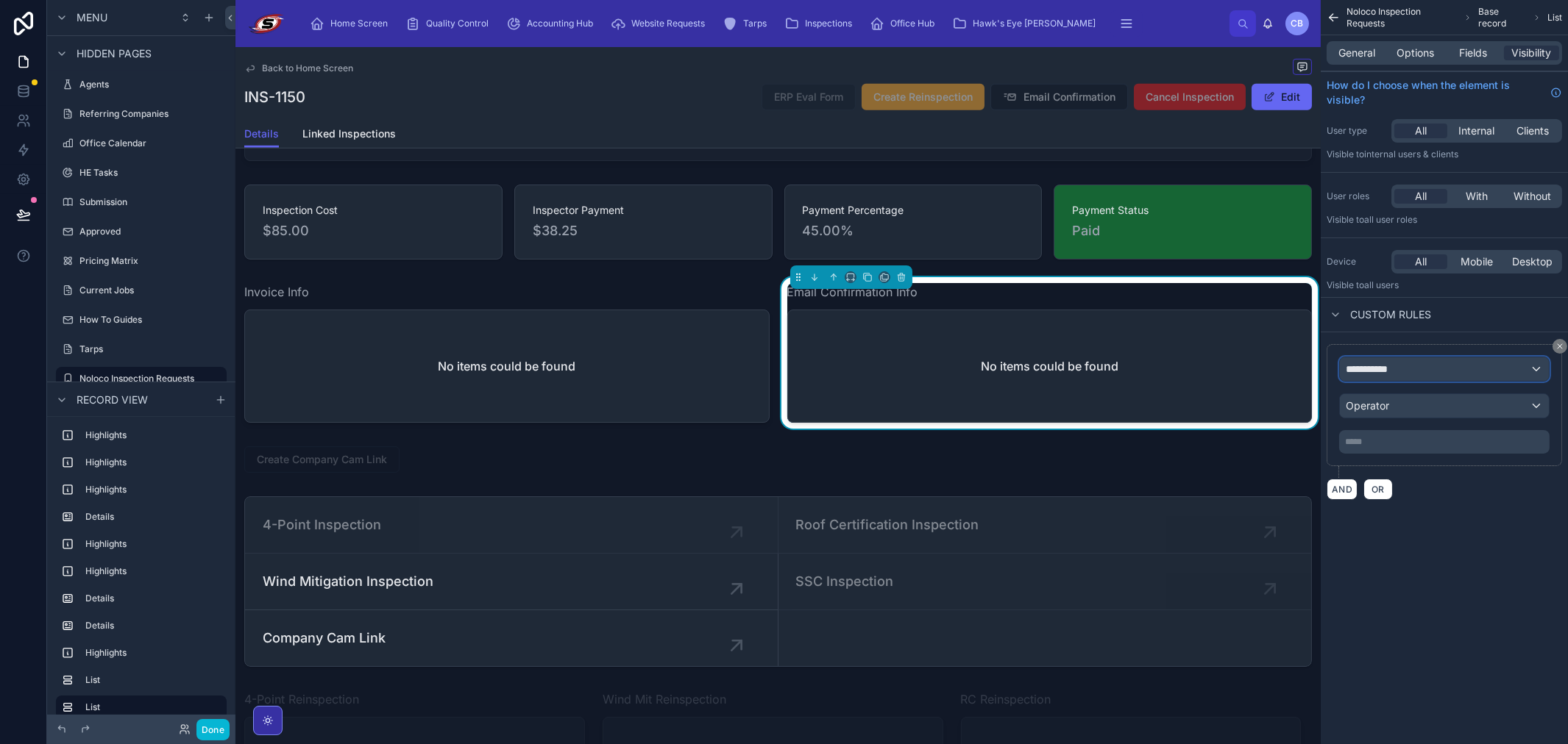
click at [1427, 374] on div "**********" at bounding box center [1444, 369] width 209 height 24
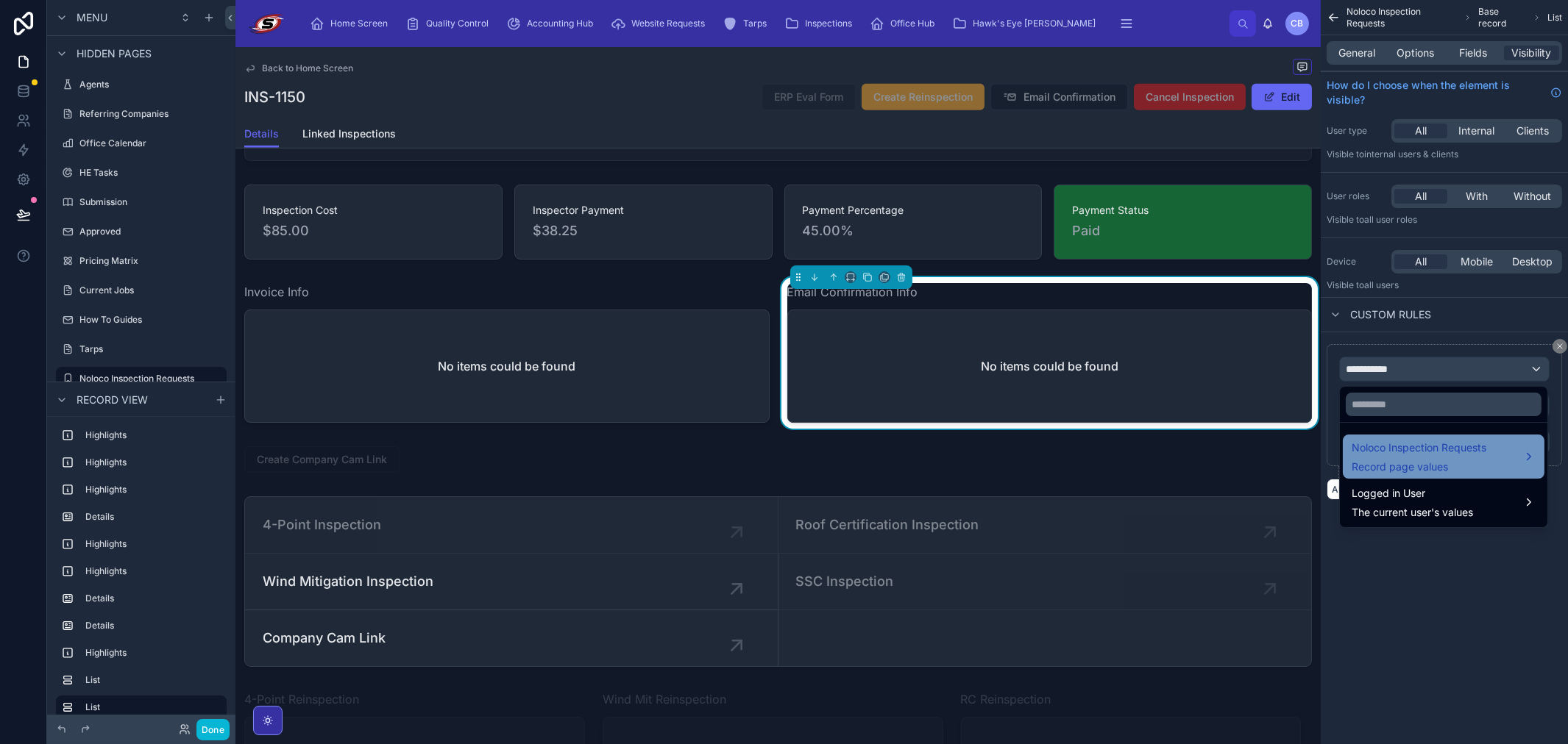
click at [1430, 464] on span "Record page values" at bounding box center [1419, 467] width 135 height 15
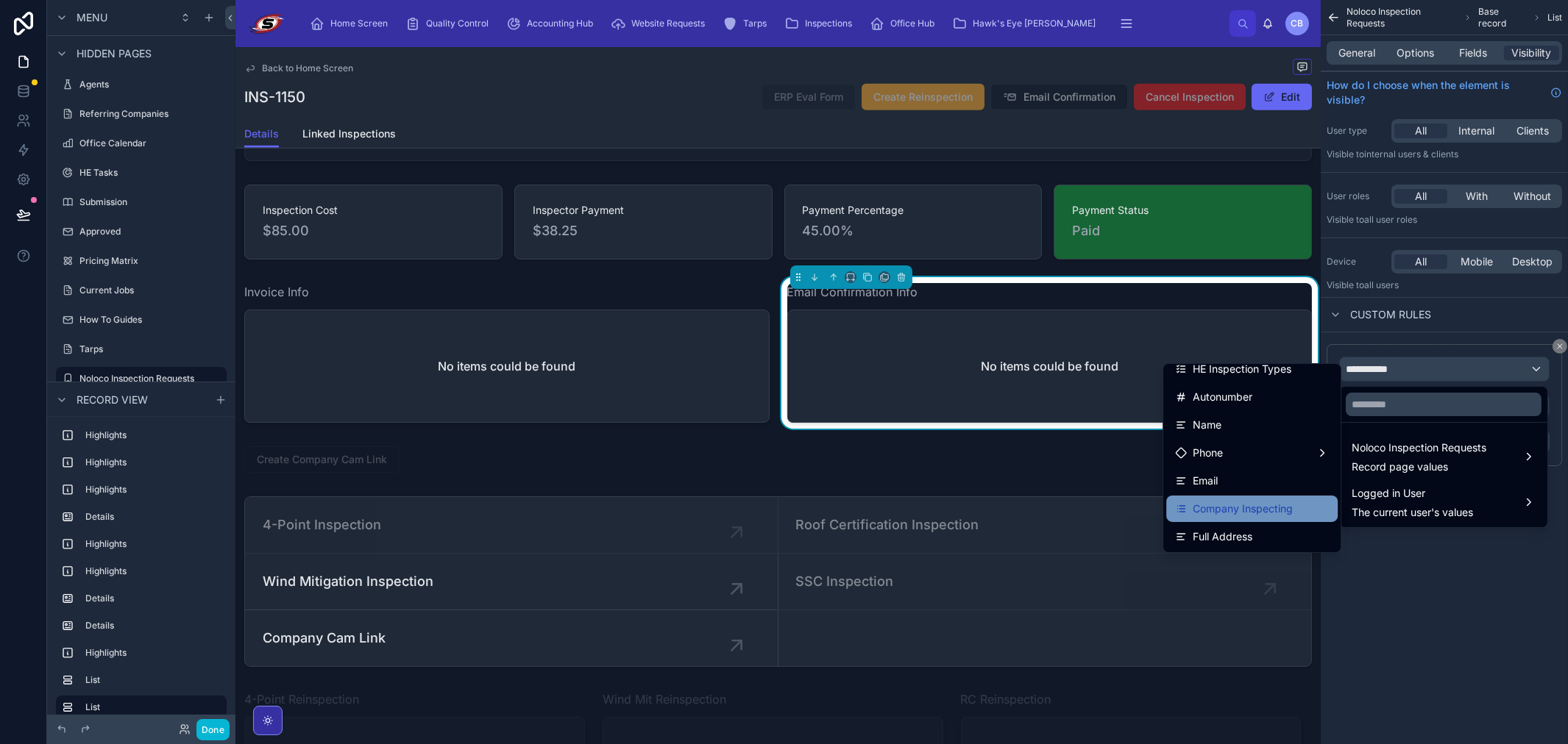
scroll to position [163, 0]
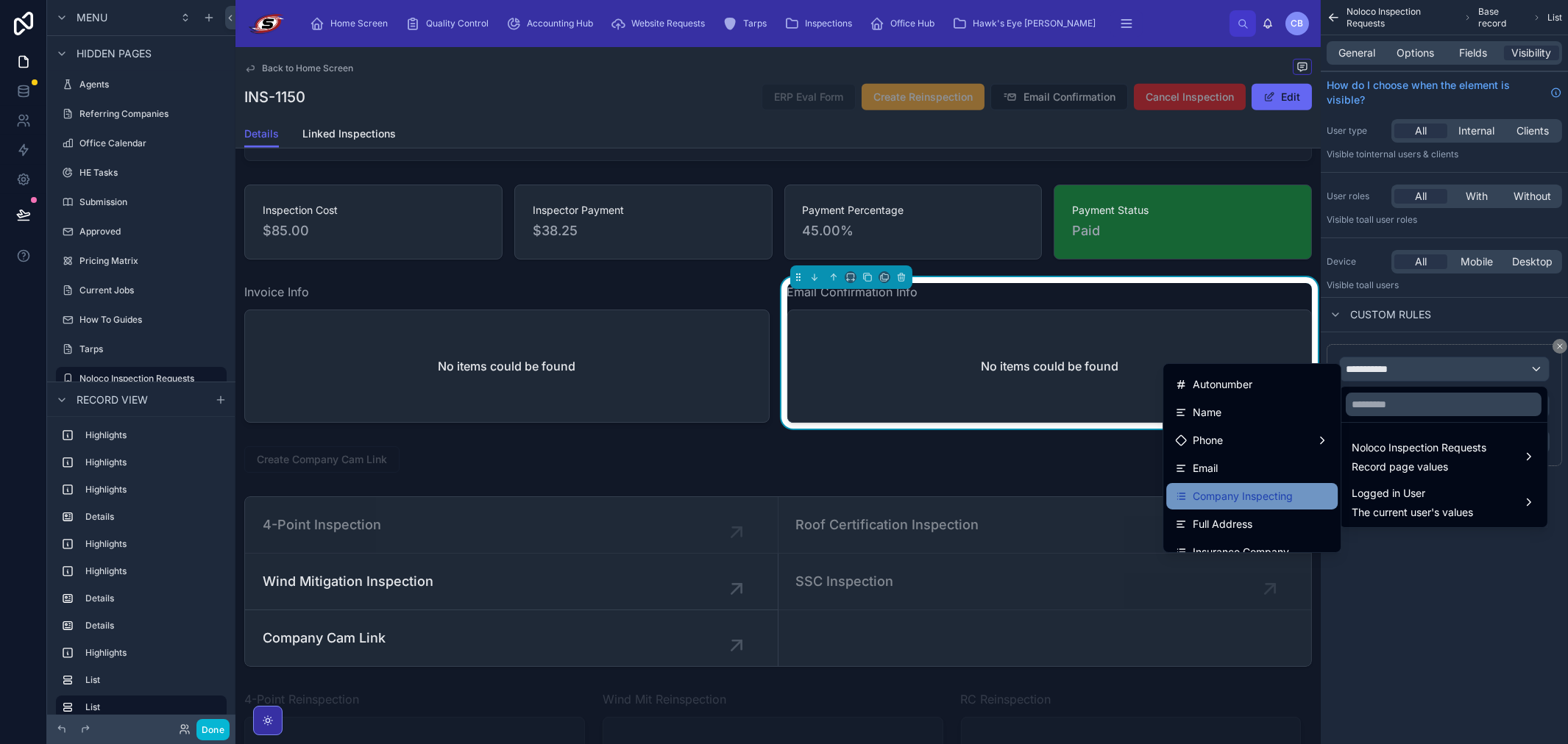
click at [1274, 488] on span "Company Inspecting" at bounding box center [1243, 496] width 100 height 18
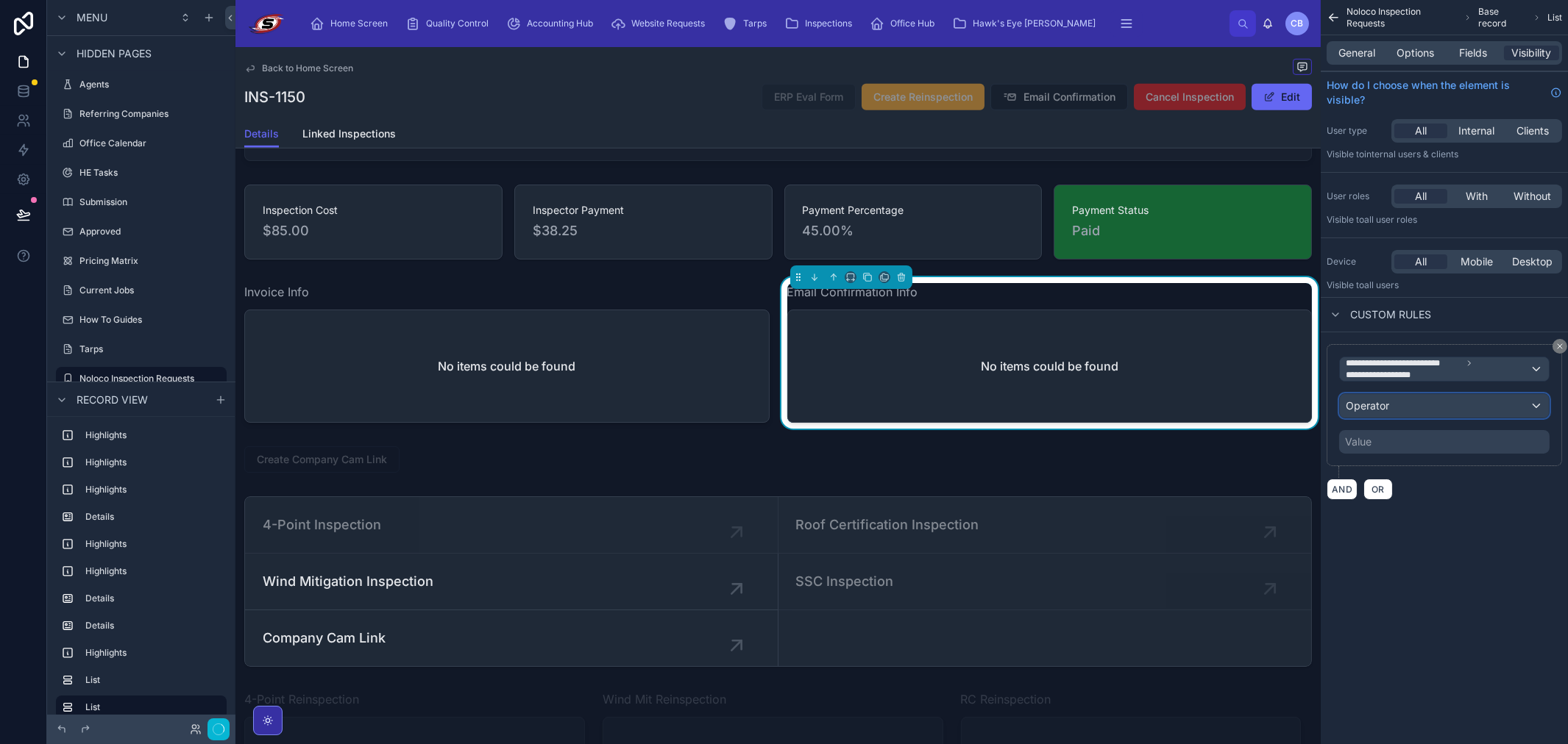
click at [1377, 400] on span "Operator" at bounding box center [1367, 405] width 43 height 12
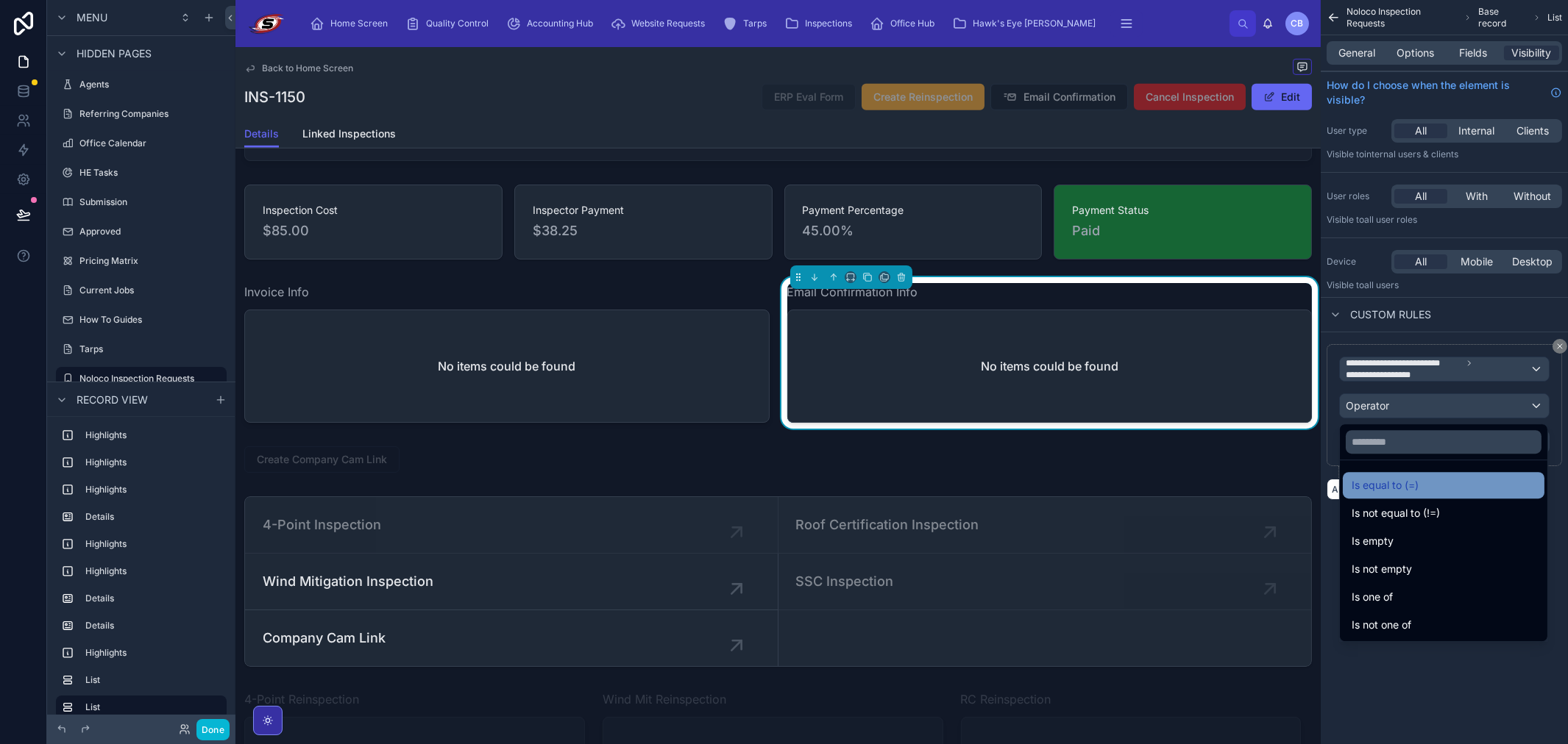
click at [1383, 490] on span "Is equal to (=)" at bounding box center [1385, 485] width 67 height 18
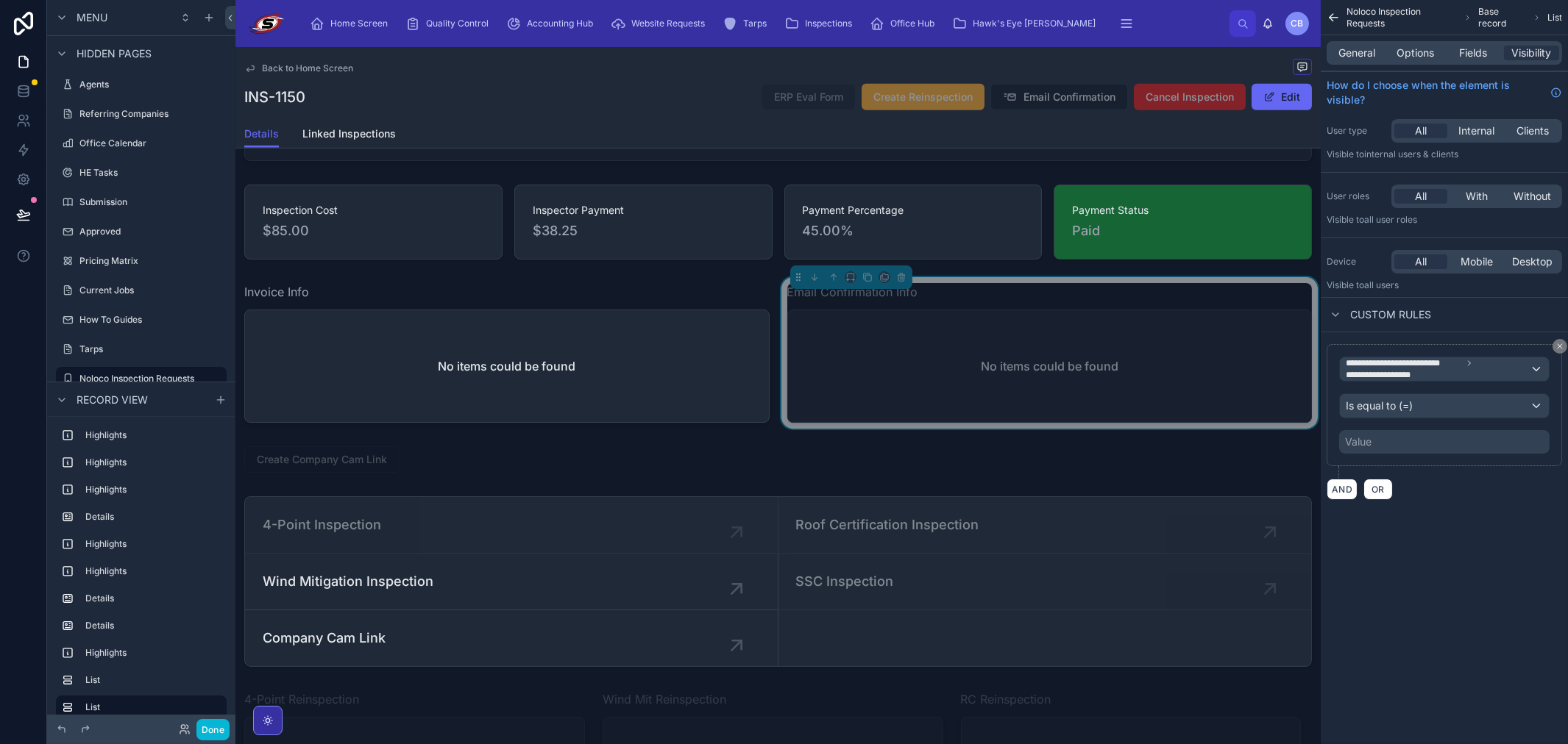
click at [1368, 441] on div "Value" at bounding box center [1358, 441] width 26 height 15
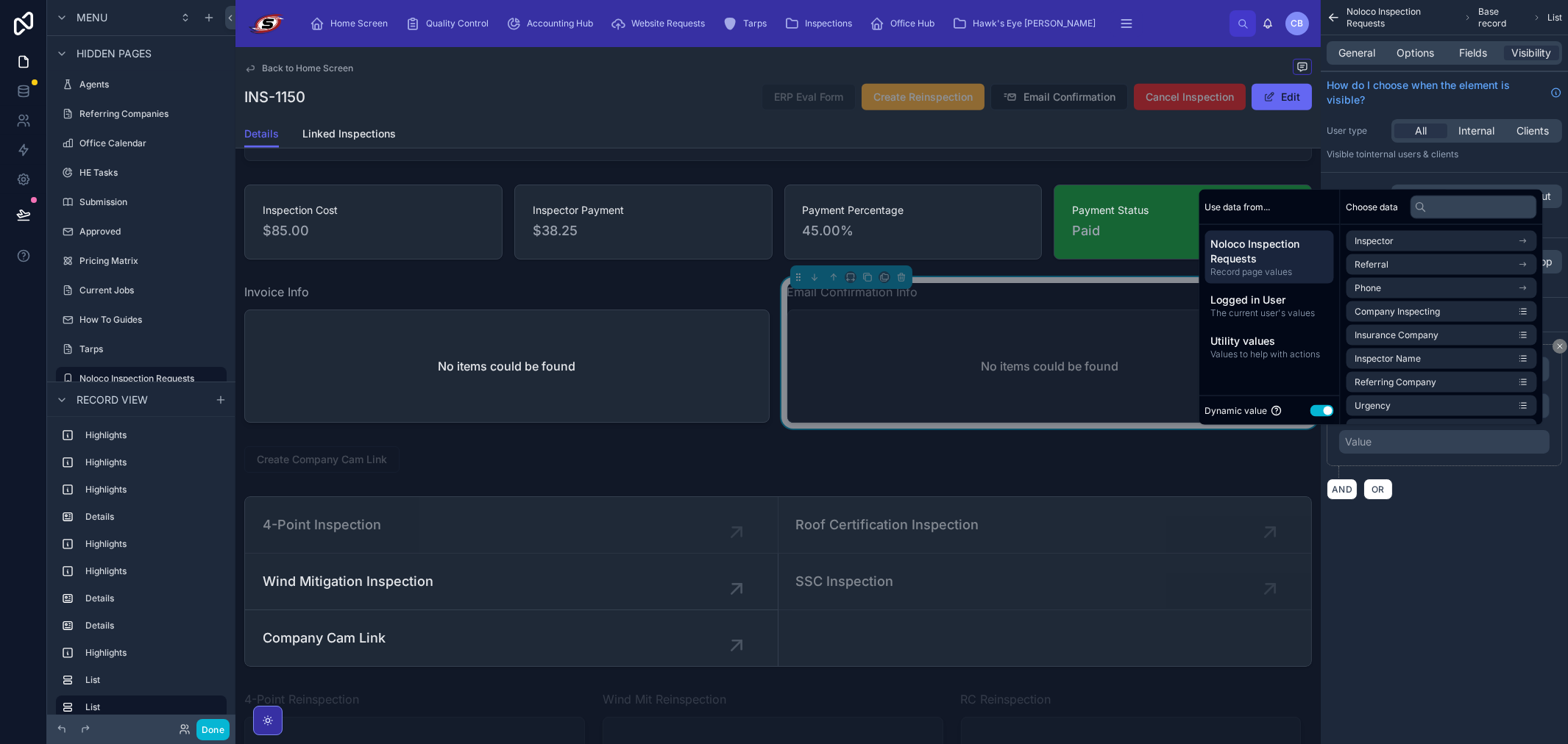
click at [1321, 401] on div "Dynamic value Use setting" at bounding box center [1269, 411] width 140 height 29
click at [1320, 412] on button "Use setting" at bounding box center [1321, 410] width 24 height 12
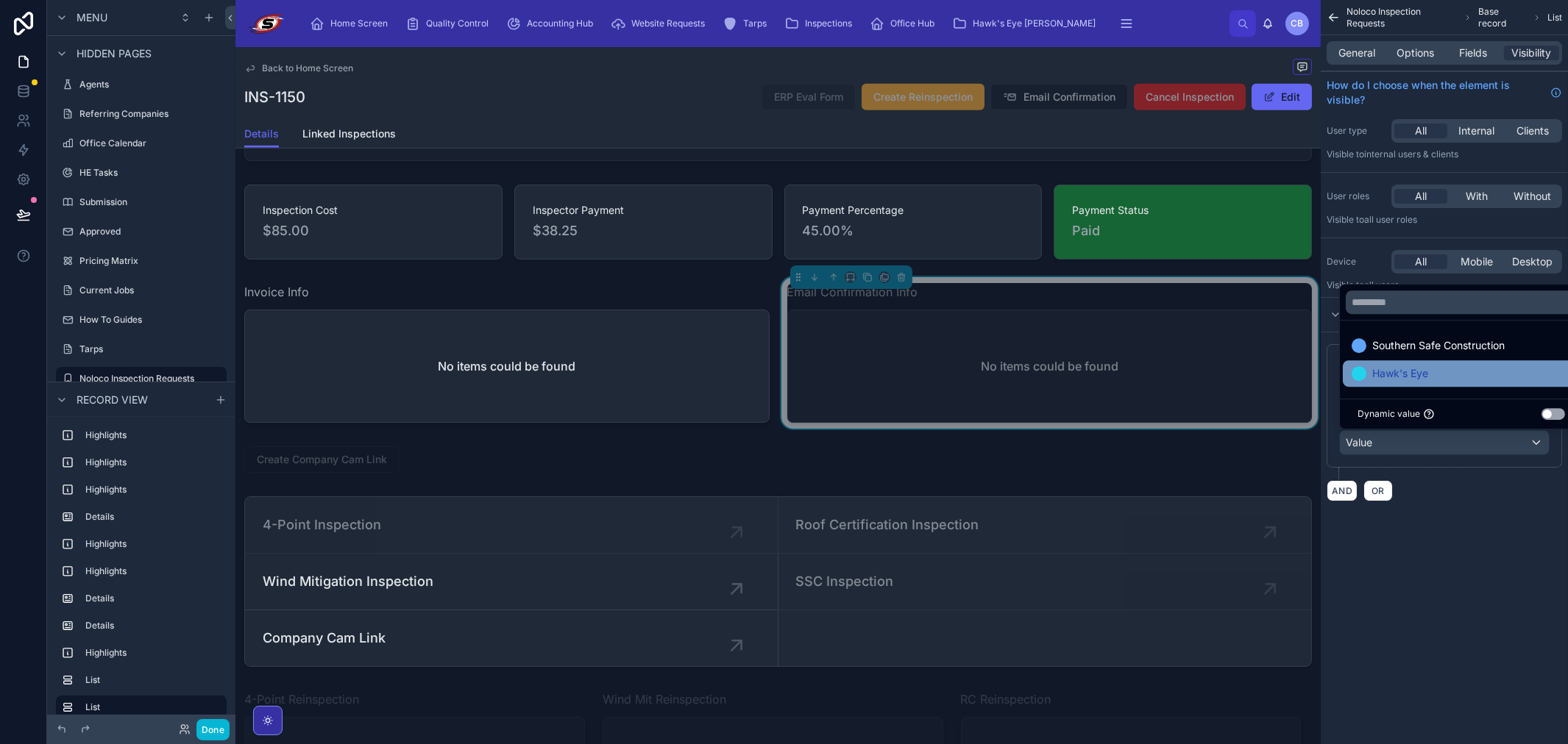
click at [1425, 362] on div "Hawk's Eye" at bounding box center [1460, 374] width 237 height 26
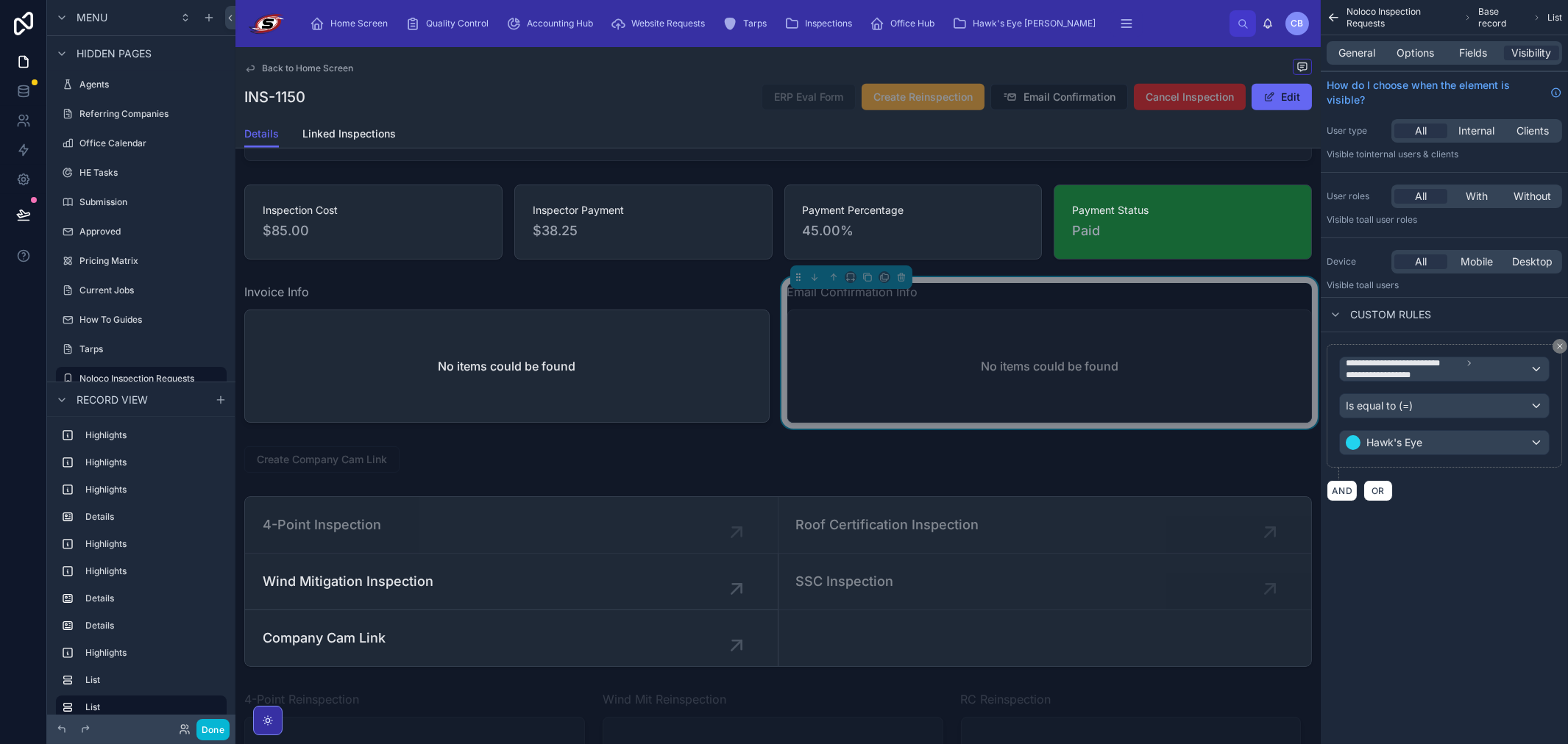
click at [1468, 527] on div "**********" at bounding box center [1444, 268] width 247 height 537
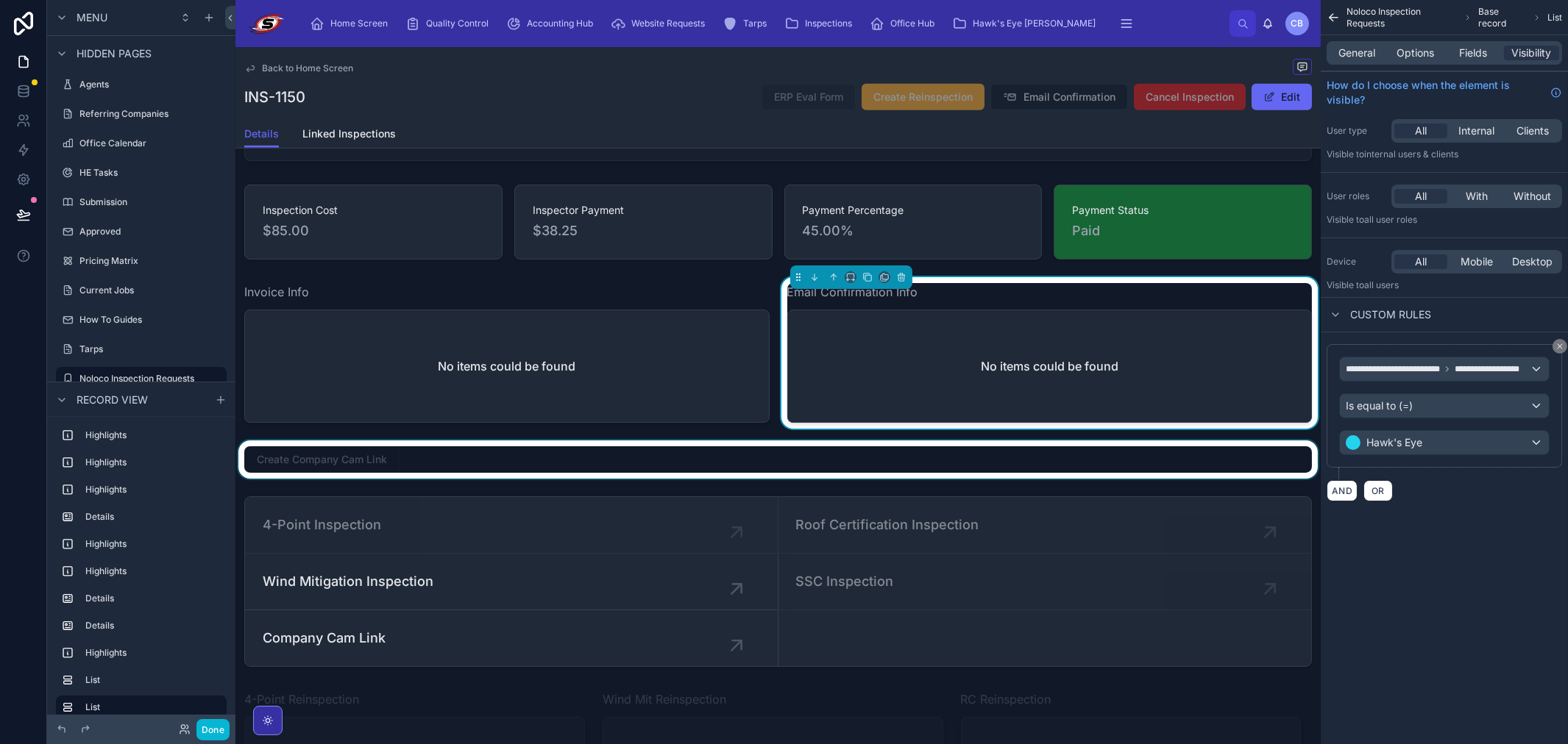
click at [1221, 479] on div at bounding box center [778, 460] width 1085 height 39
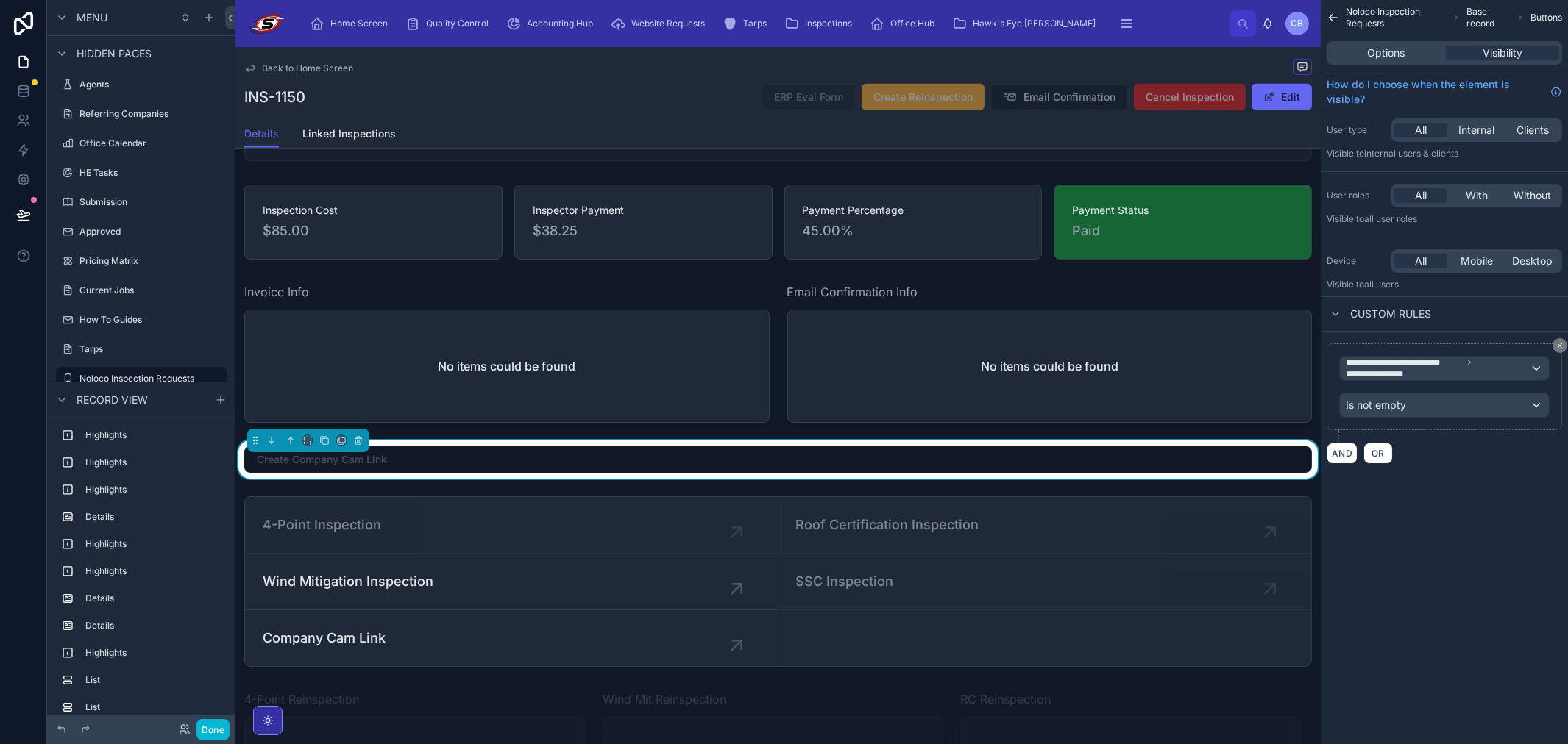
click at [1454, 474] on div "**********" at bounding box center [1444, 404] width 247 height 144
click at [1151, 35] on div "Home Screen Quality Control Accounting Hub Website Requests Tarps Inspections O…" at bounding box center [764, 24] width 932 height 32
click at [203, 725] on button "Done" at bounding box center [213, 730] width 33 height 22
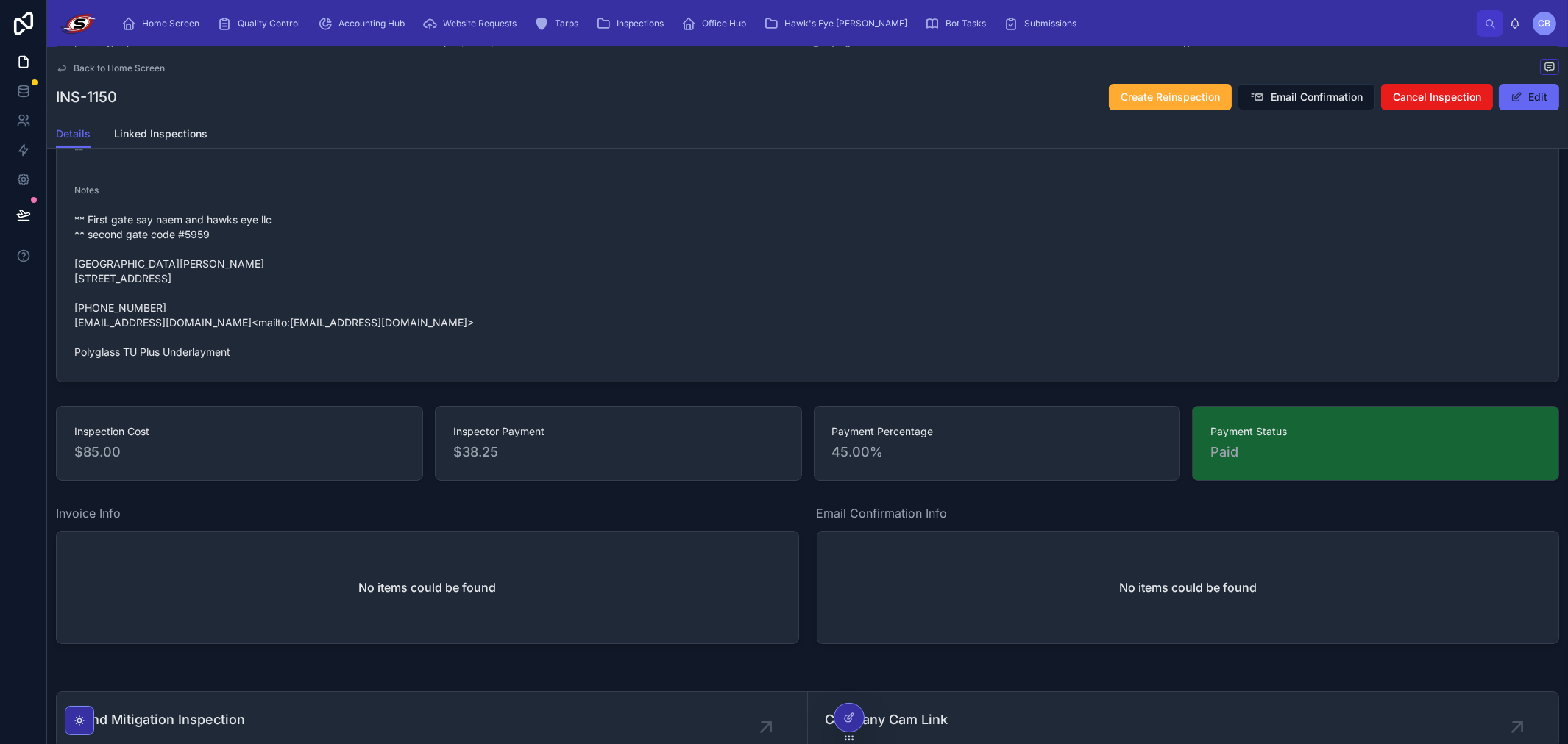
scroll to position [530, 0]
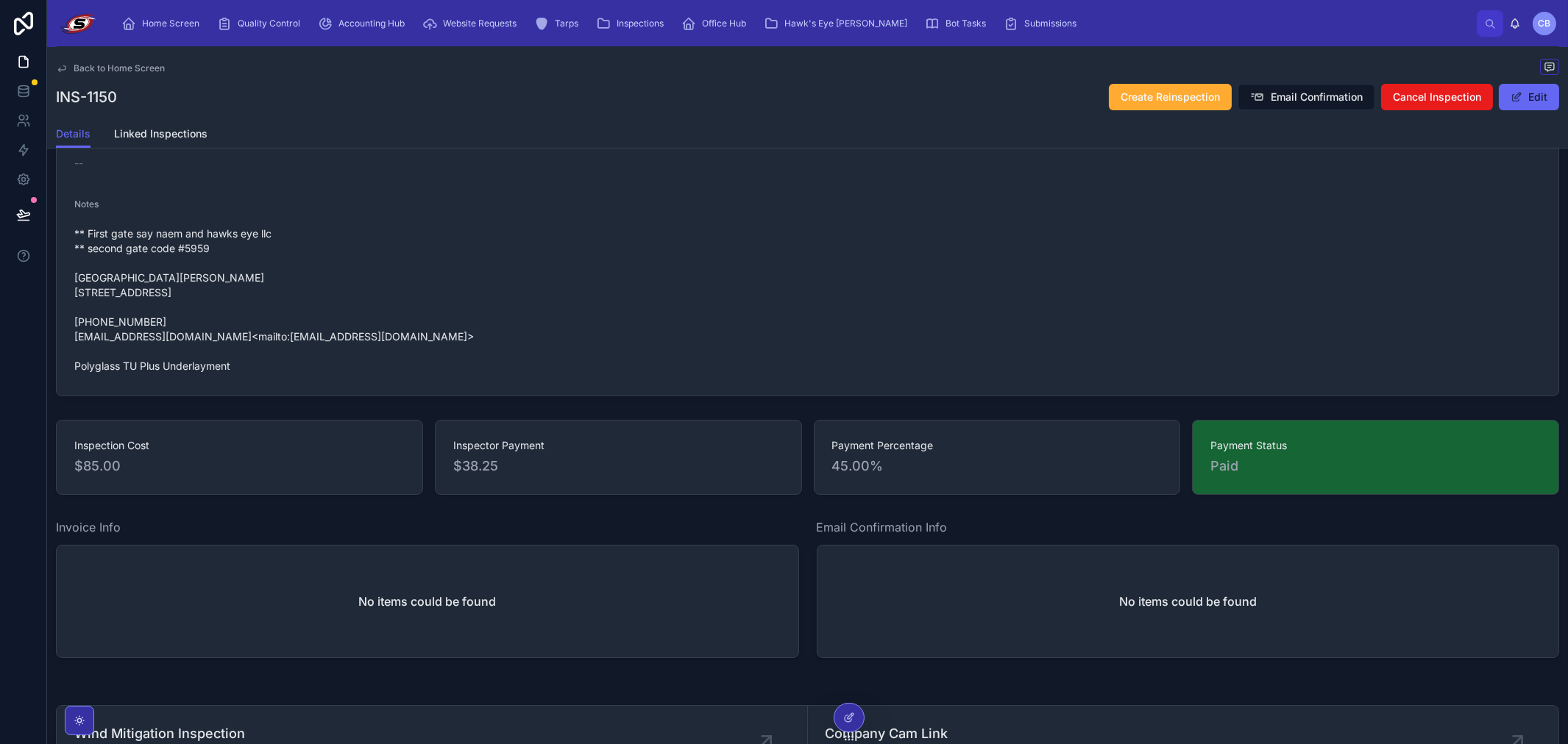
click at [86, 62] on span "Back to Home Screen" at bounding box center [119, 68] width 91 height 12
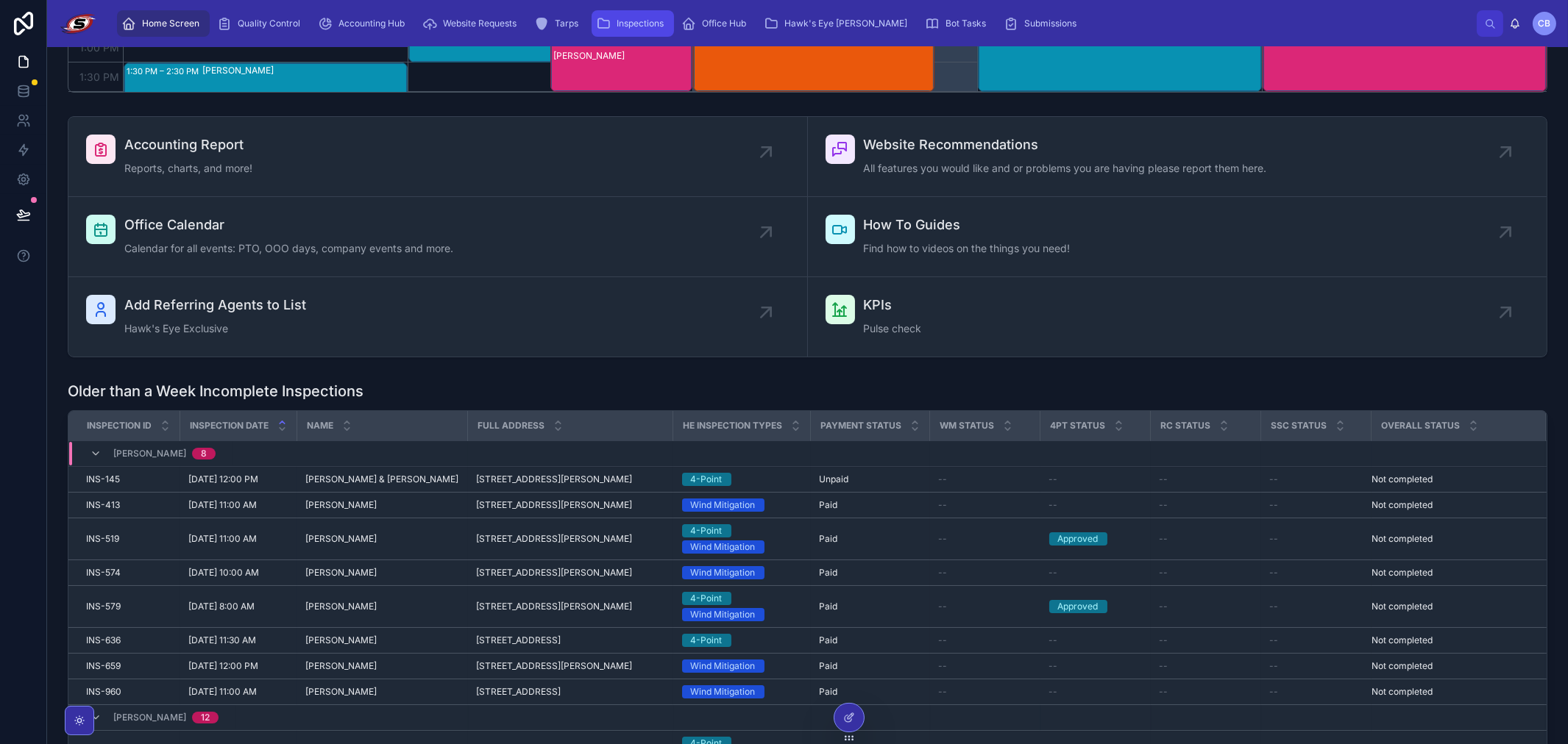
click at [630, 18] on span "Inspections" at bounding box center [640, 23] width 47 height 12
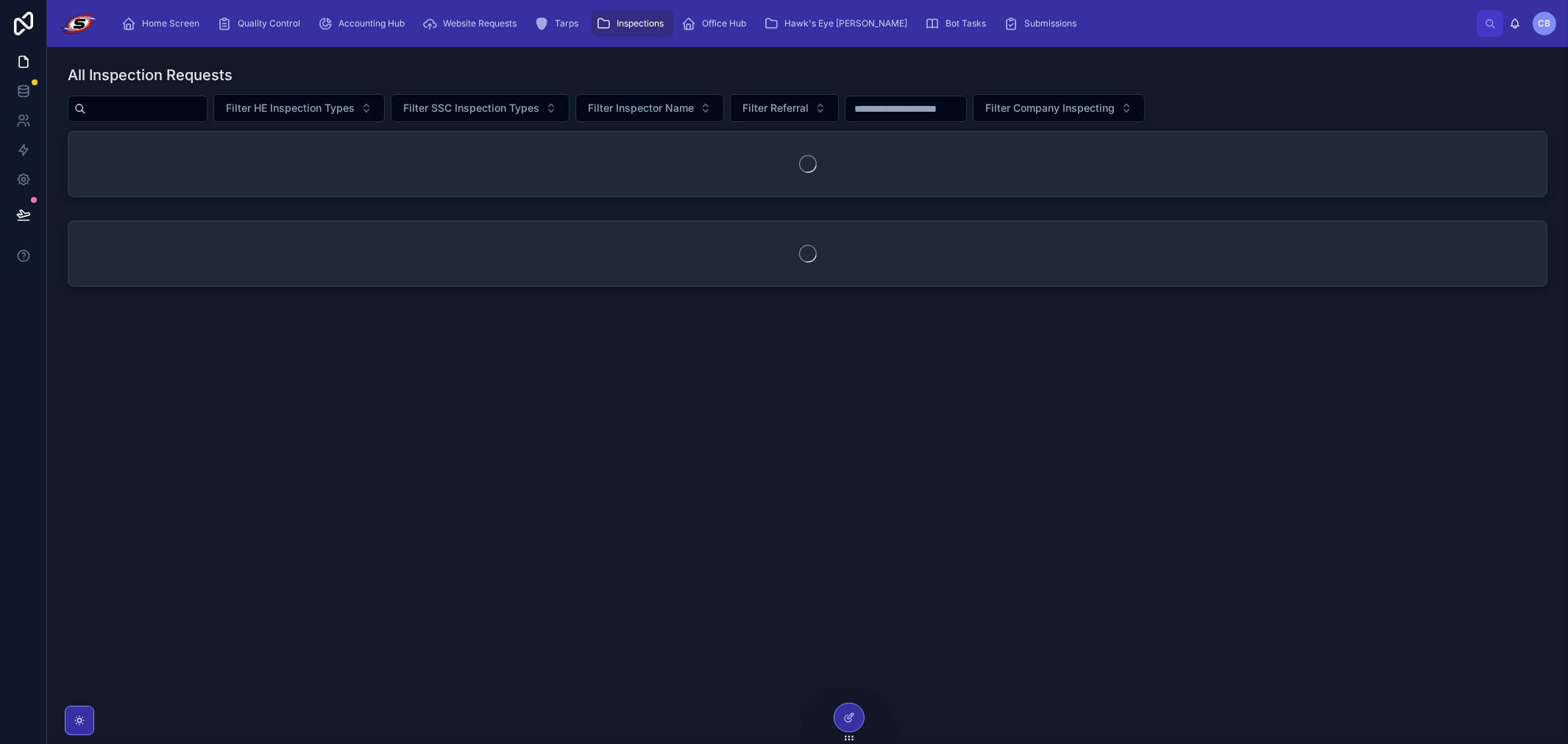
click at [126, 116] on input "text" at bounding box center [146, 109] width 121 height 21
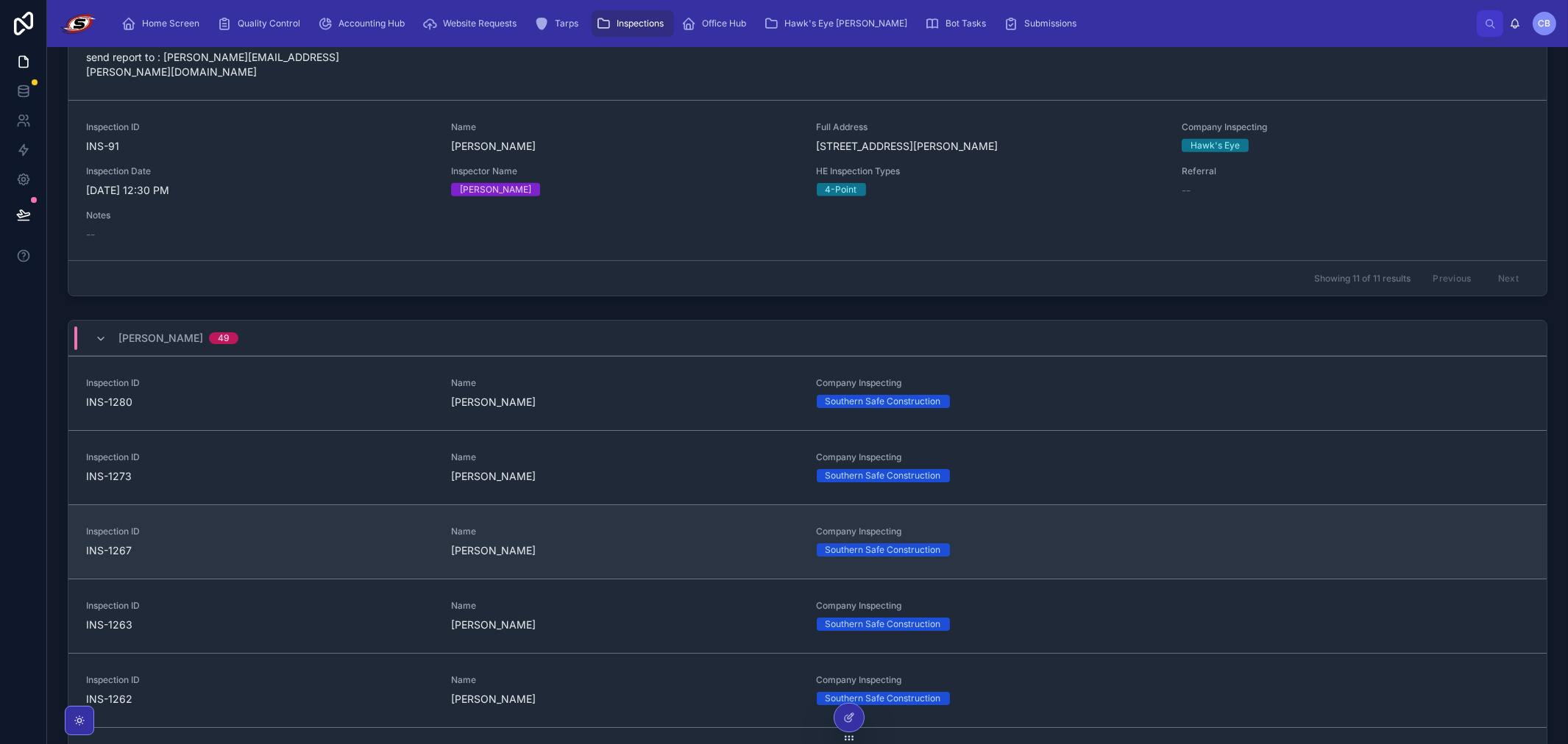
scroll to position [247, 0]
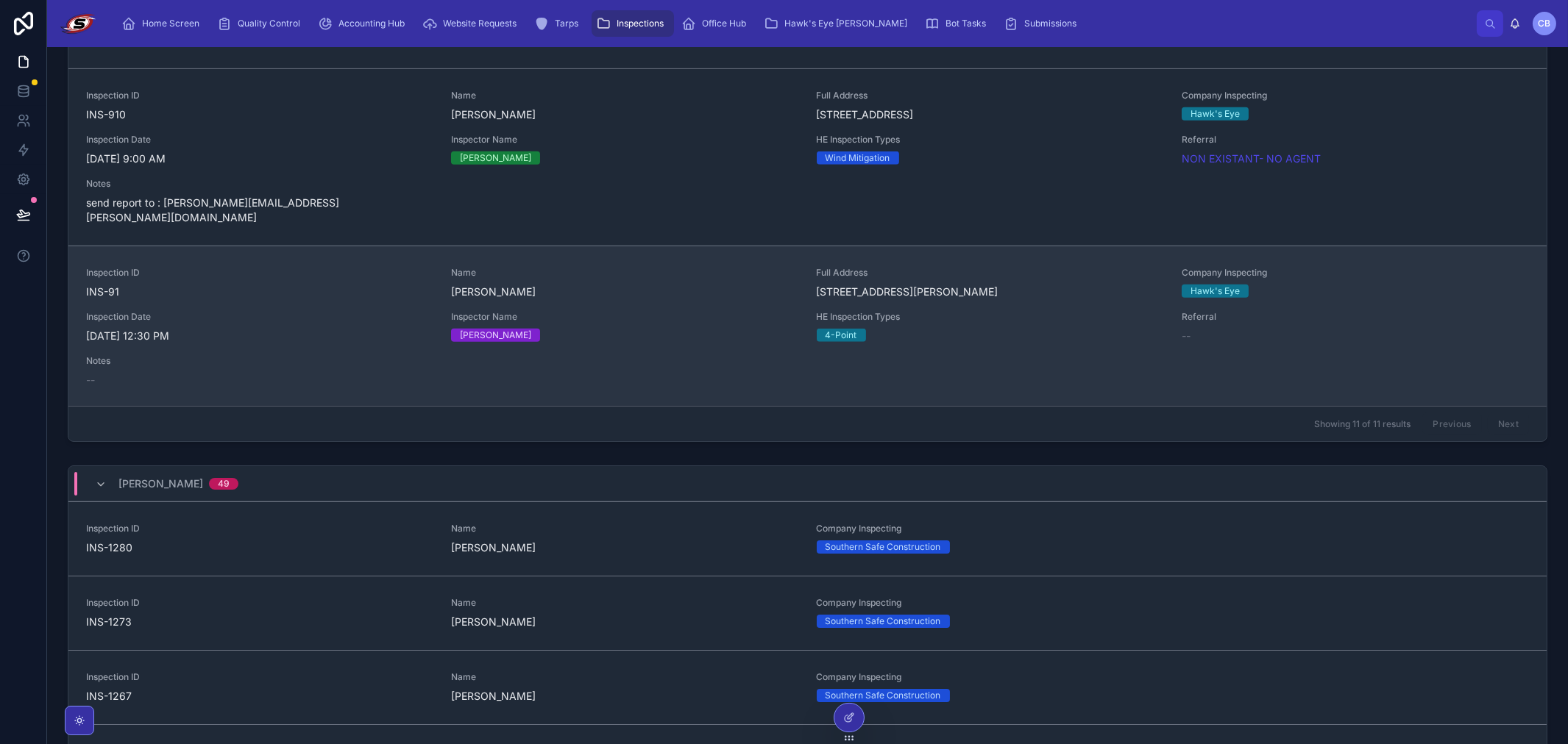
type input "******"
click at [306, 298] on span "INS-91" at bounding box center [260, 292] width 348 height 15
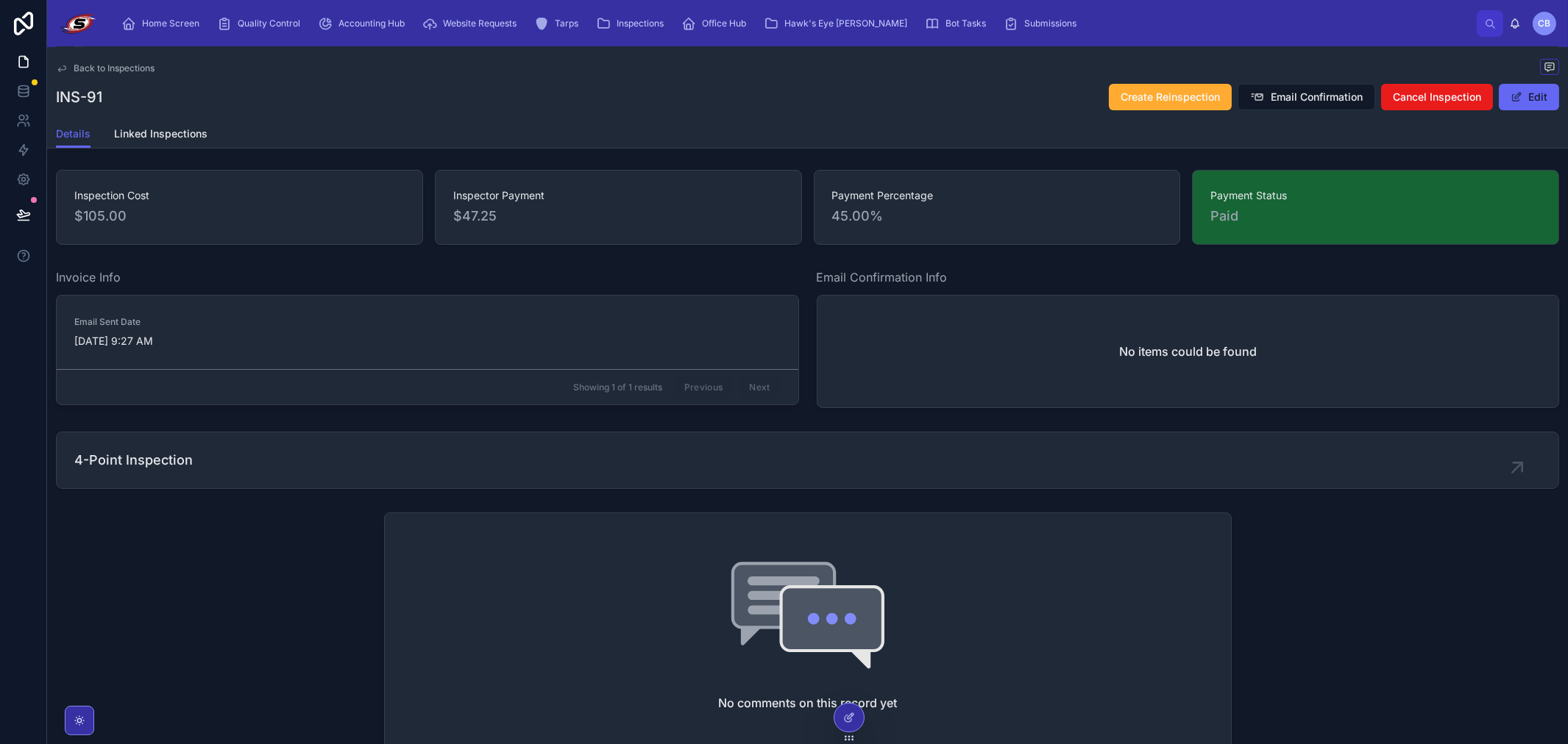
scroll to position [653, 0]
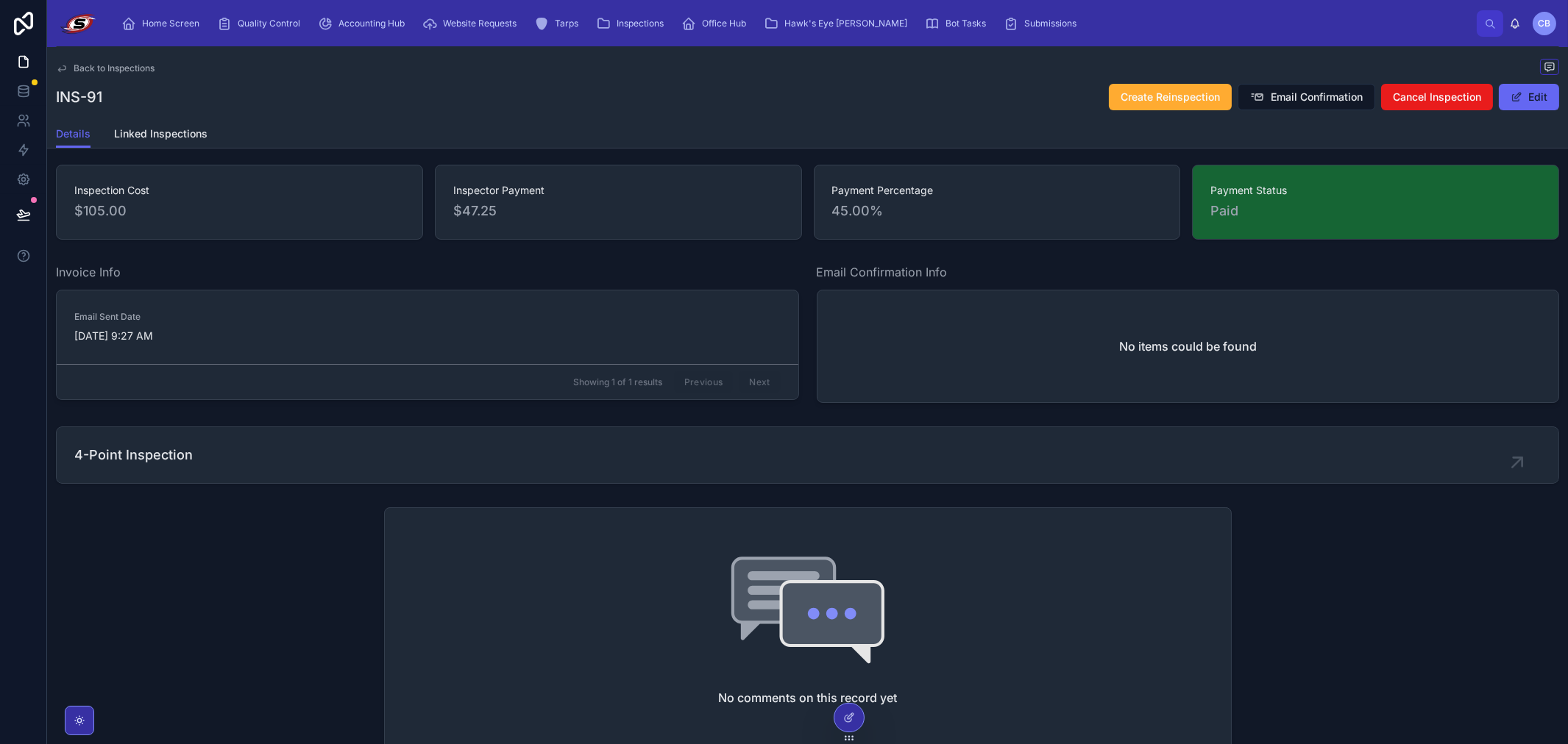
drag, startPoint x: 838, startPoint y: 716, endPoint x: 990, endPoint y: 707, distance: 152.3
click at [1216, 692] on div "Home Screen Quality Control Accounting Hub Website Requests Tarps Inspections O…" at bounding box center [808, 372] width 1521 height 744
click at [855, 716] on div at bounding box center [849, 718] width 29 height 28
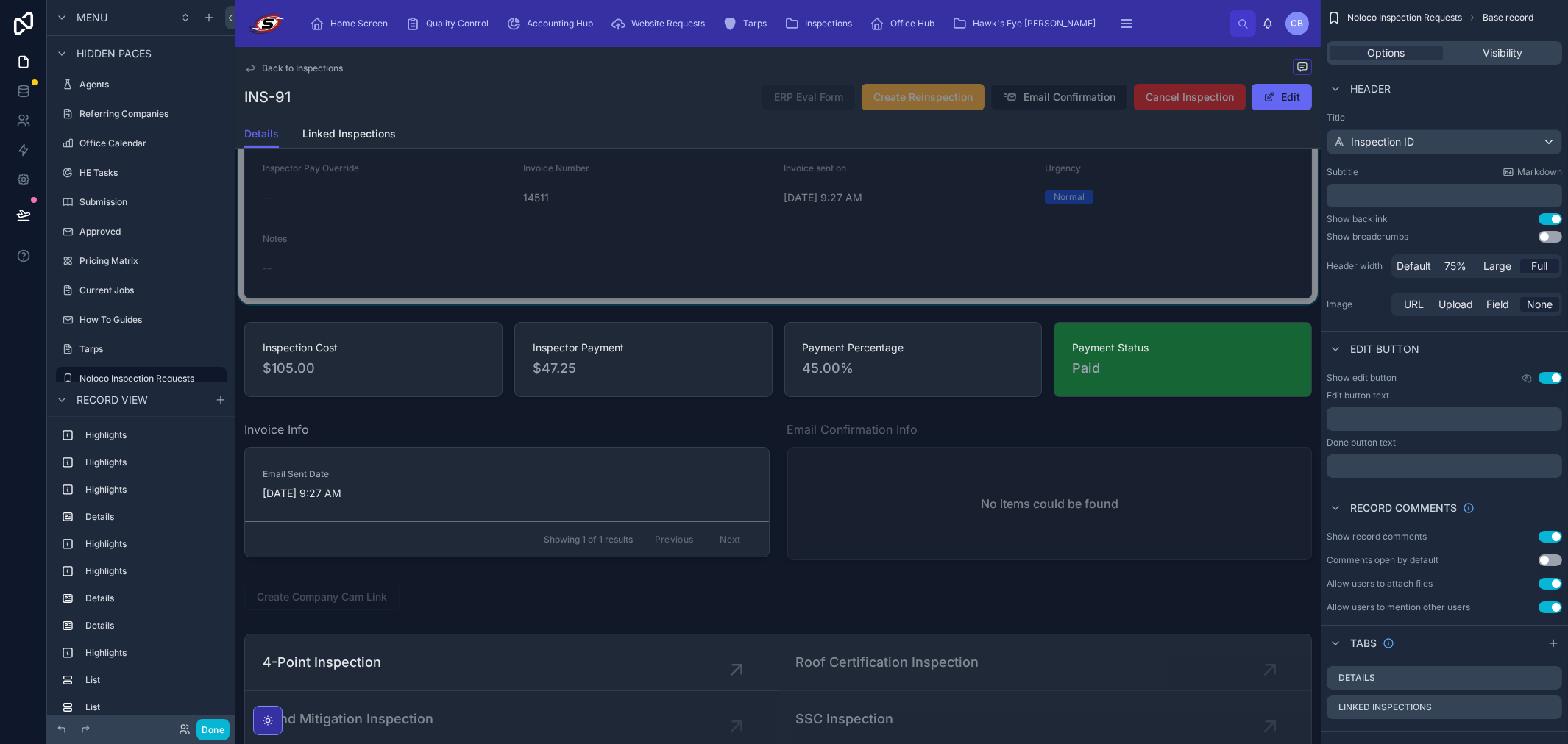
scroll to position [1644, 0]
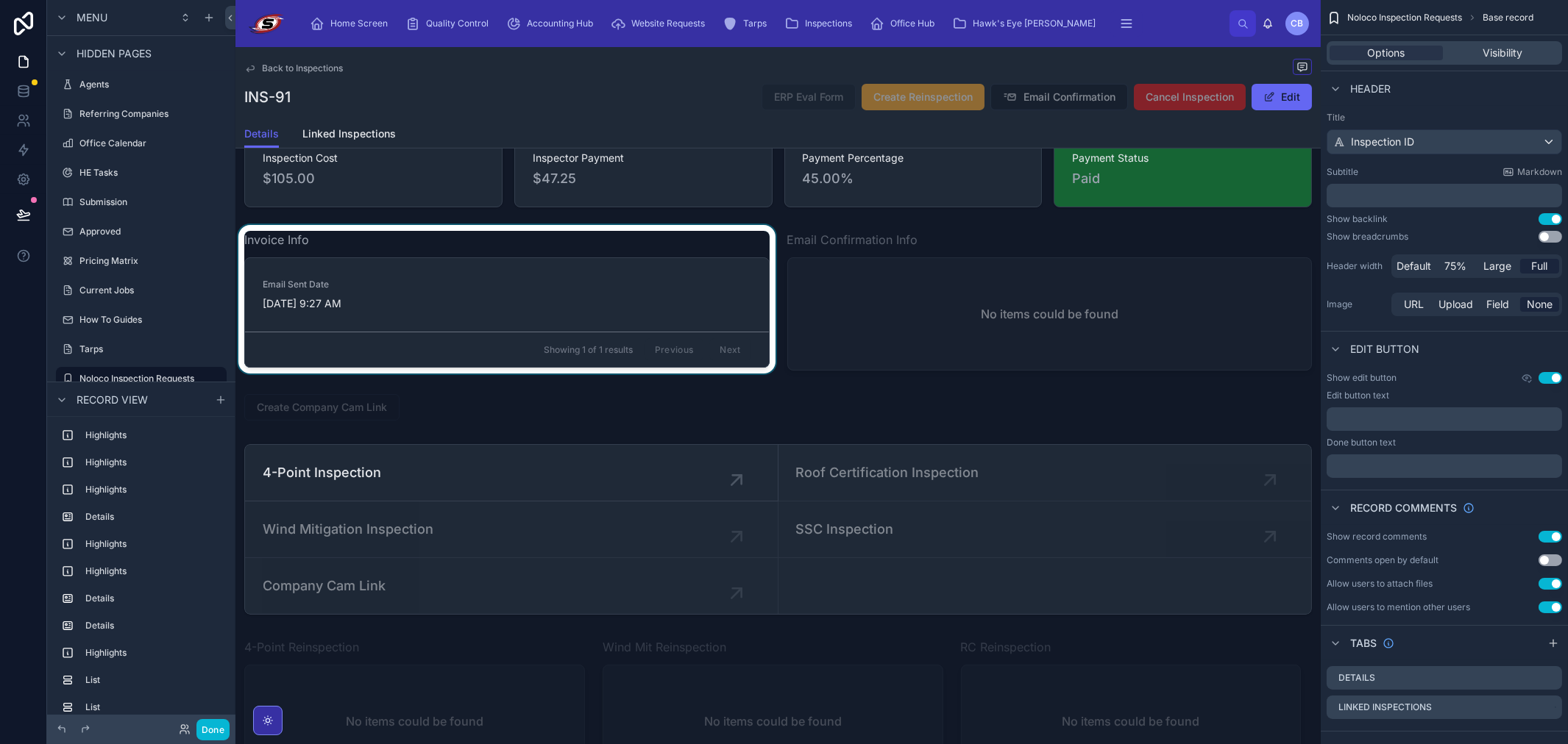
click at [678, 246] on div at bounding box center [507, 300] width 543 height 152
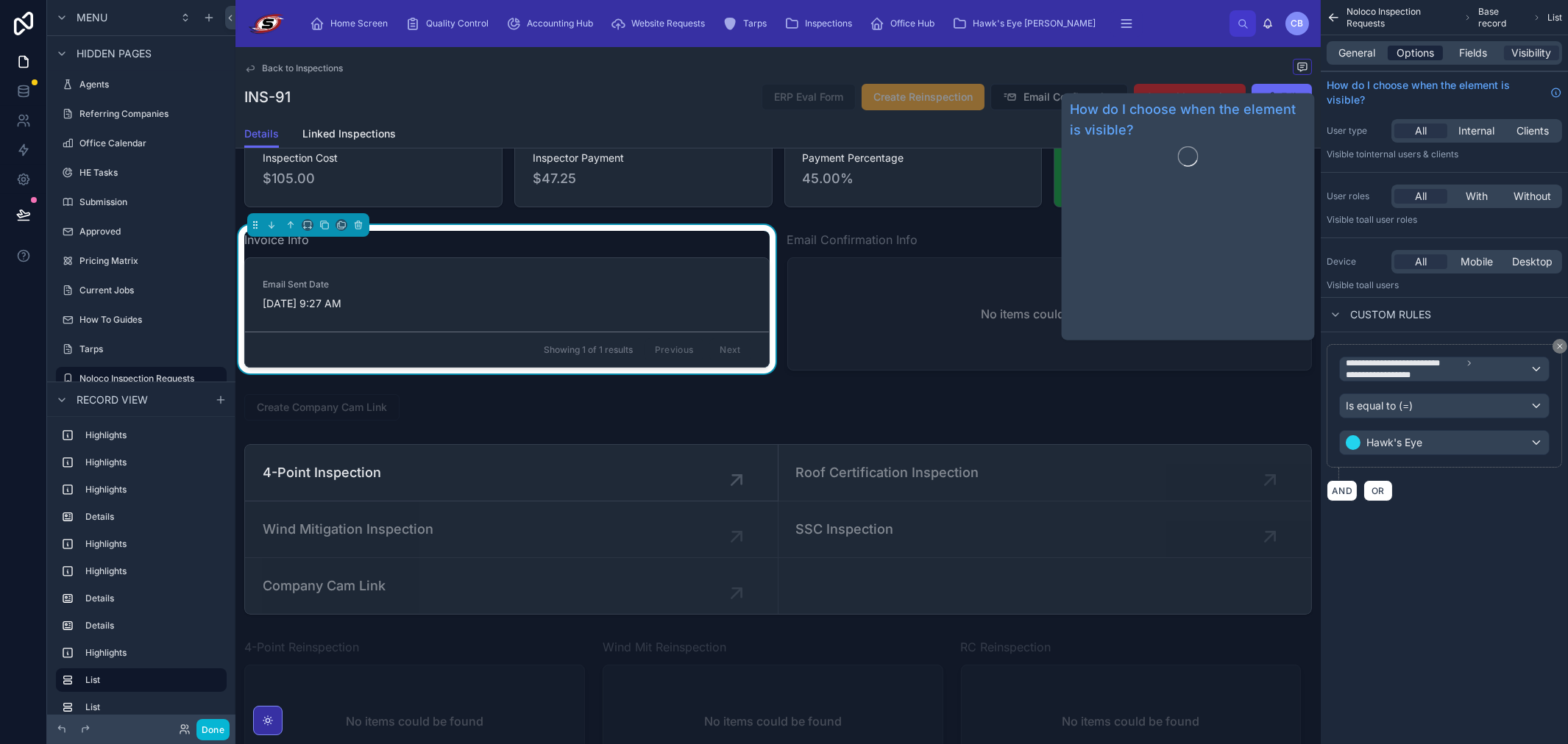
click at [1423, 57] on span "Options" at bounding box center [1415, 52] width 38 height 15
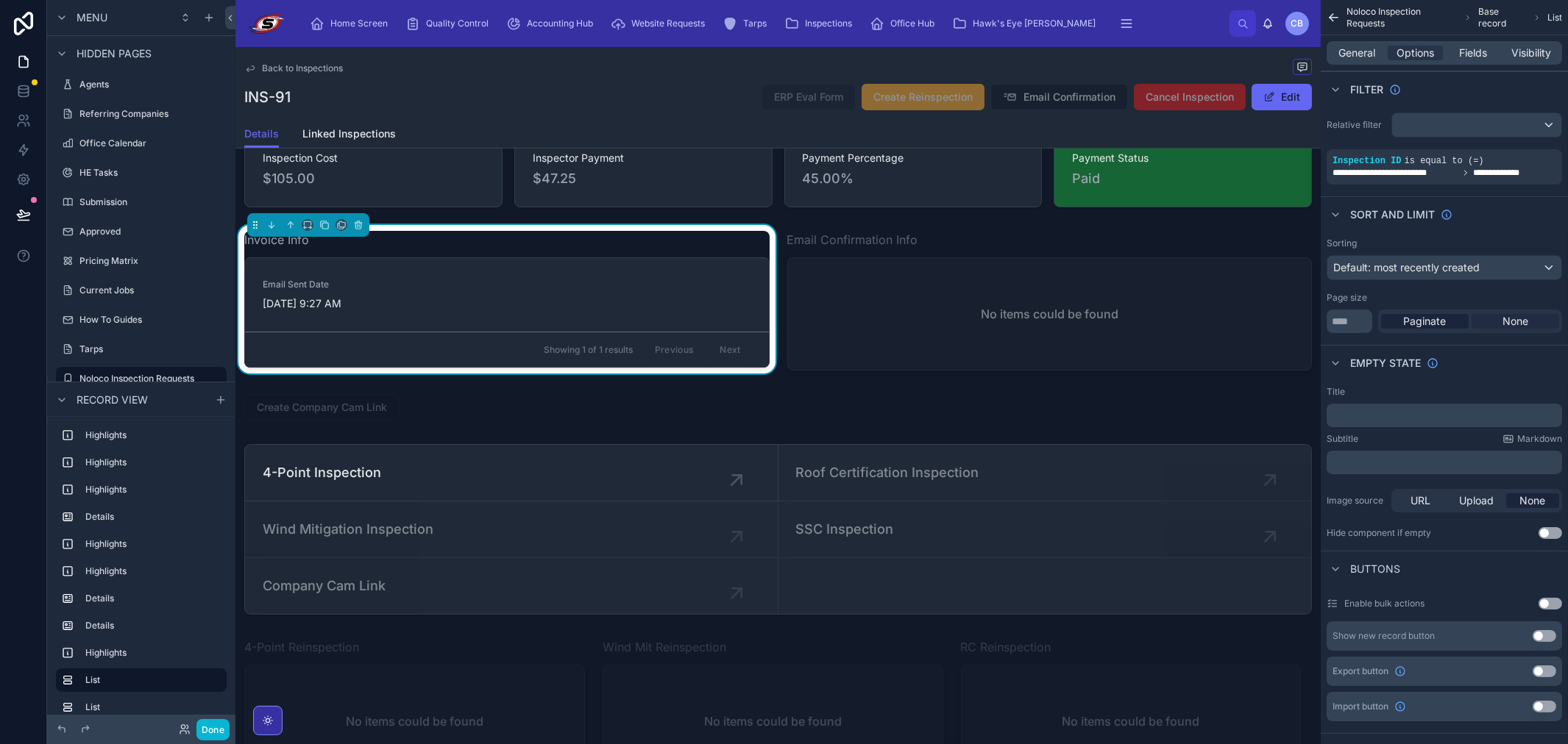
click at [1534, 320] on div "None" at bounding box center [1516, 321] width 88 height 15
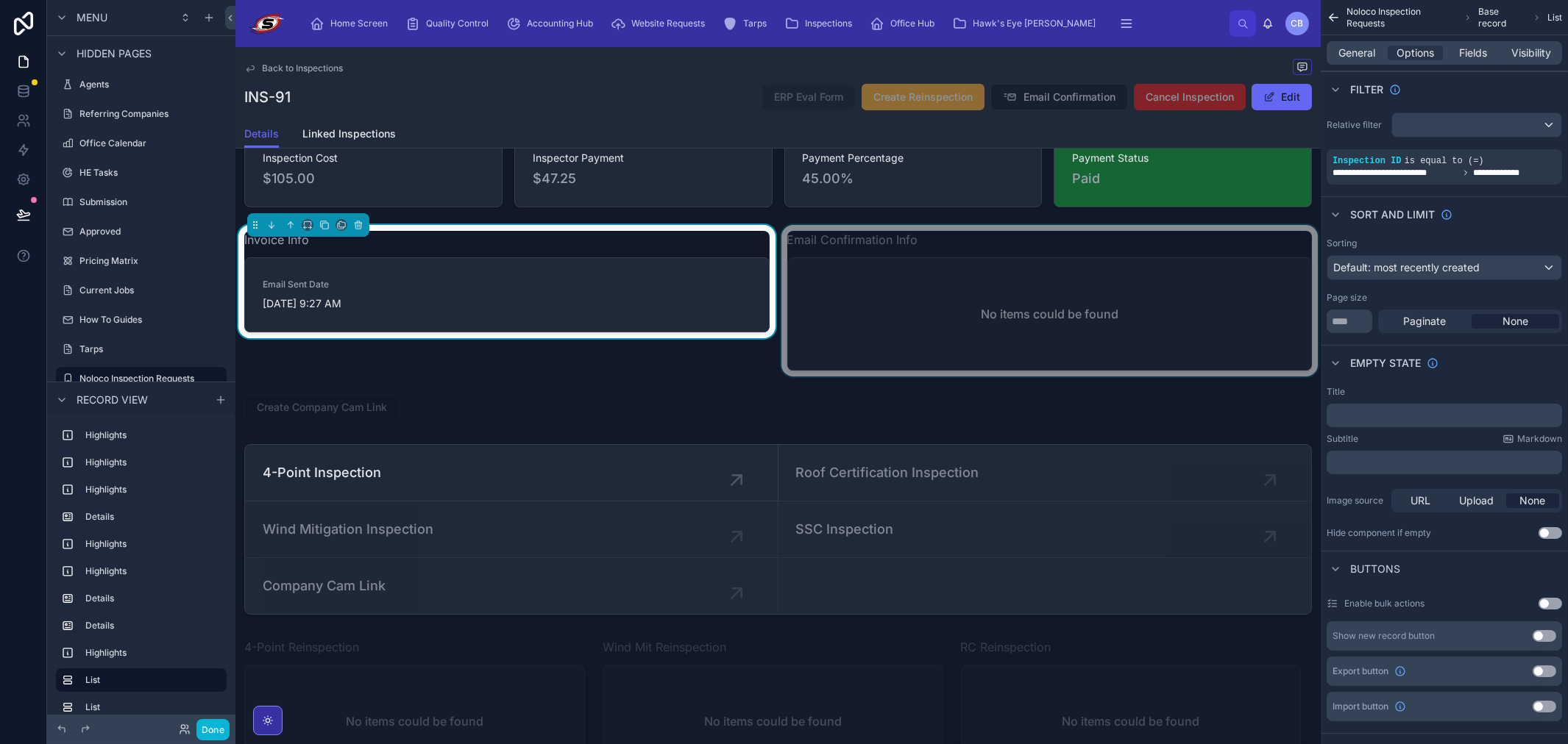
click at [1173, 272] on div at bounding box center [1049, 300] width 543 height 152
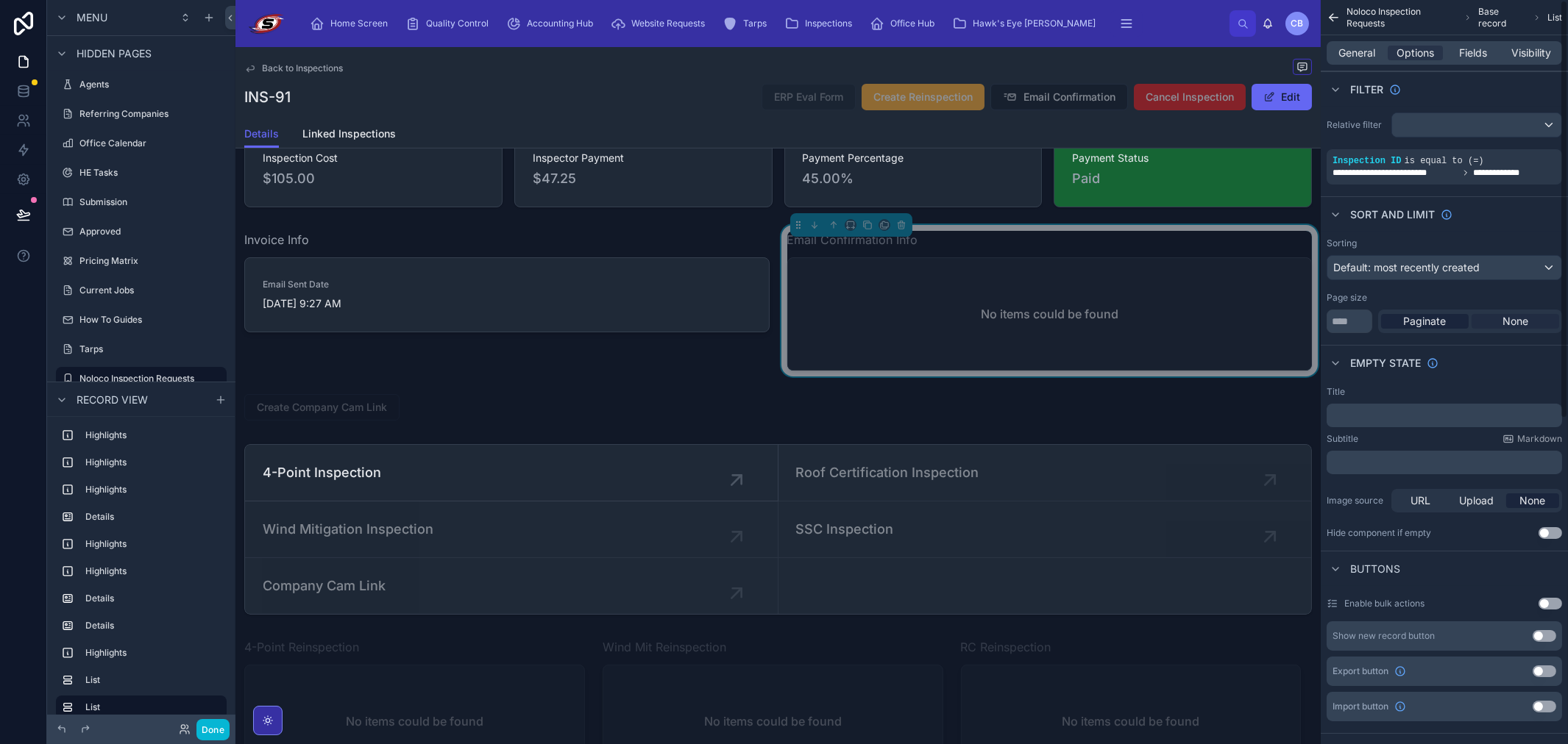
click at [1483, 320] on div "None" at bounding box center [1516, 321] width 88 height 15
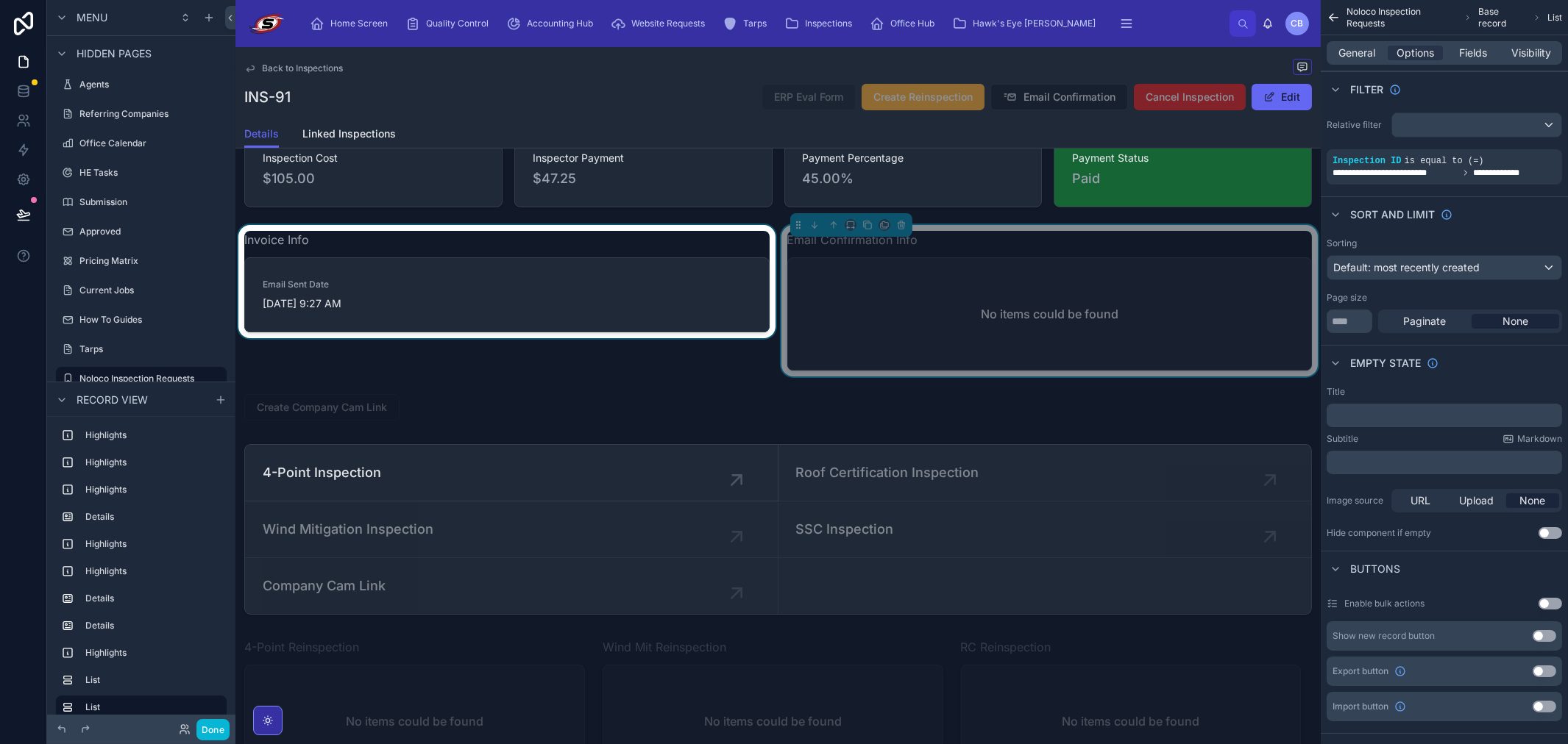
click at [690, 268] on div at bounding box center [507, 300] width 543 height 152
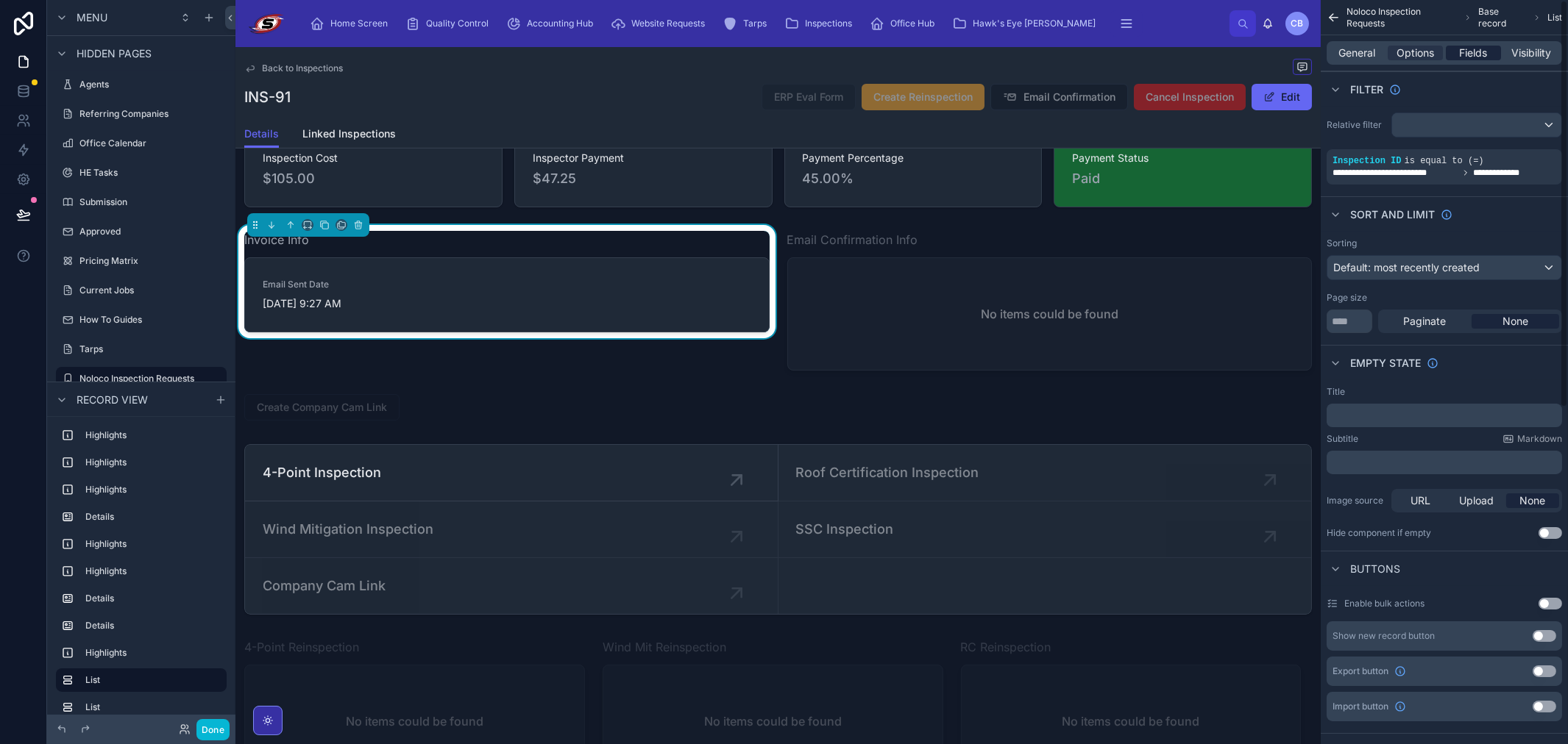
click at [1496, 48] on div "Fields" at bounding box center [1473, 52] width 55 height 15
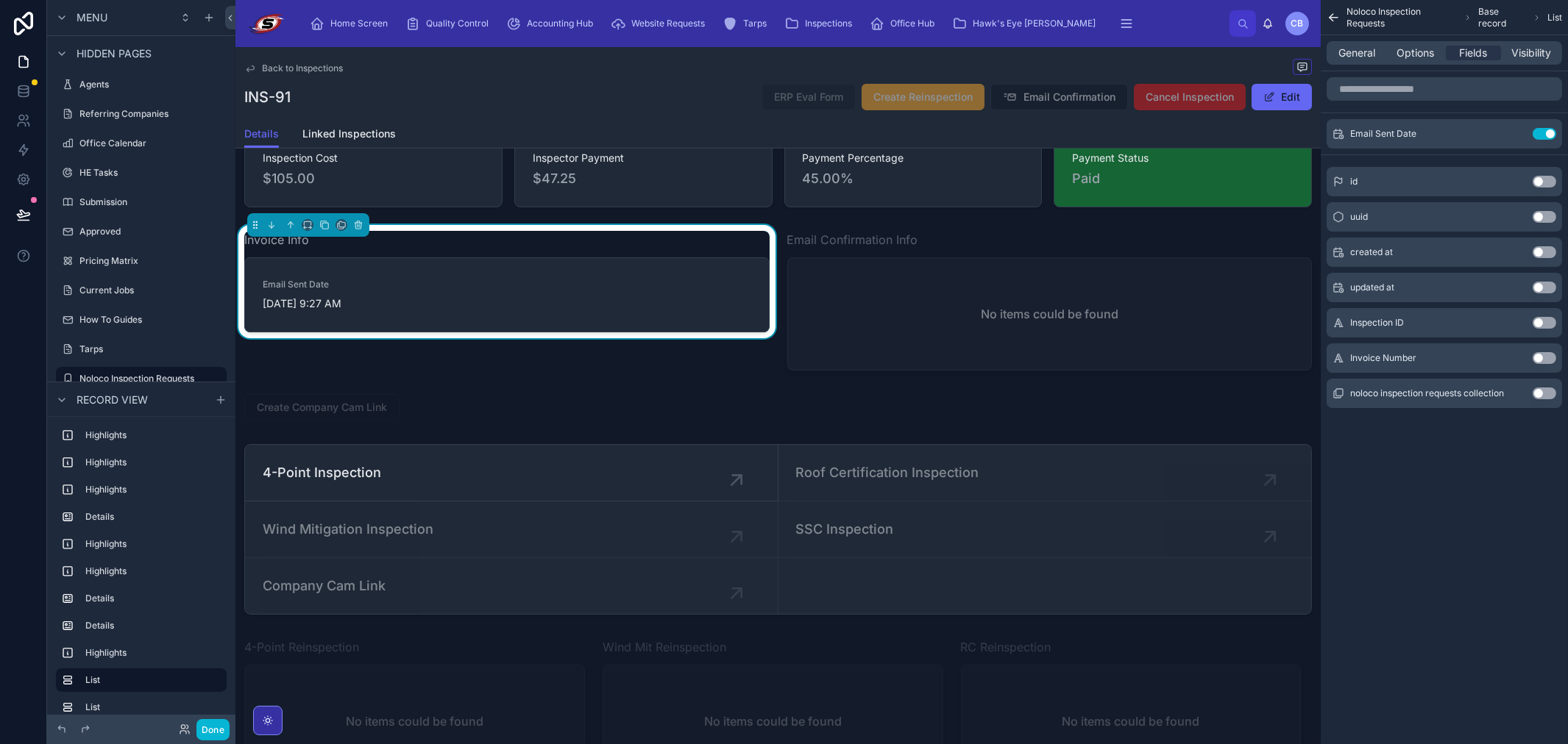
click at [1547, 359] on button "Use setting" at bounding box center [1544, 357] width 24 height 12
drag, startPoint x: 1425, startPoint y: 66, endPoint x: 1422, endPoint y: 57, distance: 9.5
click at [1424, 62] on div "General Options Fields Visibility" at bounding box center [1444, 53] width 247 height 35
click at [1421, 54] on span "Options" at bounding box center [1415, 52] width 38 height 15
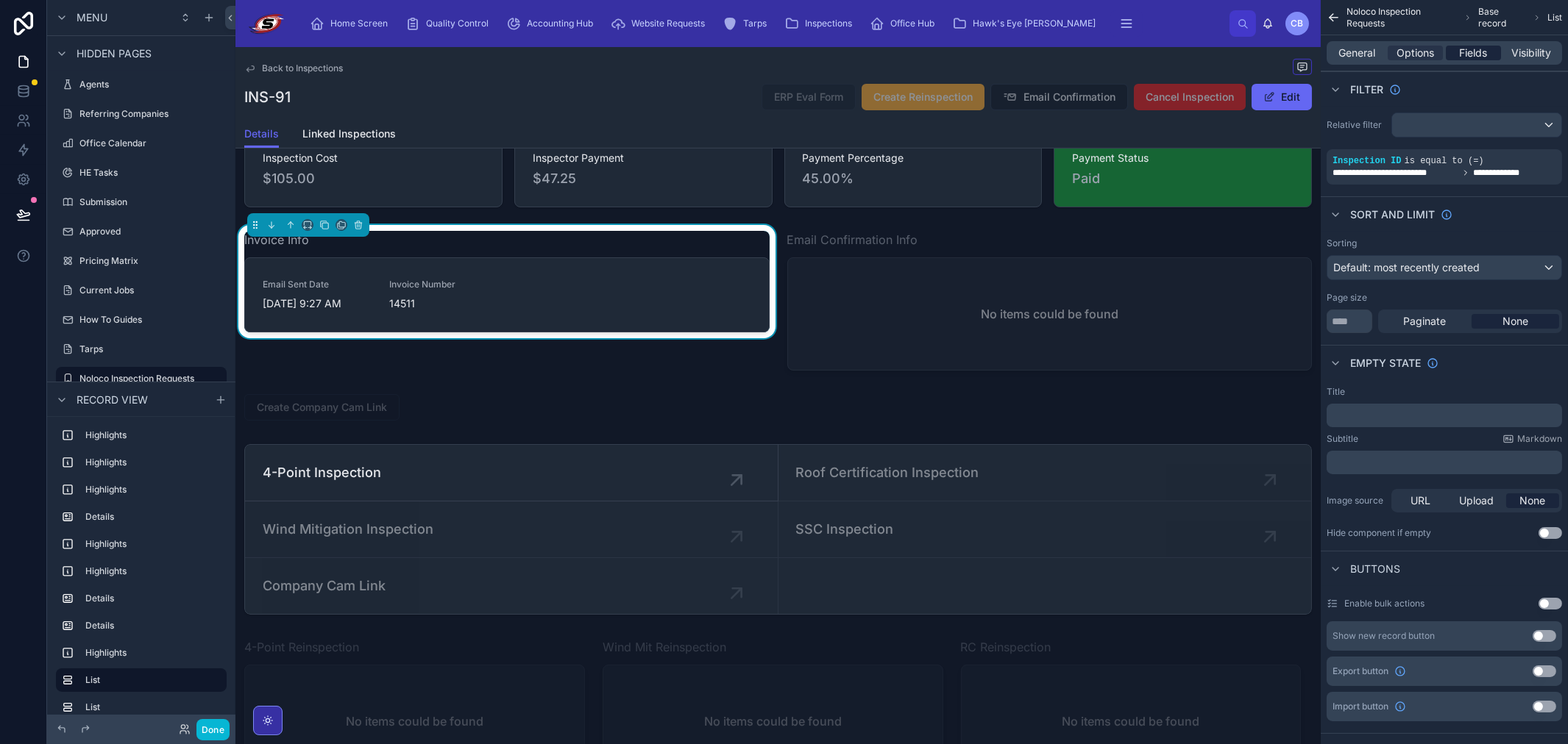
click at [1482, 52] on span "Fields" at bounding box center [1473, 52] width 28 height 15
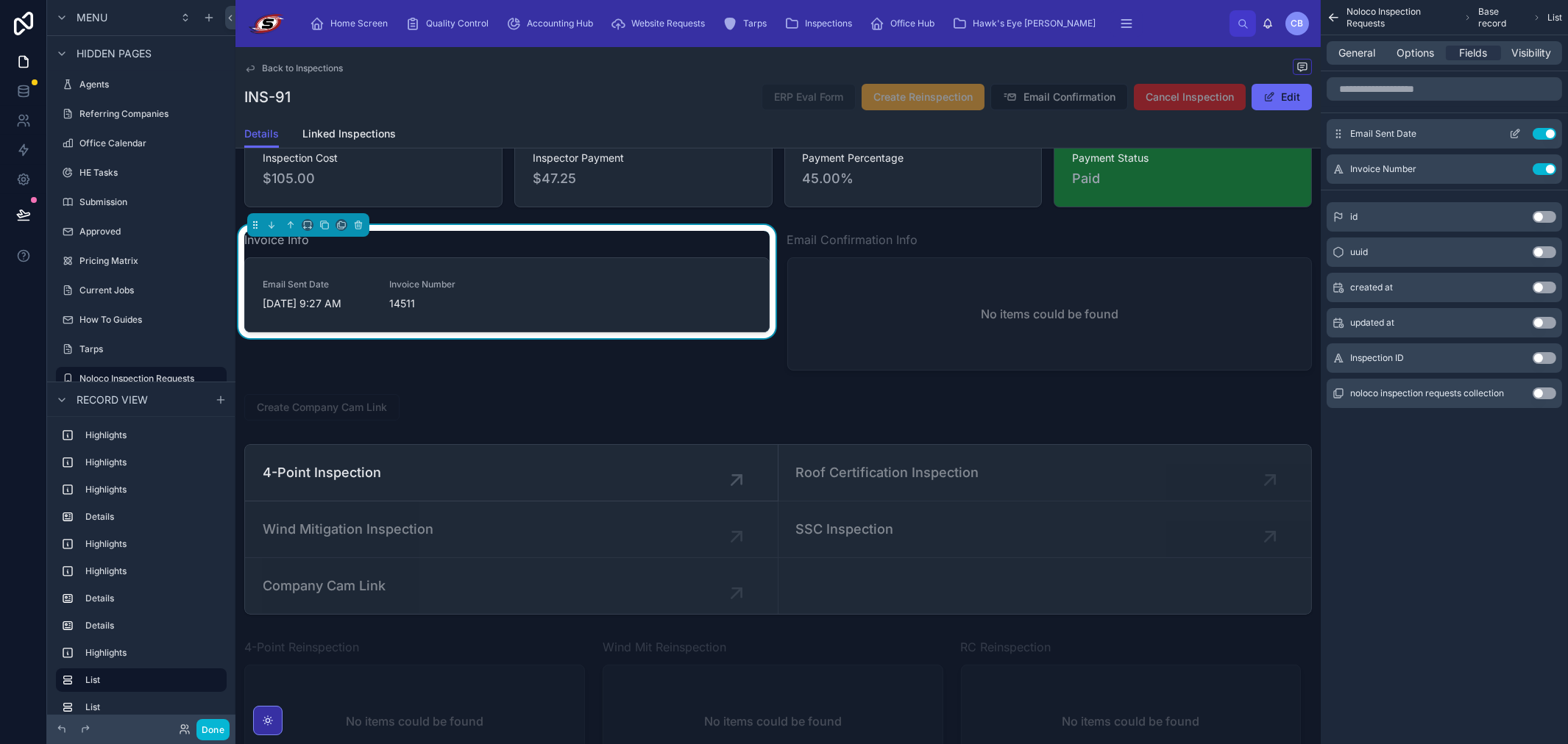
click at [1519, 131] on icon "scrollable content" at bounding box center [1516, 132] width 6 height 6
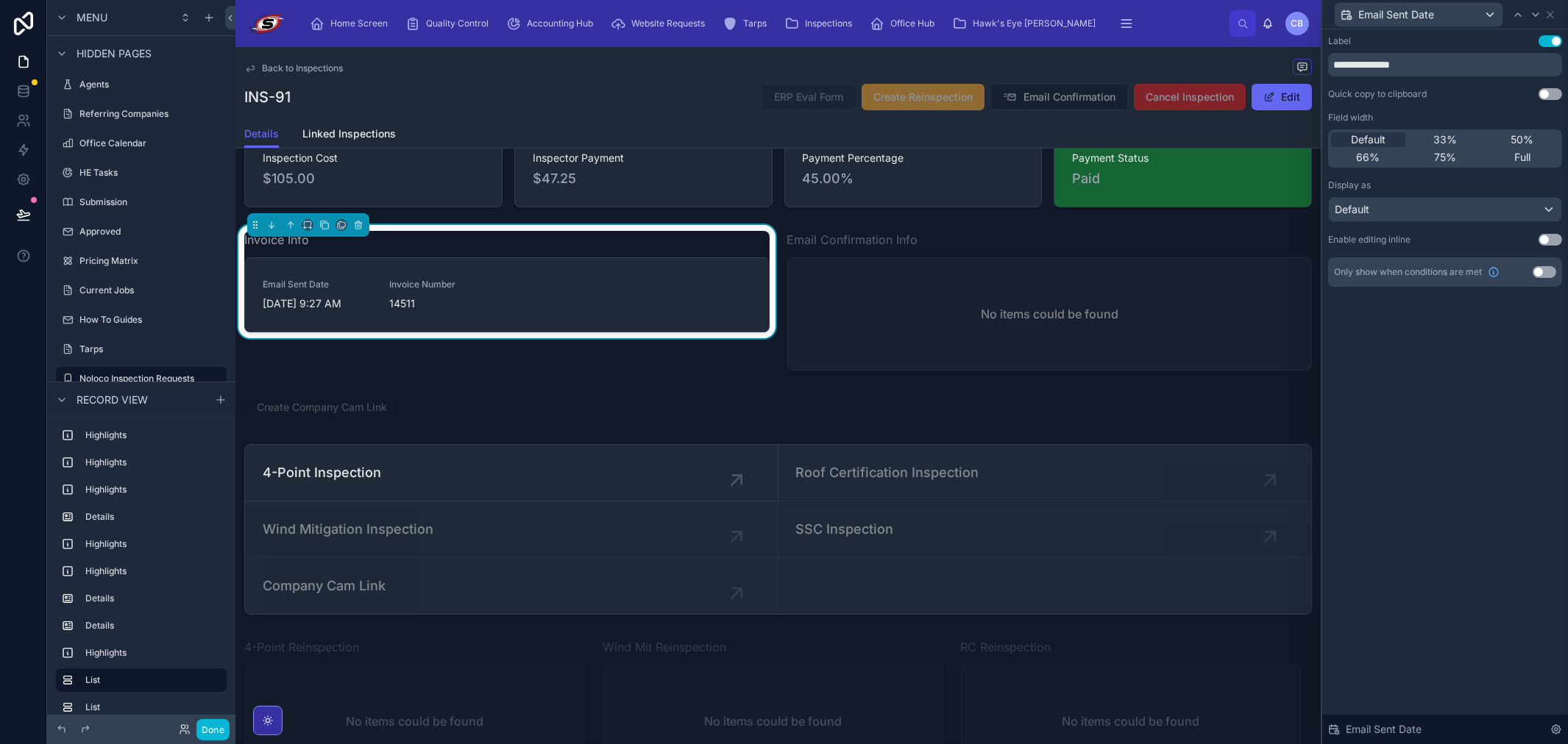
click at [1520, 137] on span "50%" at bounding box center [1522, 139] width 23 height 15
click at [1533, 17] on icon at bounding box center [1535, 14] width 12 height 12
click at [1521, 137] on span "50%" at bounding box center [1522, 139] width 23 height 15
click at [1553, 15] on icon at bounding box center [1550, 14] width 12 height 12
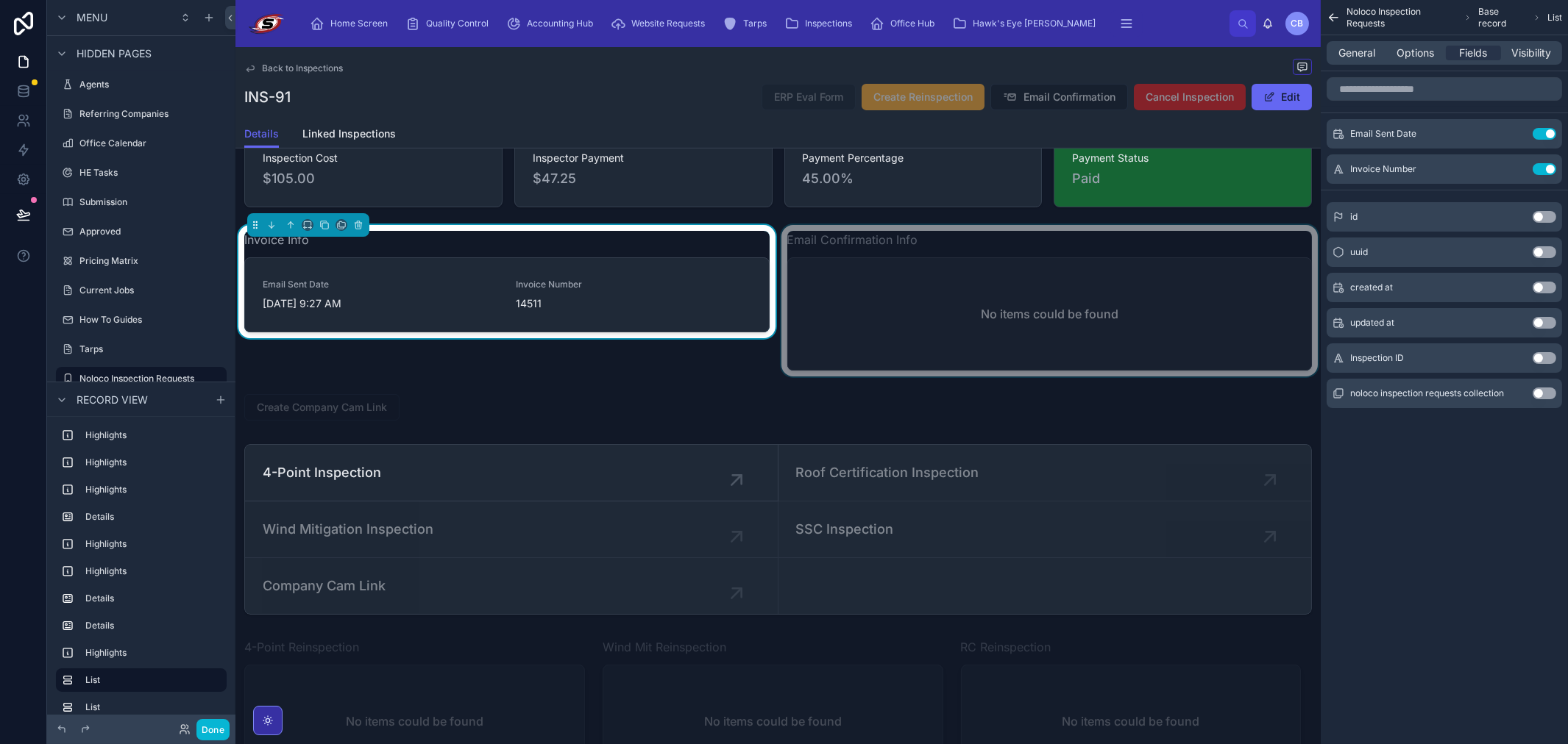
click at [1264, 296] on div at bounding box center [1049, 300] width 543 height 152
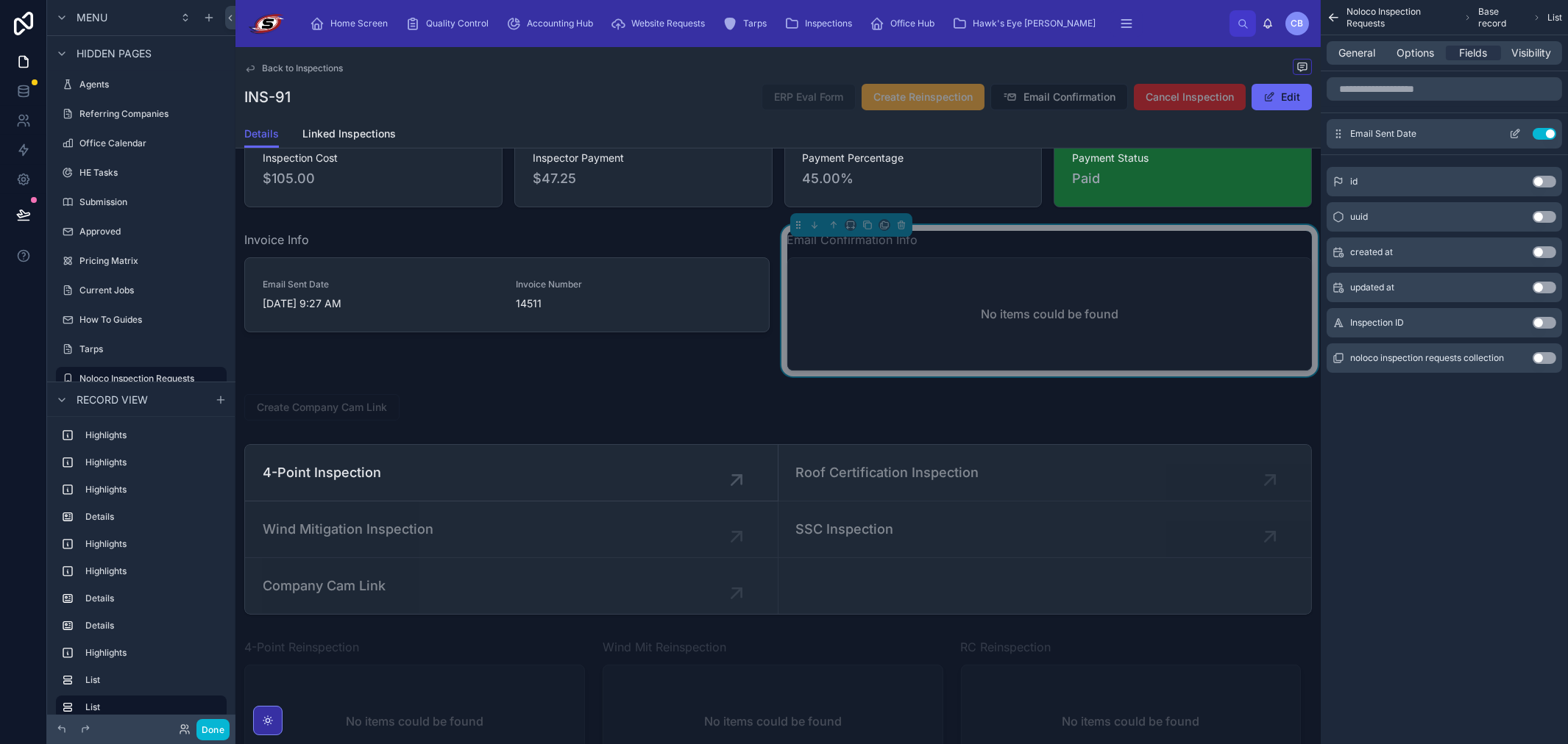
click at [1506, 135] on button "scrollable content" at bounding box center [1515, 133] width 24 height 12
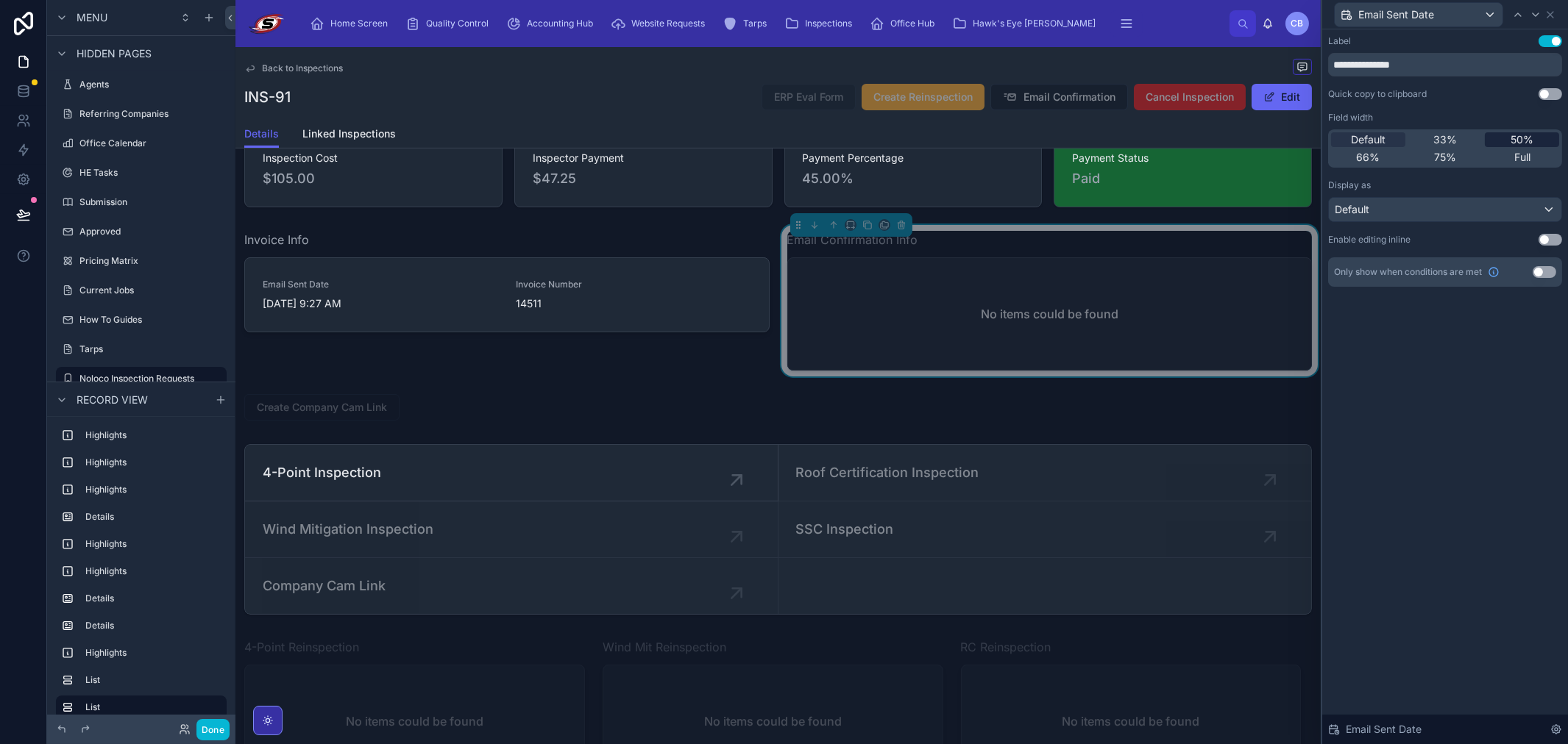
click at [1530, 136] on span "50%" at bounding box center [1522, 139] width 23 height 15
click at [1539, 17] on icon at bounding box center [1535, 14] width 12 height 12
click at [1548, 17] on icon at bounding box center [1550, 14] width 12 height 12
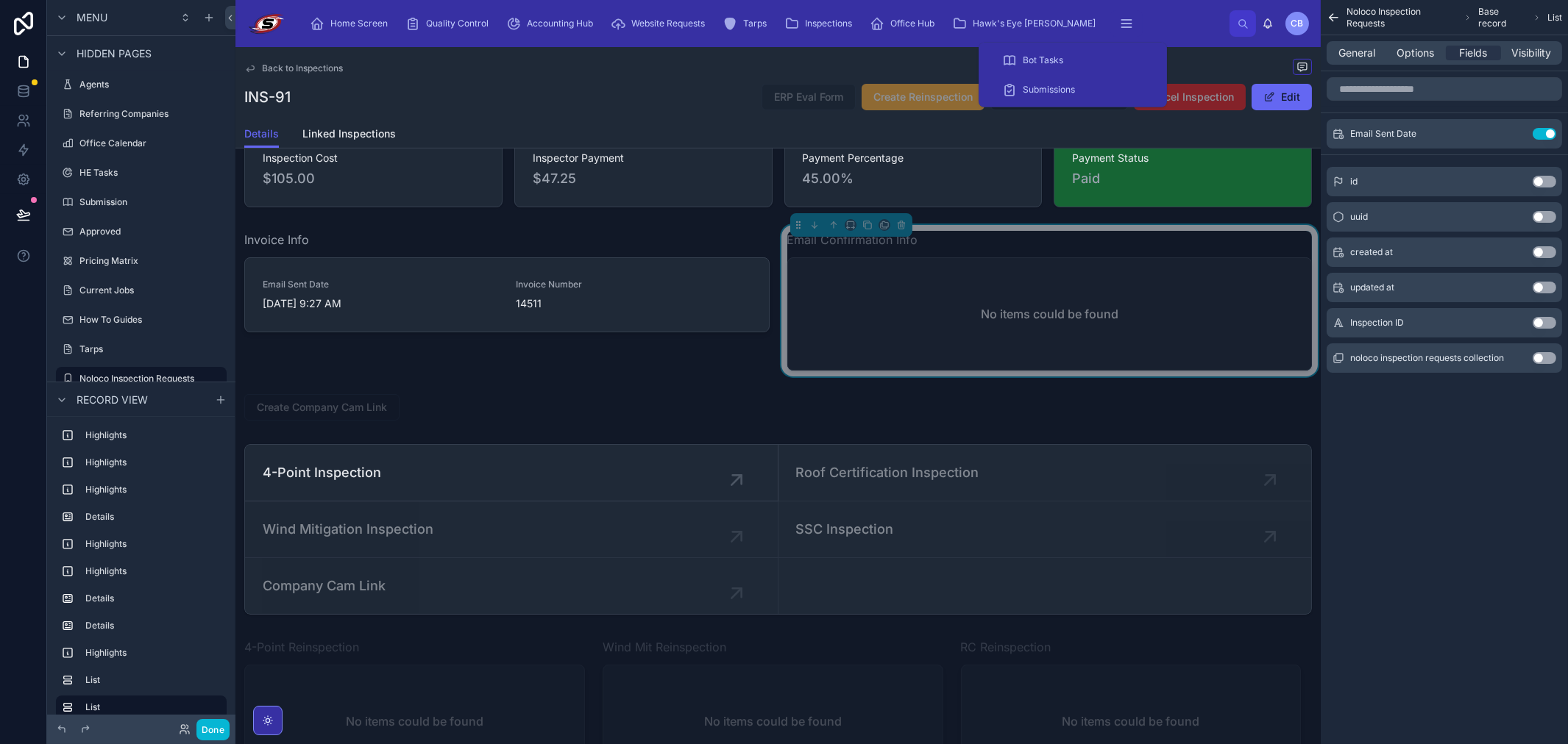
click at [1151, 18] on div "Home Screen Quality Control Accounting Hub Website Requests Tarps Inspections O…" at bounding box center [764, 24] width 932 height 32
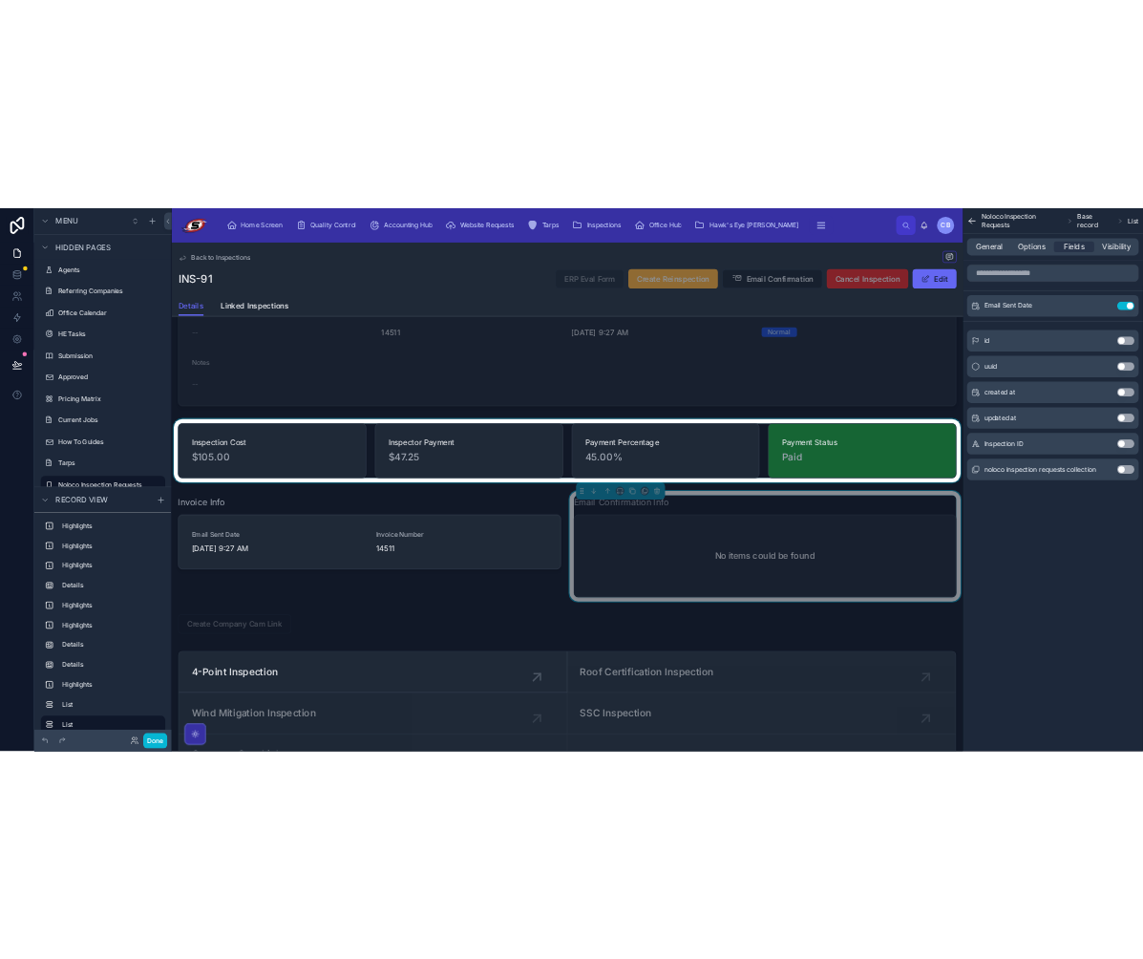
scroll to position [1923, 0]
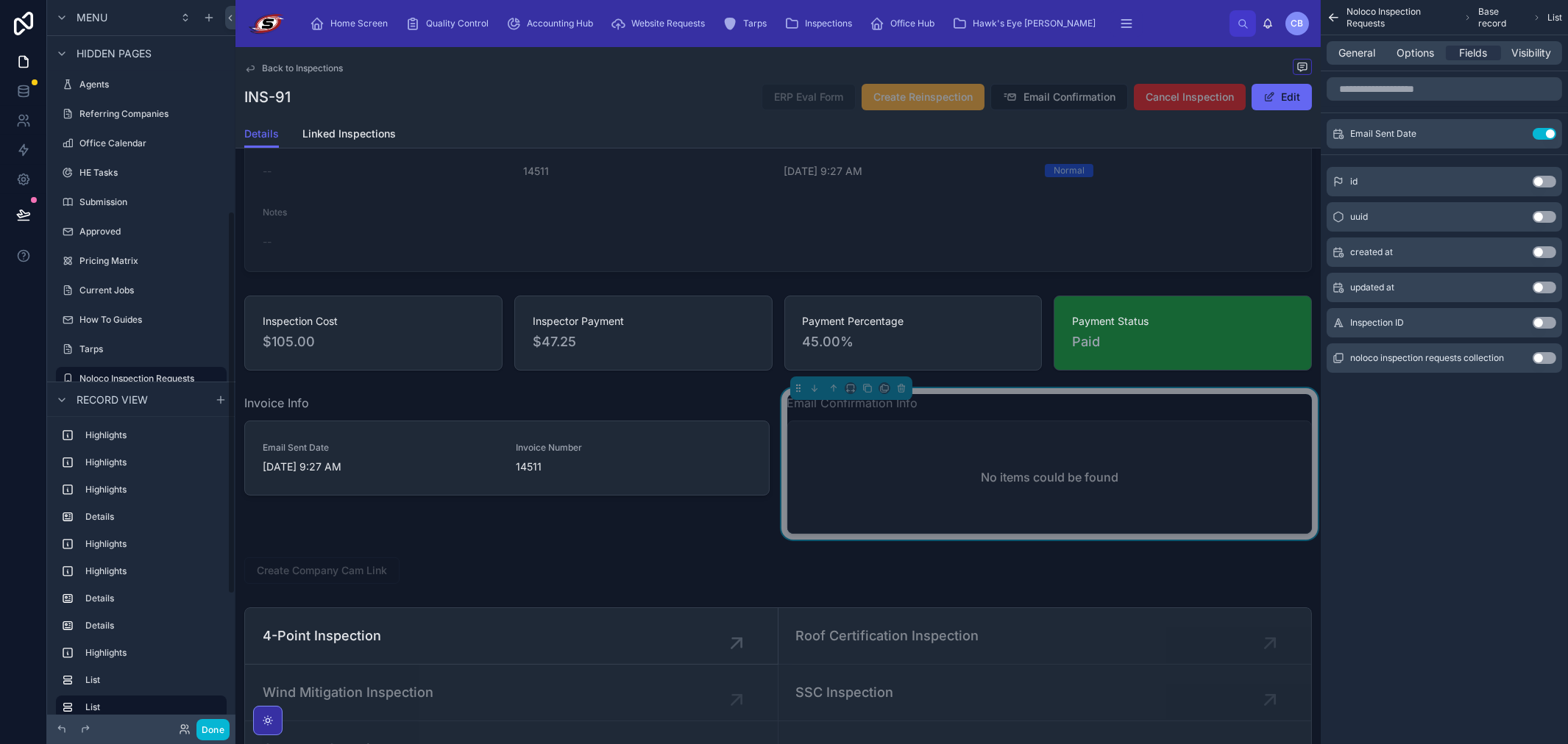
click at [554, 103] on div "INS-91 ERP Eval Form Create Reinspection Email Confirmation Cancel Inspection E…" at bounding box center [777, 97] width 1067 height 28
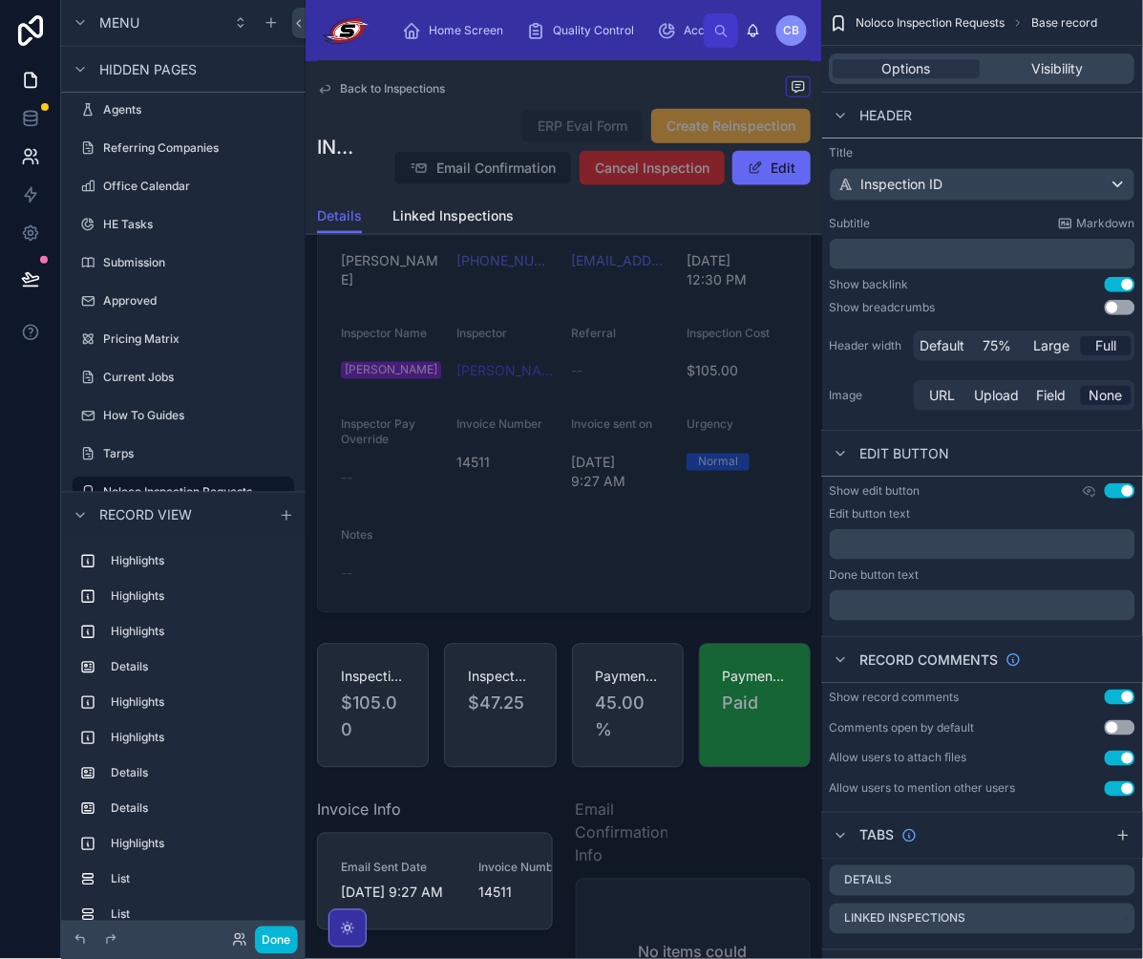
scroll to position [2118, 0]
